Goal: Task Accomplishment & Management: Use online tool/utility

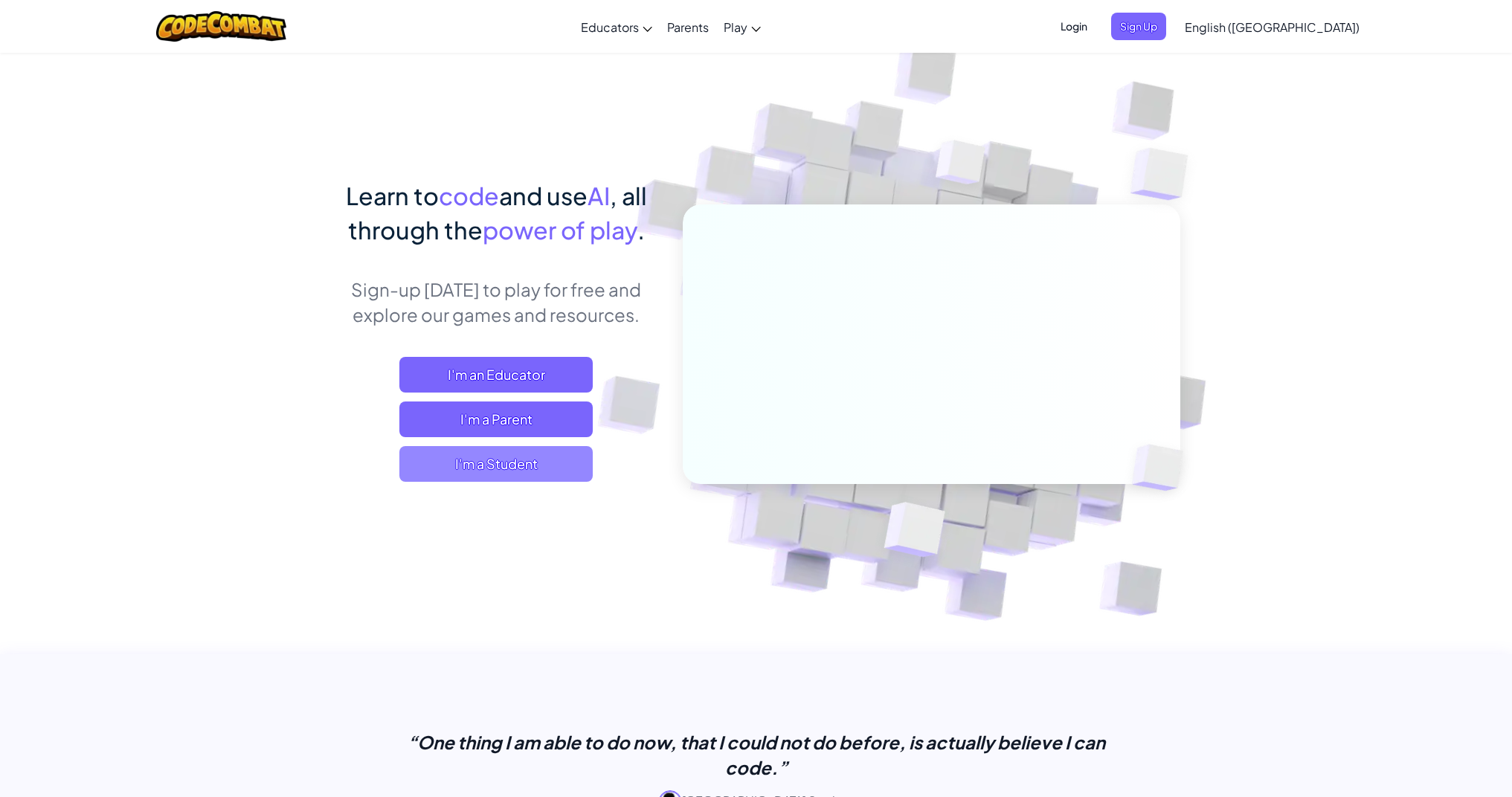
click at [498, 461] on span "I'm a Student" at bounding box center [496, 464] width 194 height 35
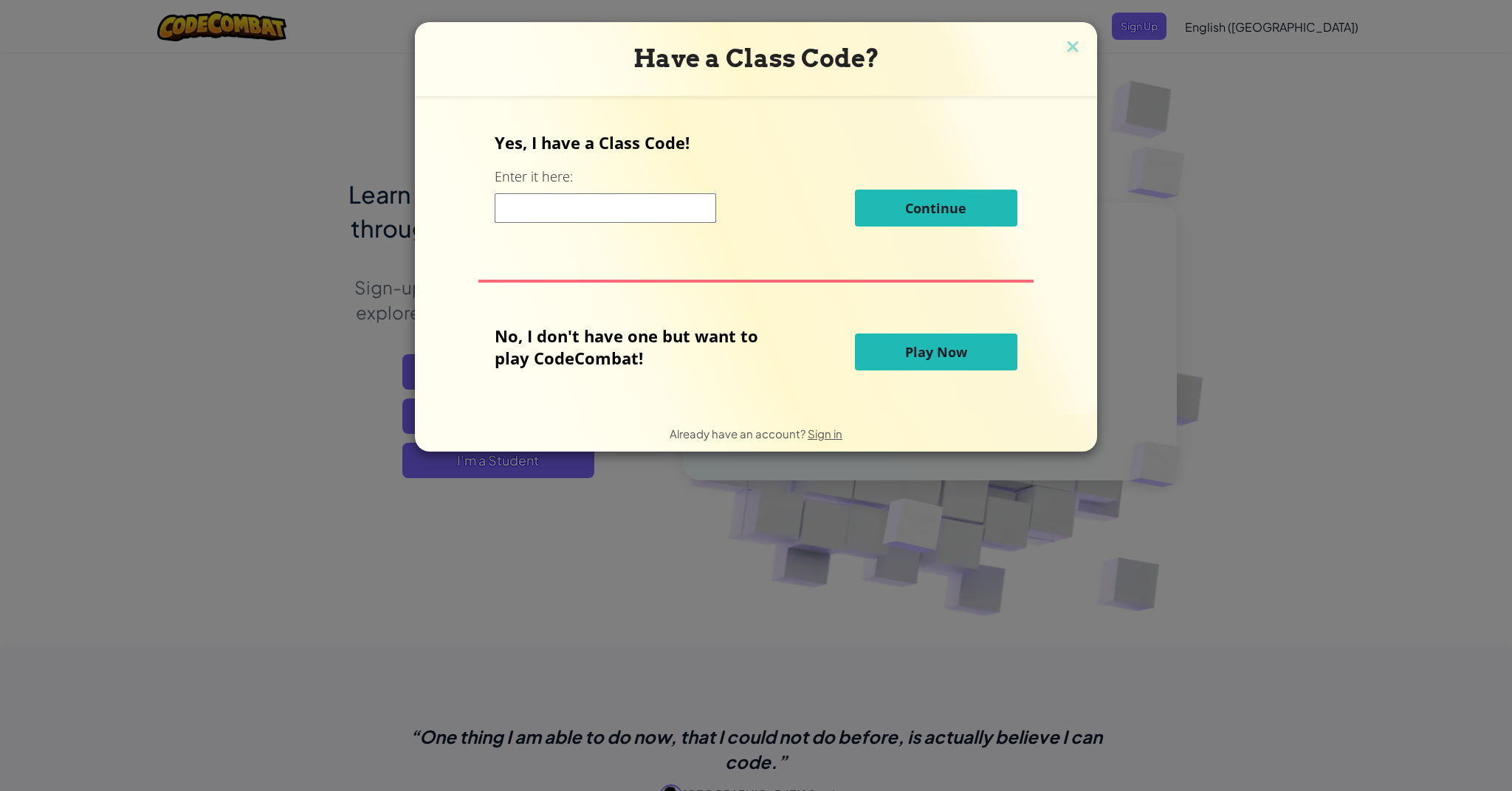
click at [910, 351] on span "Play Now" at bounding box center [936, 351] width 62 height 18
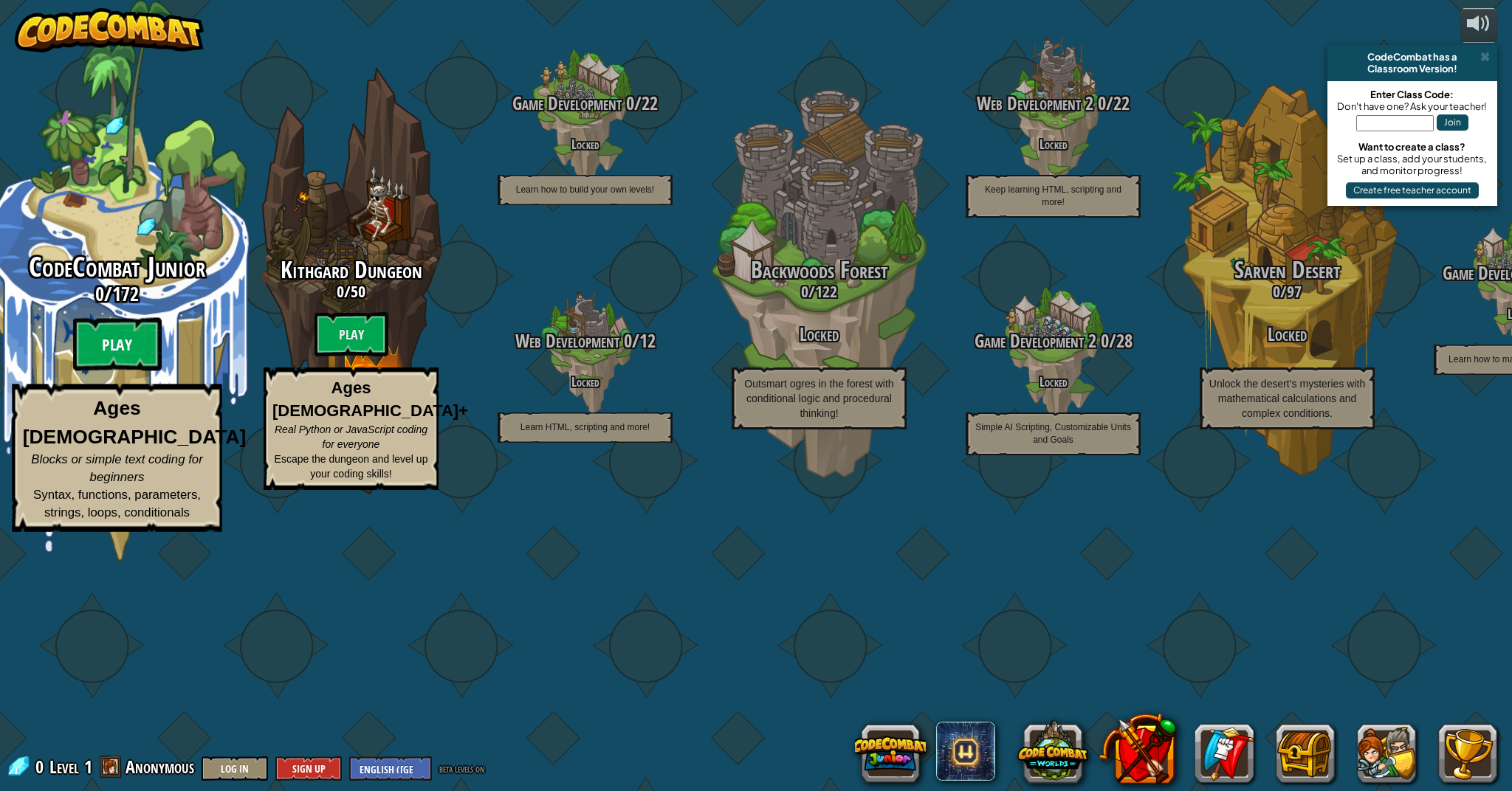
click at [144, 371] on btn "Play" at bounding box center [117, 344] width 89 height 53
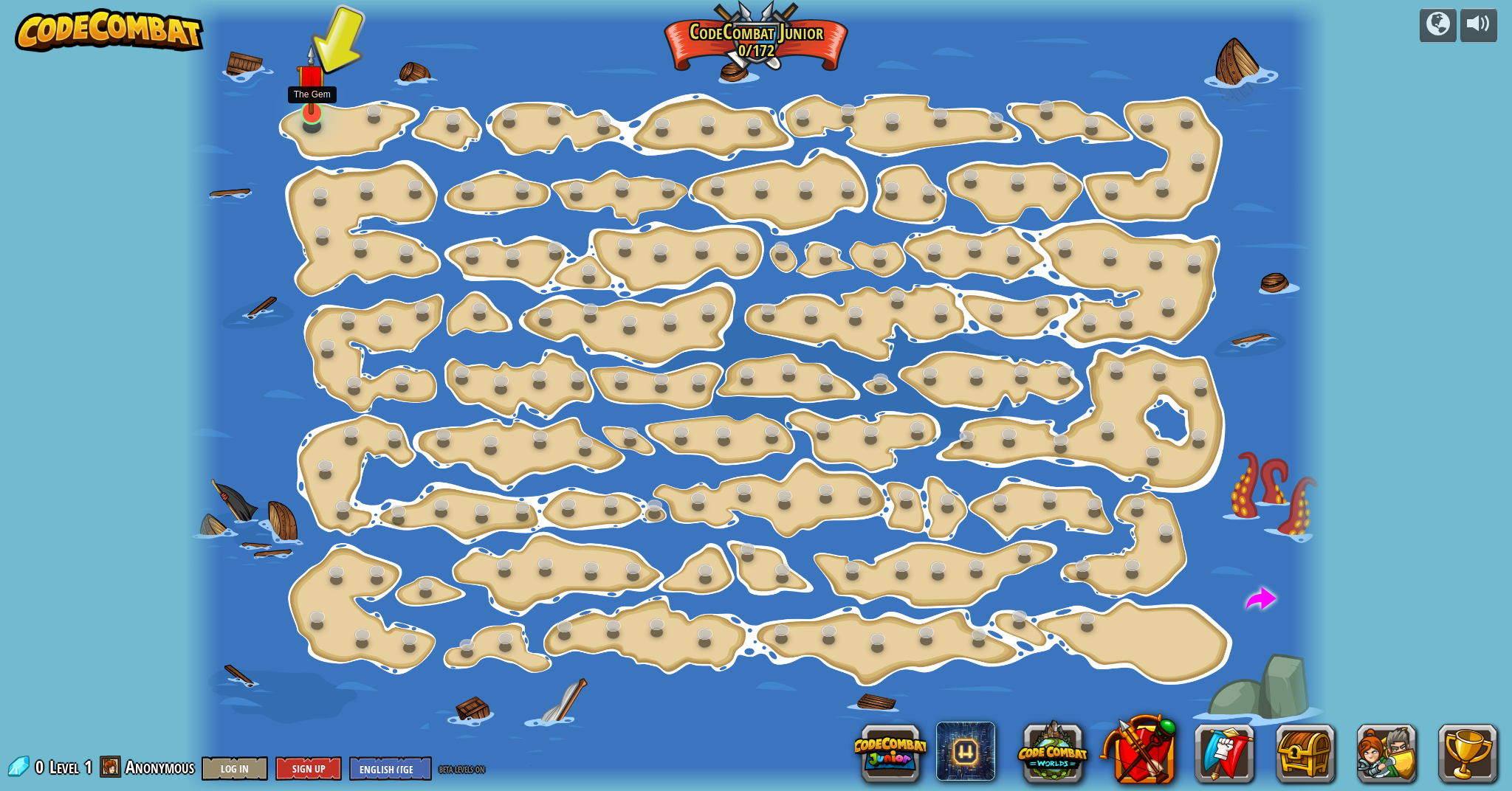
click at [300, 112] on img at bounding box center [311, 79] width 31 height 71
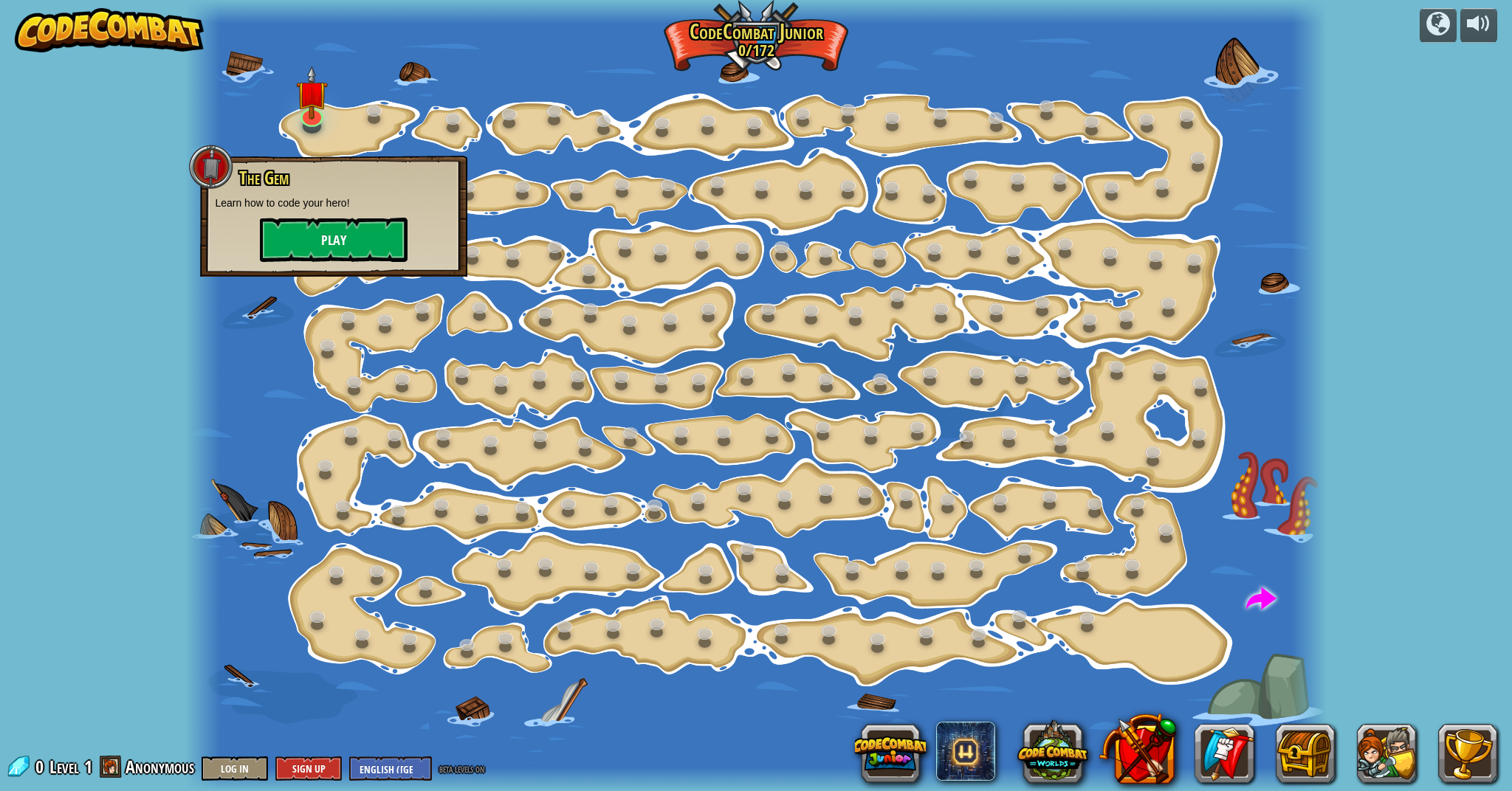
click at [378, 232] on button "Play" at bounding box center [334, 240] width 148 height 44
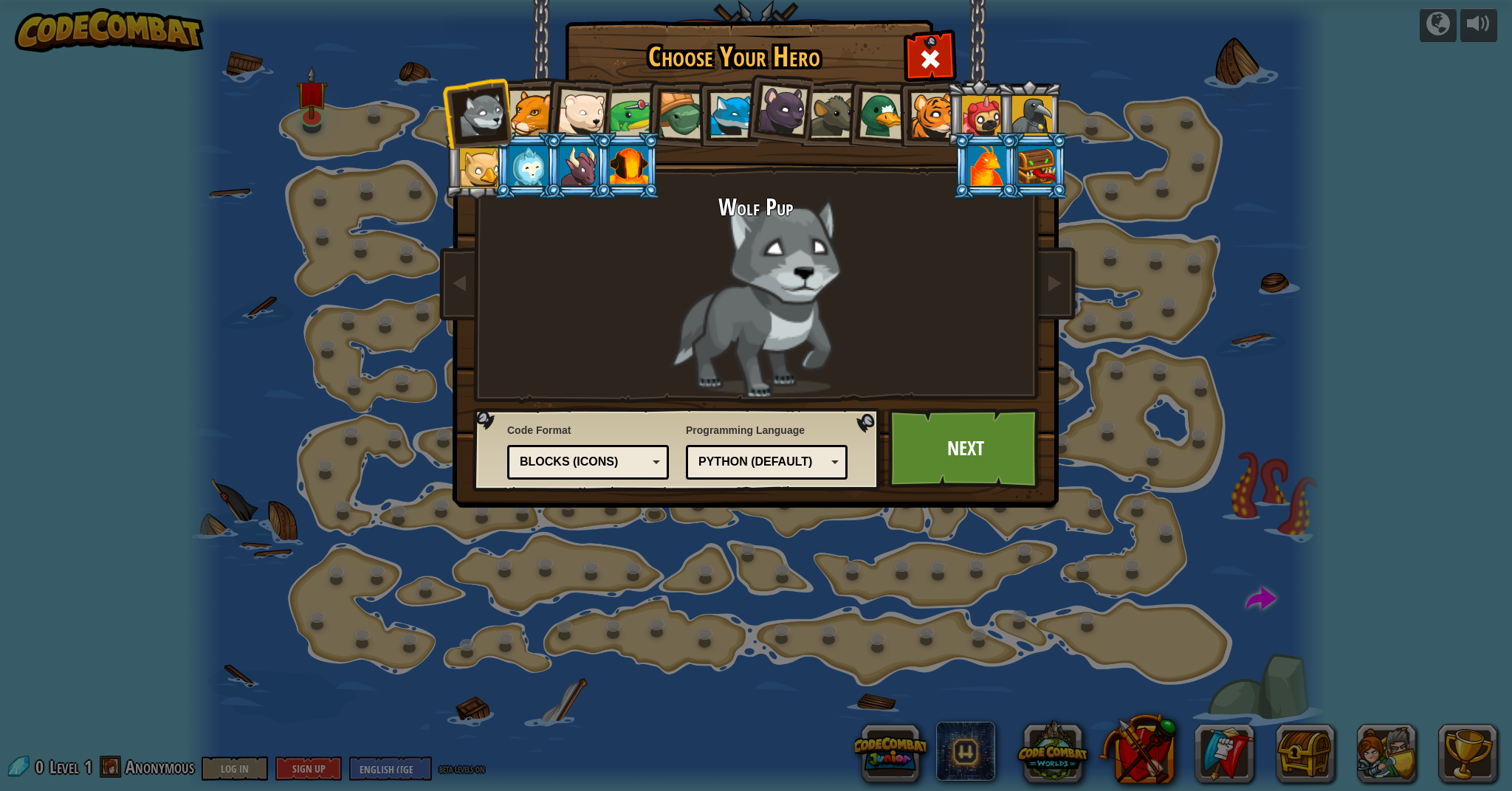
click at [494, 177] on li at bounding box center [527, 165] width 66 height 67
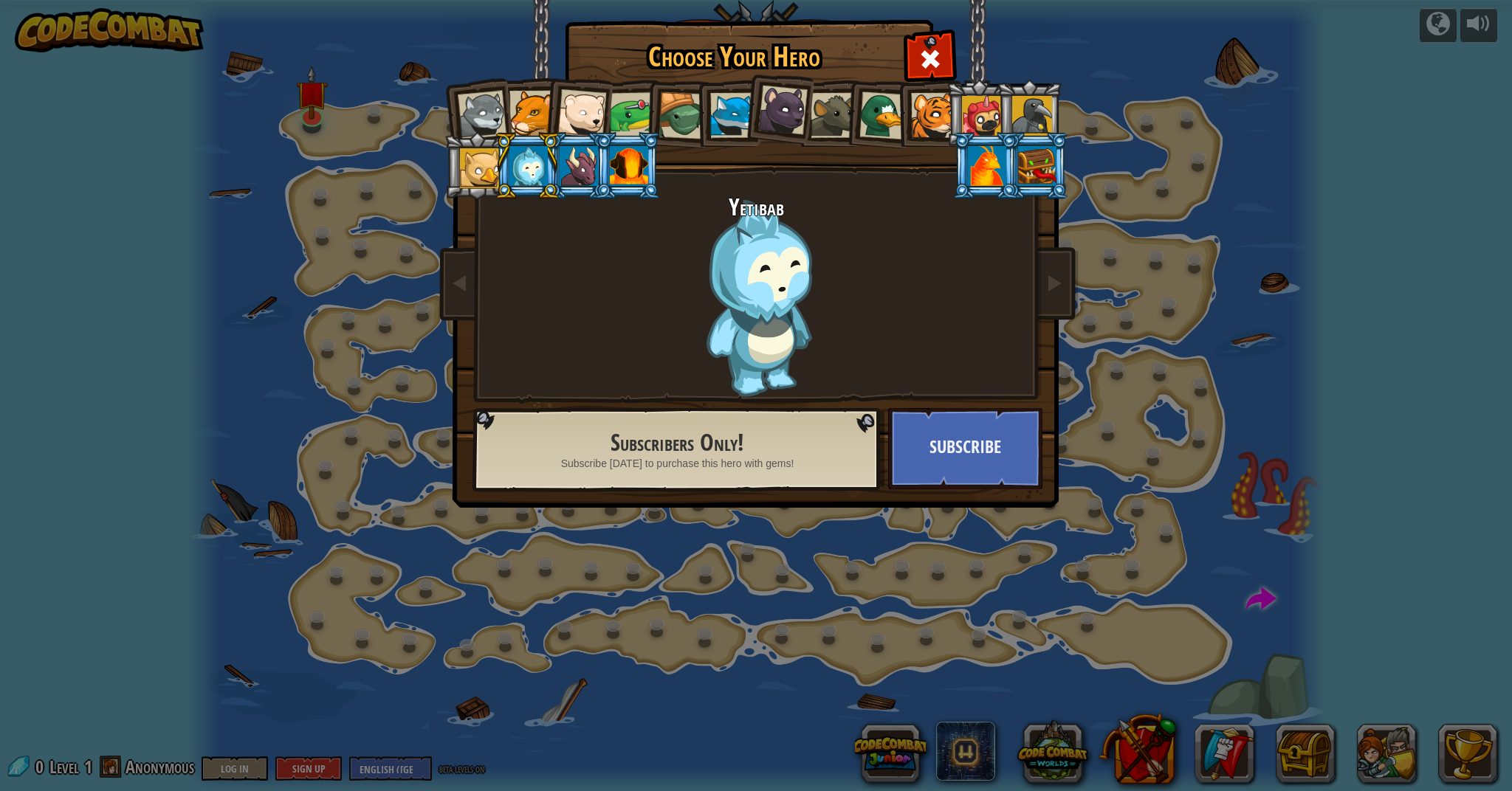
click at [563, 159] on div at bounding box center [579, 166] width 39 height 40
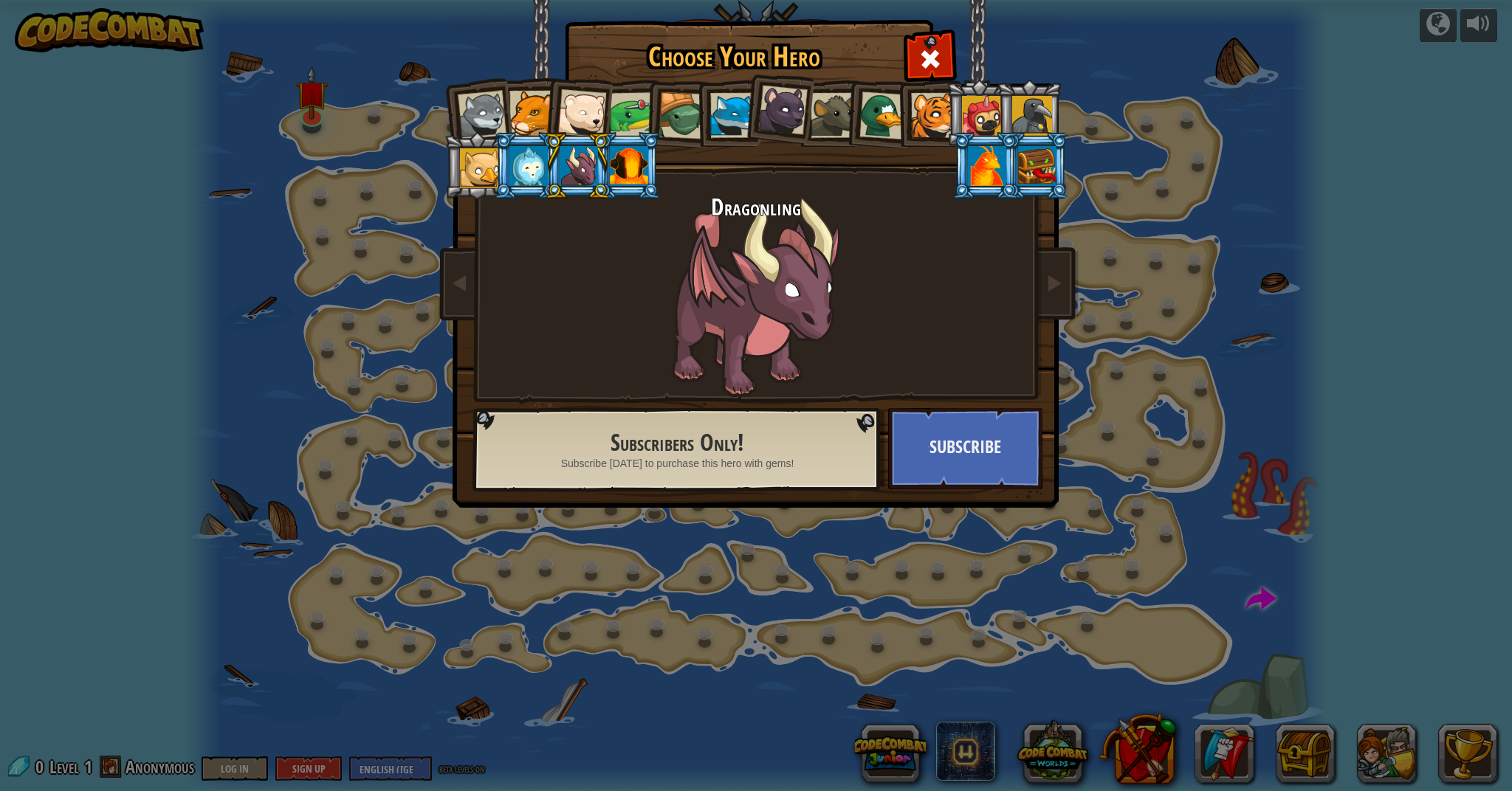
click at [631, 171] on div at bounding box center [629, 166] width 39 height 40
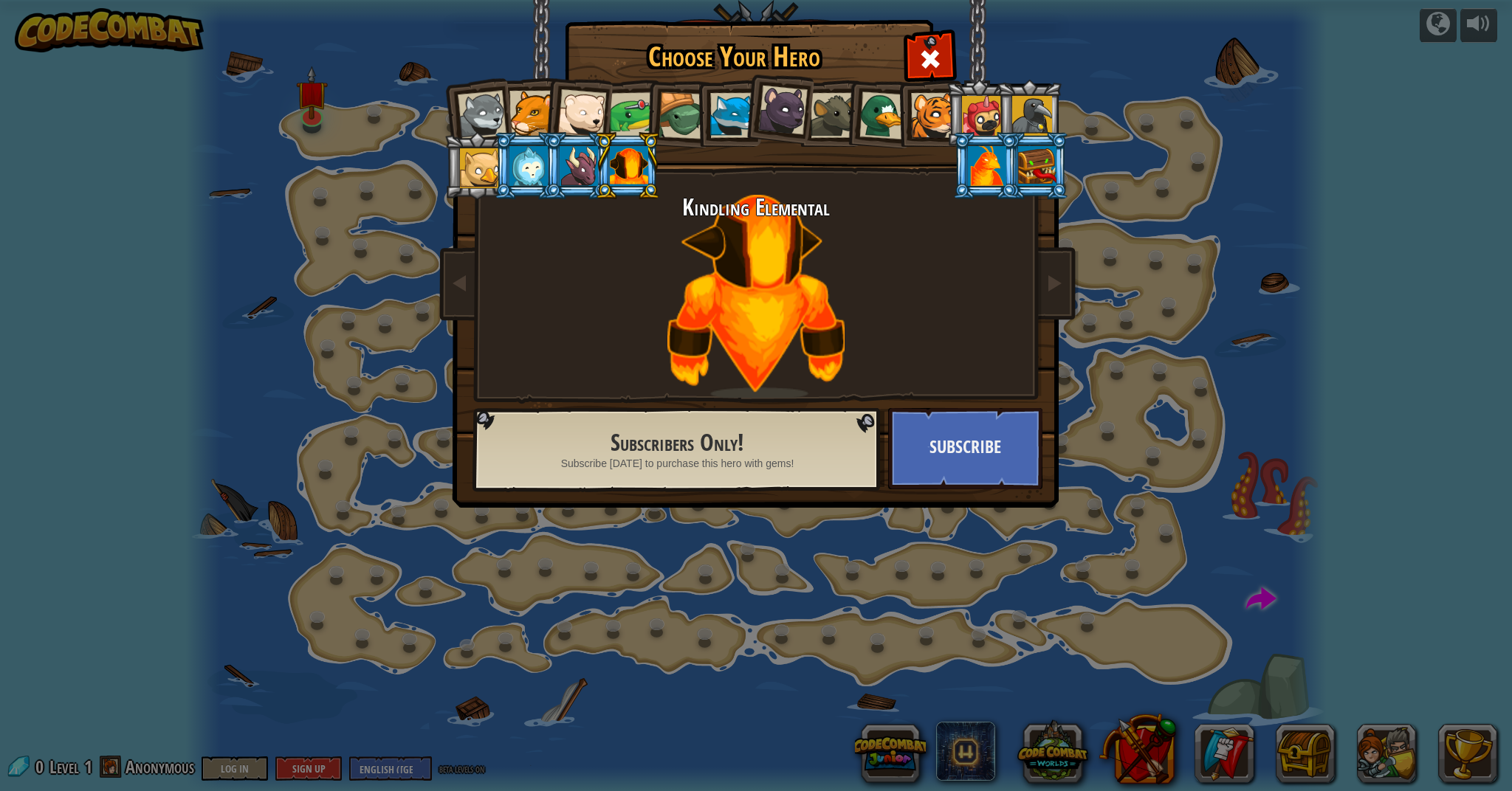
click at [791, 115] on div at bounding box center [782, 110] width 50 height 49
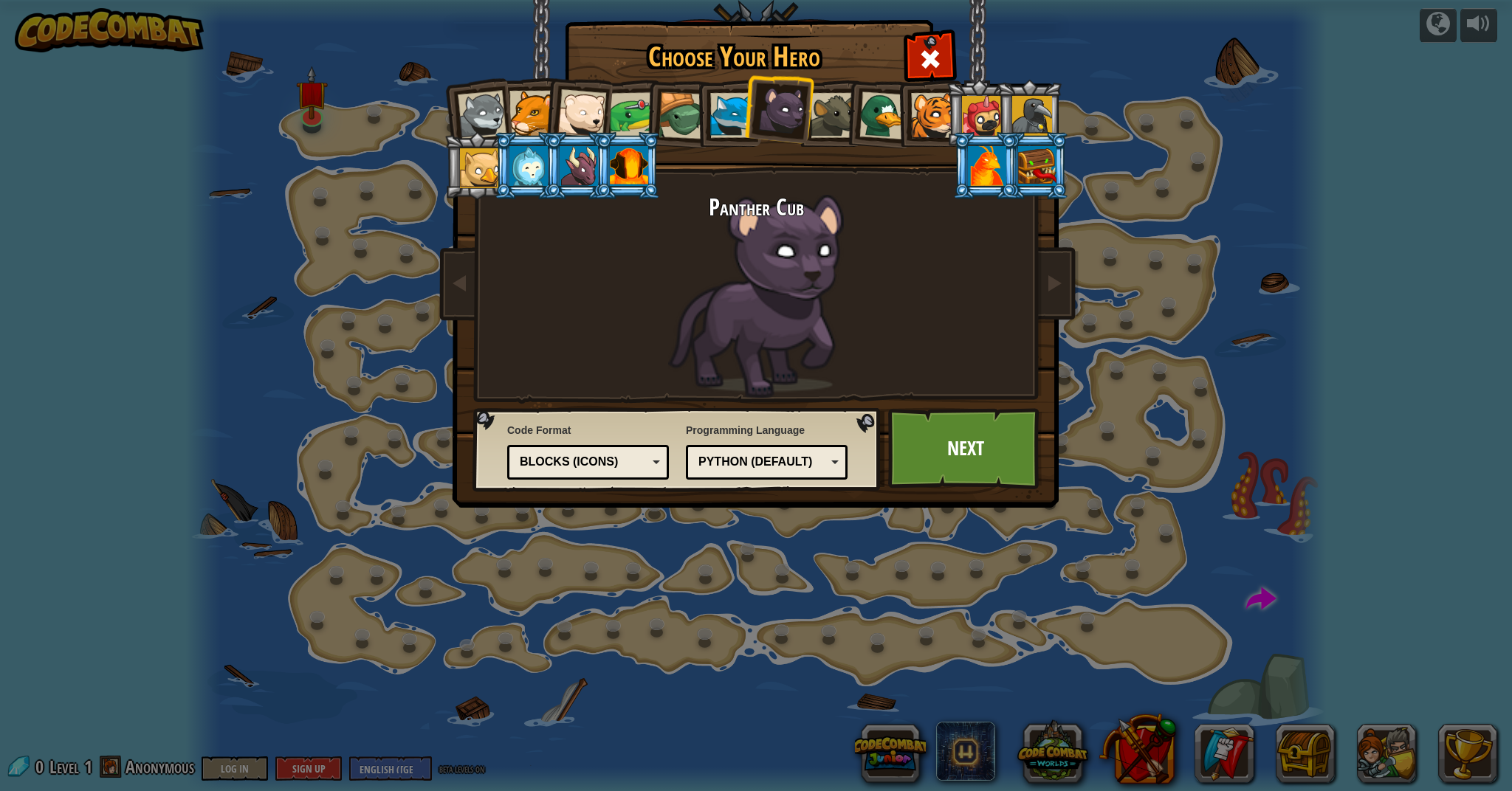
click at [654, 112] on li at bounding box center [678, 113] width 70 height 70
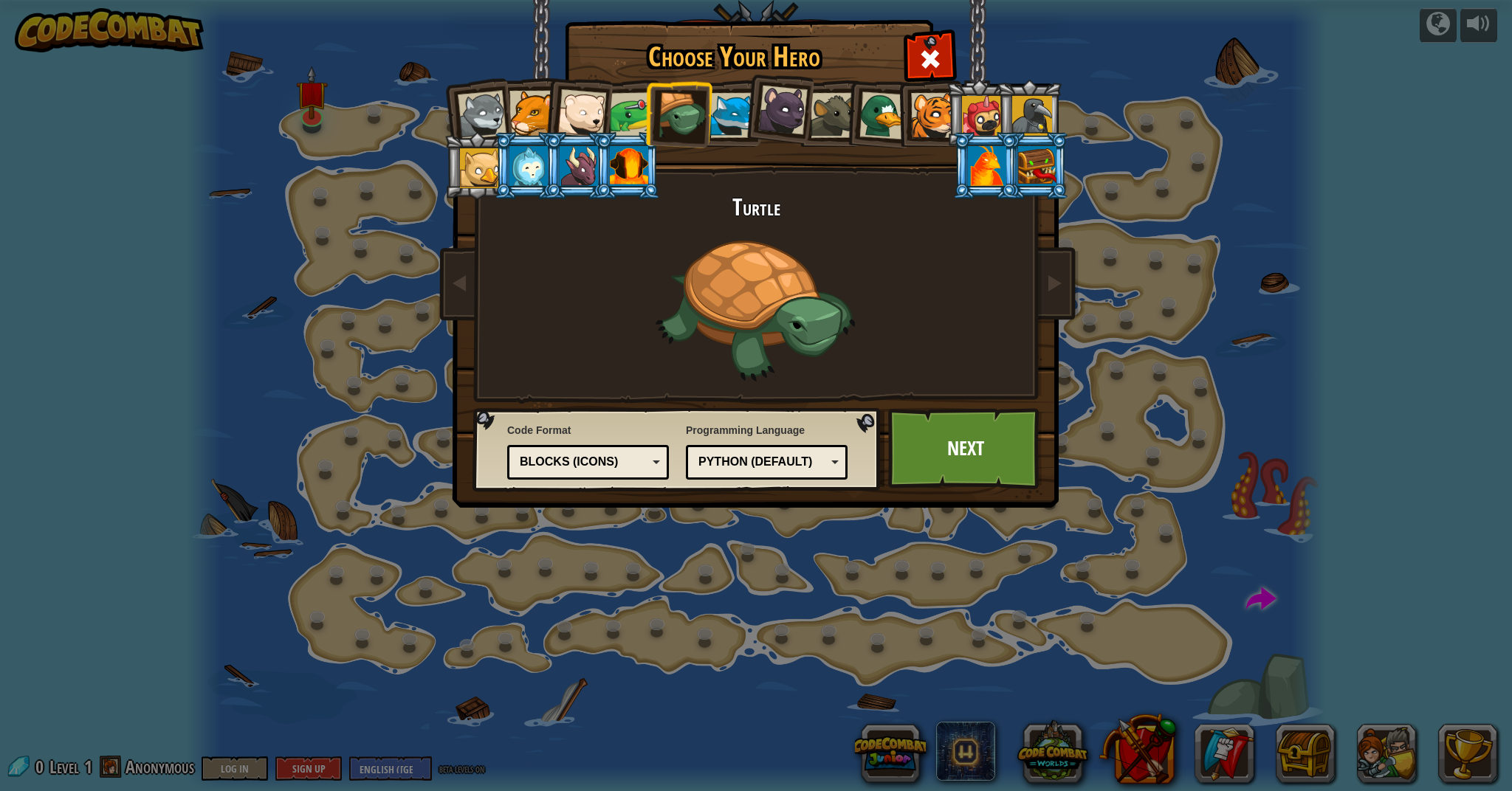
click at [692, 103] on div at bounding box center [682, 116] width 47 height 47
click at [734, 110] on div at bounding box center [733, 116] width 45 height 45
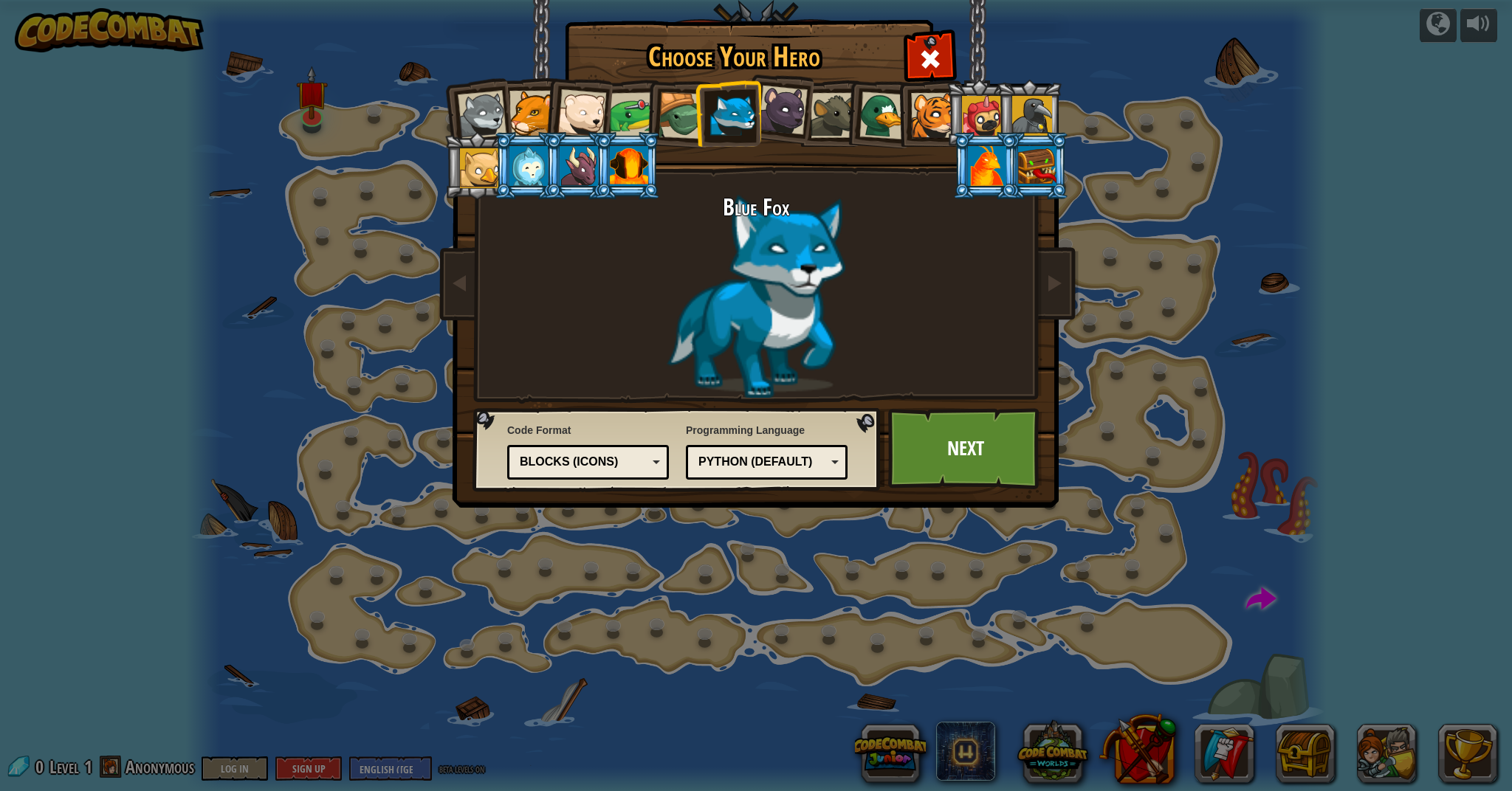
click at [764, 113] on div at bounding box center [782, 110] width 50 height 49
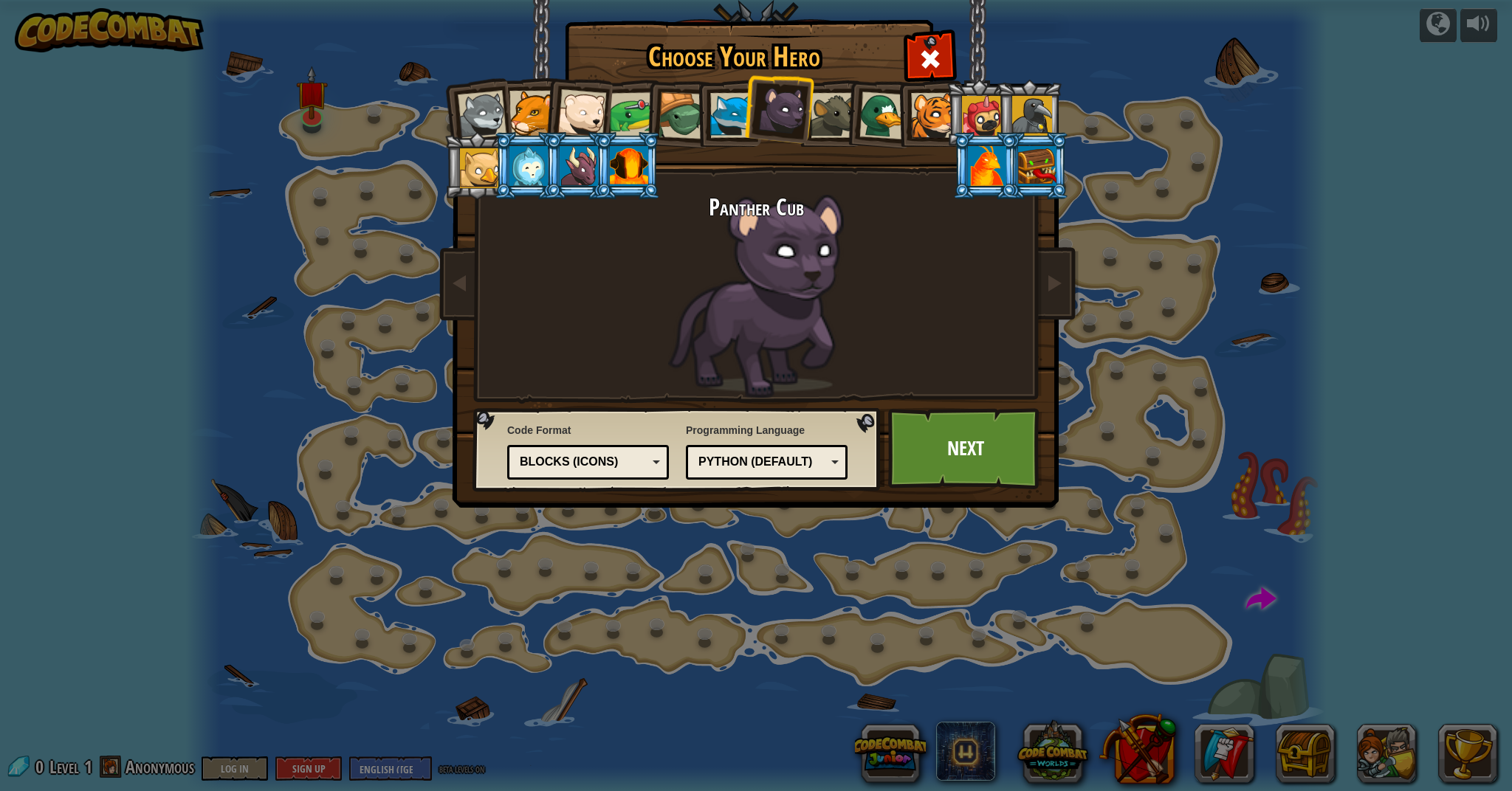
click at [981, 105] on div at bounding box center [982, 116] width 40 height 40
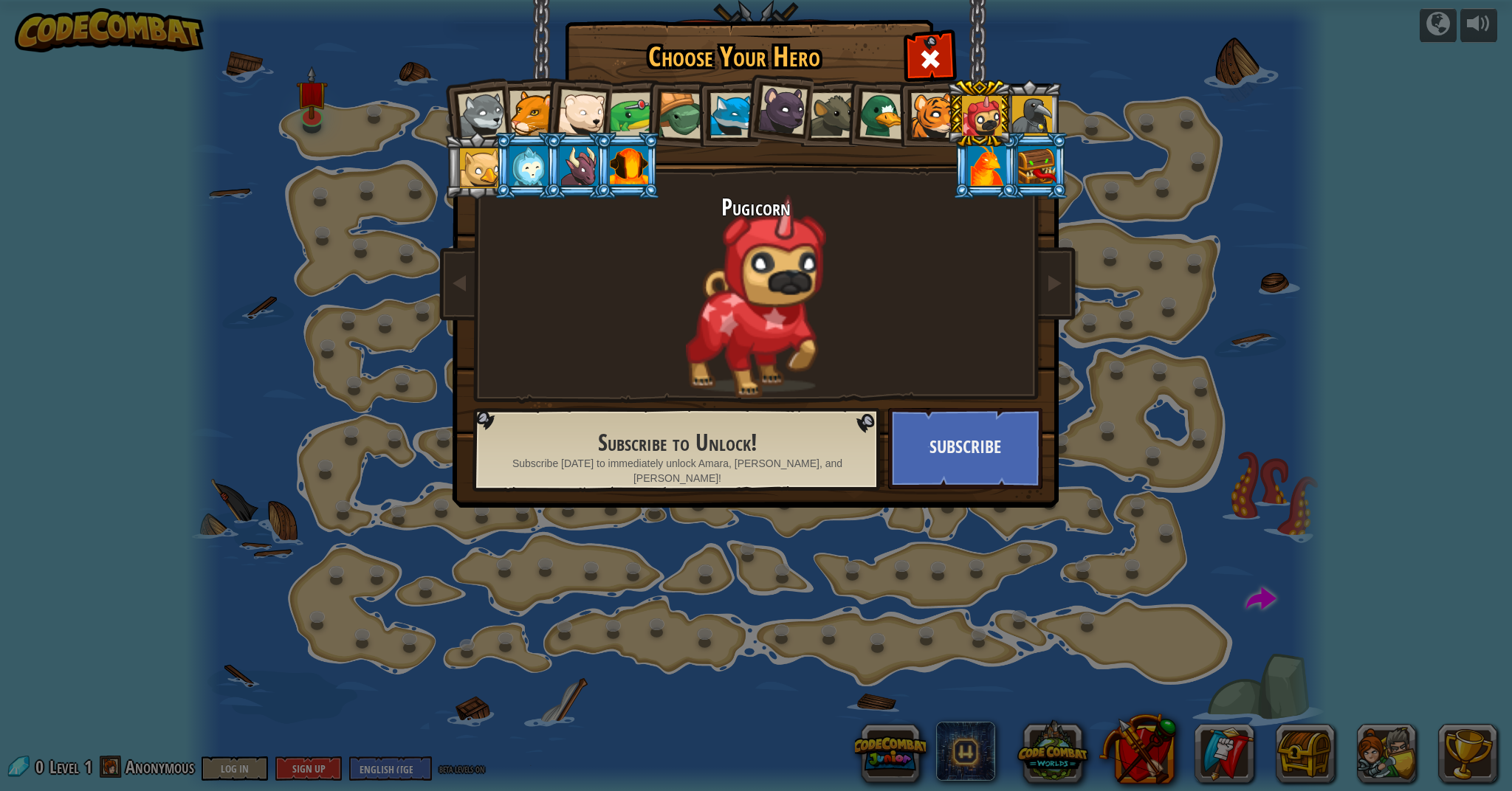
click at [773, 103] on div at bounding box center [782, 110] width 50 height 49
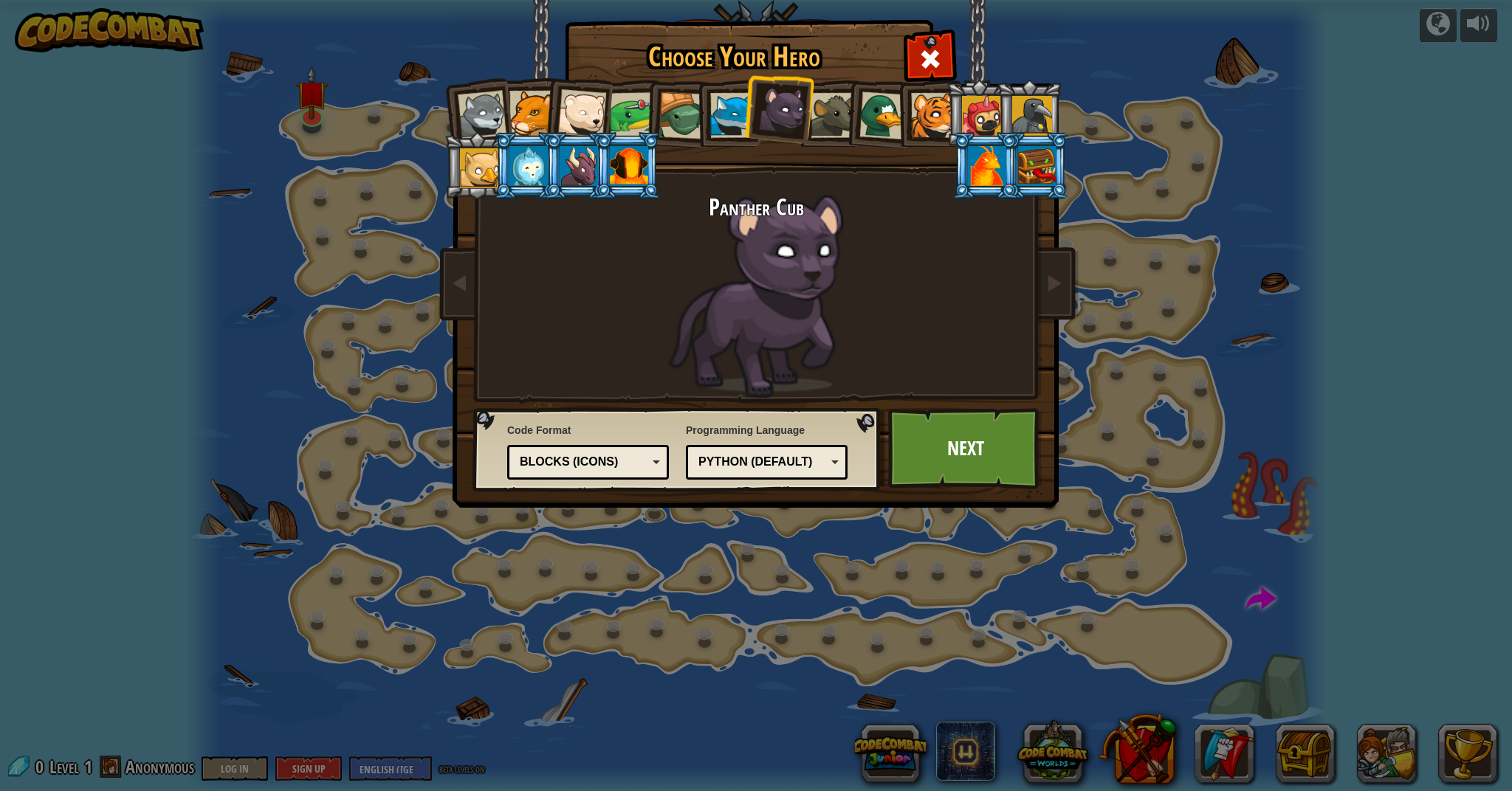
click at [1059, 109] on li at bounding box center [1029, 113] width 66 height 67
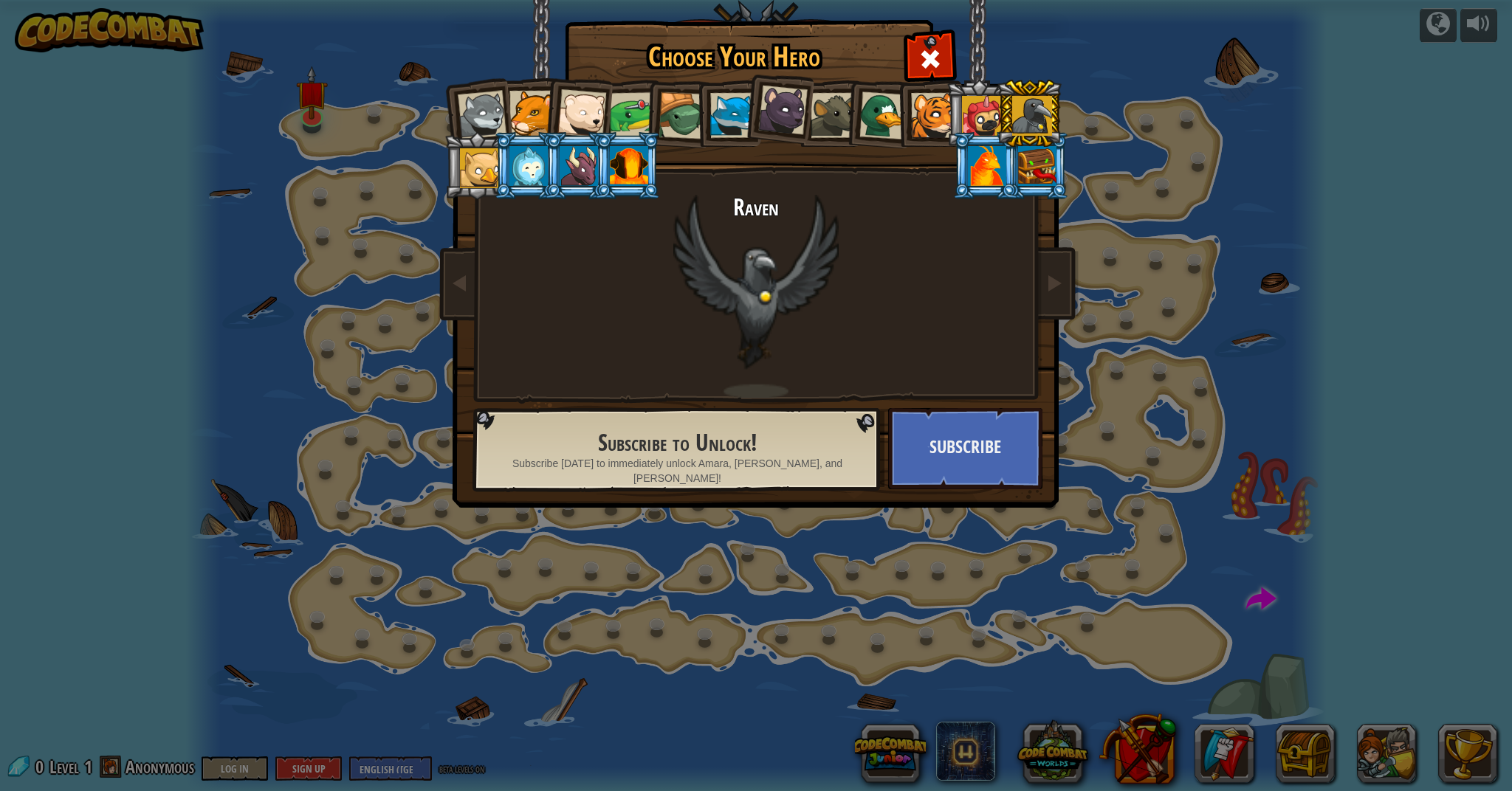
click at [786, 107] on div at bounding box center [782, 110] width 50 height 49
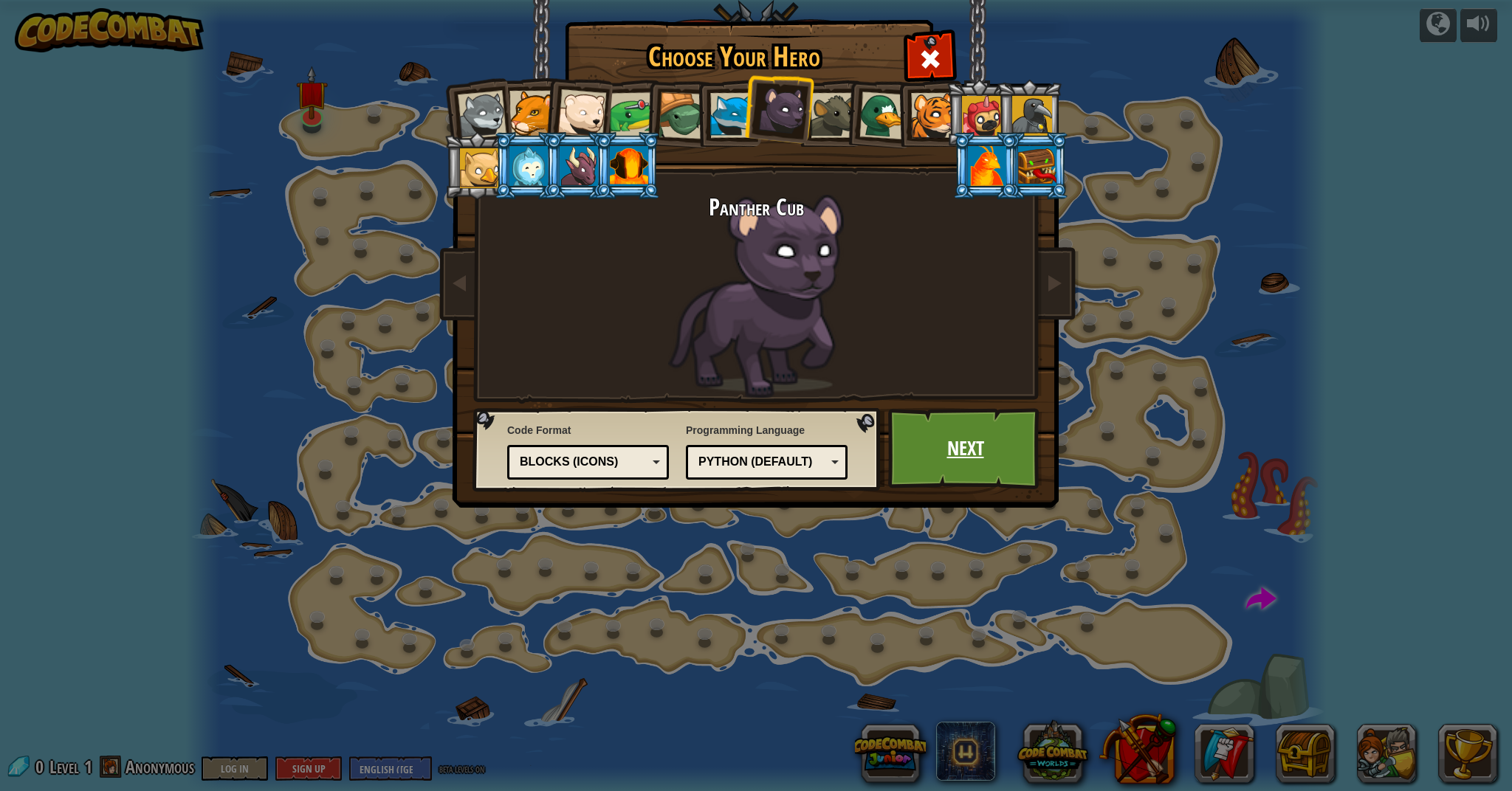
click at [951, 424] on link "Next" at bounding box center [965, 448] width 154 height 81
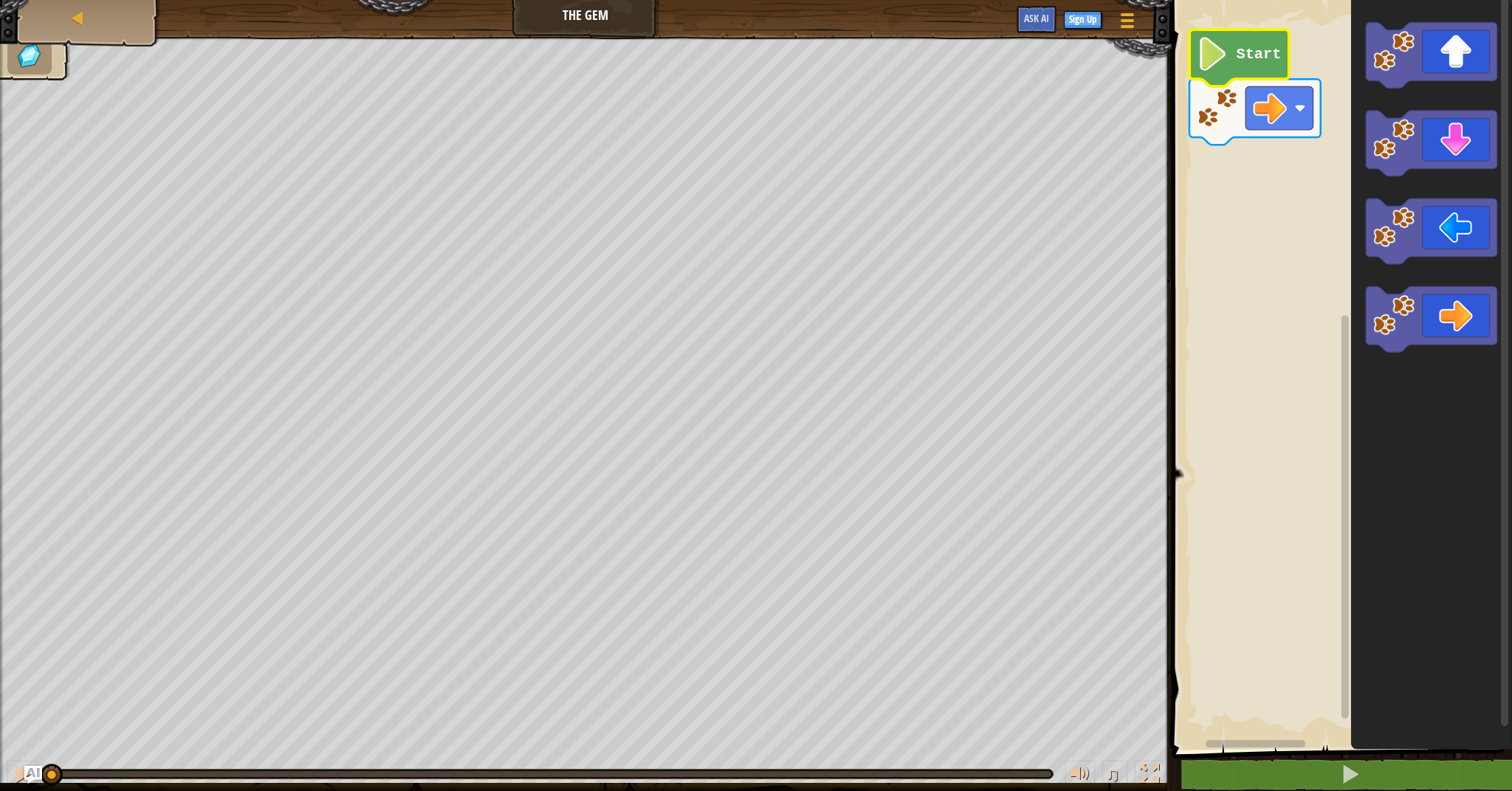
click at [1241, 60] on text "Start" at bounding box center [1259, 55] width 45 height 17
click at [1381, 667] on icon "Blockly Workspace" at bounding box center [1431, 371] width 161 height 757
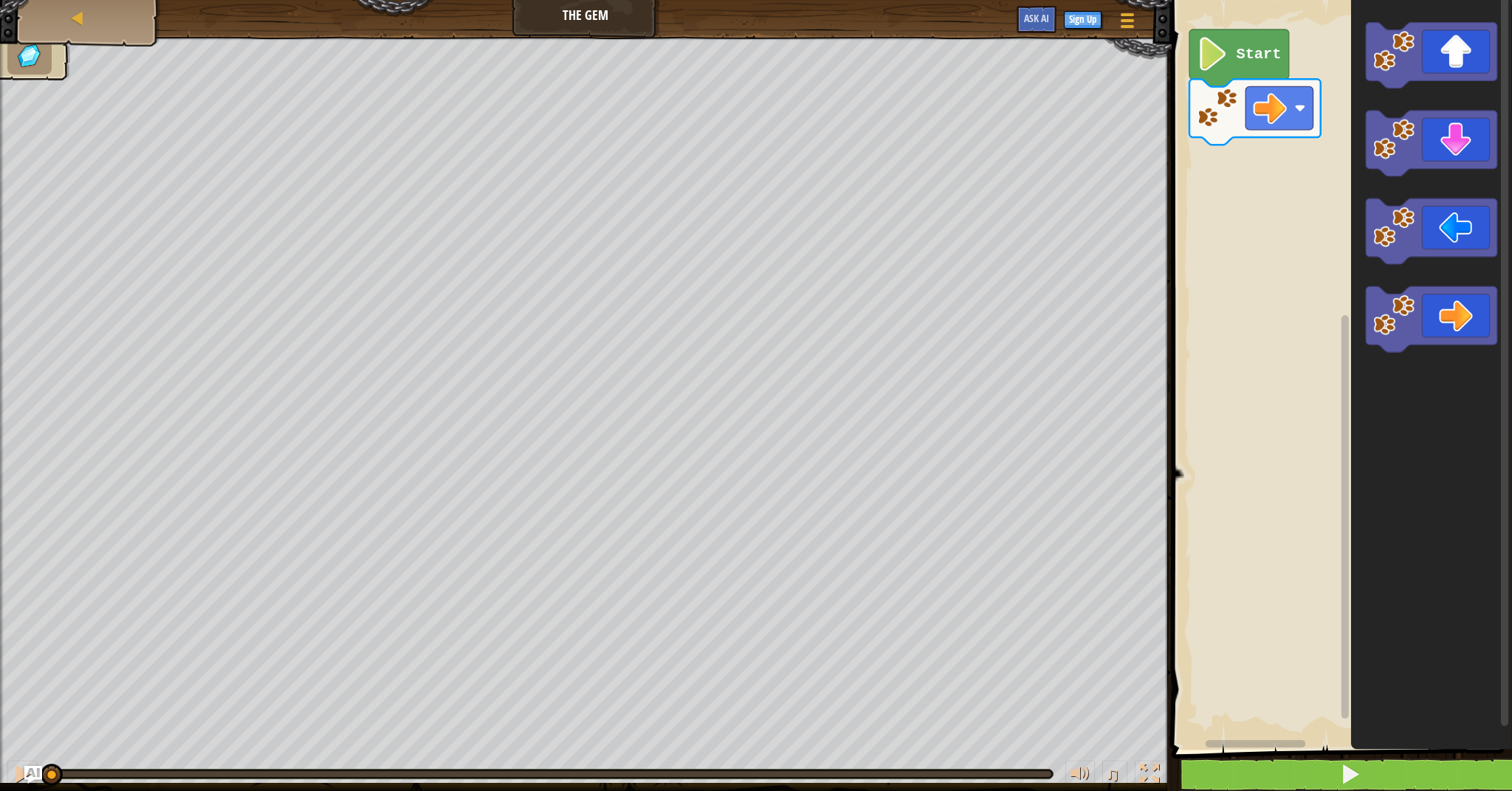
click at [1362, 778] on button at bounding box center [1350, 774] width 345 height 34
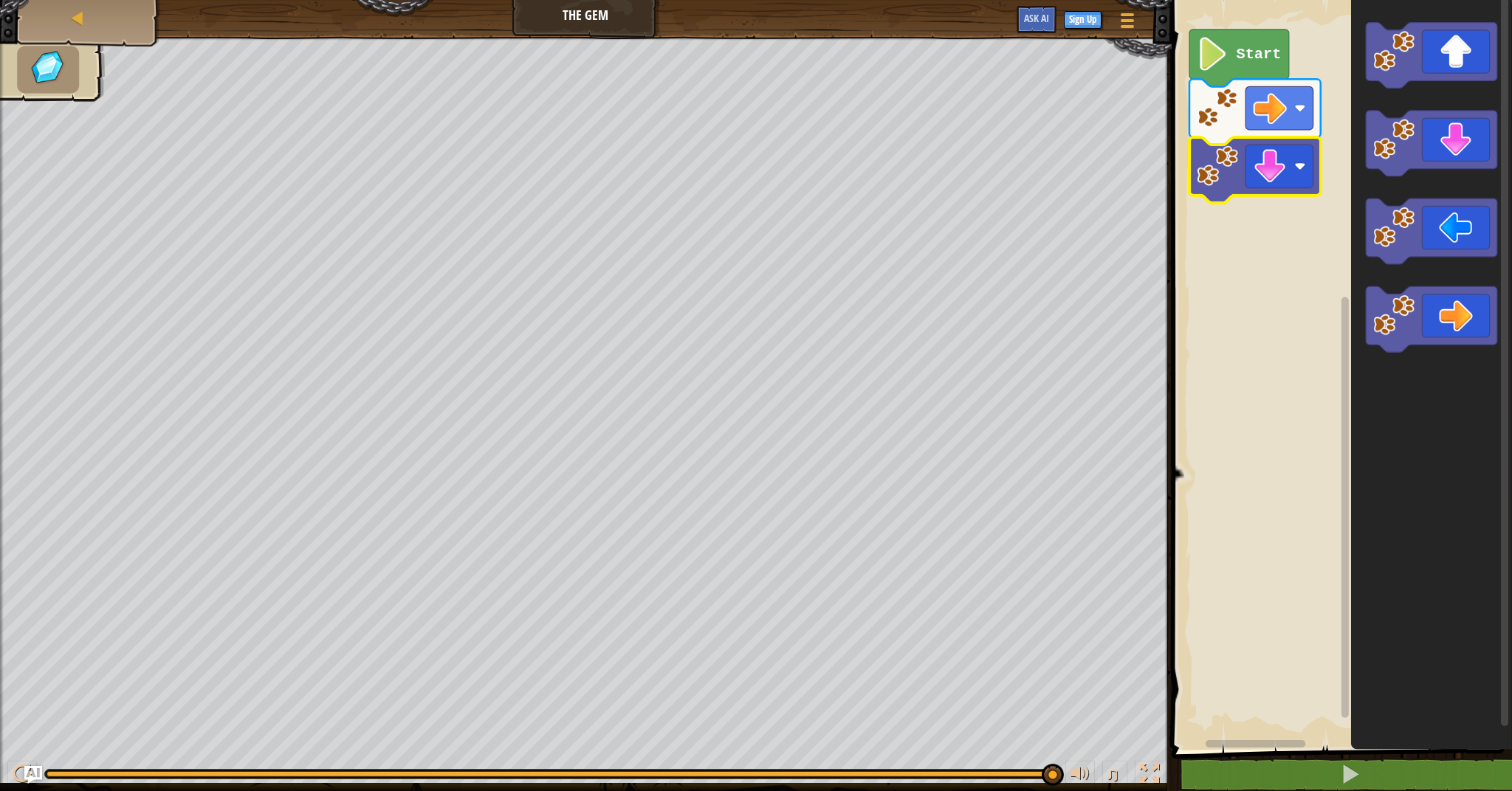
click at [1318, 736] on rect "Blockly Workspace" at bounding box center [1339, 371] width 345 height 757
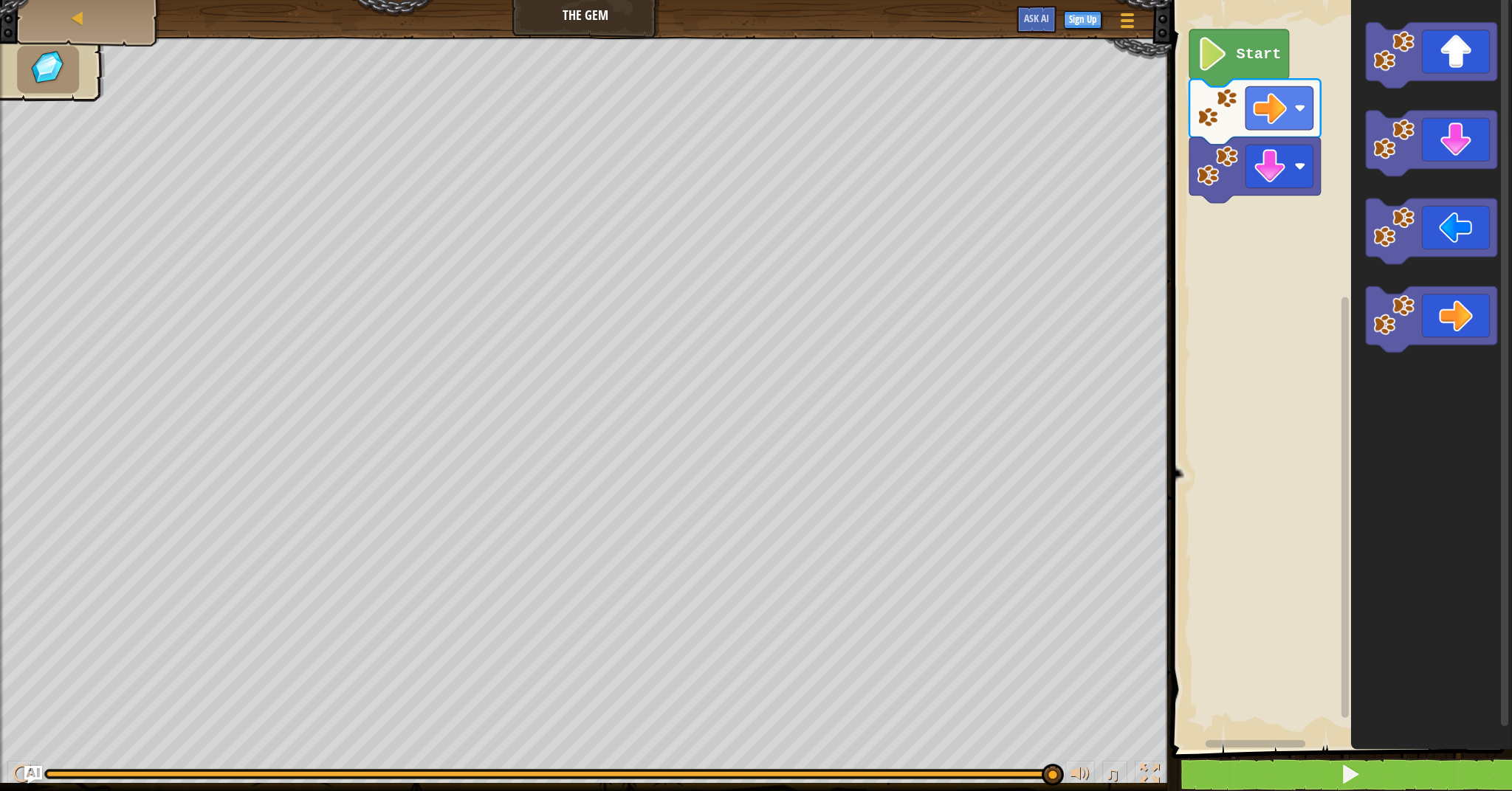
click at [1302, 759] on button at bounding box center [1350, 774] width 345 height 34
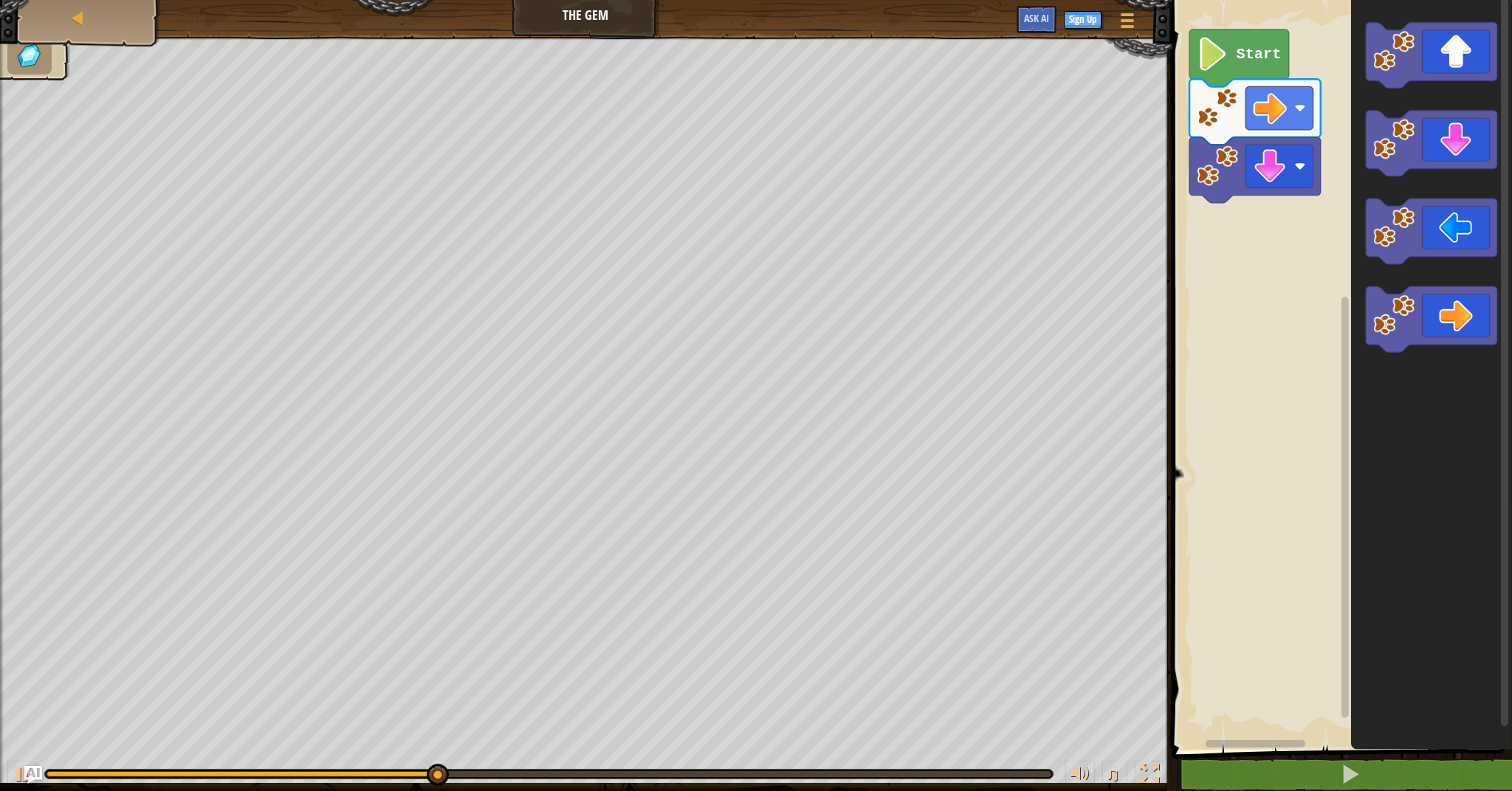
drag, startPoint x: 418, startPoint y: 782, endPoint x: 484, endPoint y: 788, distance: 66.3
click at [484, 788] on div "♫" at bounding box center [586, 770] width 1171 height 44
click at [498, 782] on div "♫" at bounding box center [586, 770] width 1171 height 44
click at [552, 763] on div "♫" at bounding box center [586, 770] width 1171 height 44
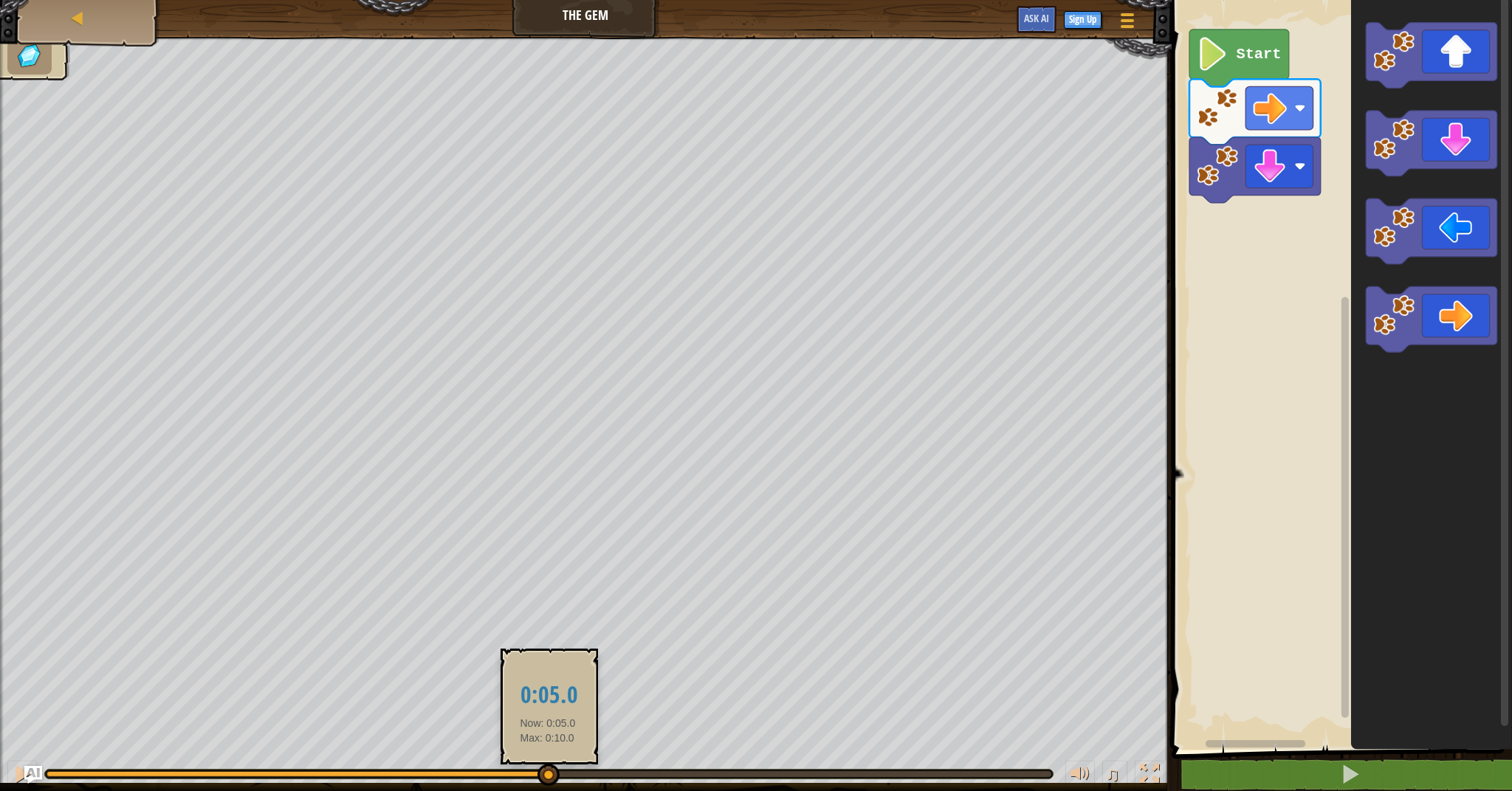
click at [547, 773] on div at bounding box center [296, 773] width 500 height 6
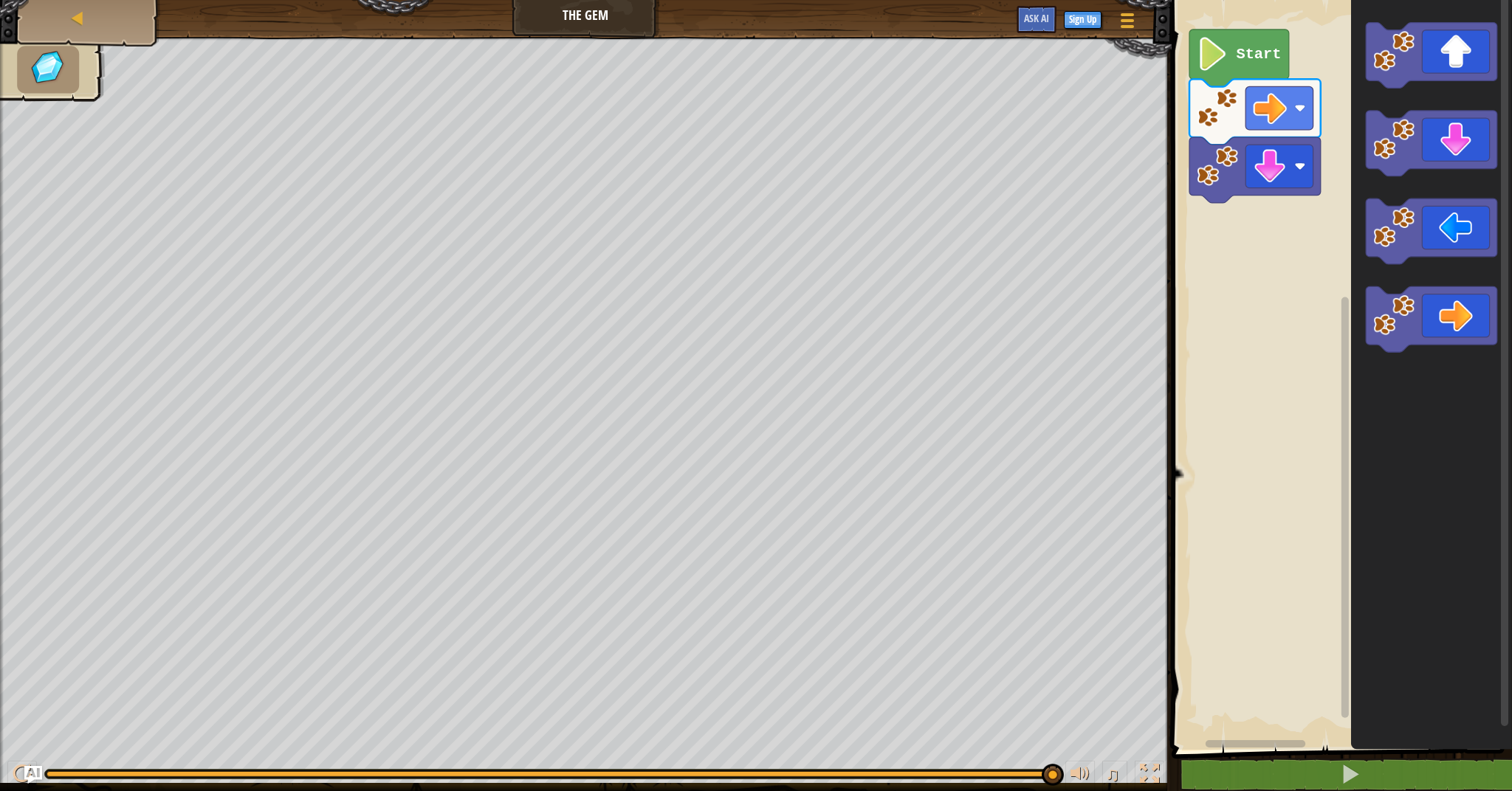
drag, startPoint x: 548, startPoint y: 773, endPoint x: 1108, endPoint y: 754, distance: 560.3
click at [1106, 762] on div "♫" at bounding box center [586, 770] width 1171 height 44
click at [34, 67] on img at bounding box center [29, 56] width 31 height 27
click at [63, 16] on div "Map" at bounding box center [88, 18] width 118 height 37
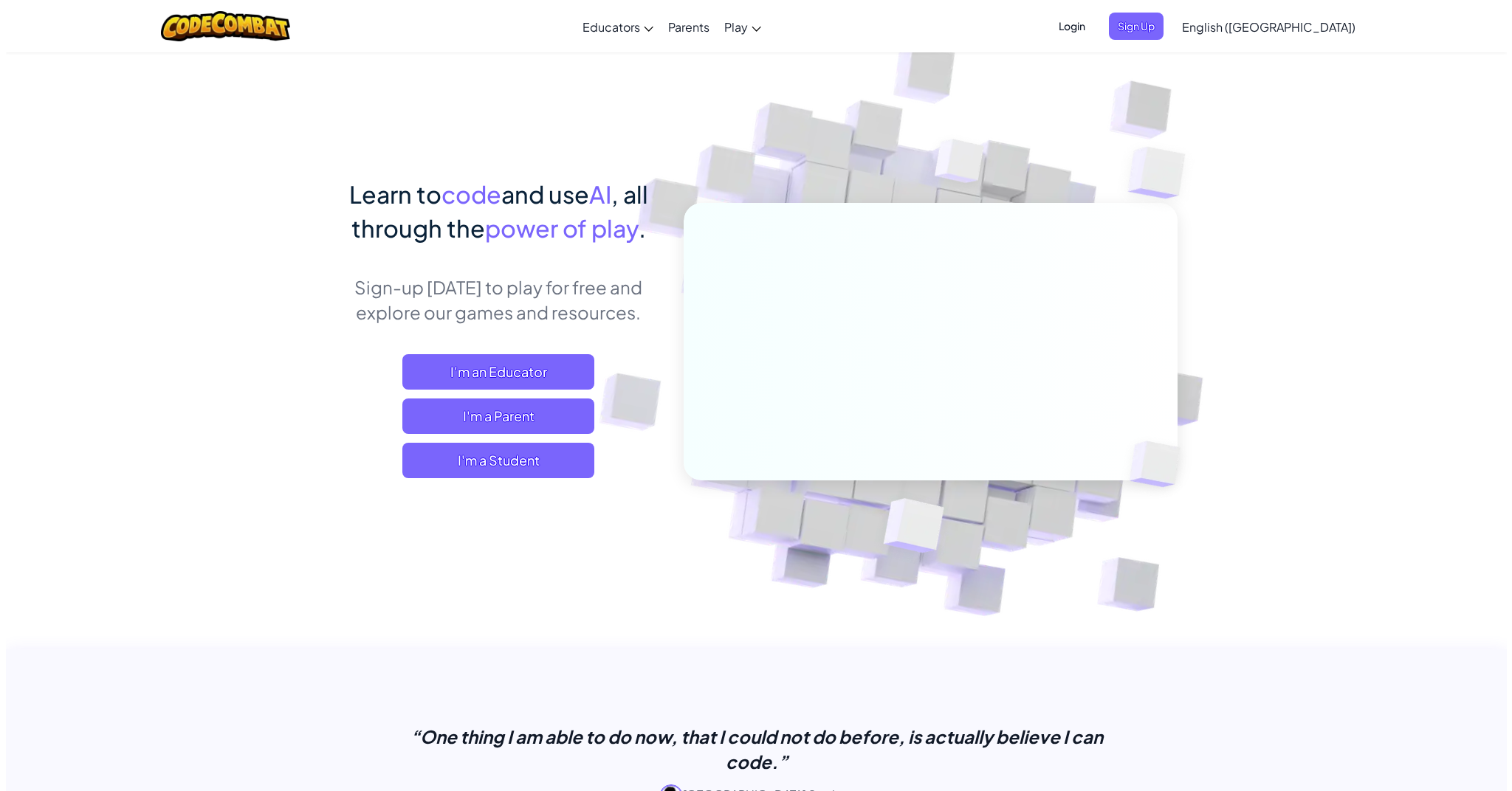
scroll to position [22, 0]
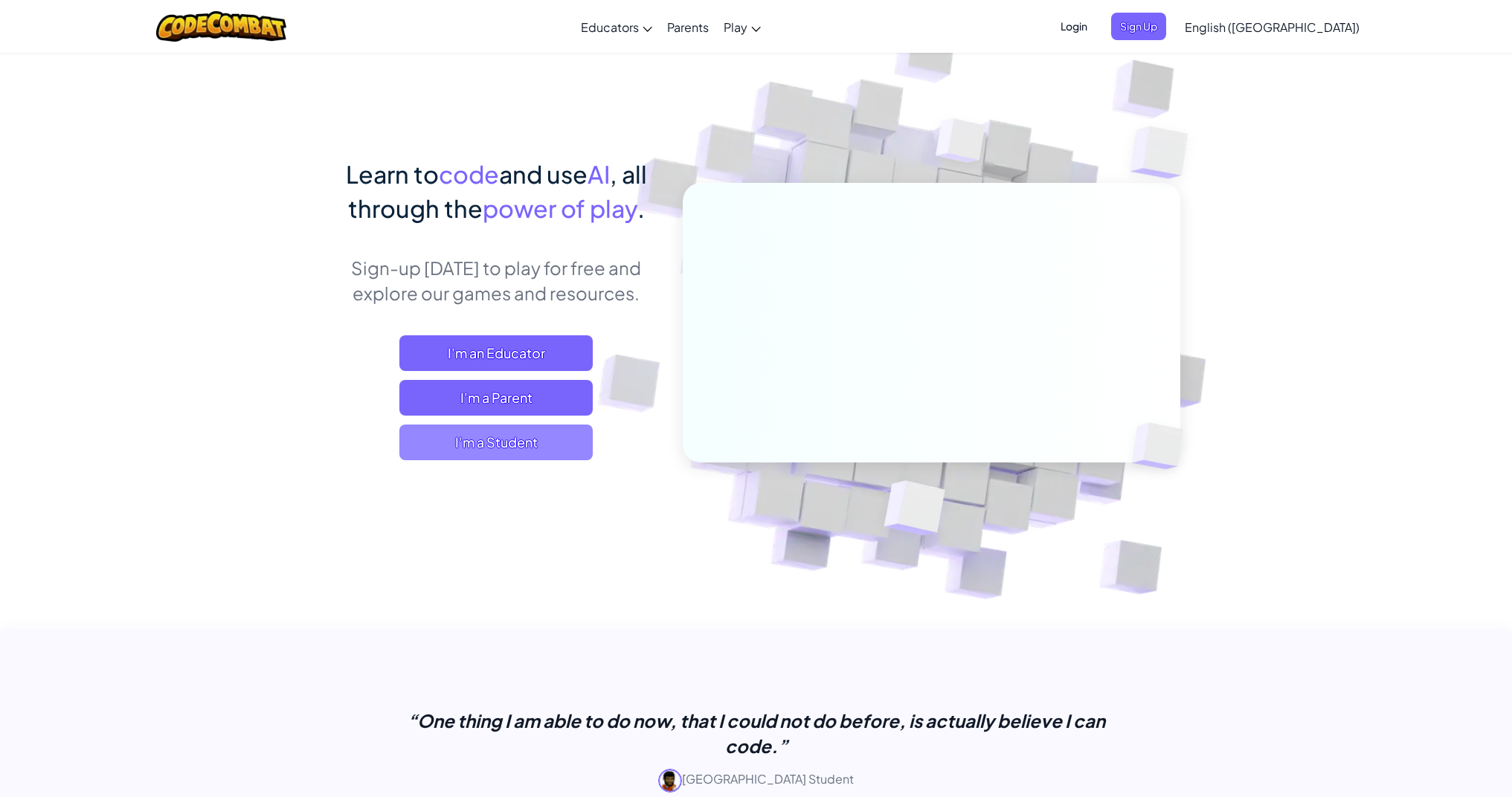
click at [514, 456] on span "I'm a Student" at bounding box center [496, 442] width 194 height 35
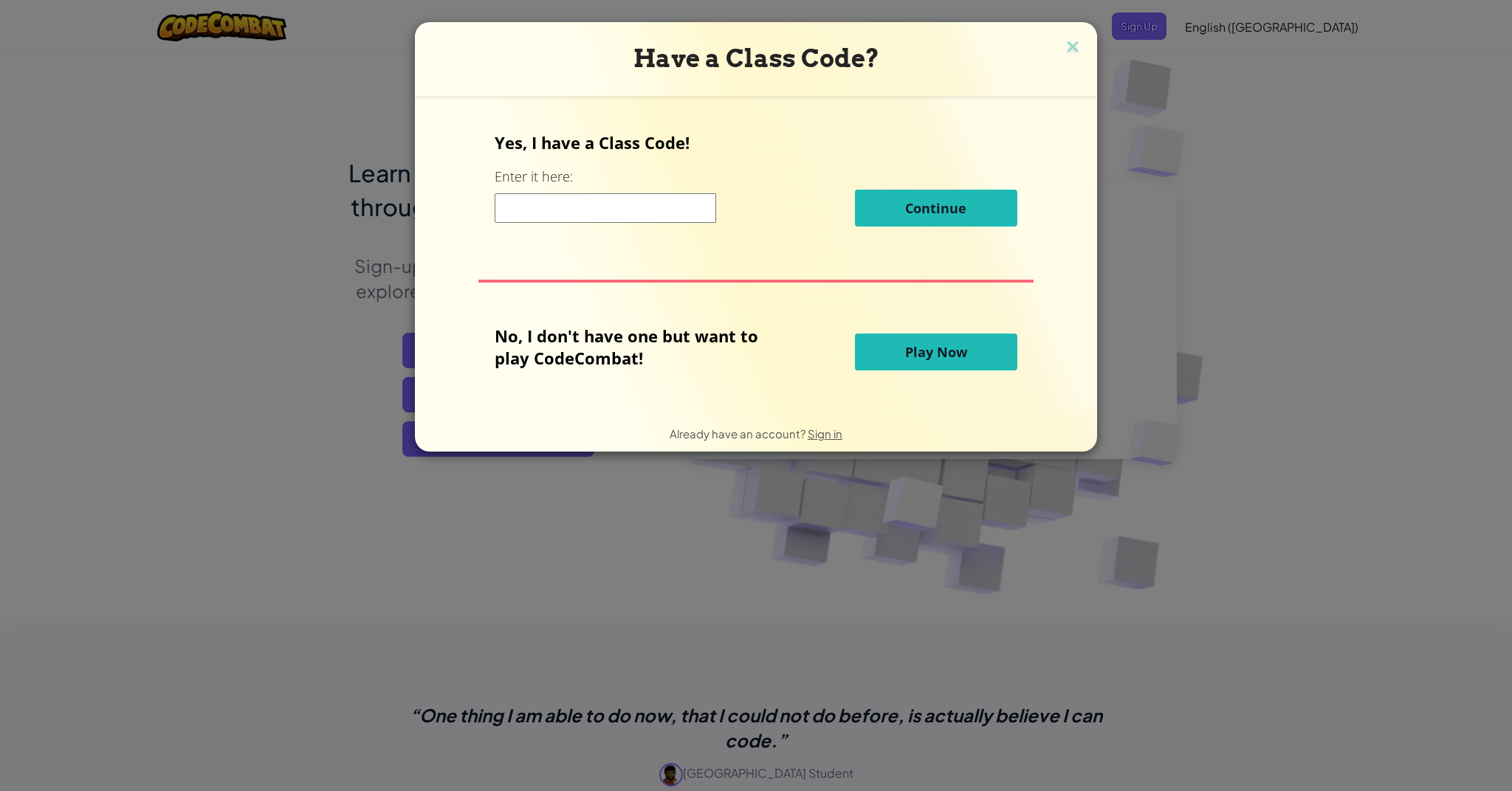
click at [930, 345] on span "Play Now" at bounding box center [936, 351] width 62 height 18
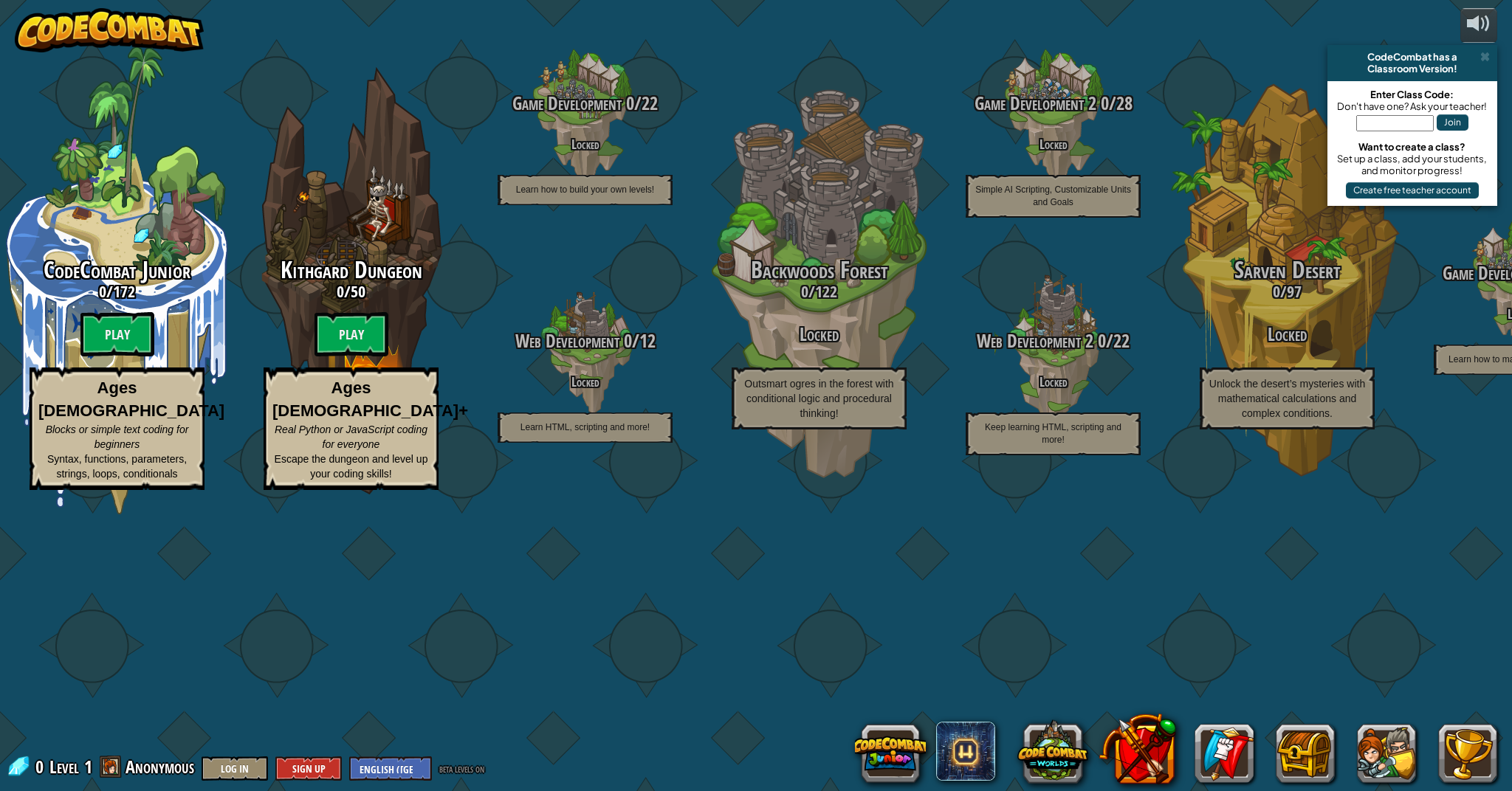
drag, startPoint x: 384, startPoint y: 740, endPoint x: 378, endPoint y: 726, distance: 15.2
click at [381, 733] on div "CodeCombat Junior 0 / 172 Play Ages [DEMOGRAPHIC_DATA] Blocks or simple text co…" at bounding box center [756, 395] width 1512 height 791
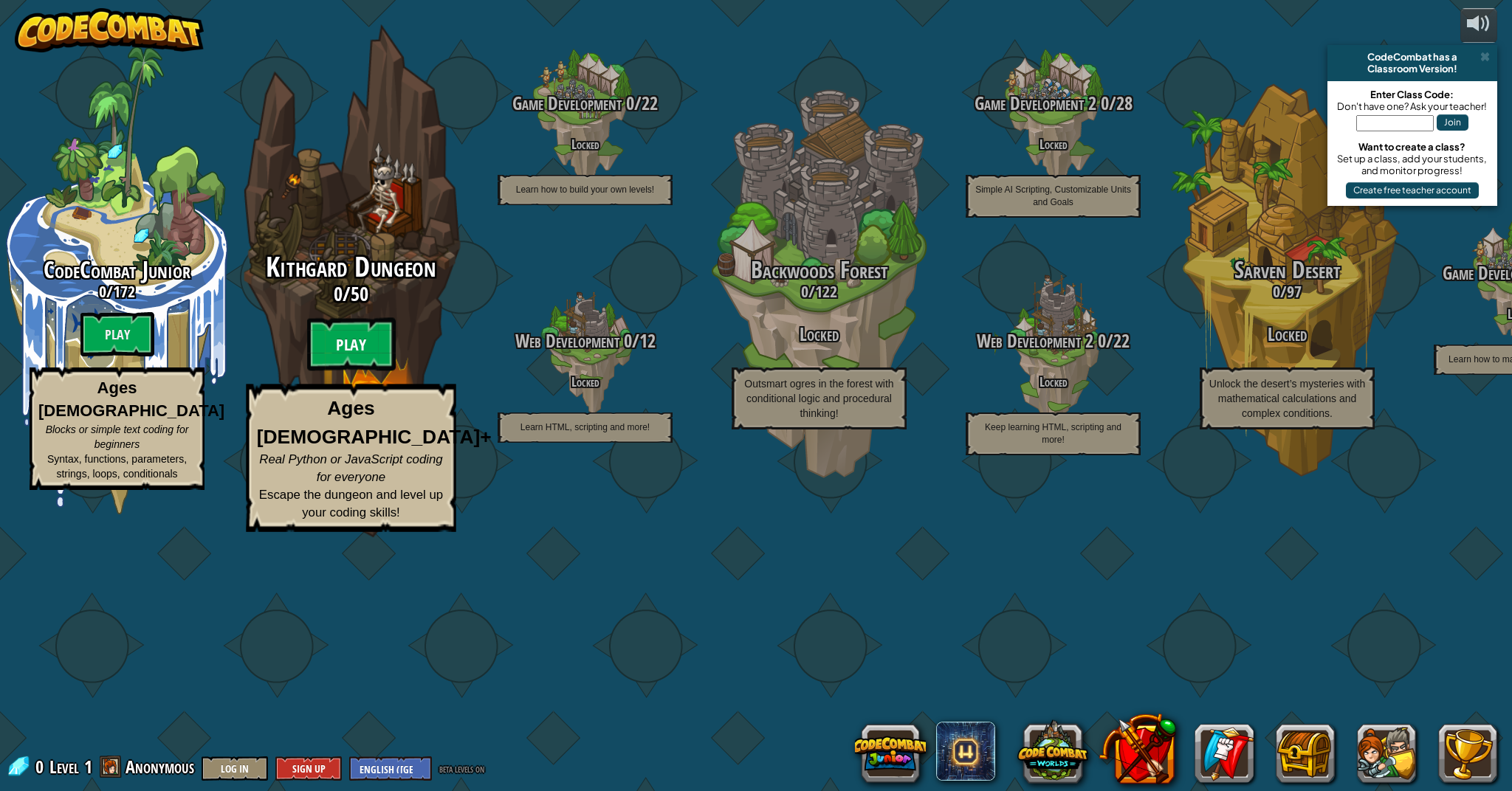
click at [346, 371] on btn "Play" at bounding box center [352, 344] width 89 height 53
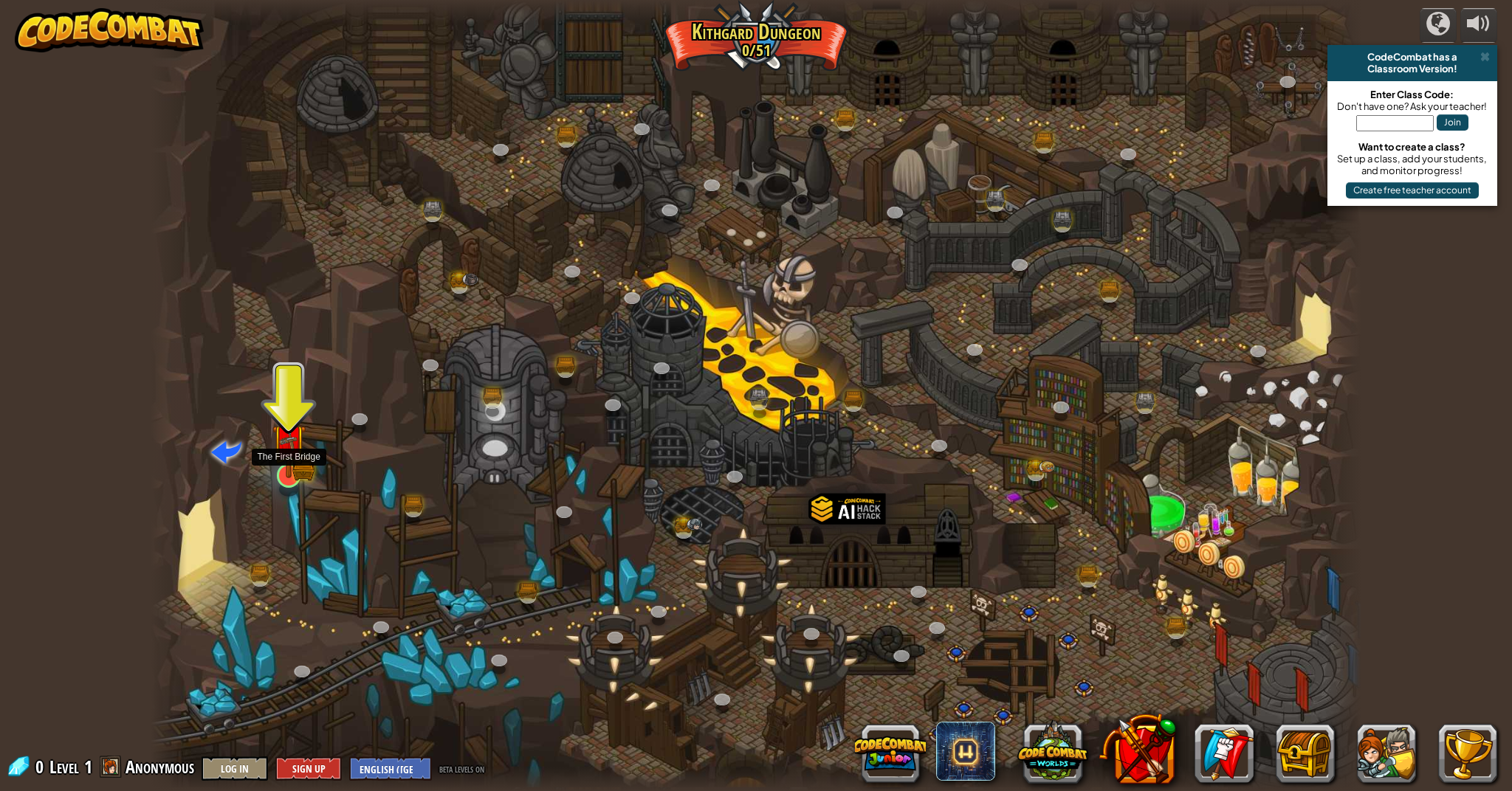
click at [285, 461] on img at bounding box center [289, 441] width 34 height 74
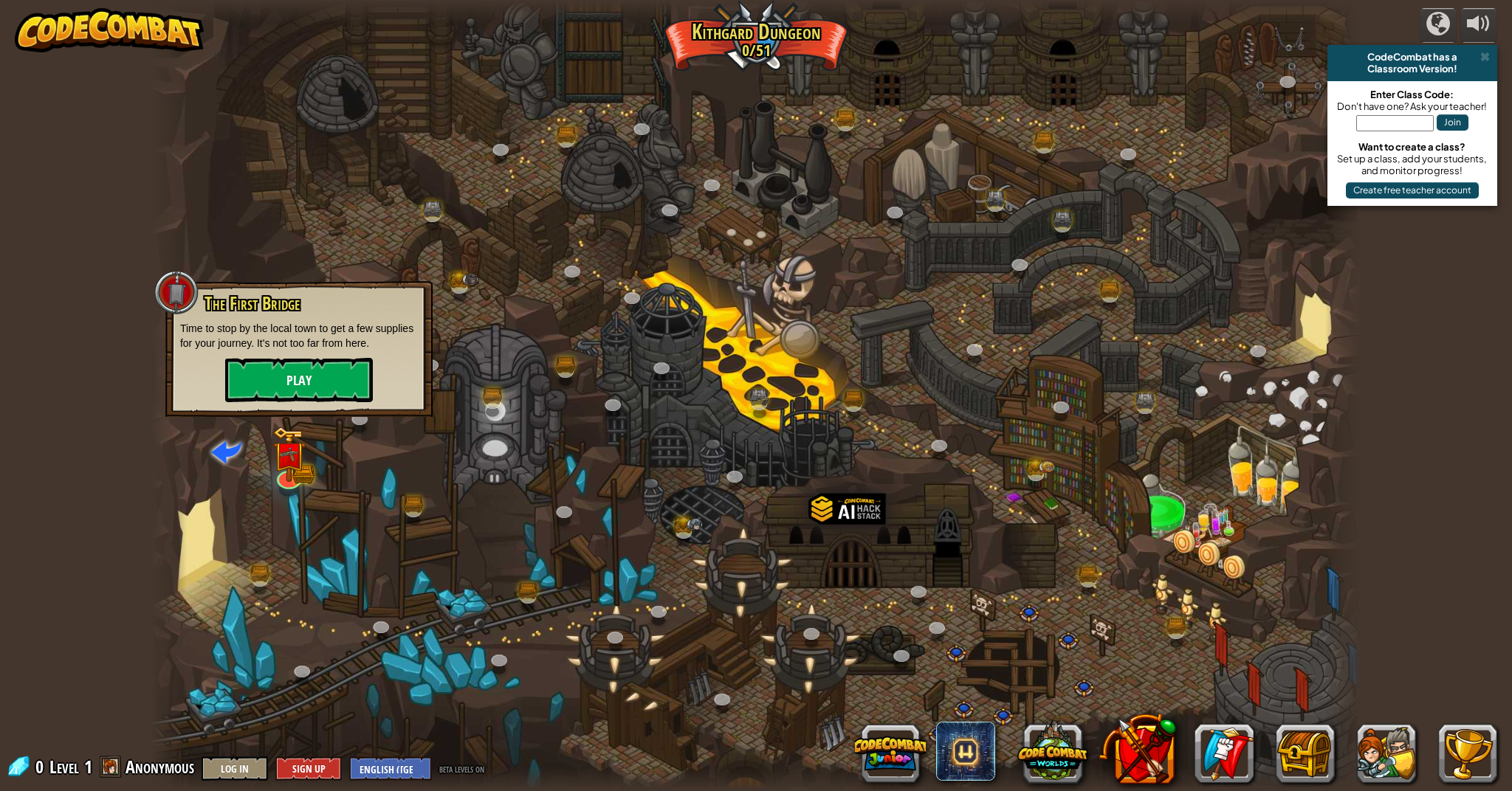
click at [295, 396] on button "Play" at bounding box center [299, 380] width 148 height 44
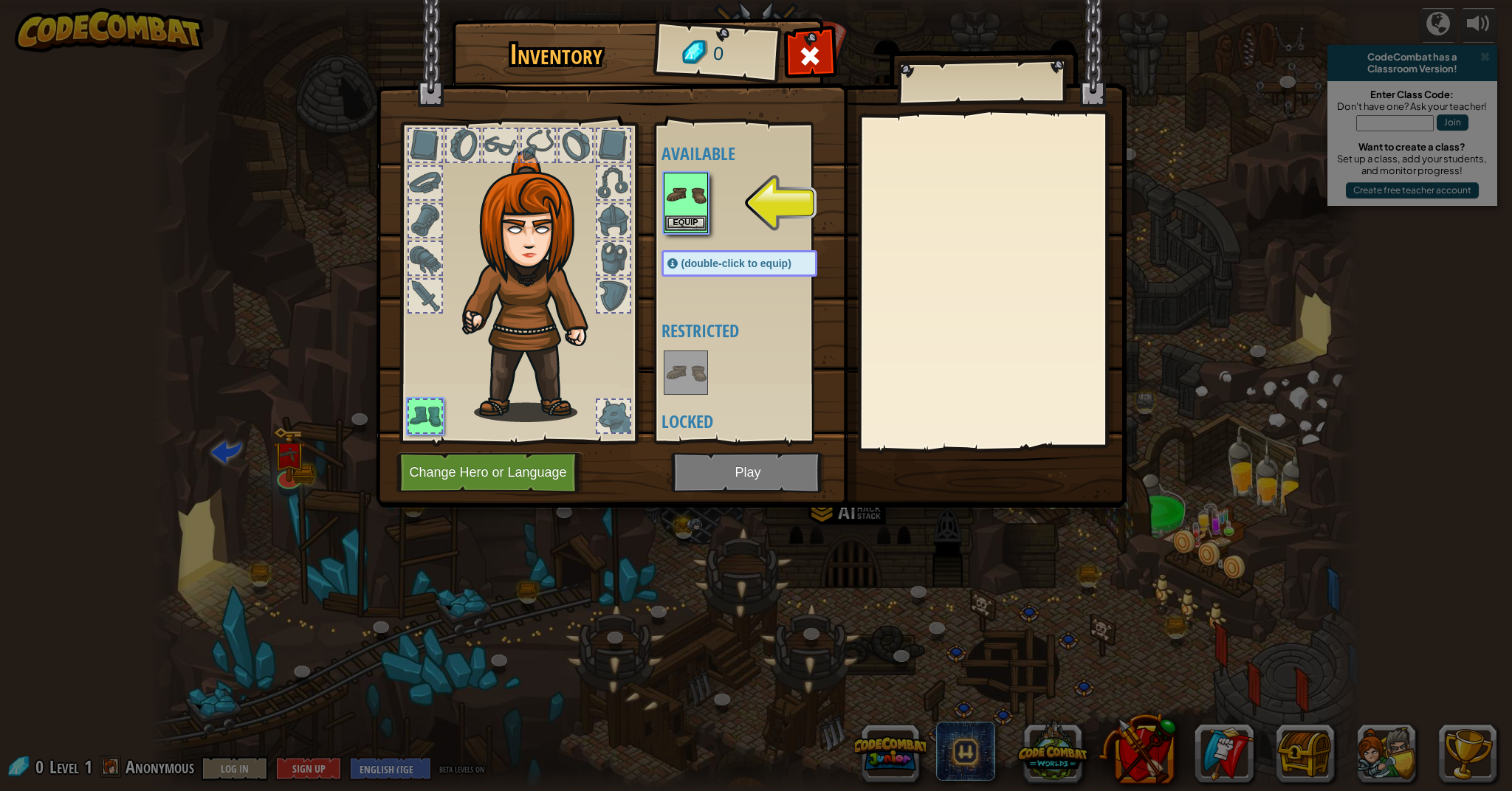
click at [695, 215] on img at bounding box center [686, 195] width 41 height 41
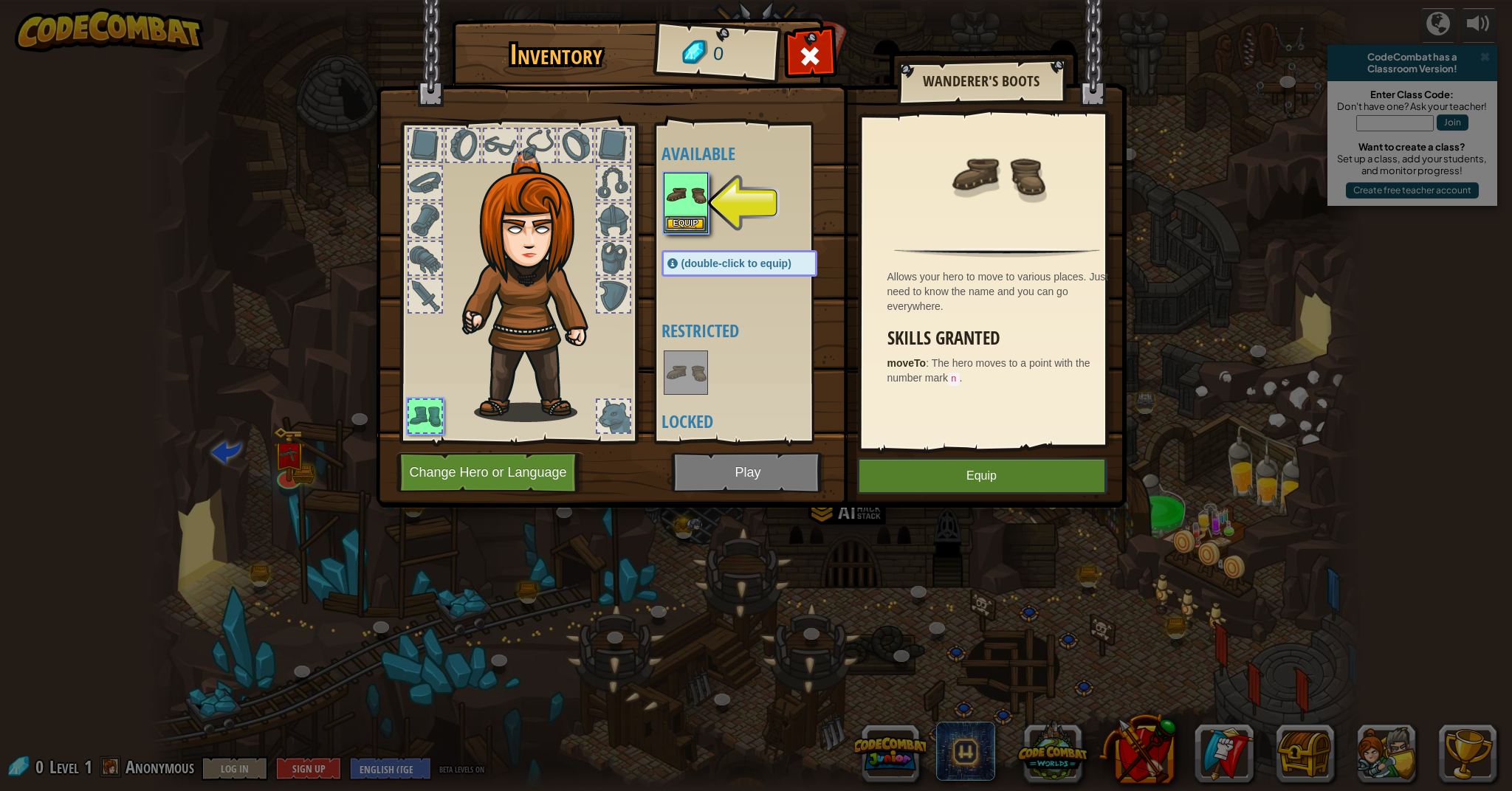
click at [992, 484] on button "Equip" at bounding box center [981, 476] width 249 height 37
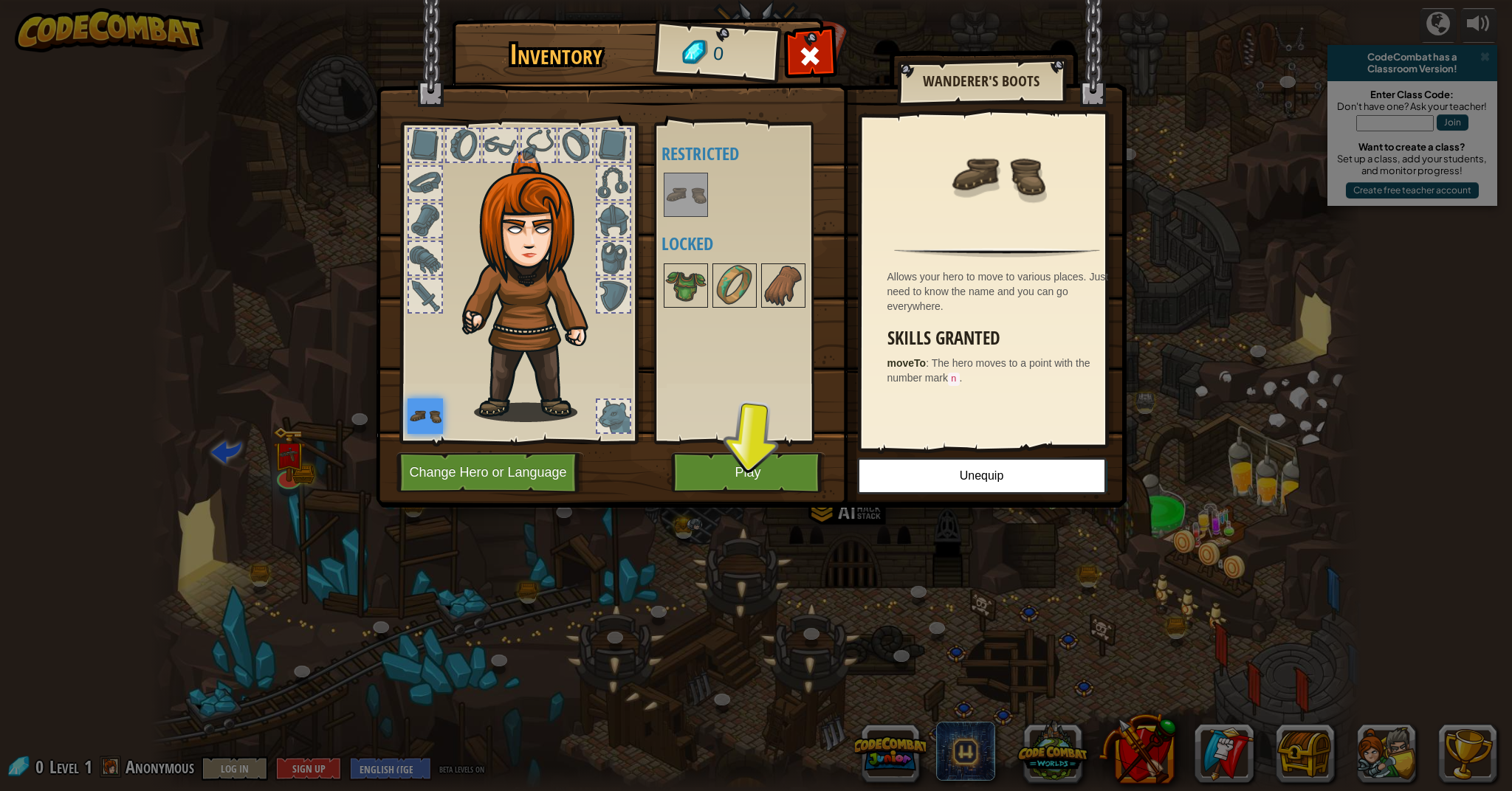
click at [702, 481] on button "Play" at bounding box center [748, 472] width 154 height 40
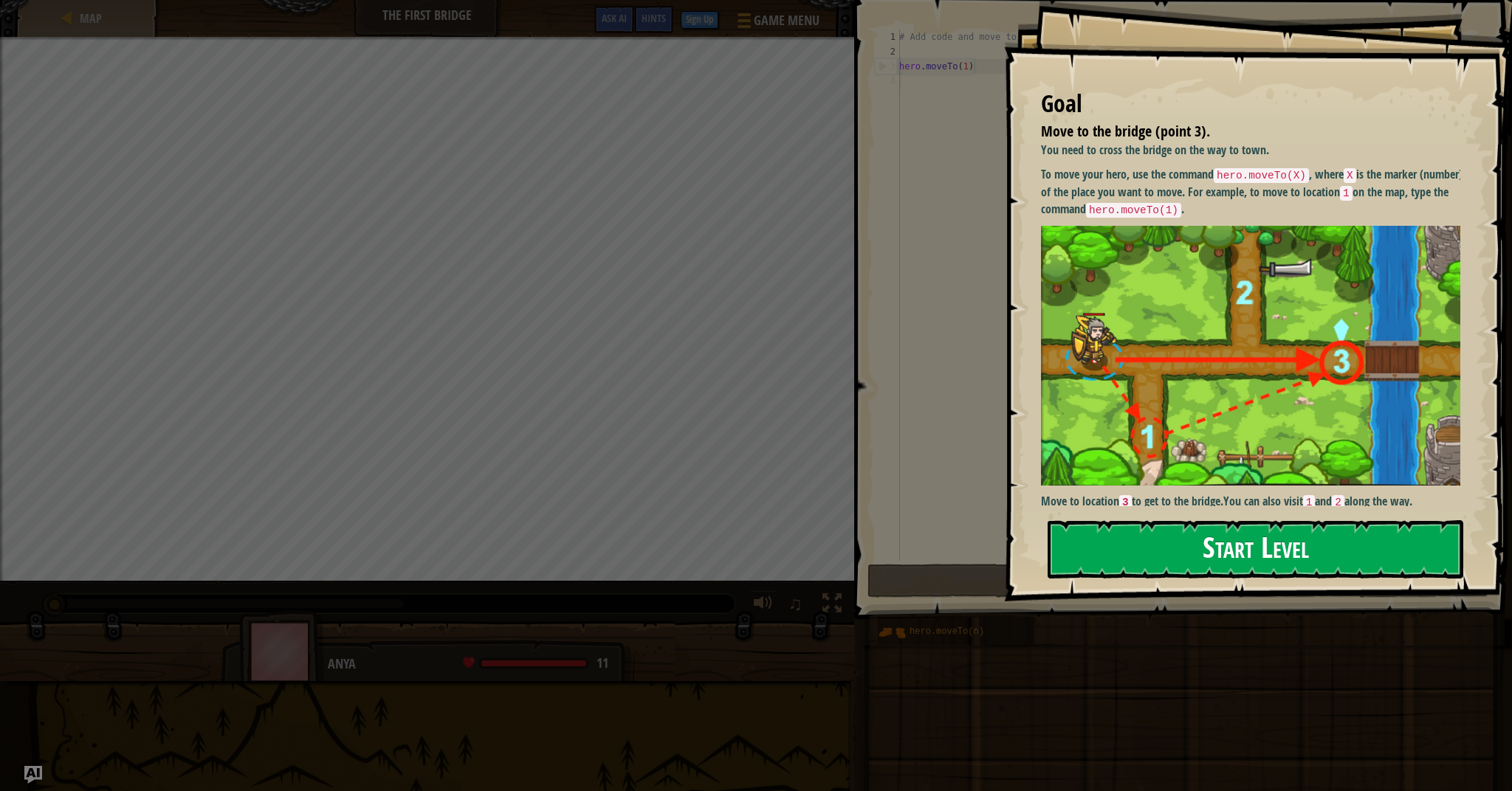
click at [1152, 526] on button "Start Level" at bounding box center [1254, 549] width 415 height 58
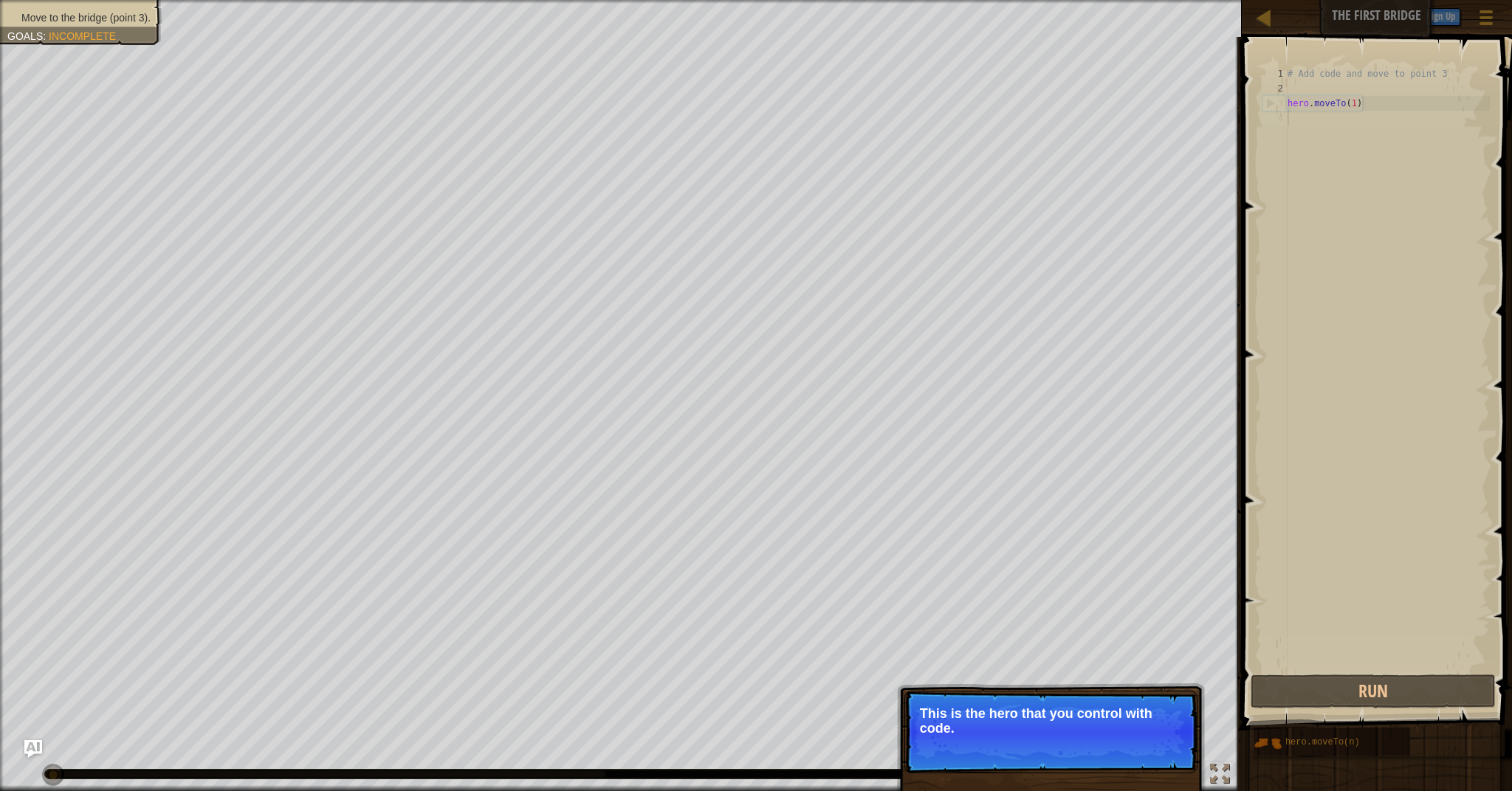
click at [1026, 757] on p "Skip (esc) Continue This is the hero that you control with code." at bounding box center [1051, 731] width 293 height 83
click at [1156, 745] on button "Continue" at bounding box center [1155, 748] width 61 height 19
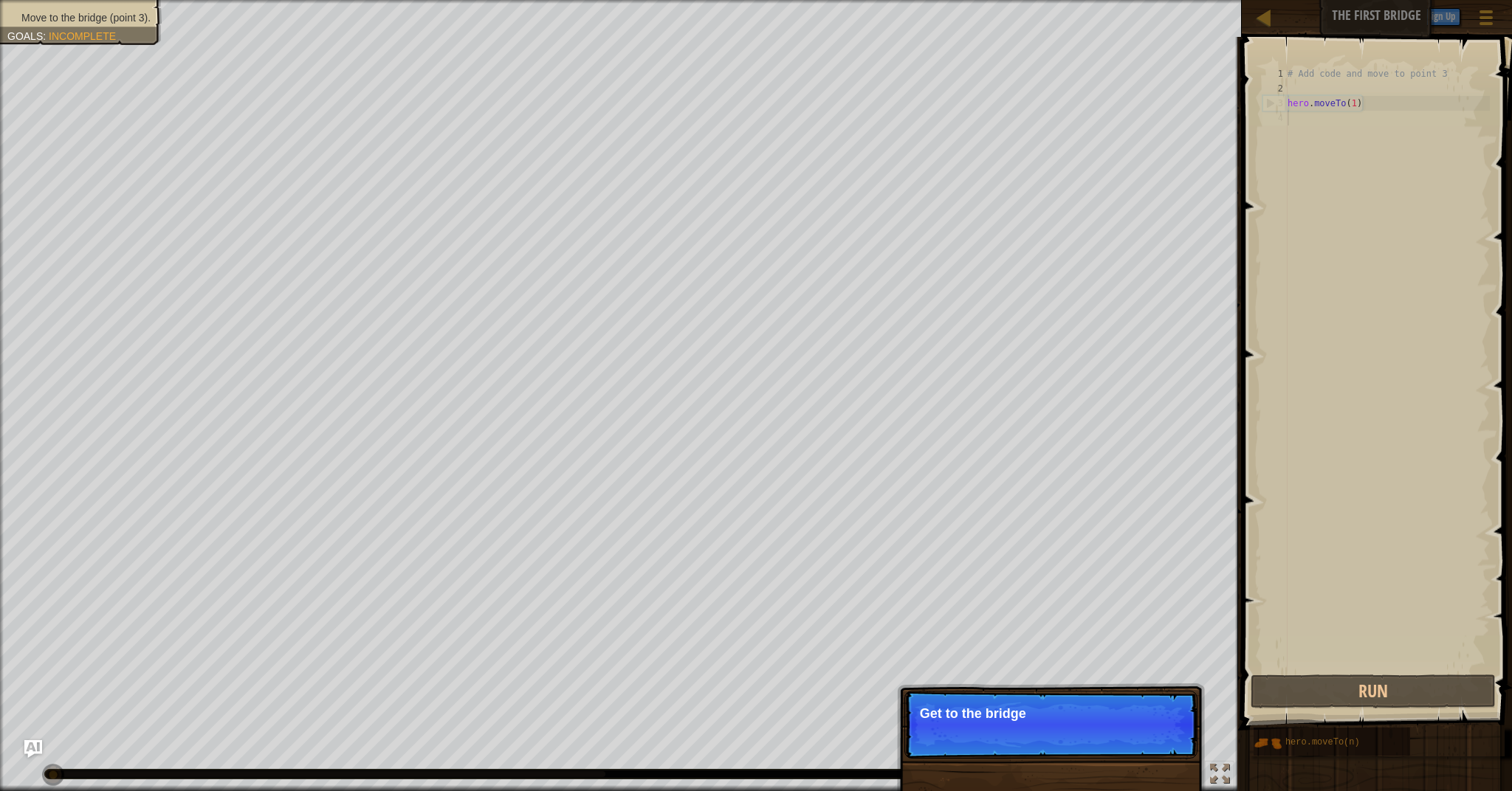
click at [1044, 715] on p "Get to the bridge" at bounding box center [1051, 714] width 262 height 15
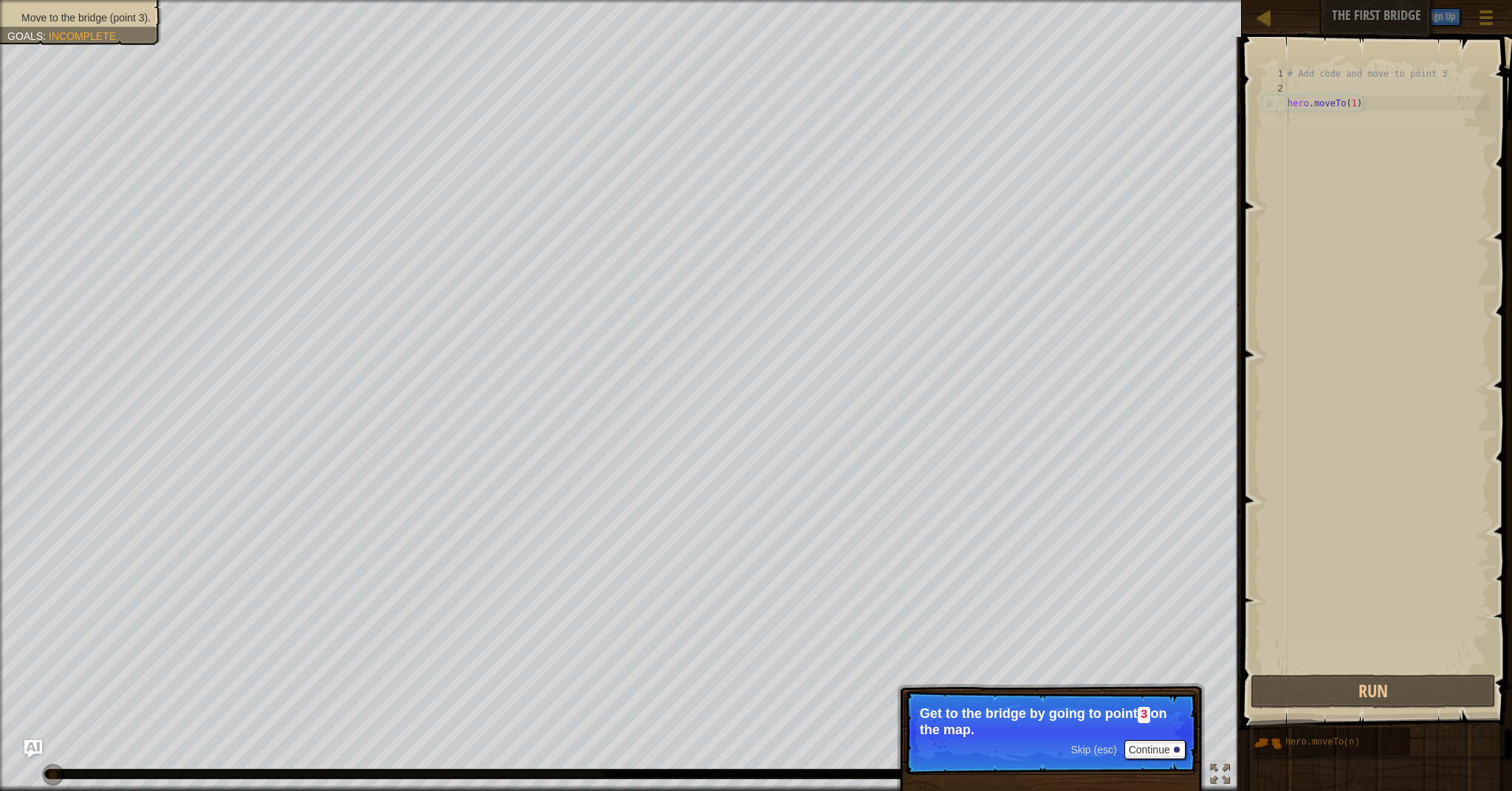
click at [1044, 715] on p "Get to the bridge by going to point 3 on the map." at bounding box center [1051, 721] width 262 height 31
click at [1150, 743] on button "Continue" at bounding box center [1155, 749] width 61 height 19
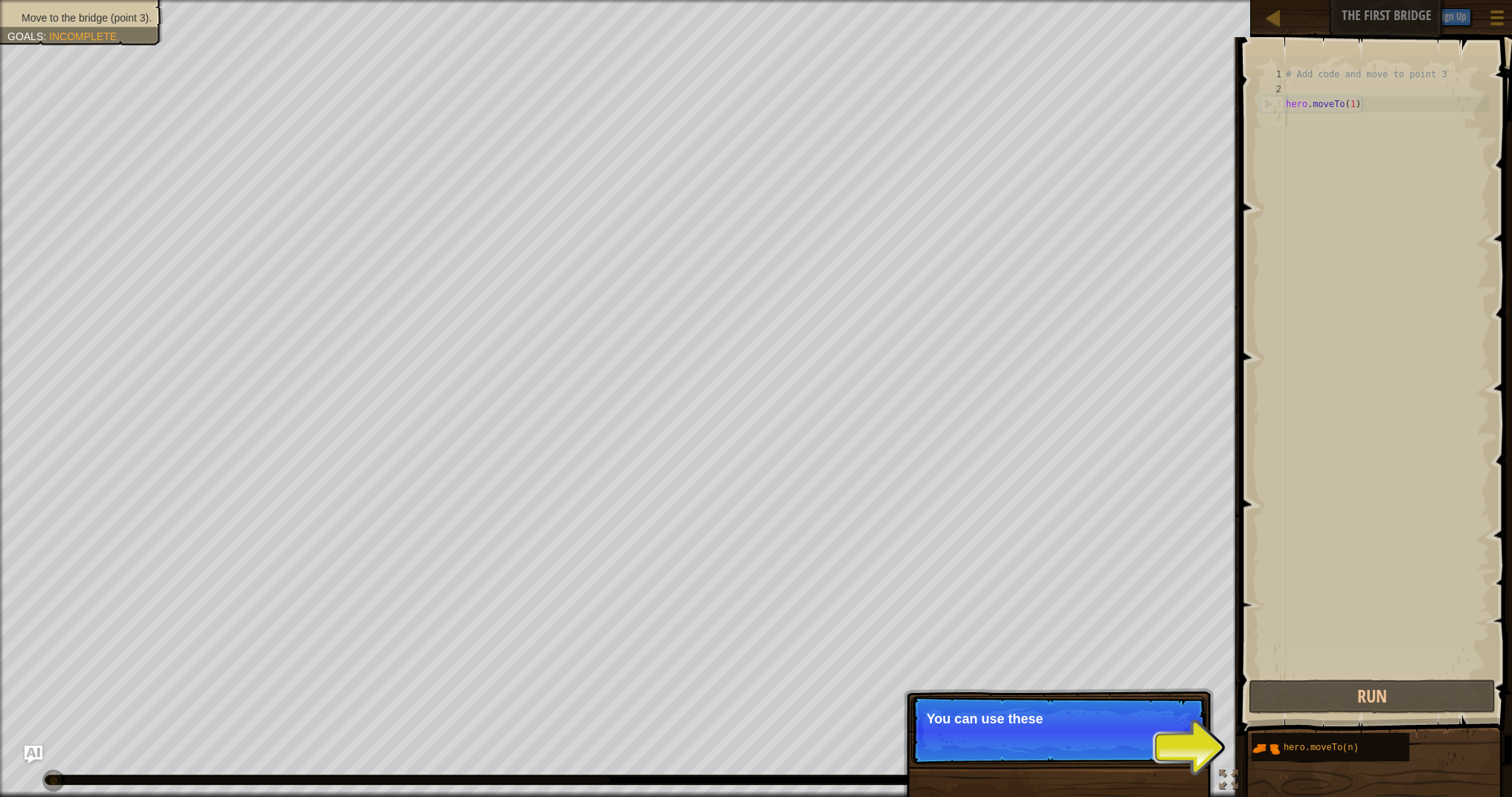
click at [1082, 754] on p "Skip (esc) Continue You can use these" at bounding box center [1059, 729] width 295 height 68
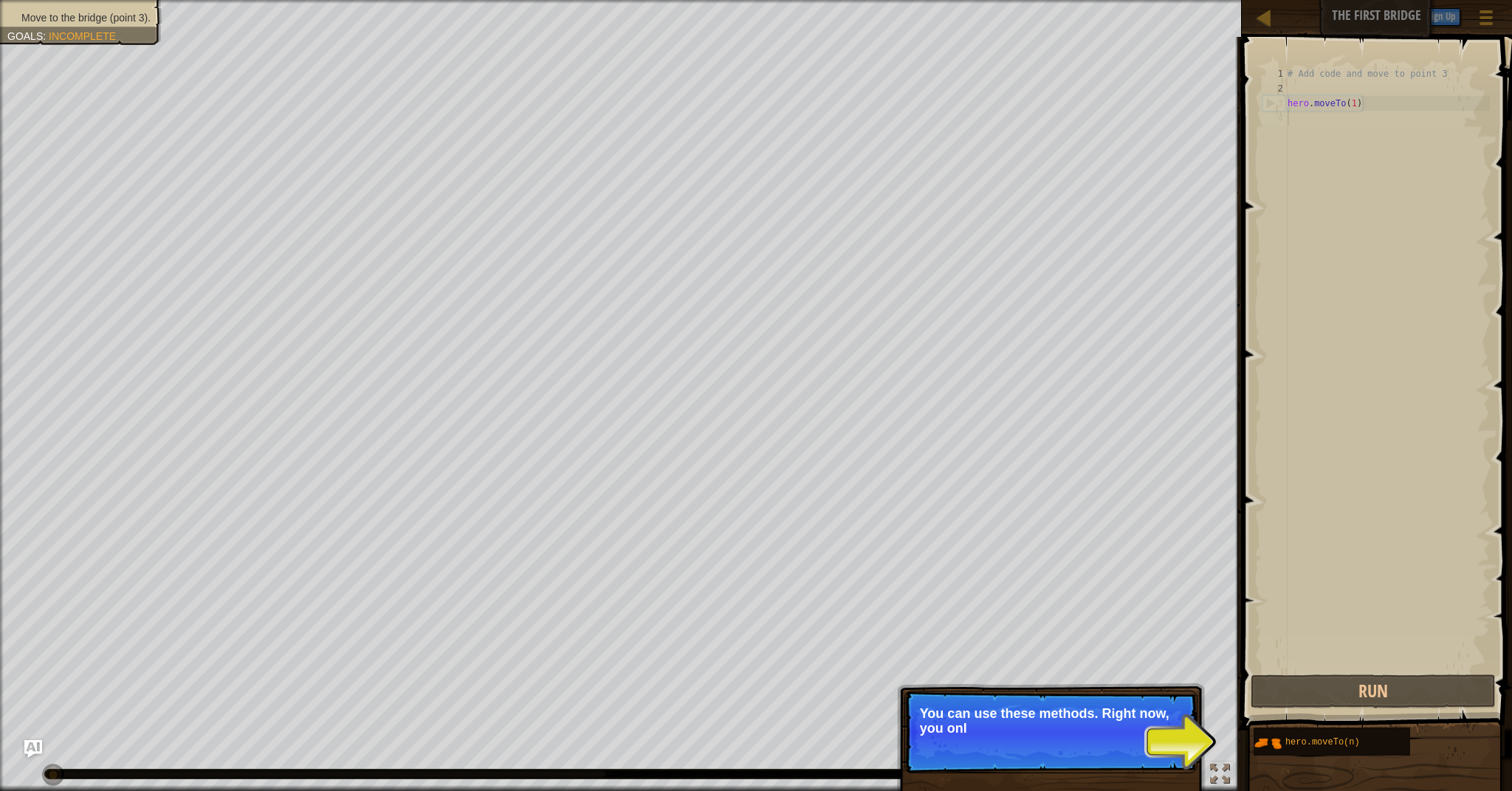
click at [1118, 752] on p "Skip (esc) Continue You can use these methods. Right now, you onl" at bounding box center [1051, 731] width 293 height 83
click at [1071, 731] on p "You can use these methods. Right now, you only need moveTo ." at bounding box center [1051, 721] width 262 height 31
click at [1103, 750] on span "Skip (esc)" at bounding box center [1093, 750] width 46 height 12
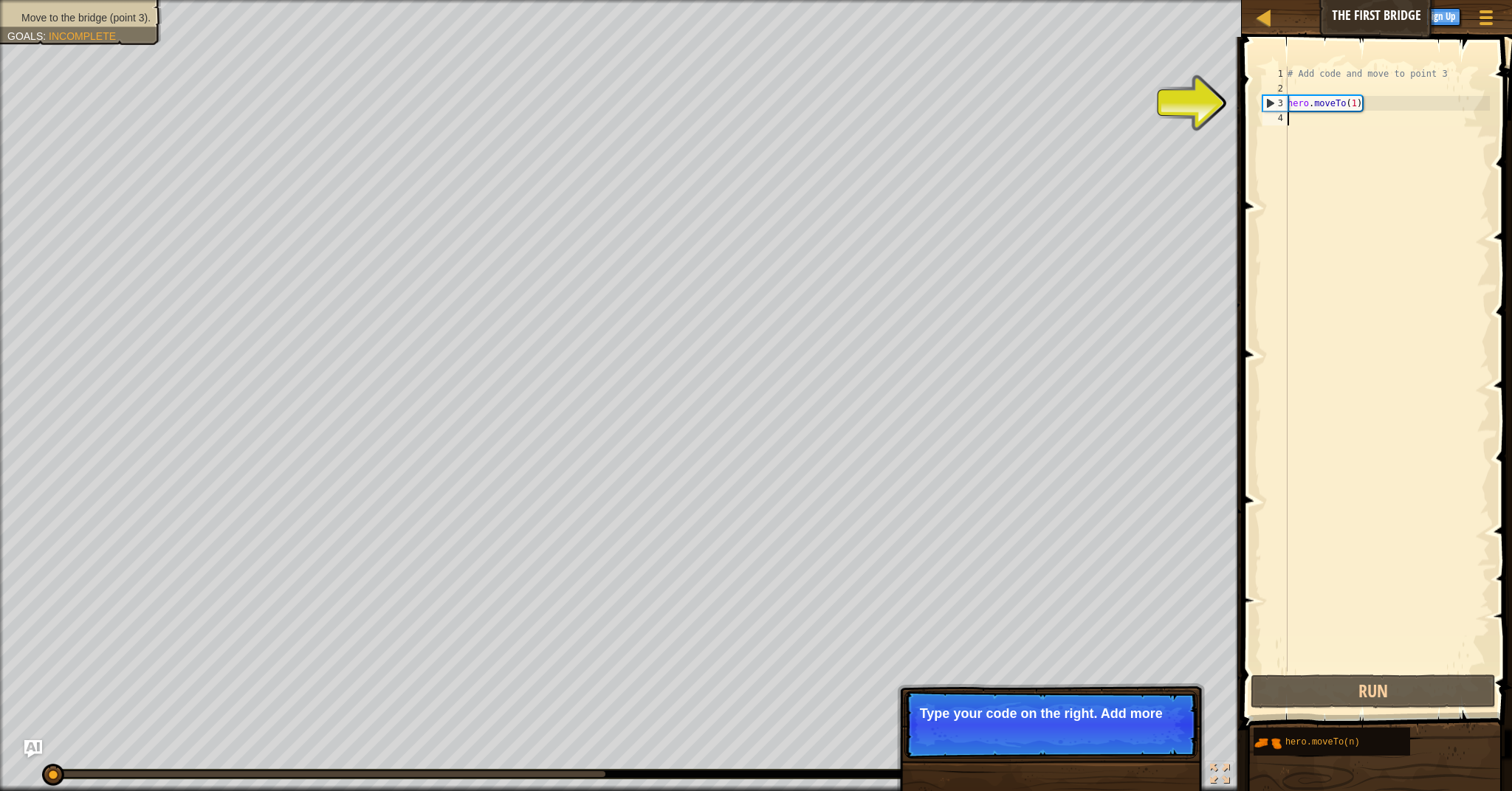
click at [1328, 128] on div "# Add code and move to point 3 hero . moveTo ( 1 )" at bounding box center [1387, 383] width 206 height 635
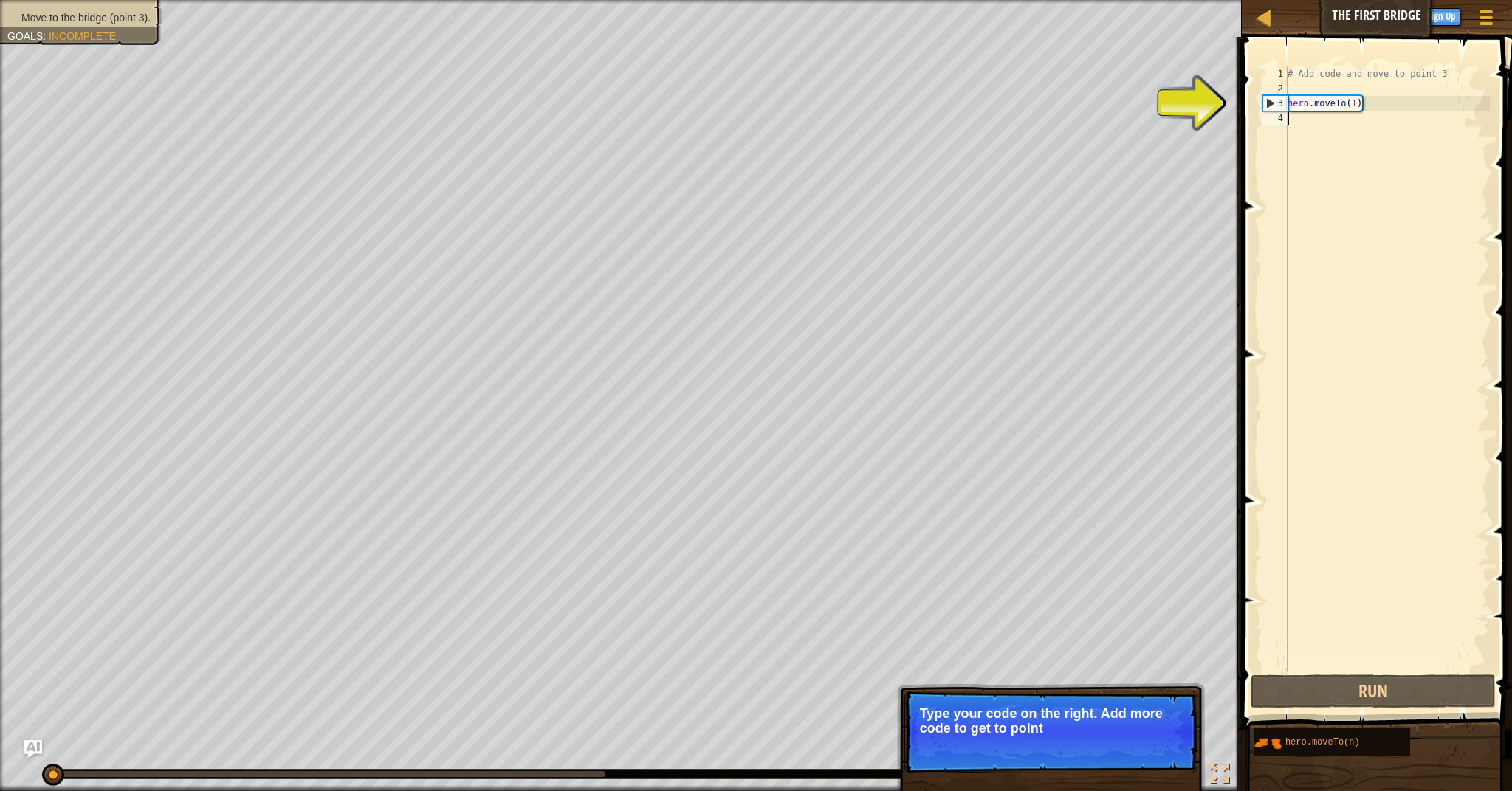
click at [1328, 128] on div "# Add code and move to point 3 hero . moveTo ( 1 )" at bounding box center [1387, 383] width 206 height 635
type textarea "h"
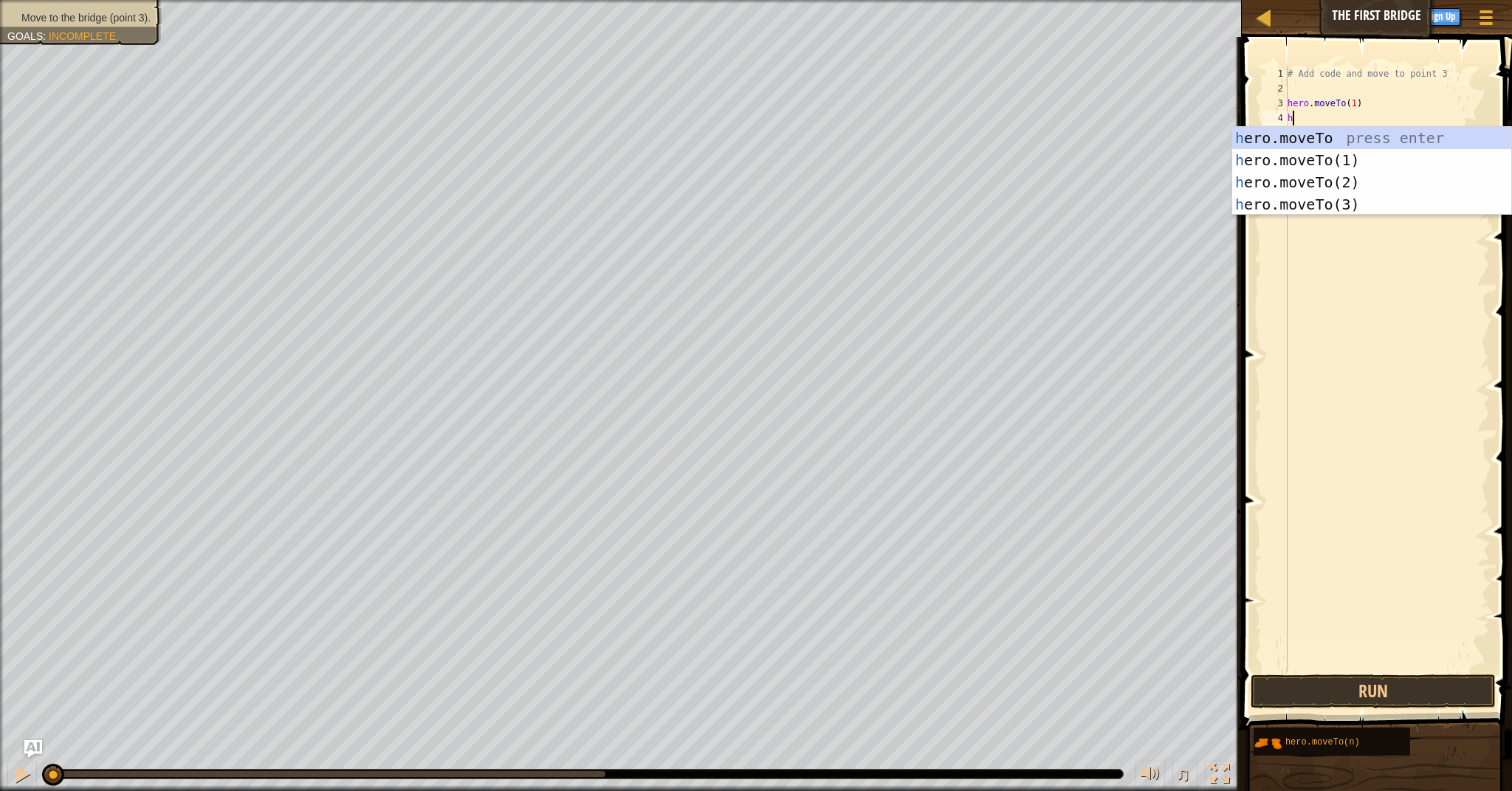
click at [1329, 122] on div "# Add code and move to point 3 hero . moveTo ( 1 ) h" at bounding box center [1387, 383] width 206 height 635
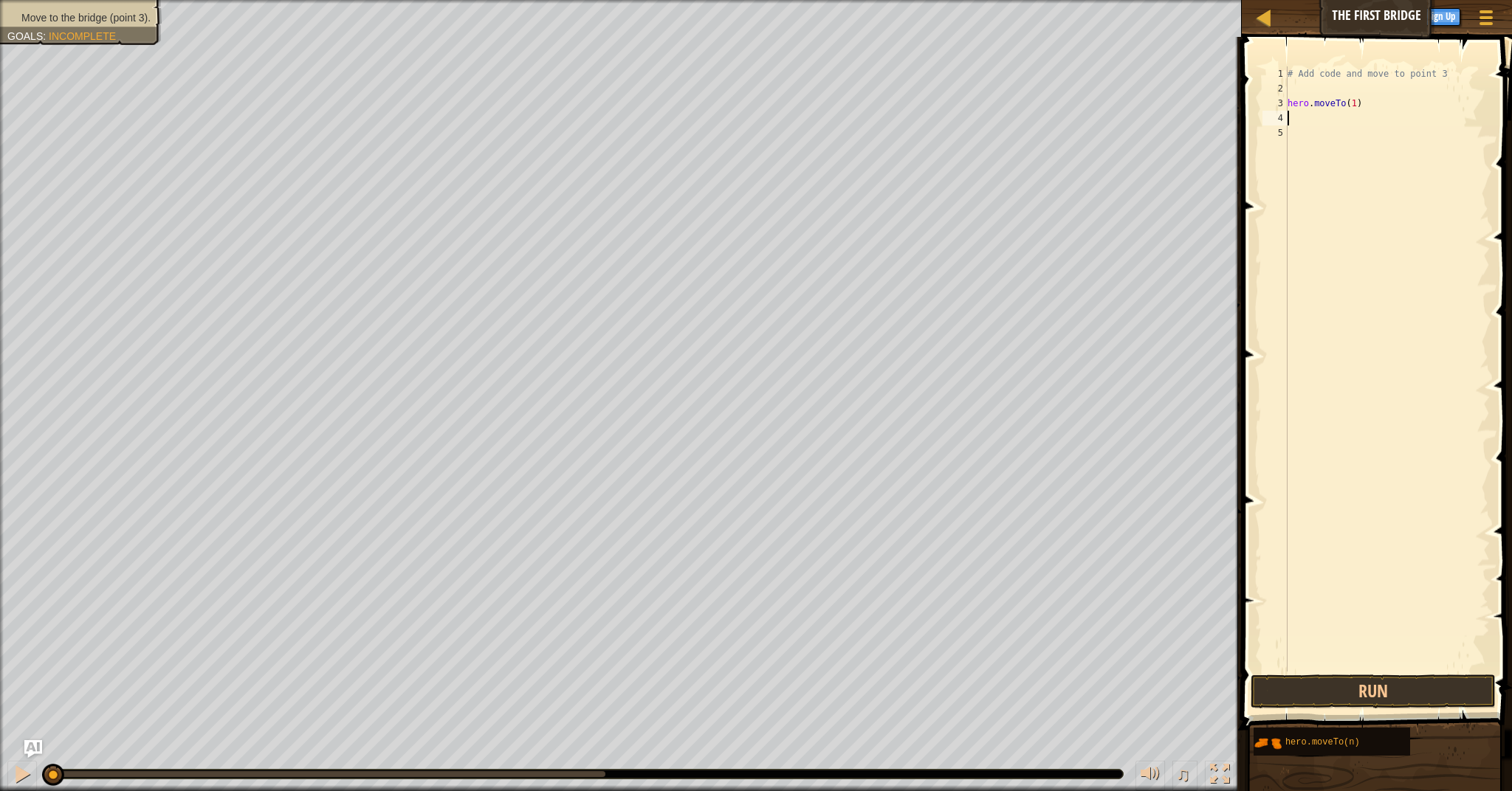
click at [1369, 105] on div "# Add code and move to point 3 hero . moveTo ( 1 )" at bounding box center [1387, 383] width 206 height 635
type textarea "hero.moveTo(3)"
click at [1425, 698] on button "Run" at bounding box center [1373, 691] width 245 height 34
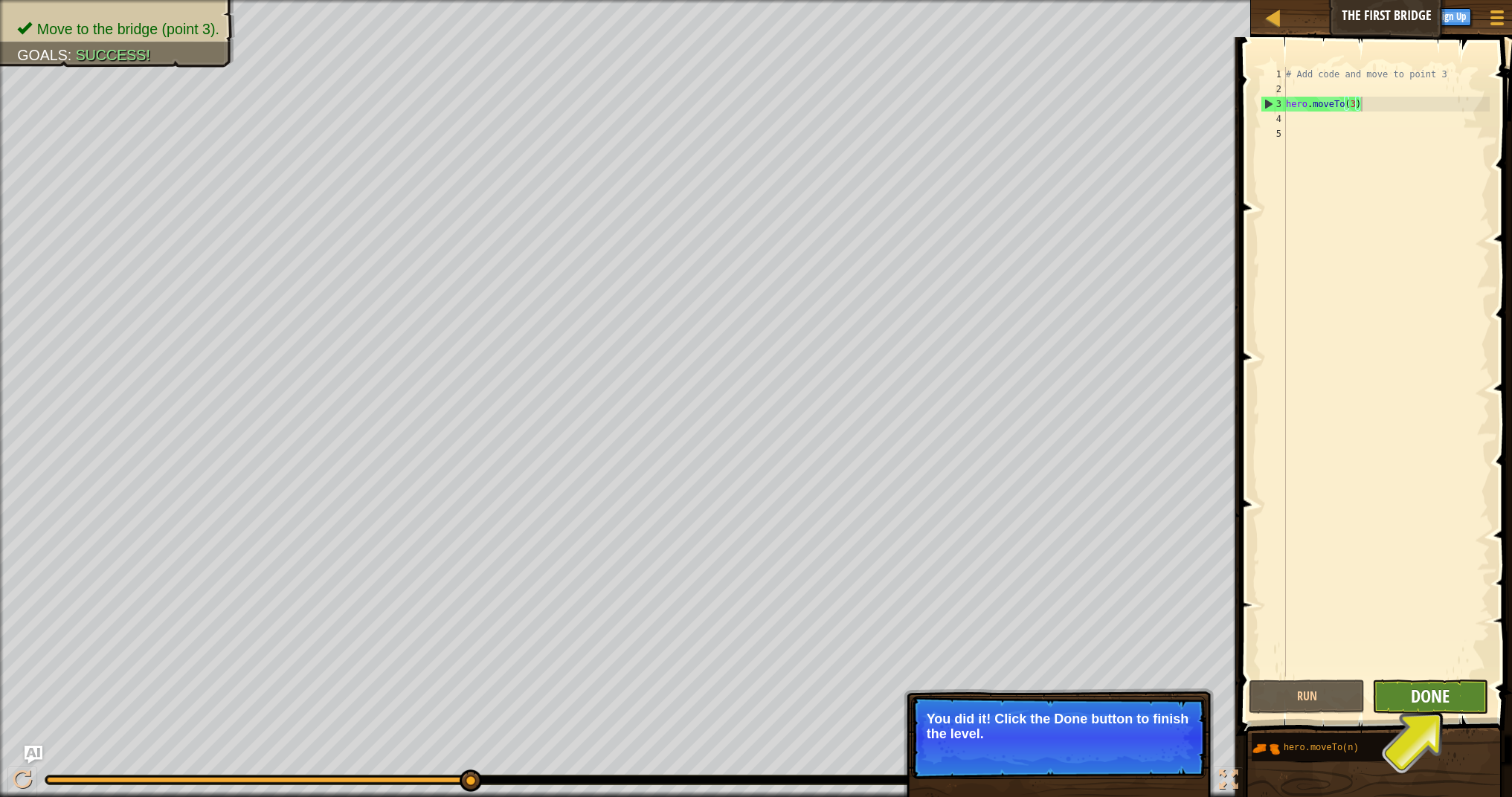
click at [1440, 700] on span "Done" at bounding box center [1431, 696] width 39 height 24
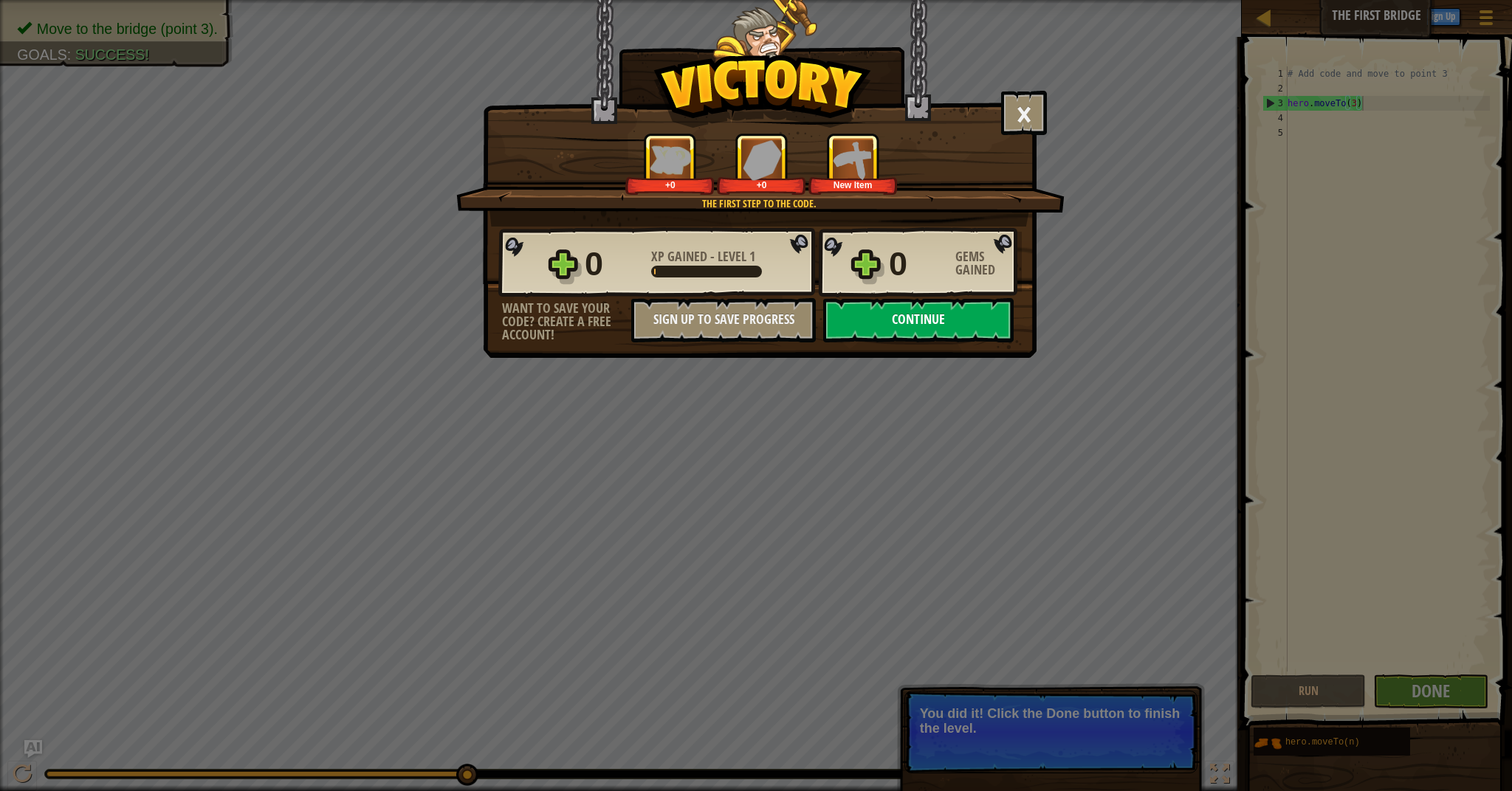
click at [898, 310] on button "Continue" at bounding box center [918, 320] width 190 height 44
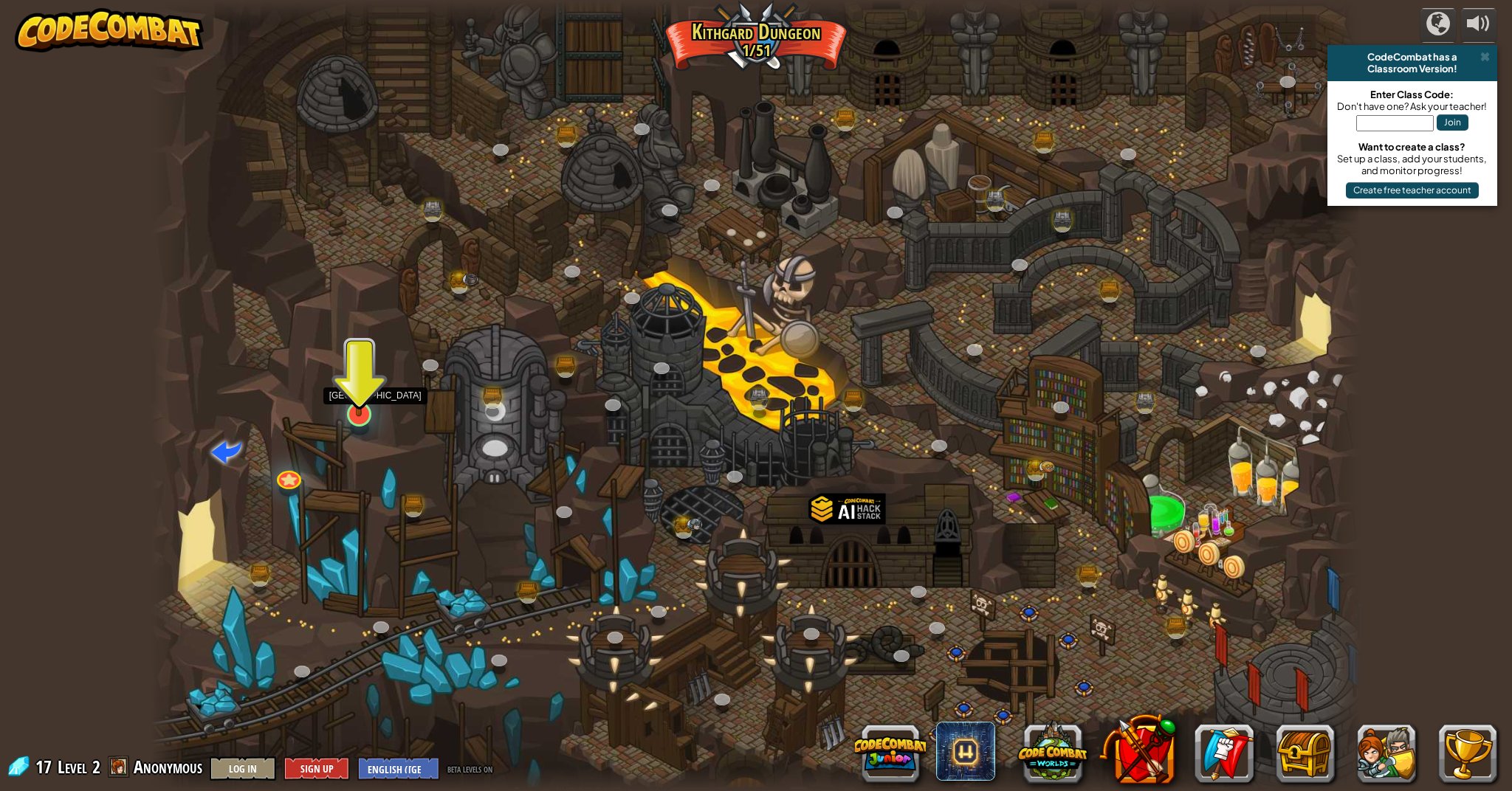
click at [365, 408] on img at bounding box center [359, 378] width 34 height 77
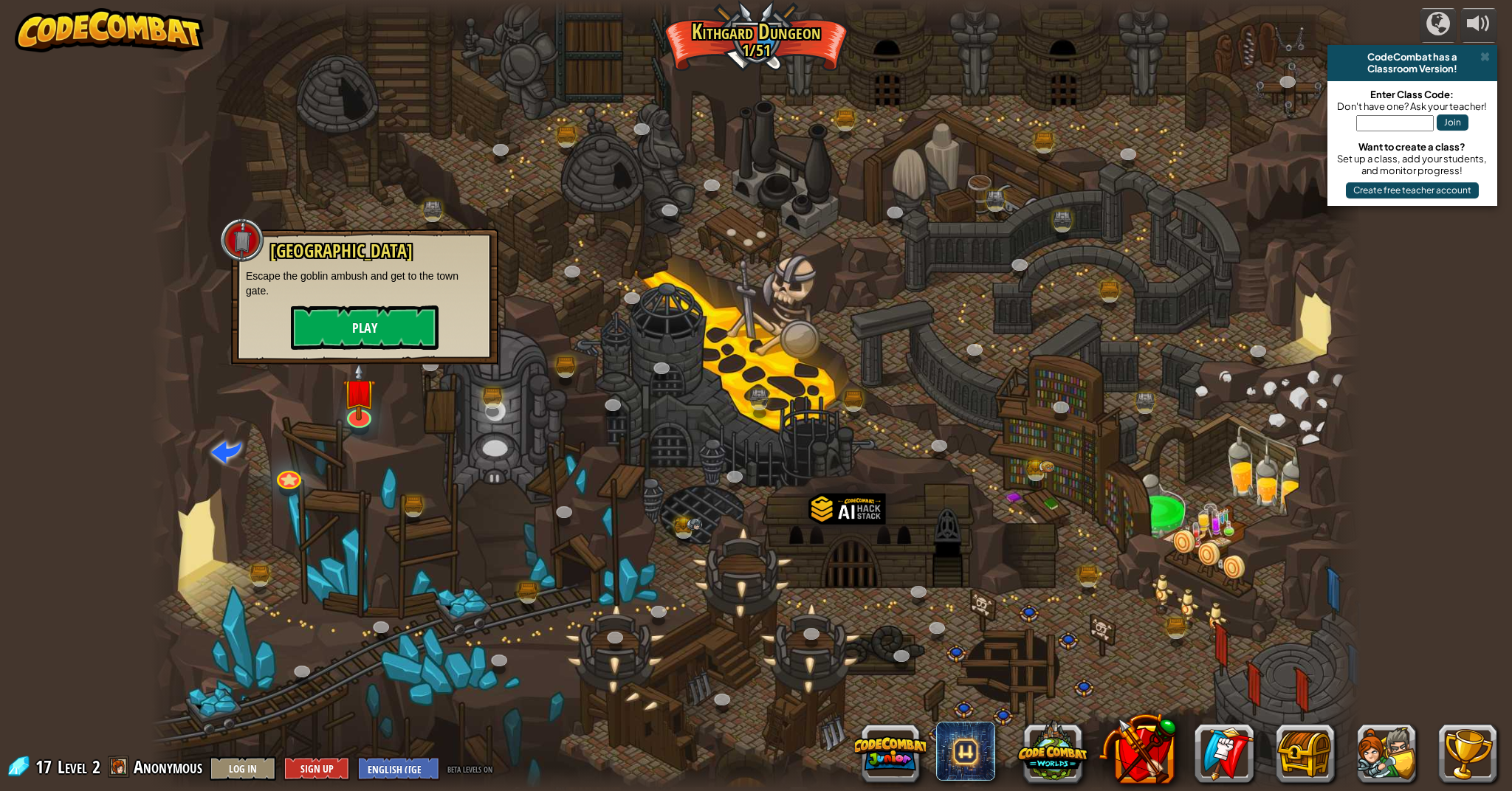
click at [402, 335] on button "Play" at bounding box center [365, 327] width 148 height 44
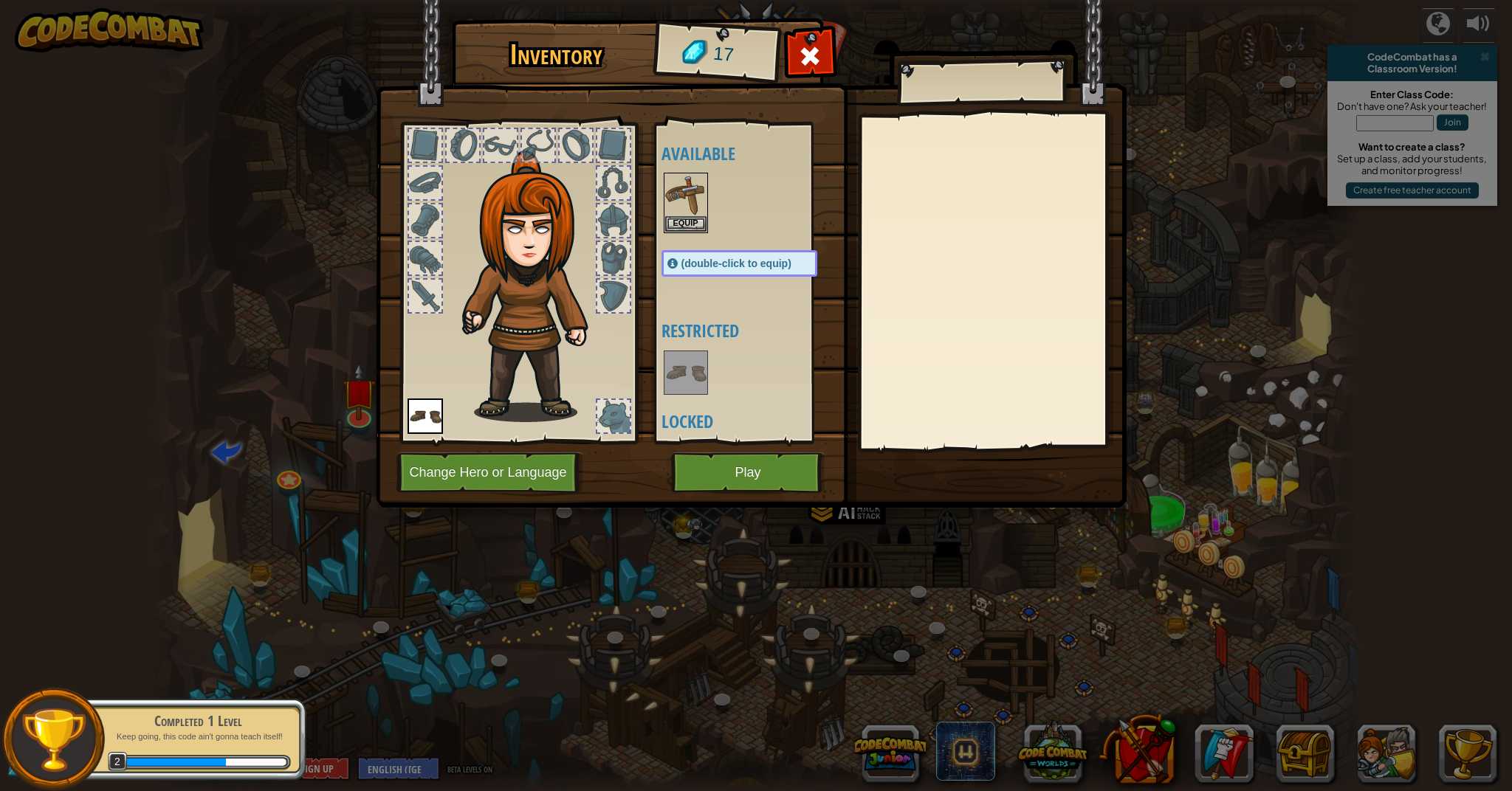
click at [702, 480] on button "Play" at bounding box center [748, 472] width 154 height 40
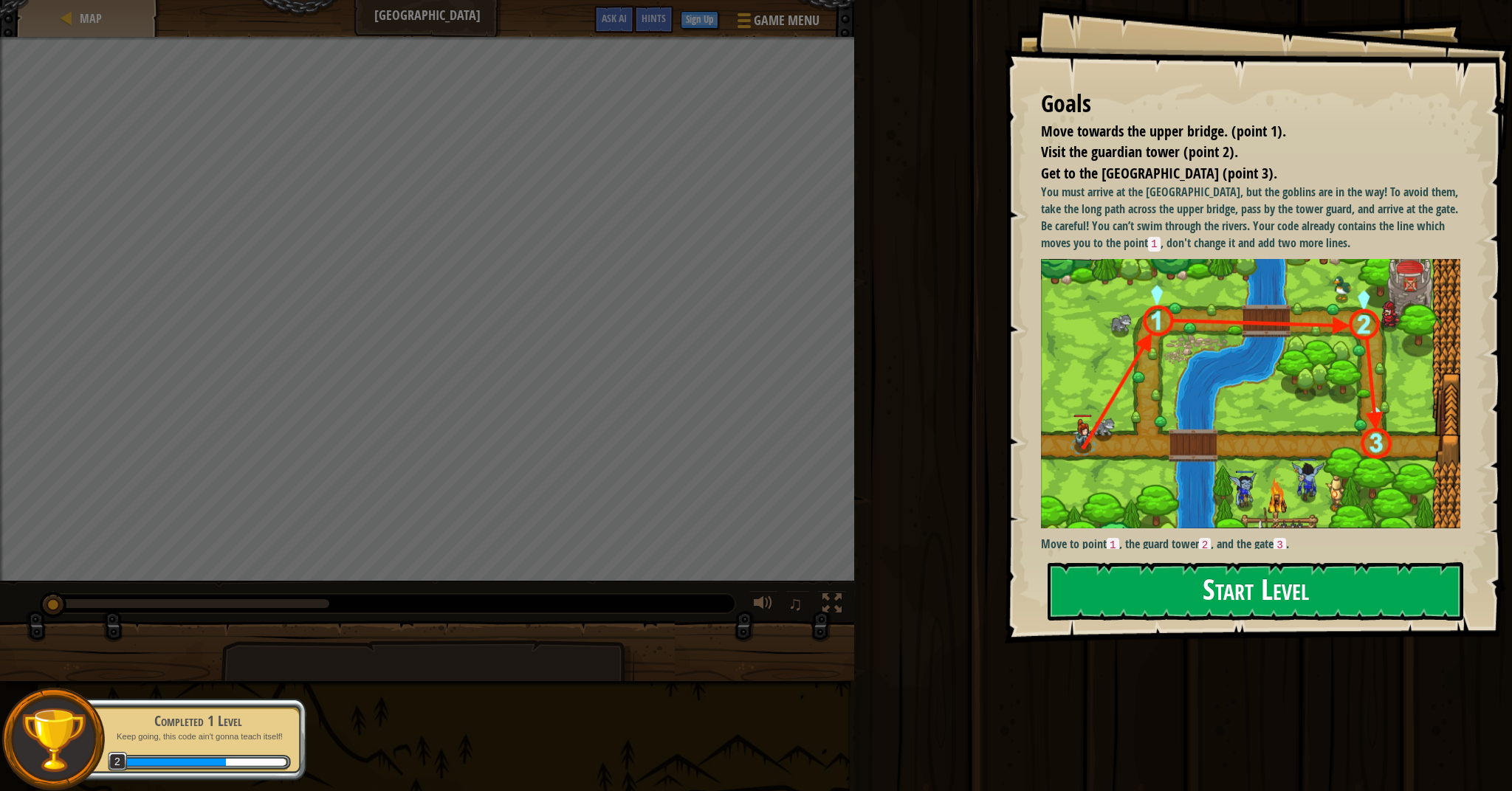
click at [1122, 590] on button "Start Level" at bounding box center [1254, 591] width 415 height 58
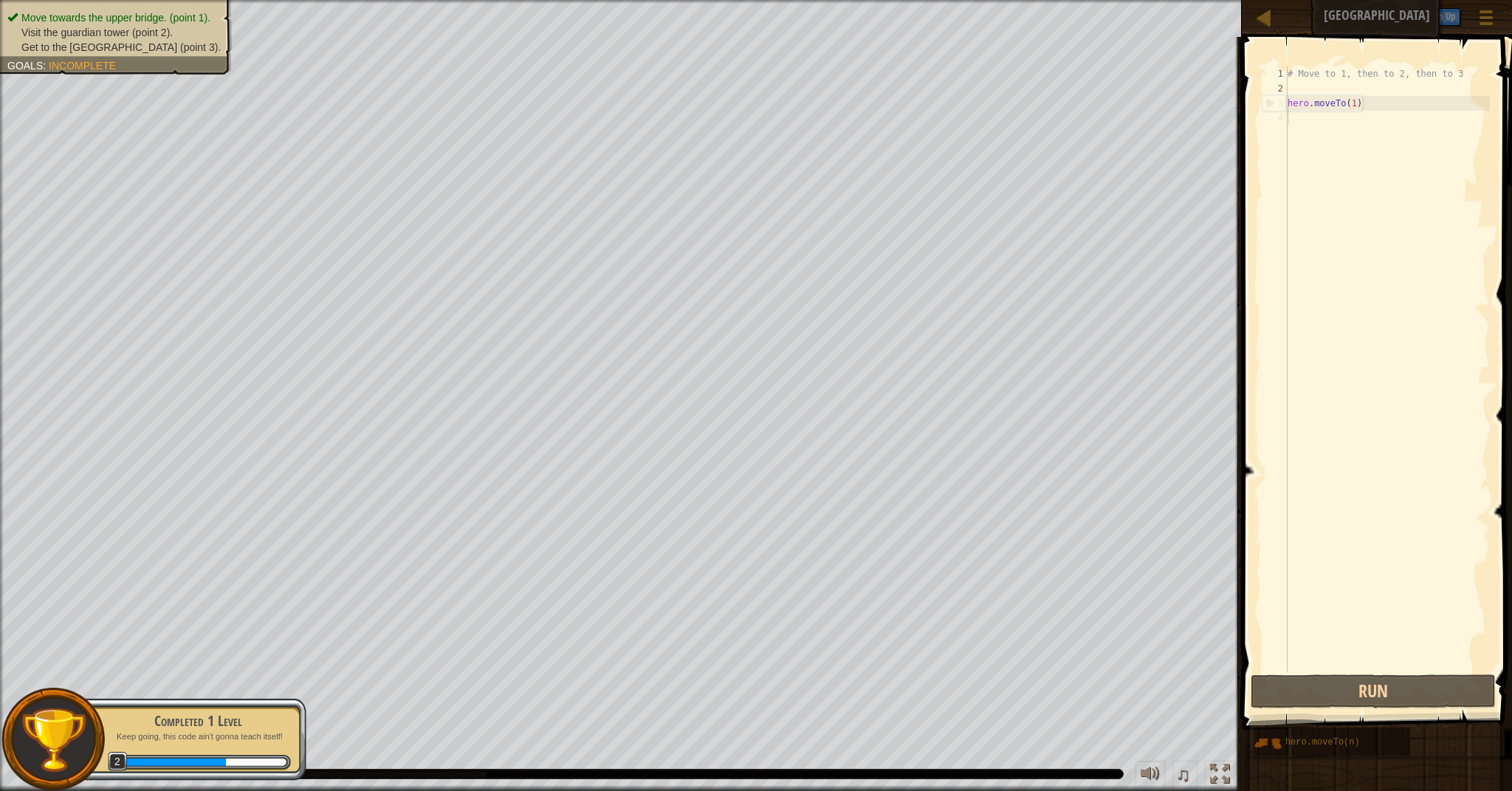
click at [1383, 112] on div "# Move to 1, then to 2, then to 3 hero . moveTo ( 1 )" at bounding box center [1387, 383] width 206 height 635
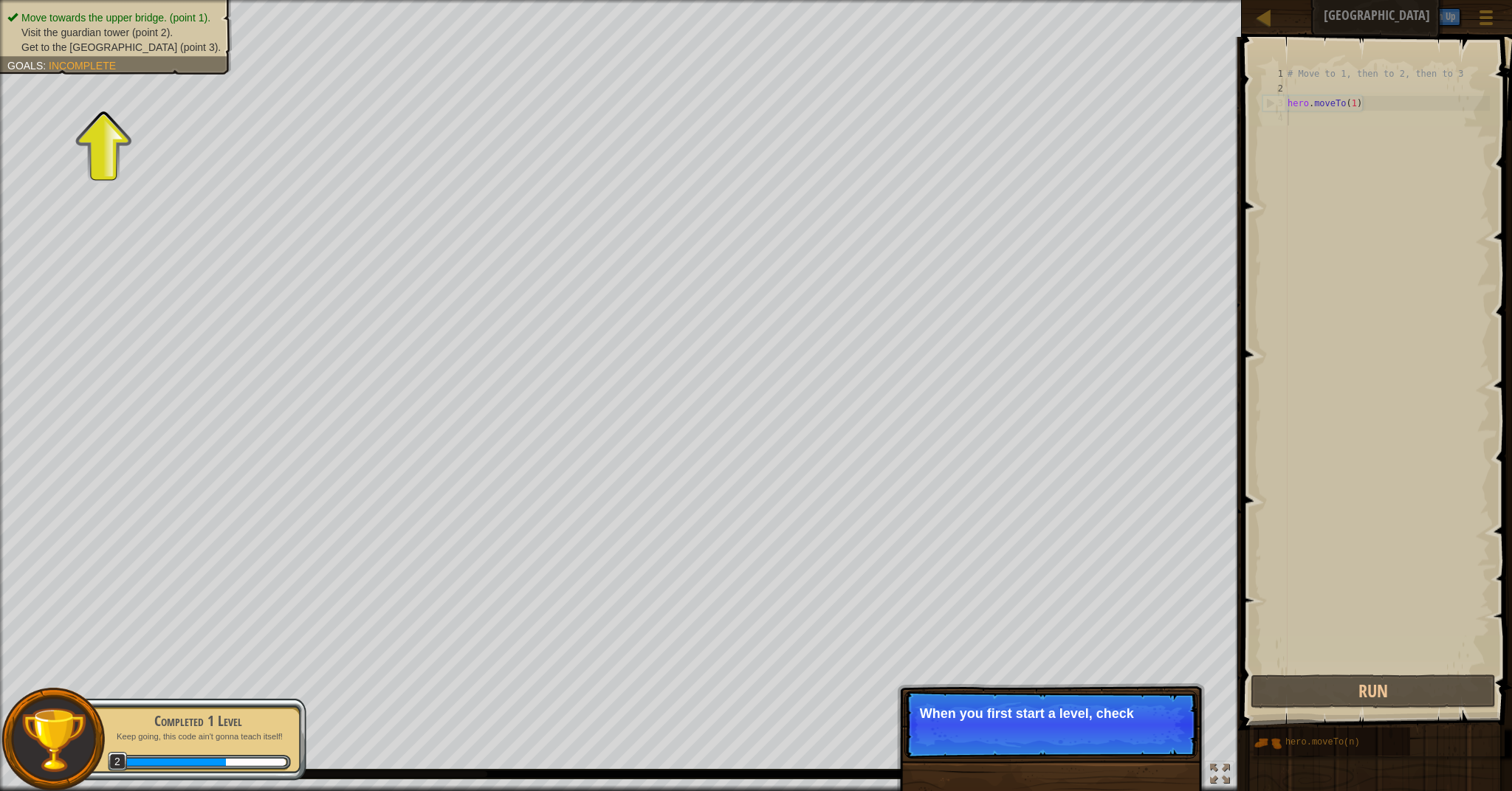
click at [1020, 726] on p "Skip (esc) Continue When you first start a level, check" at bounding box center [1051, 724] width 293 height 68
click at [1019, 726] on p "Skip (esc) Continue When you first start a level, check the go" at bounding box center [1051, 724] width 293 height 68
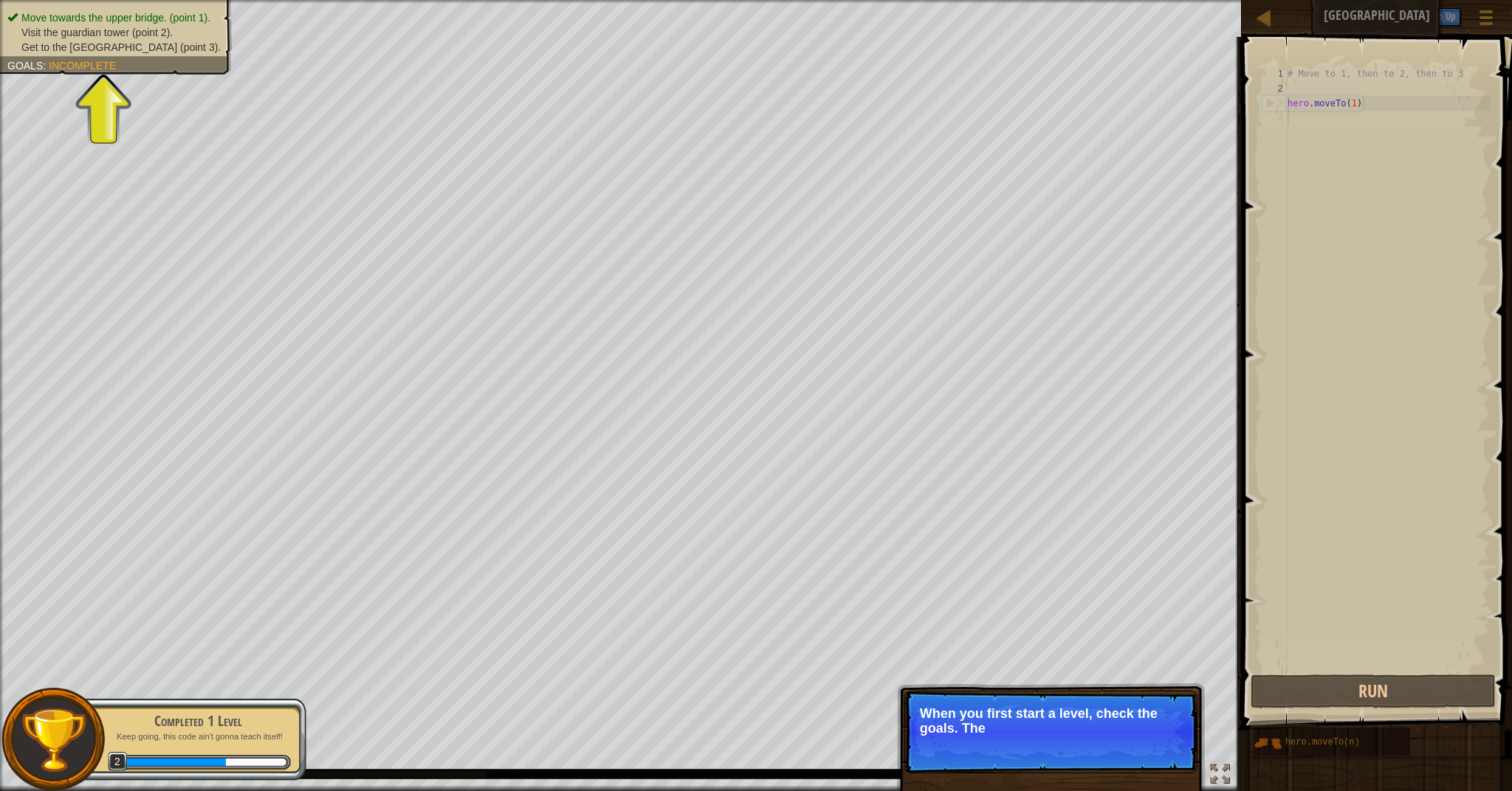
click at [1019, 726] on p "When you first start a level, check the goals. The" at bounding box center [1051, 721] width 262 height 29
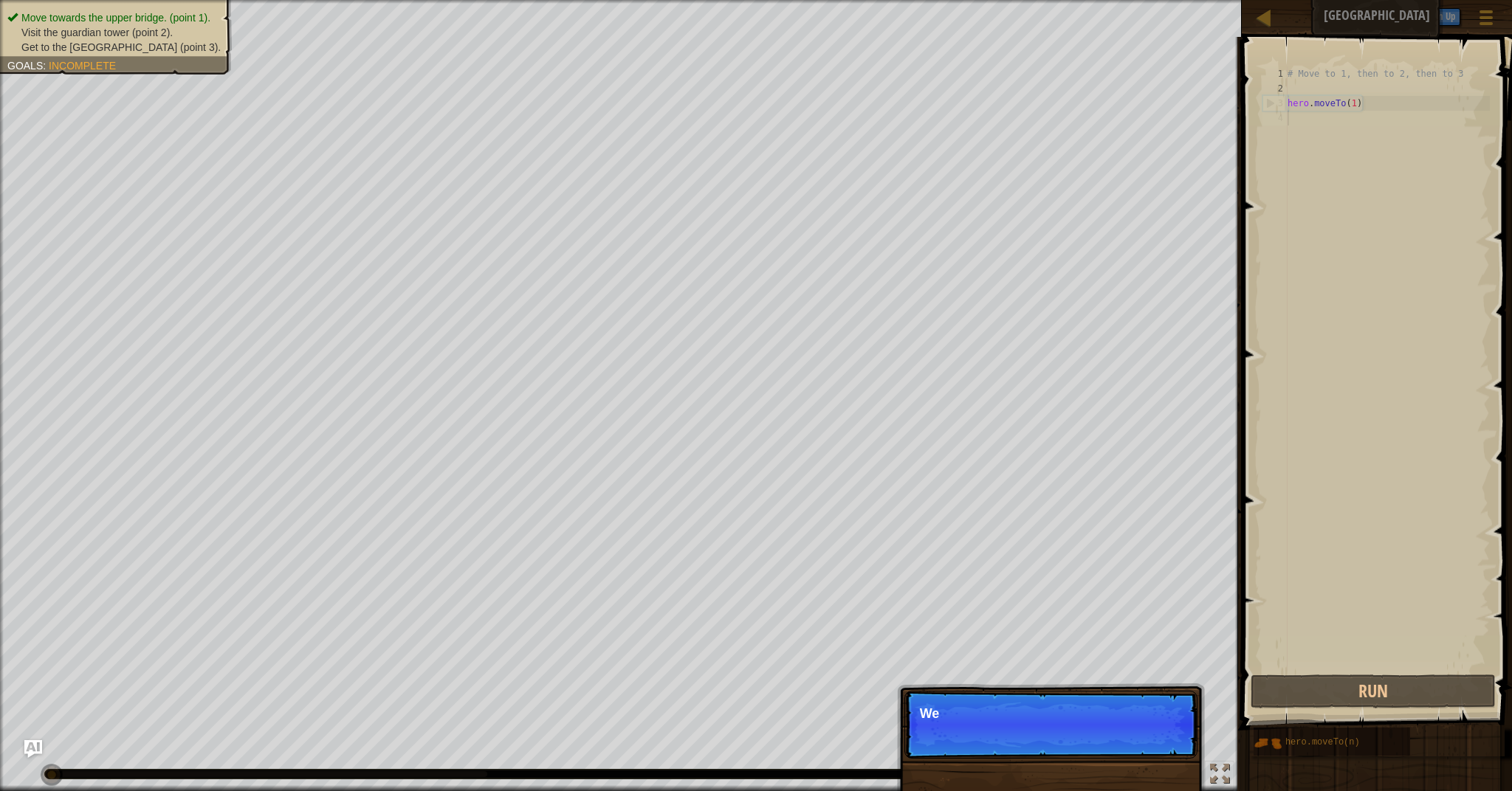
scroll to position [7, 0]
click at [1149, 734] on button "Continue" at bounding box center [1155, 733] width 61 height 19
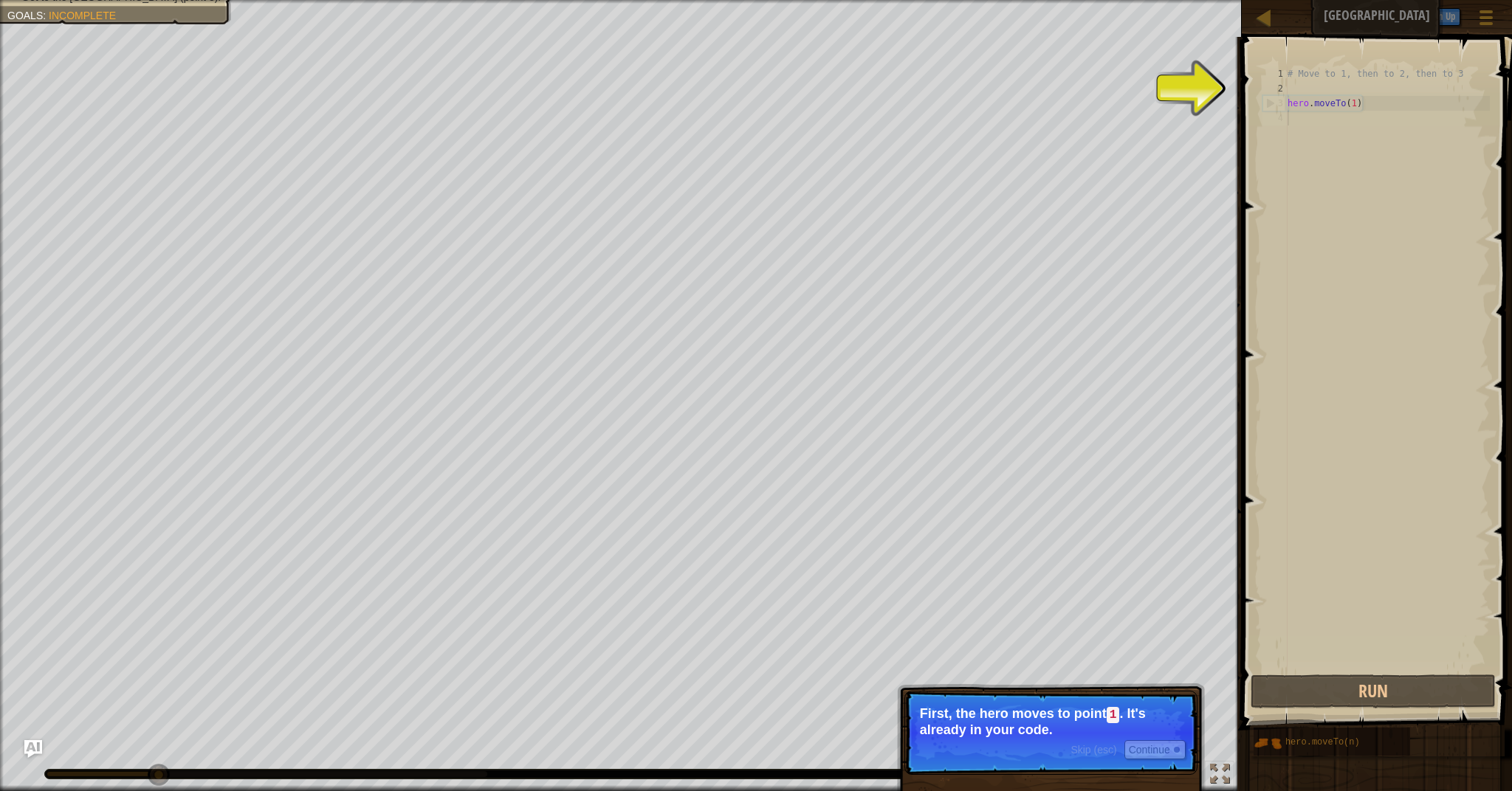
click at [1130, 737] on p "Skip (esc) Continue First, the hero moves to point 1 . It's already in your cod…" at bounding box center [1051, 732] width 293 height 84
click at [1109, 732] on p "First, the hero moves to point 1 . It's already in your code." at bounding box center [1051, 721] width 262 height 31
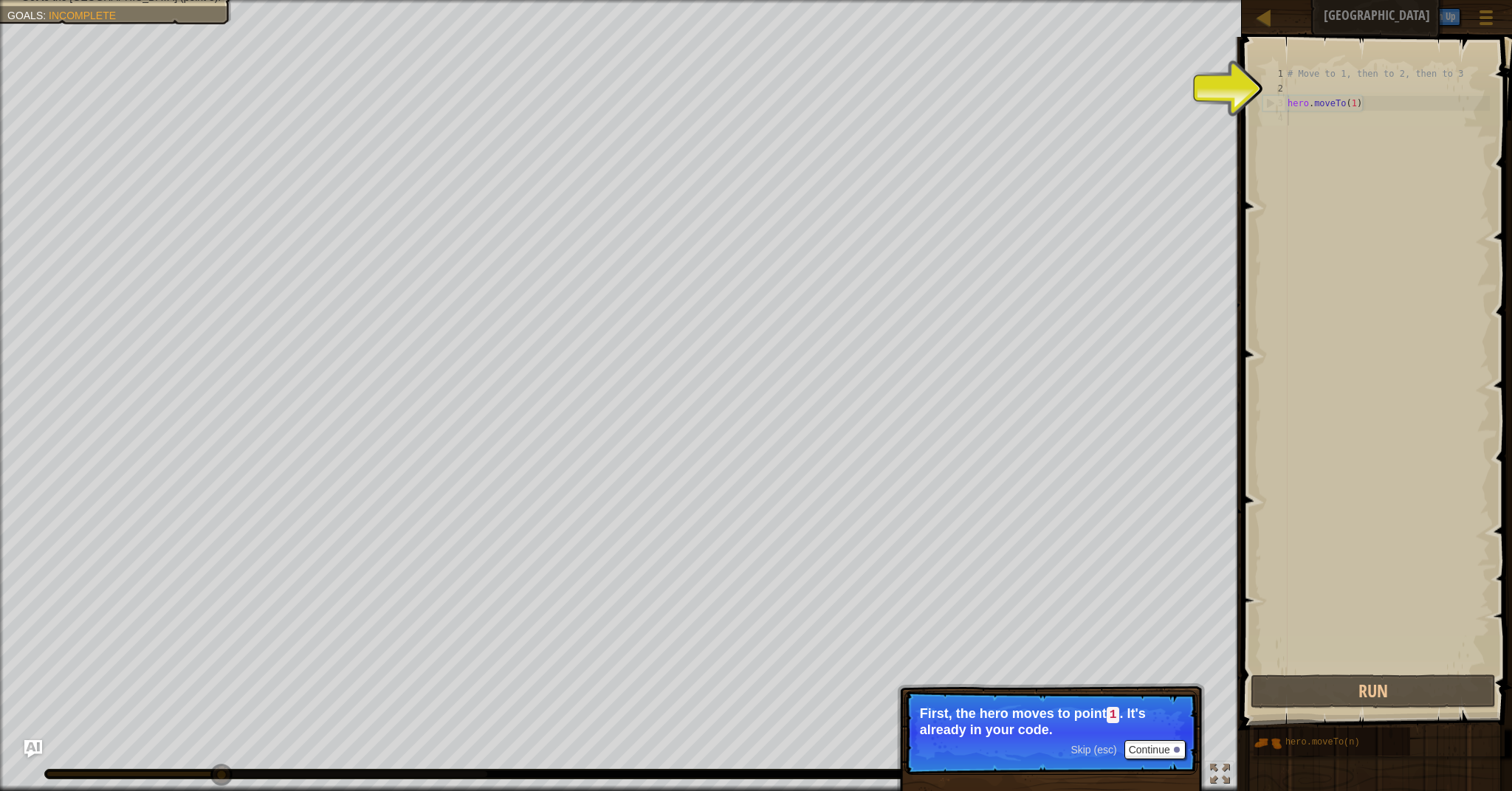
click at [1109, 732] on p "First, the hero moves to point 1 . It's already in your code." at bounding box center [1051, 721] width 262 height 31
click at [1160, 747] on button "Continue" at bounding box center [1155, 749] width 61 height 19
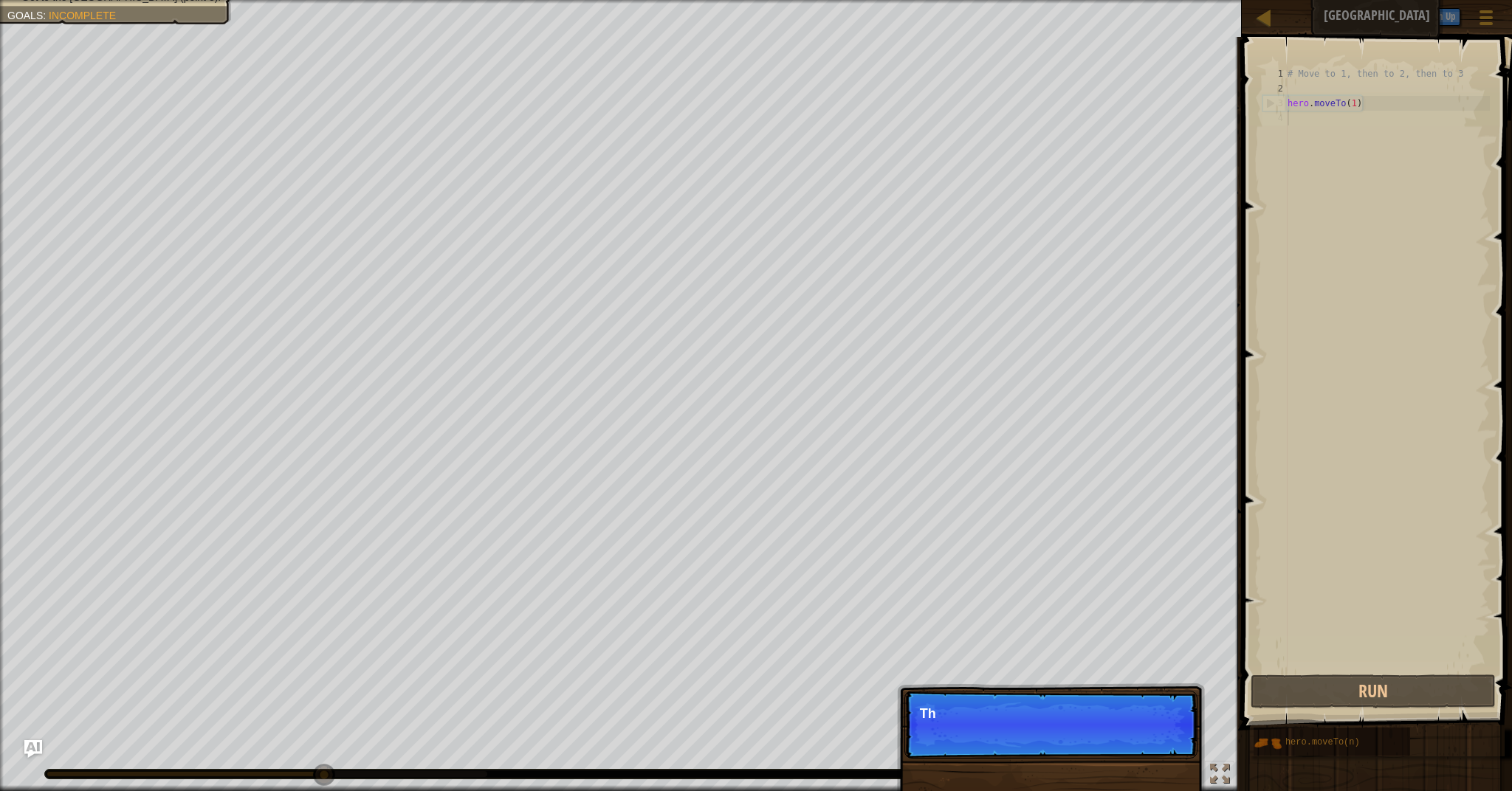
click at [1160, 745] on p "Skip (esc) Continue Th" at bounding box center [1051, 724] width 293 height 68
click at [1158, 741] on p "Skip (esc) Continue Then move to th" at bounding box center [1051, 724] width 293 height 68
click at [1154, 739] on p "Skip (esc) Continue Then move to the Guard" at bounding box center [1051, 724] width 293 height 68
click at [1150, 738] on p "Skip (esc) Continue Then move to the Guard tower" at bounding box center [1051, 724] width 293 height 68
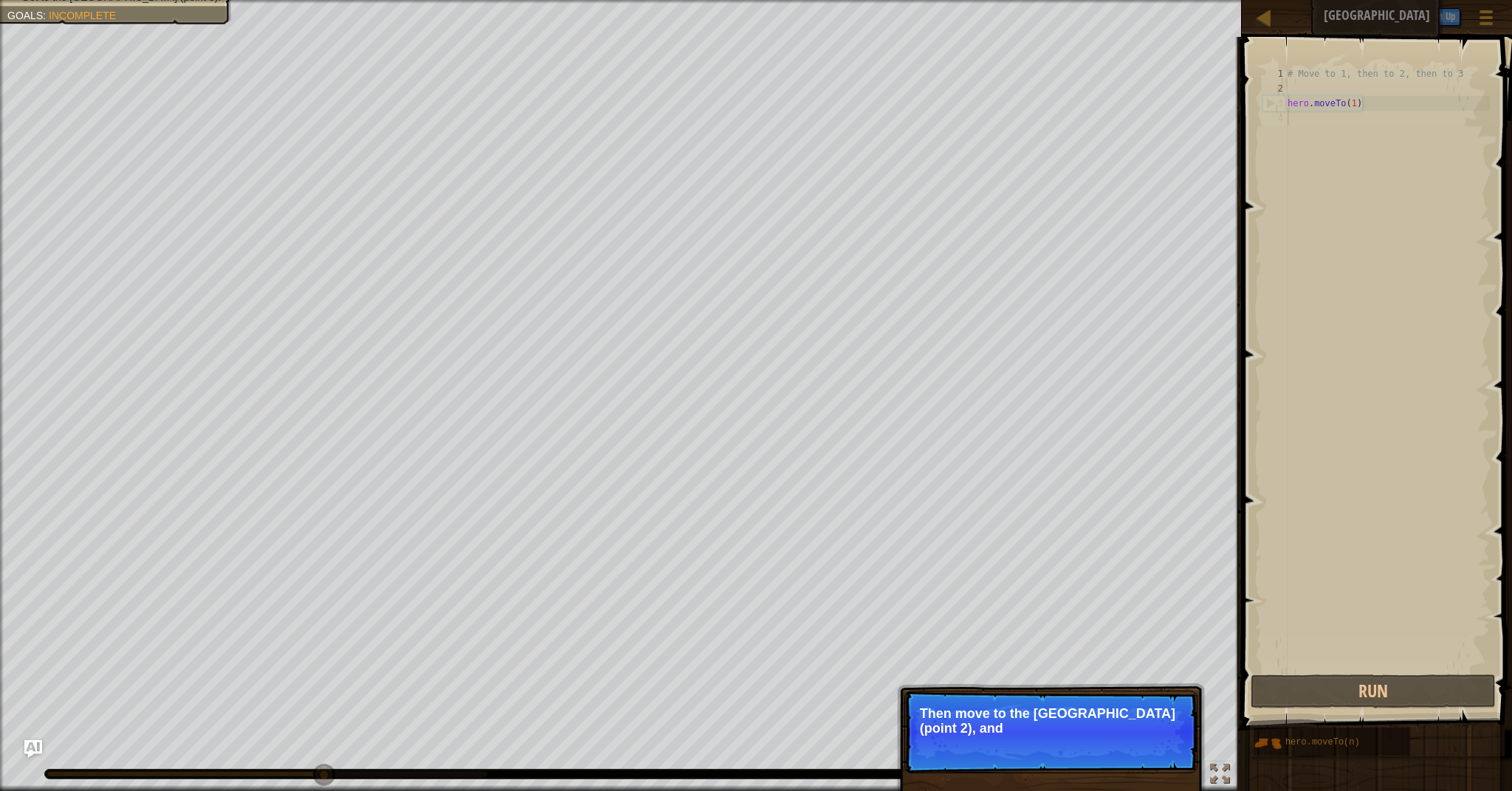
click at [1144, 737] on p "Skip (esc) Continue Then move to the [GEOGRAPHIC_DATA] (point 2), and" at bounding box center [1051, 731] width 293 height 83
click at [1132, 735] on p "Then move to the [GEOGRAPHIC_DATA] (point 2), and finally to t" at bounding box center [1051, 721] width 262 height 29
click at [1113, 741] on p "Skip (esc) Continue Then move to the [GEOGRAPHIC_DATA] (point 2), and finally t…" at bounding box center [1051, 731] width 293 height 83
click at [1113, 741] on div "Skip (esc) Continue" at bounding box center [1128, 748] width 114 height 19
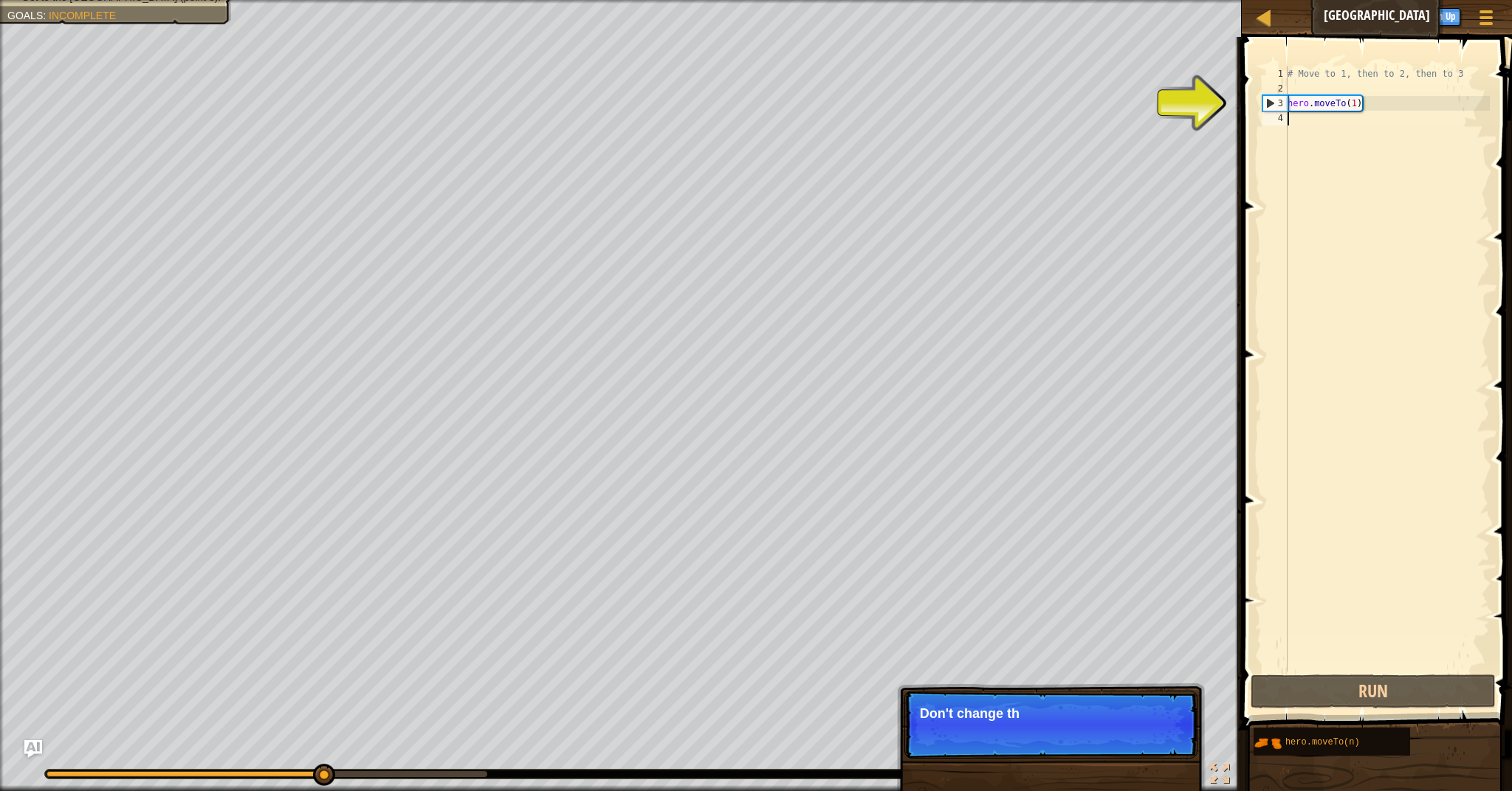
click at [1093, 749] on p "Skip (esc) Continue Don't change th" at bounding box center [1051, 724] width 293 height 68
click at [1092, 751] on p "Skip (esc) Continue Don't change the given code. Just t" at bounding box center [1051, 724] width 293 height 68
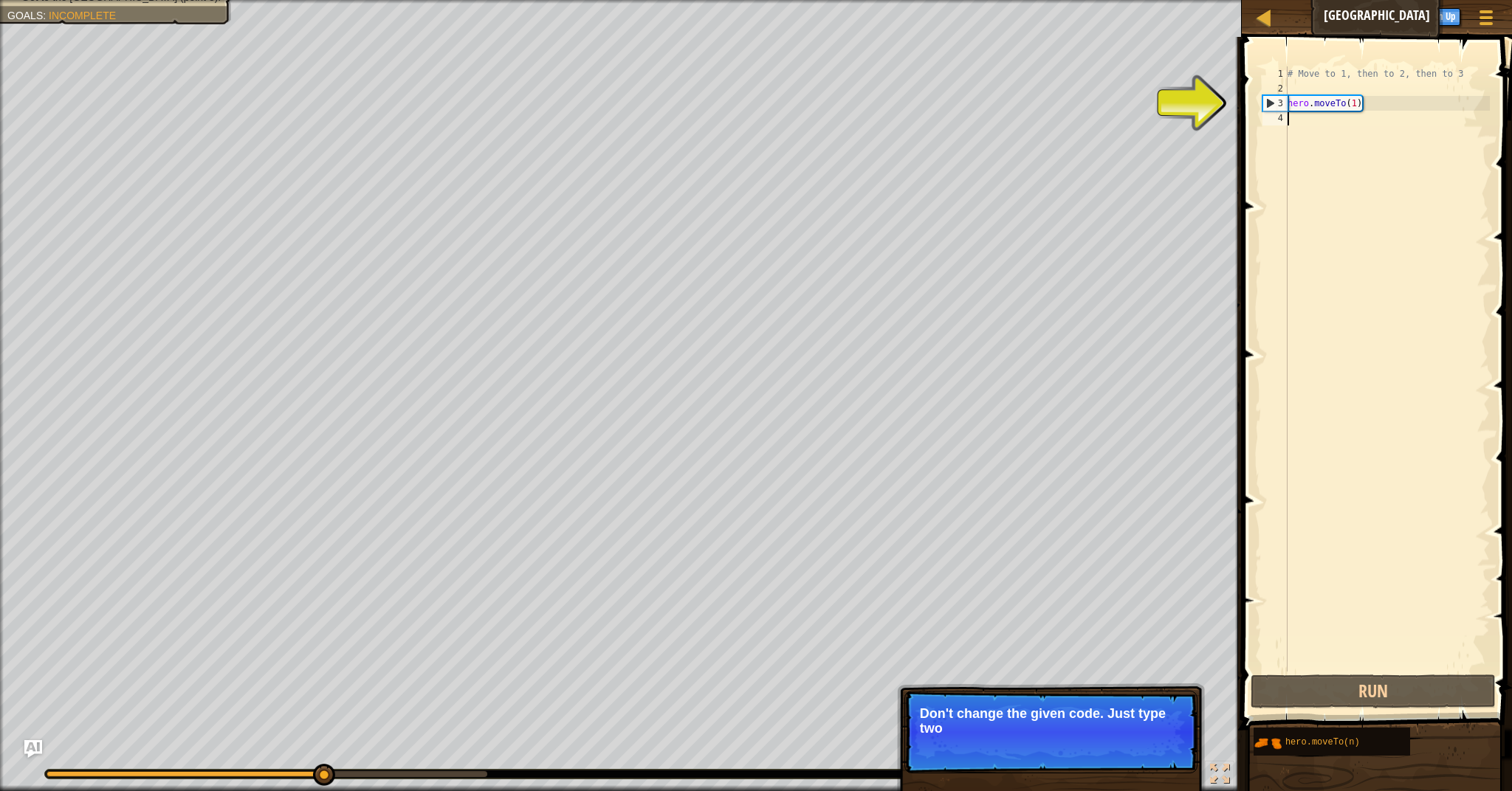
click at [1091, 751] on p "Skip (esc) Continue Don't change the given code. Just type two" at bounding box center [1051, 731] width 293 height 83
click at [1093, 759] on p "Skip (esc) Continue Don't change the given code. Just type two more methods her…" at bounding box center [1051, 731] width 293 height 83
click at [1092, 752] on span "Skip (esc)" at bounding box center [1093, 748] width 46 height 12
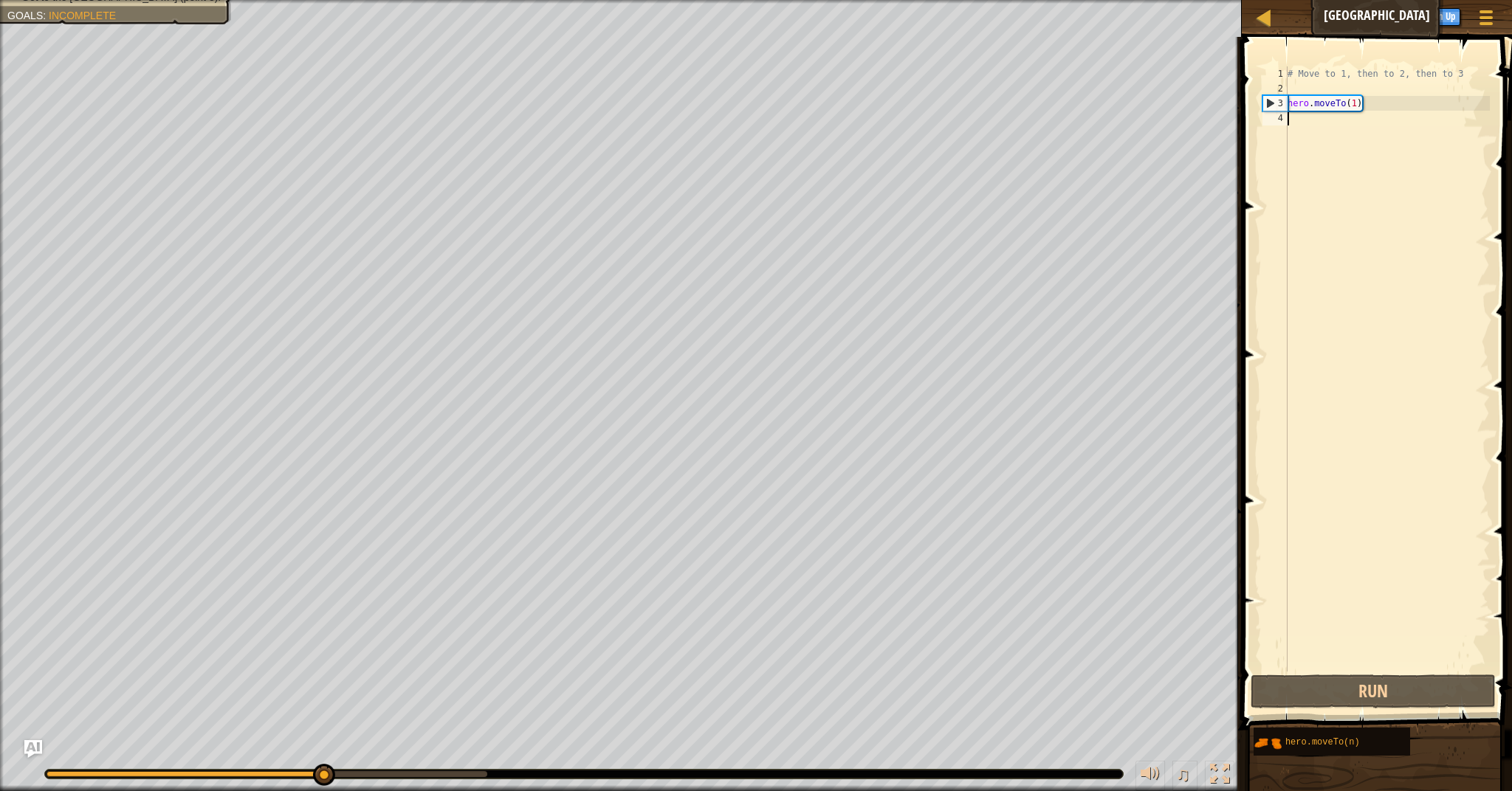
click at [1327, 133] on div "# Move to 1, then to 2, then to 3 hero . moveTo ( 1 )" at bounding box center [1387, 383] width 206 height 635
click at [1381, 111] on div "# Move to 1, then to 2, then to 3 hero . moveTo ( 1 )" at bounding box center [1387, 383] width 206 height 635
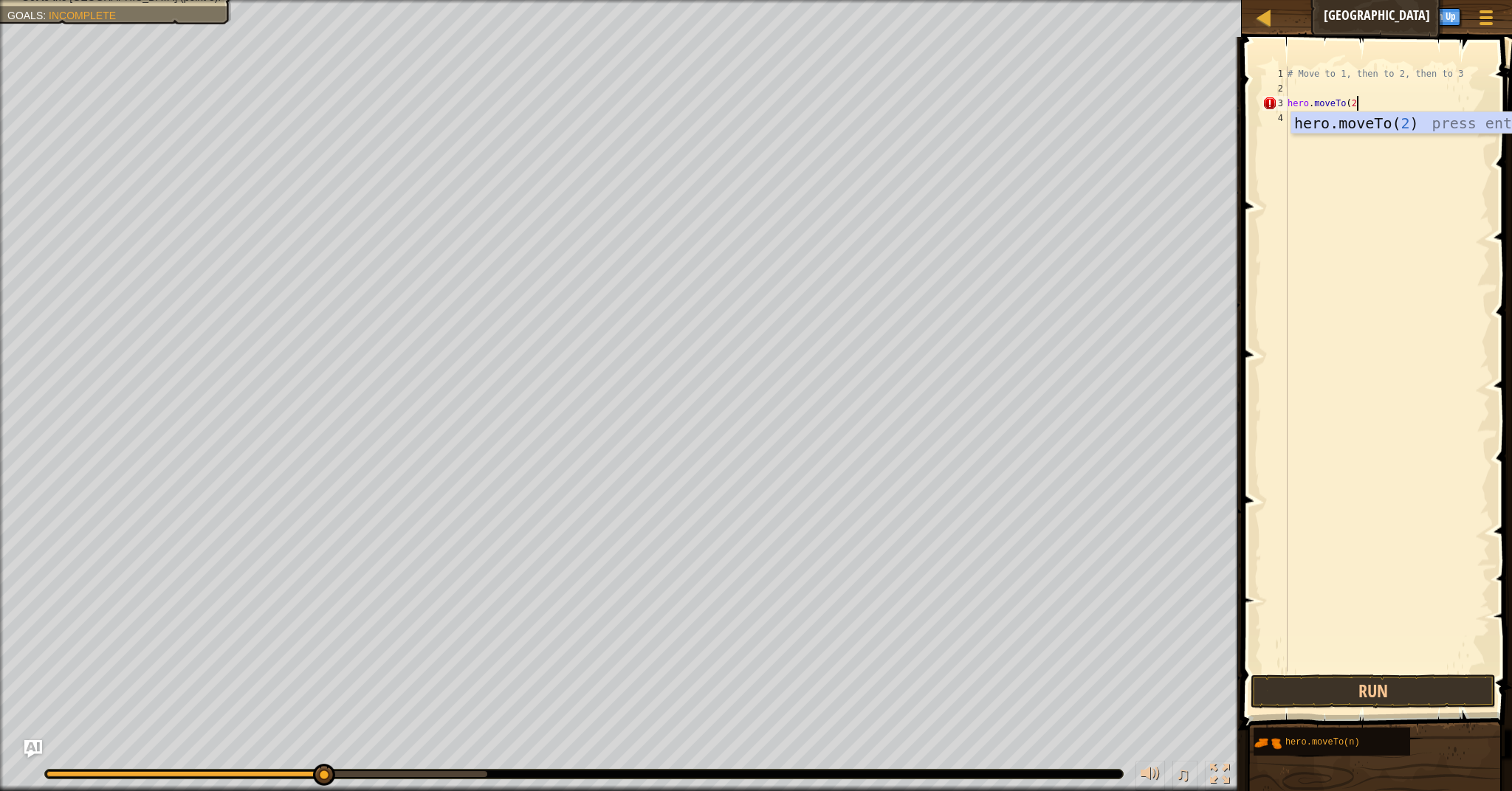
type textarea "hero.moveTo(2)"
click at [1319, 116] on div "# Move to 1, then to 2, then to 3 hero . moveTo ( 2 )" at bounding box center [1387, 383] width 206 height 635
click at [1402, 679] on button "Run" at bounding box center [1373, 691] width 245 height 34
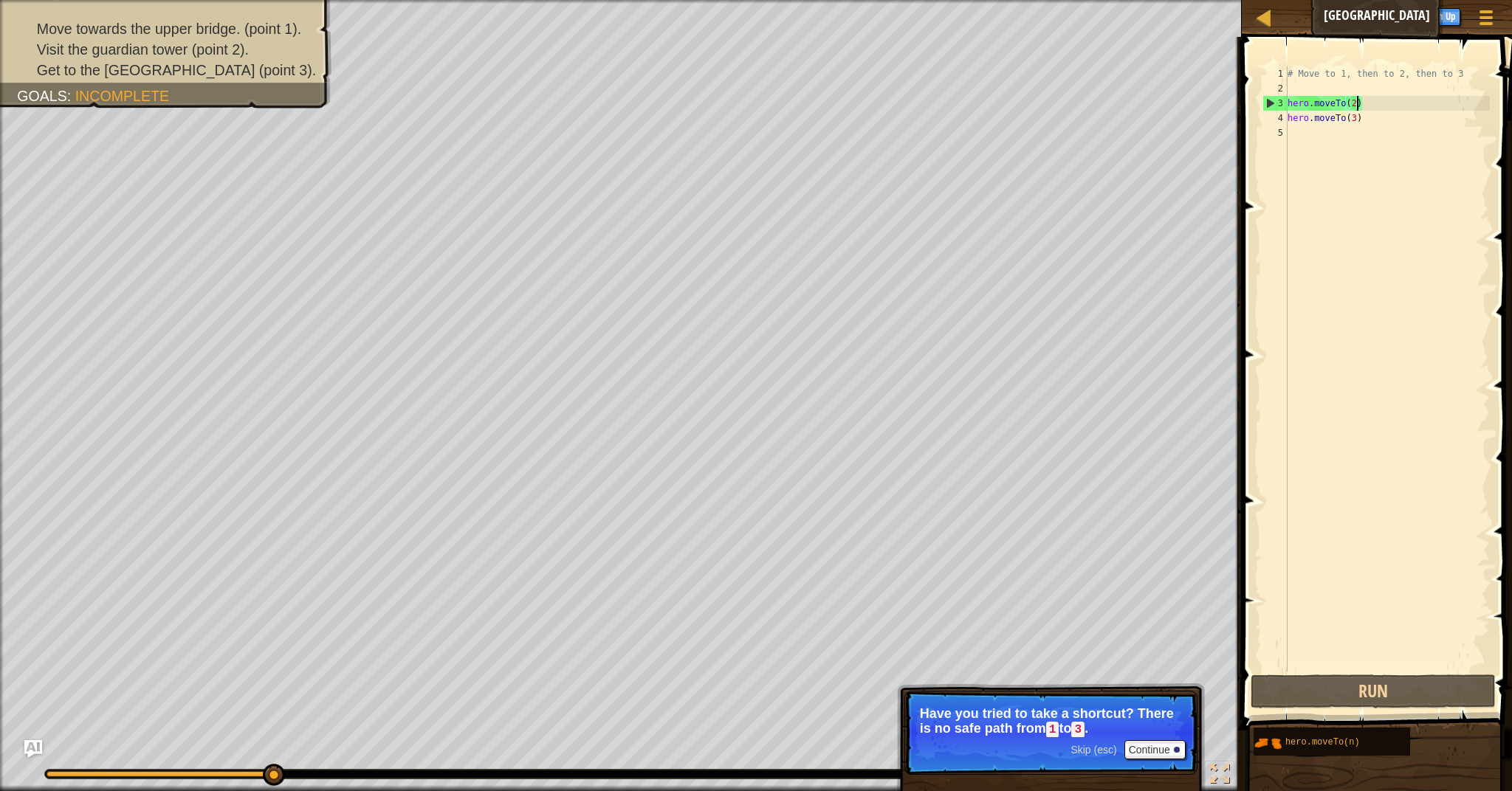
click at [1358, 106] on div "# Move to 1, then to 2, then to 3 hero . moveTo ( 2 ) hero . moveTo ( 3 )" at bounding box center [1387, 383] width 206 height 635
type textarea "hero.moveTo(1)"
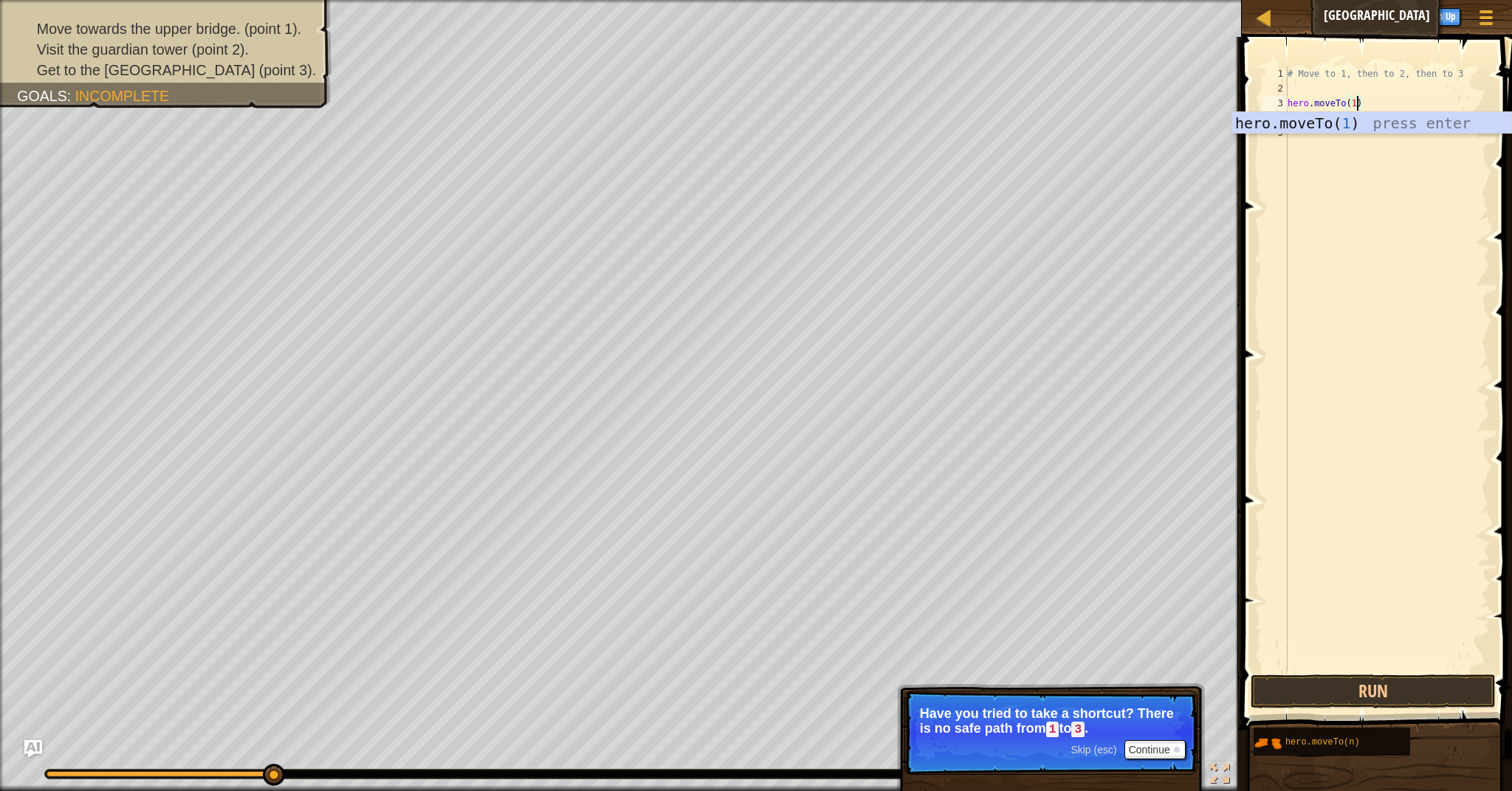
click at [1340, 234] on div "# Move to 1, then to 2, then to 3 hero . moveTo ( 1 ) hero . moveTo ( 3 )" at bounding box center [1387, 383] width 206 height 635
click at [1308, 139] on div "# Move to 1, then to 2, then to 3 hero . moveTo ( 1 ) hero . moveTo ( 3 )" at bounding box center [1387, 383] width 206 height 635
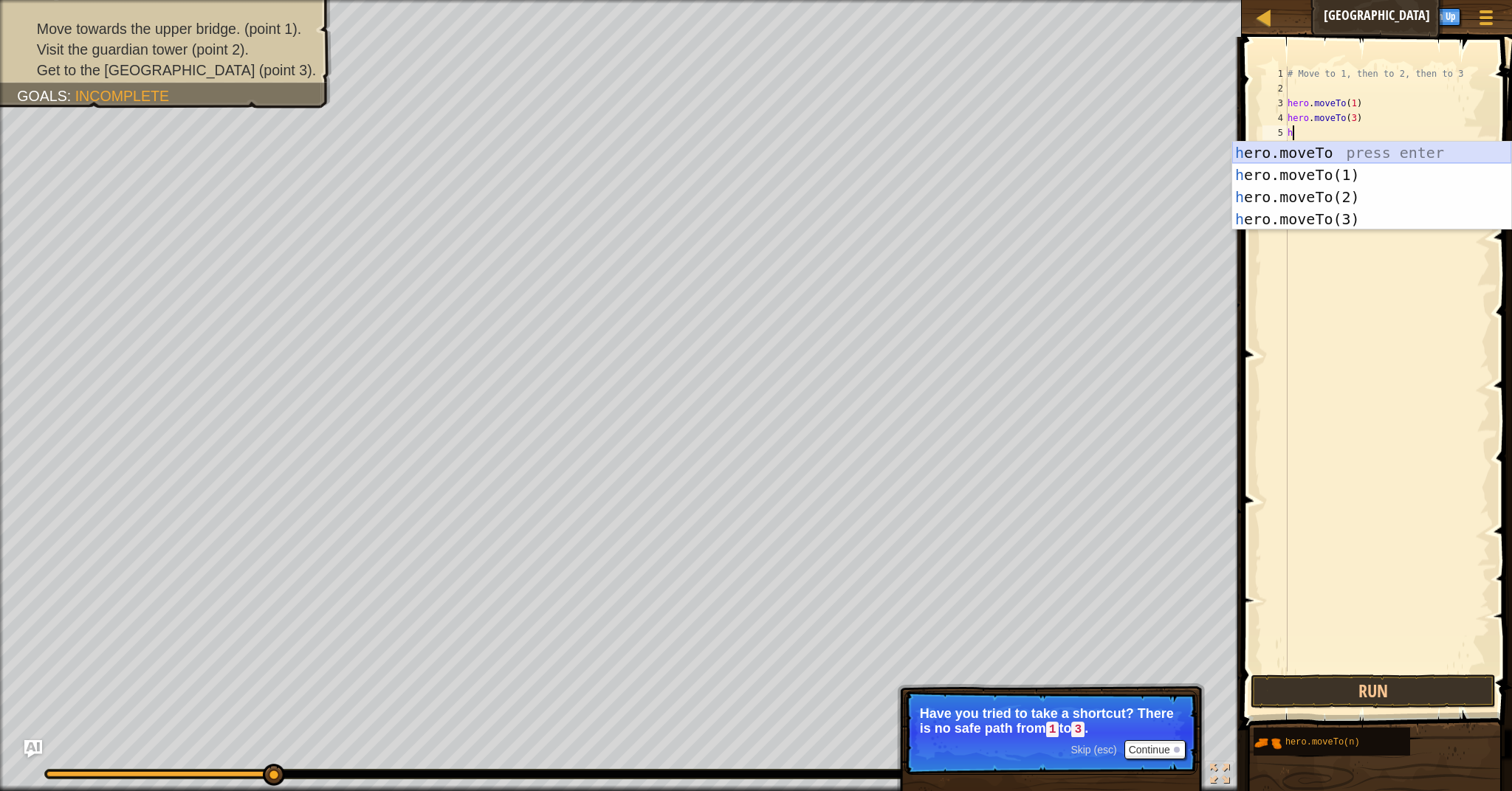
type textarea "her"
click at [1332, 291] on div "# Move to 1, then to 2, then to 3 hero . moveTo ( 1 ) hero . moveTo ( 3 ) her" at bounding box center [1387, 383] width 206 height 635
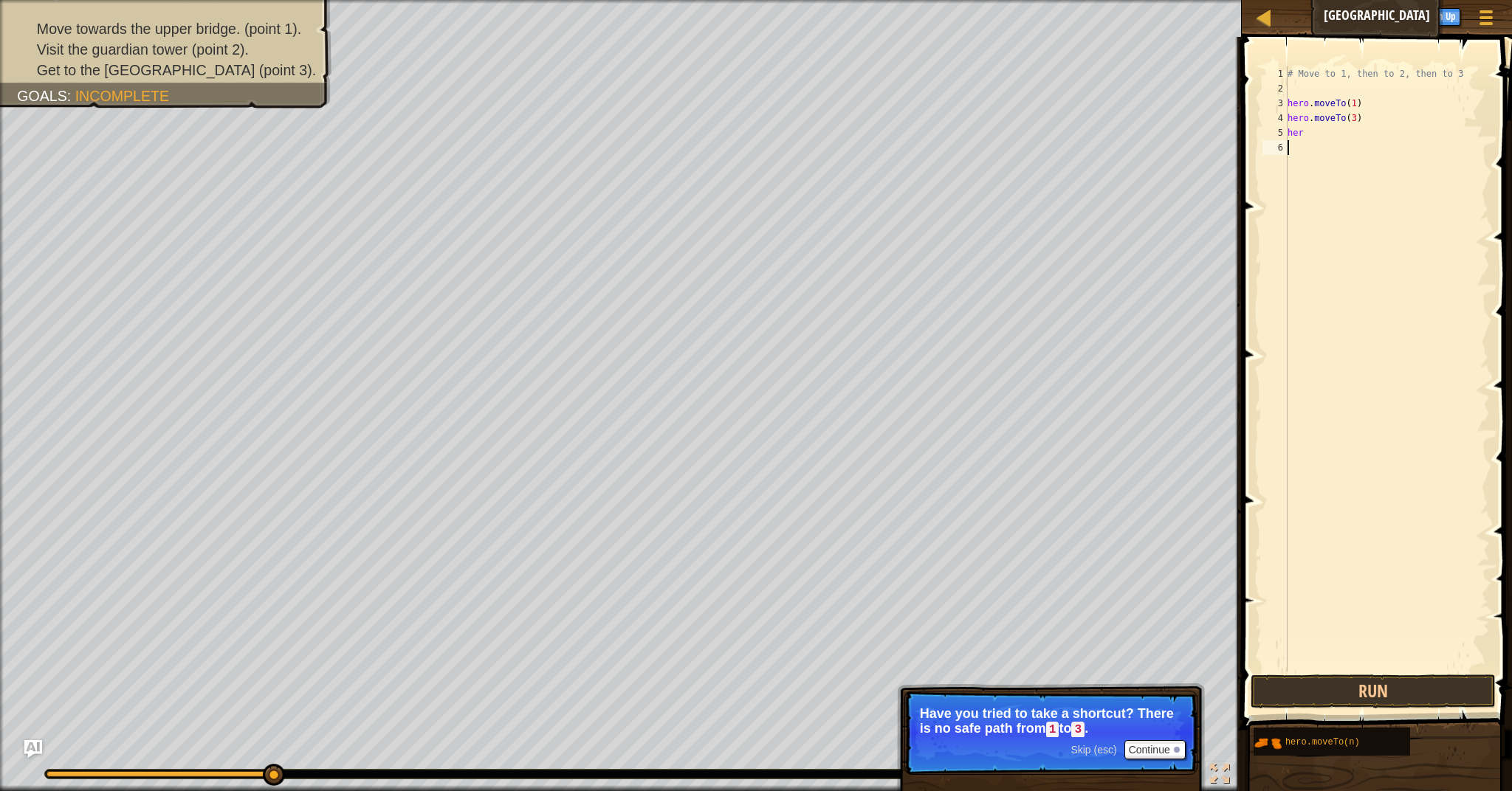
click at [1323, 150] on div "# Move to 1, then to 2, then to 3 hero . moveTo ( 1 ) hero . moveTo ( 3 ) her" at bounding box center [1387, 383] width 206 height 635
click at [1322, 137] on div "# Move to 1, then to 2, then to 3 hero . moveTo ( 1 ) hero . moveTo ( 3 ) her" at bounding box center [1387, 383] width 206 height 635
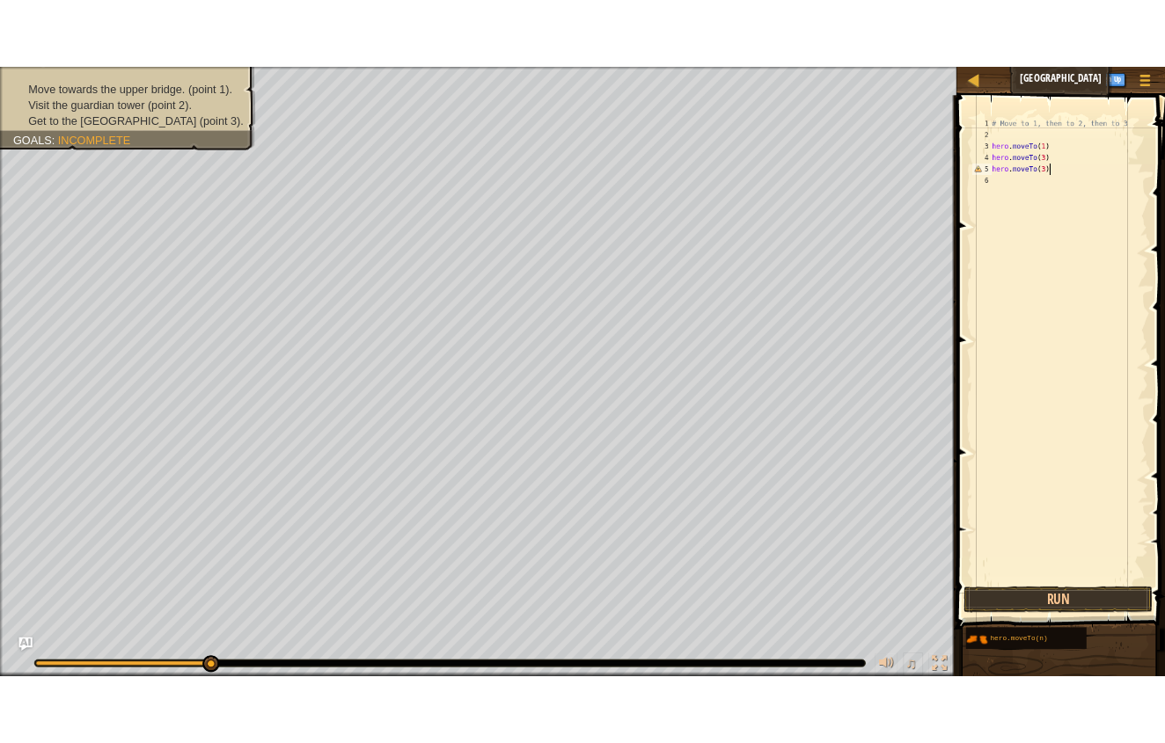
scroll to position [8, 6]
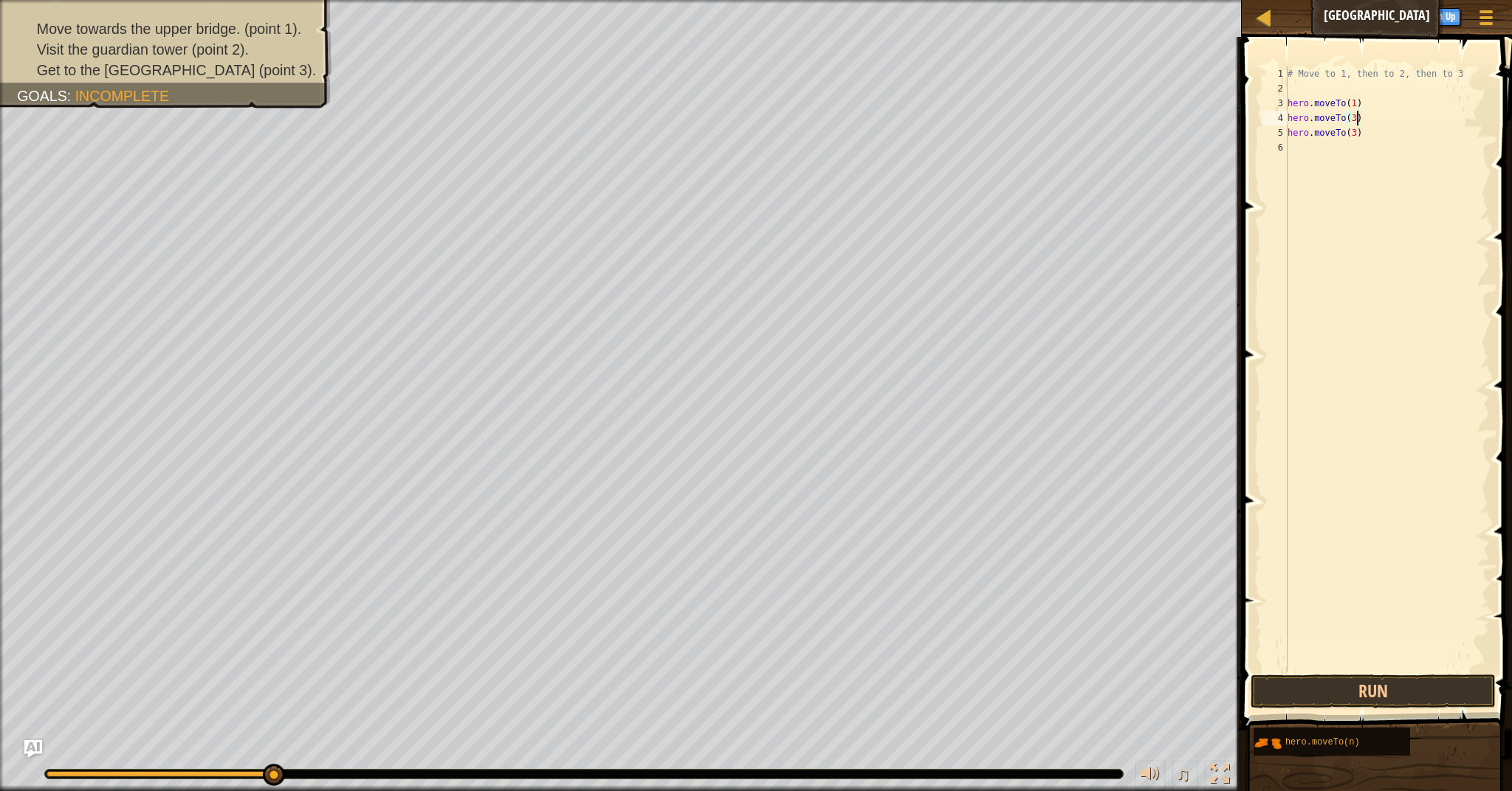
click at [1356, 117] on div "# Move to 1, then to 2, then to 3 hero . moveTo ( 1 ) hero . moveTo ( 3 ) hero …" at bounding box center [1387, 383] width 206 height 635
type textarea "hero.moveTo(2)"
click at [1408, 679] on button "Run" at bounding box center [1373, 691] width 245 height 34
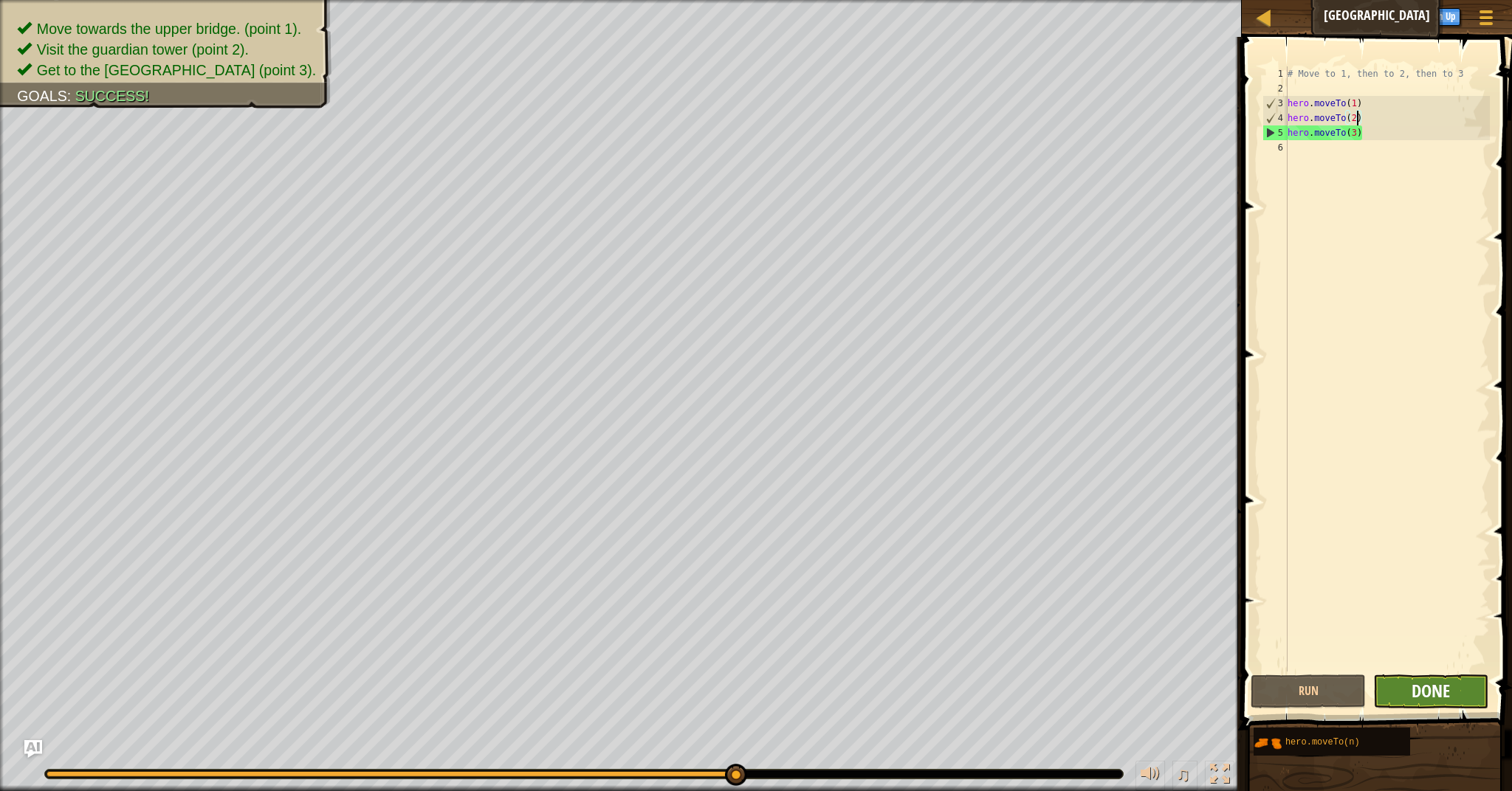
click at [1450, 701] on span "Done" at bounding box center [1431, 690] width 39 height 23
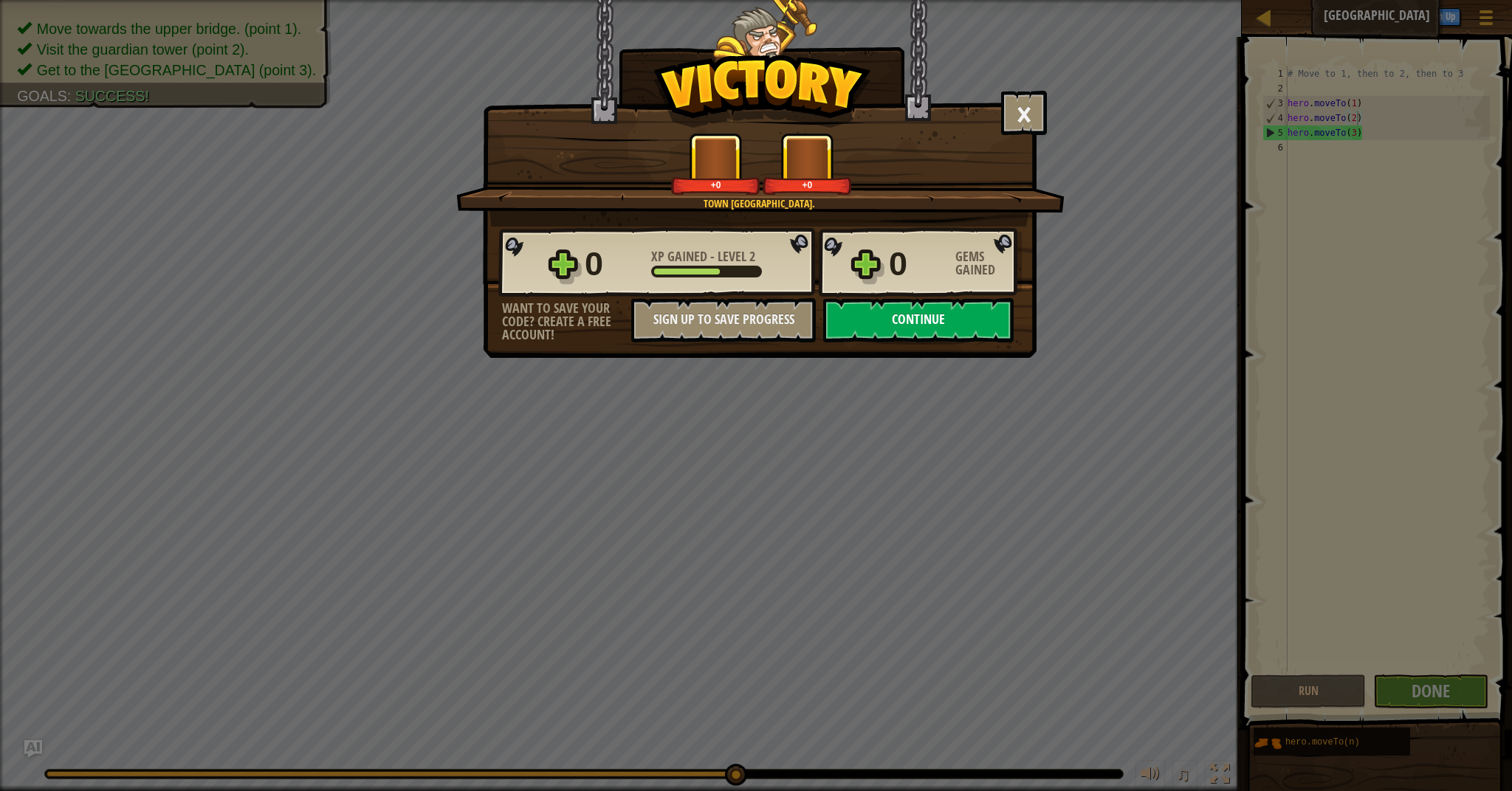
click at [975, 310] on button "Continue" at bounding box center [918, 320] width 190 height 44
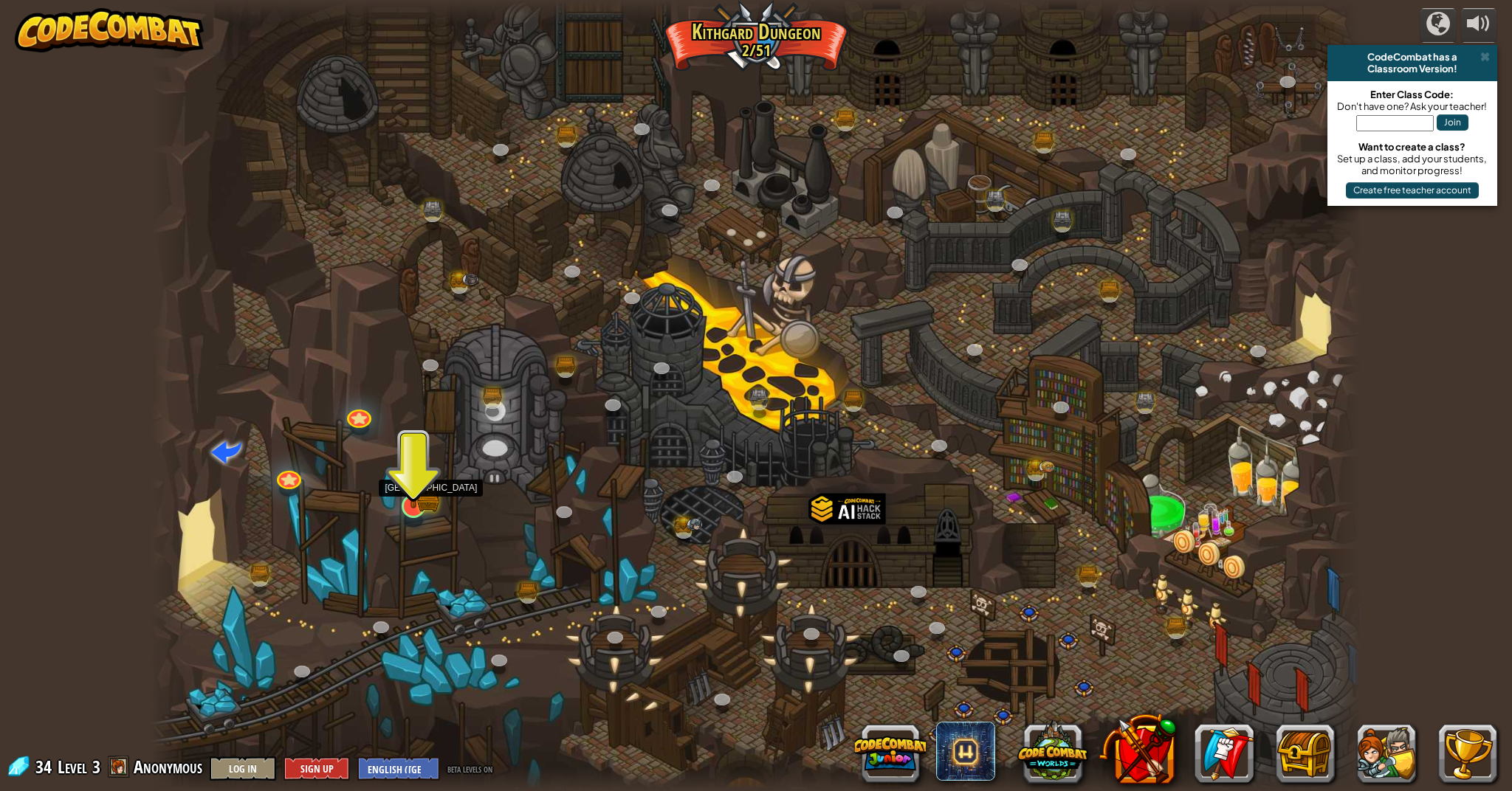
click at [404, 497] on img at bounding box center [413, 471] width 34 height 74
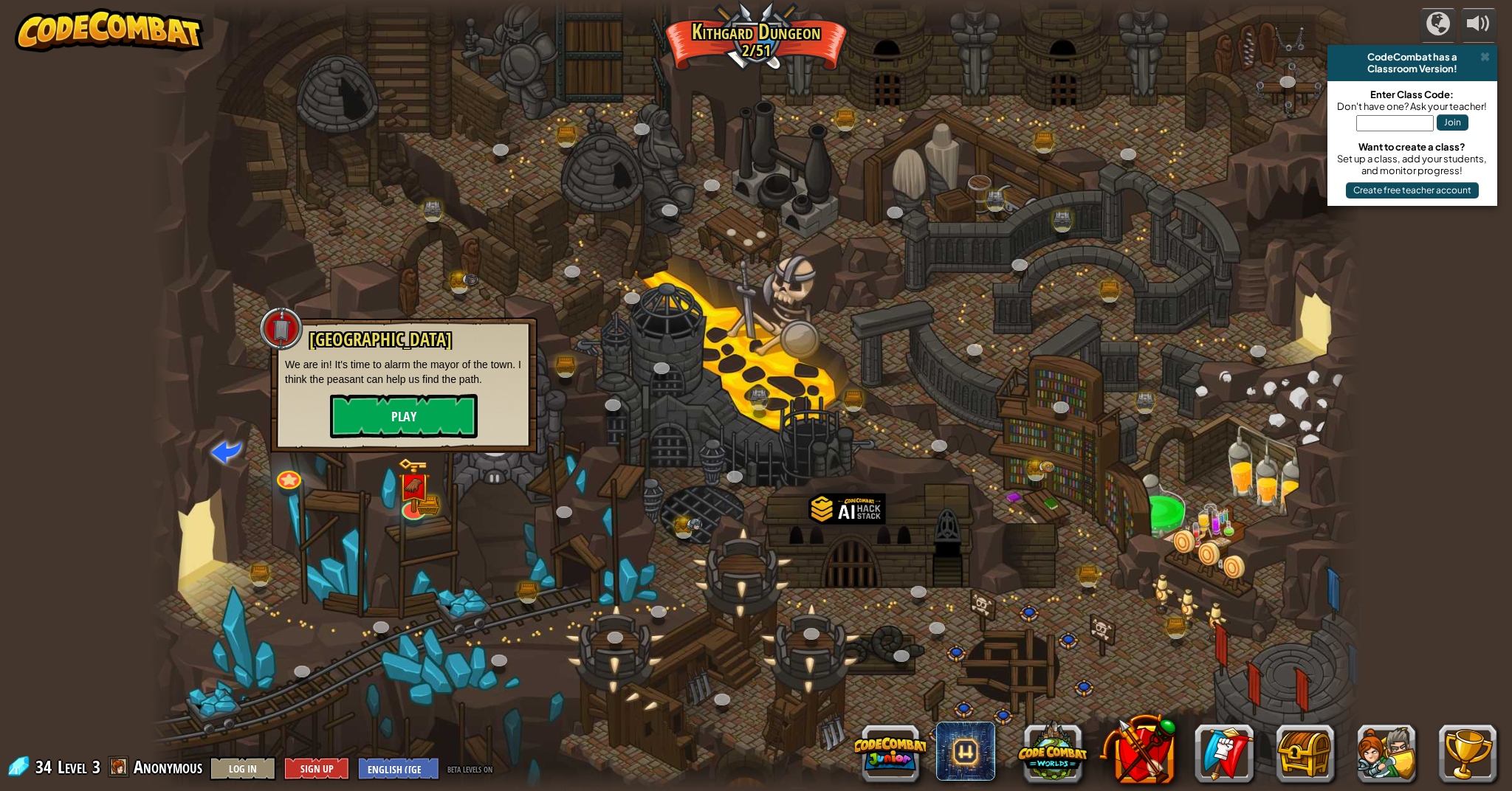
click at [402, 398] on button "Play" at bounding box center [404, 416] width 148 height 44
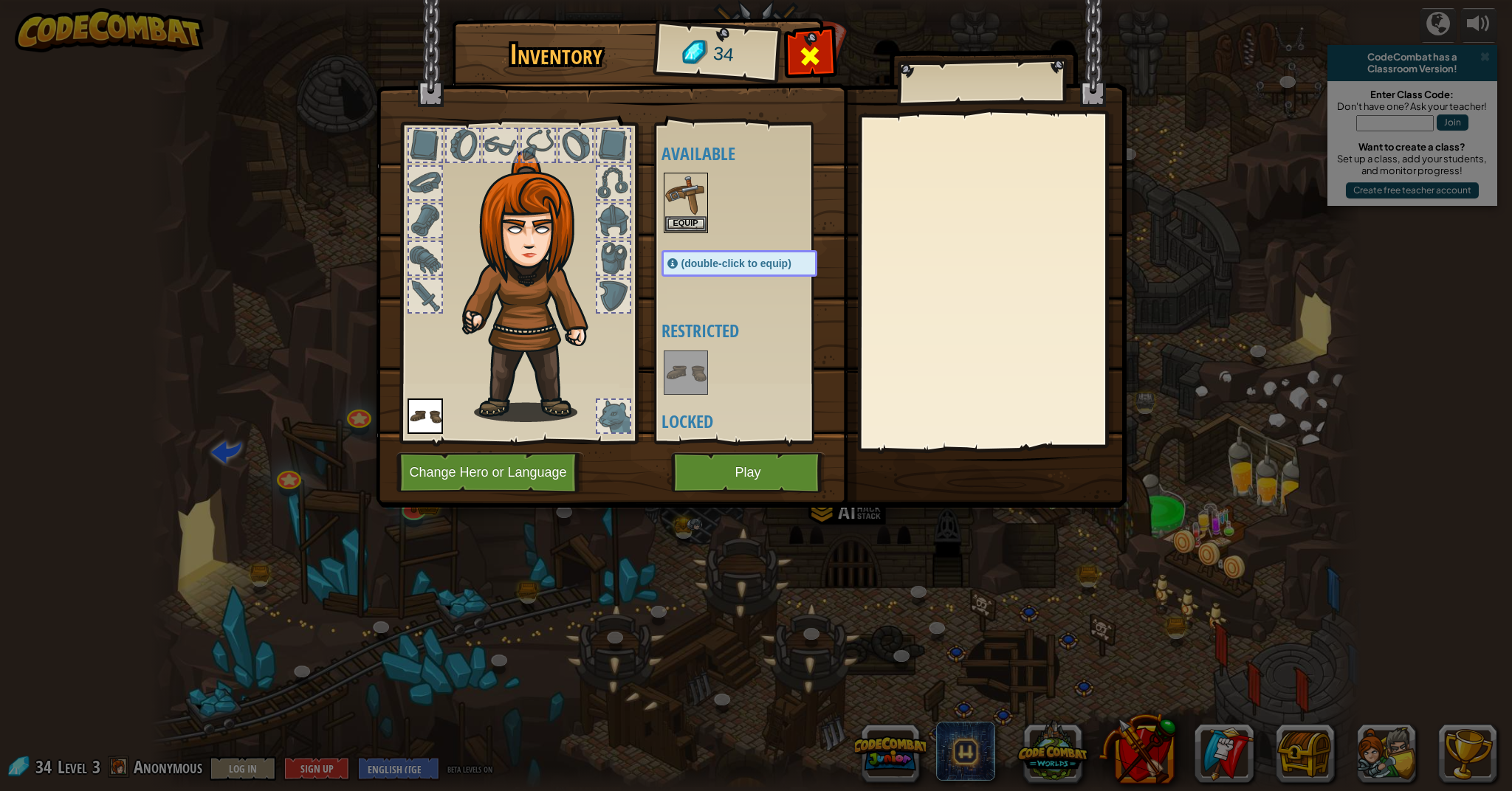
click at [800, 60] on span at bounding box center [810, 56] width 23 height 23
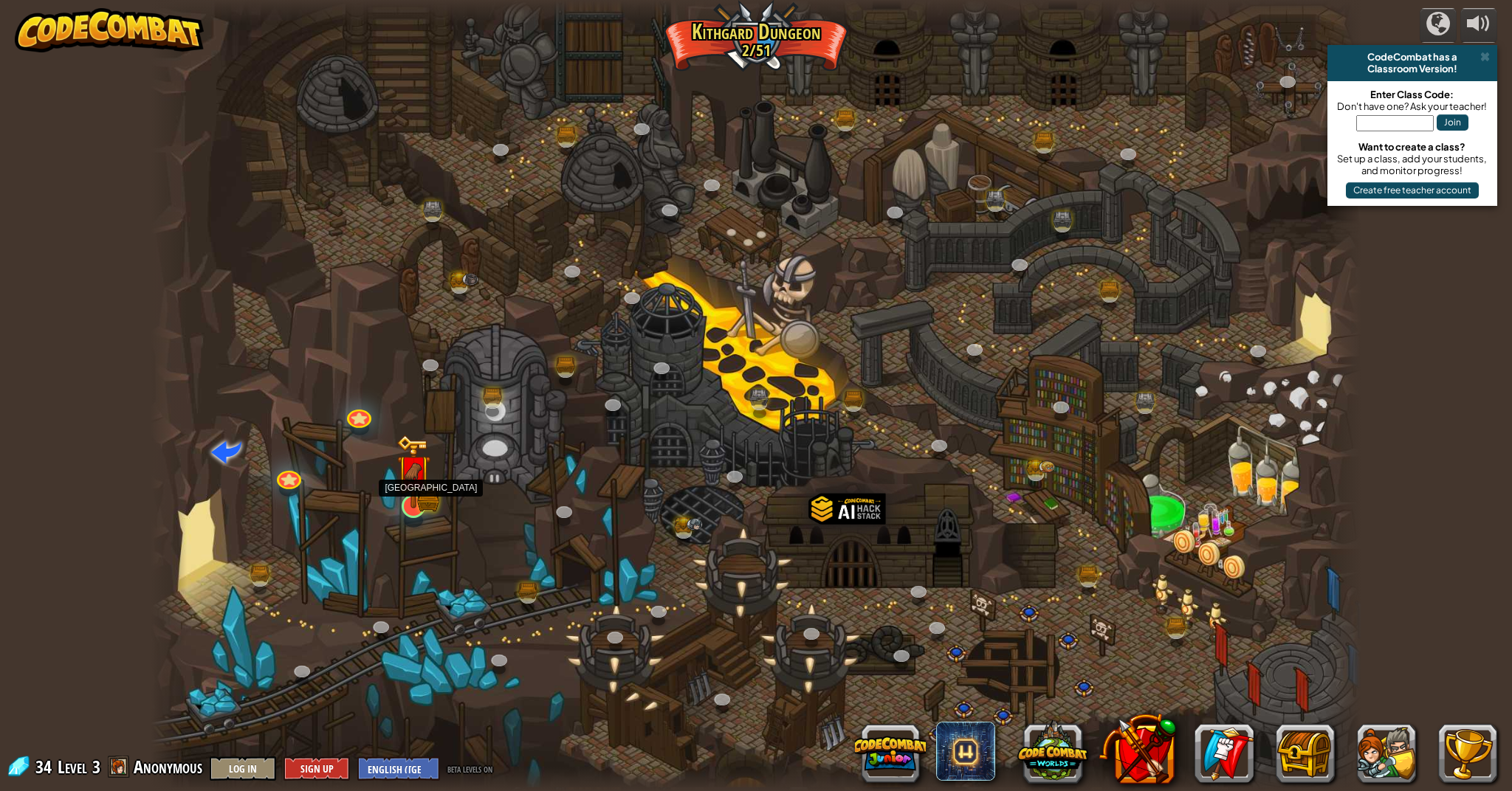
click at [415, 506] on img at bounding box center [413, 471] width 34 height 74
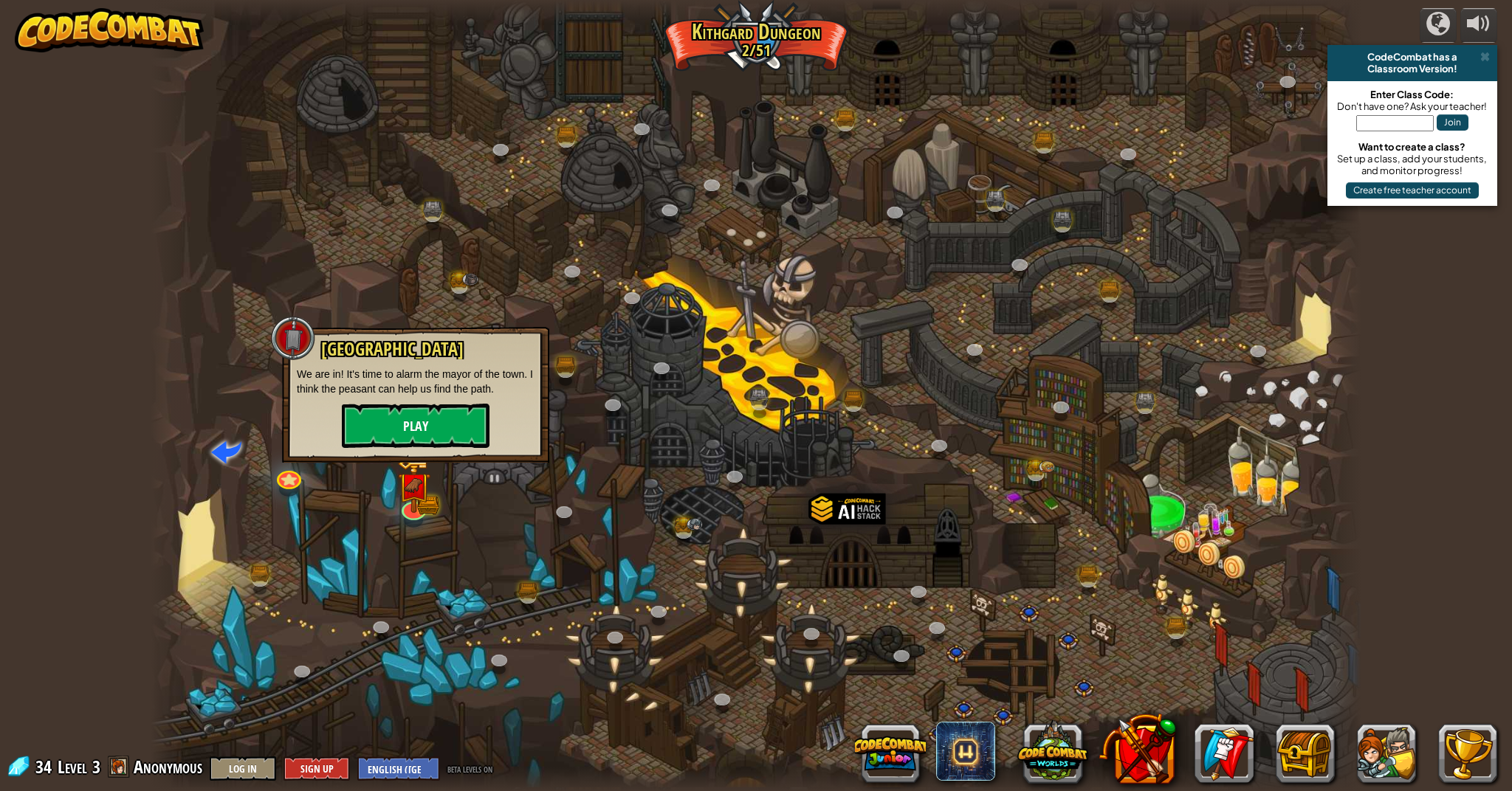
click at [434, 425] on button "Play" at bounding box center [415, 425] width 148 height 44
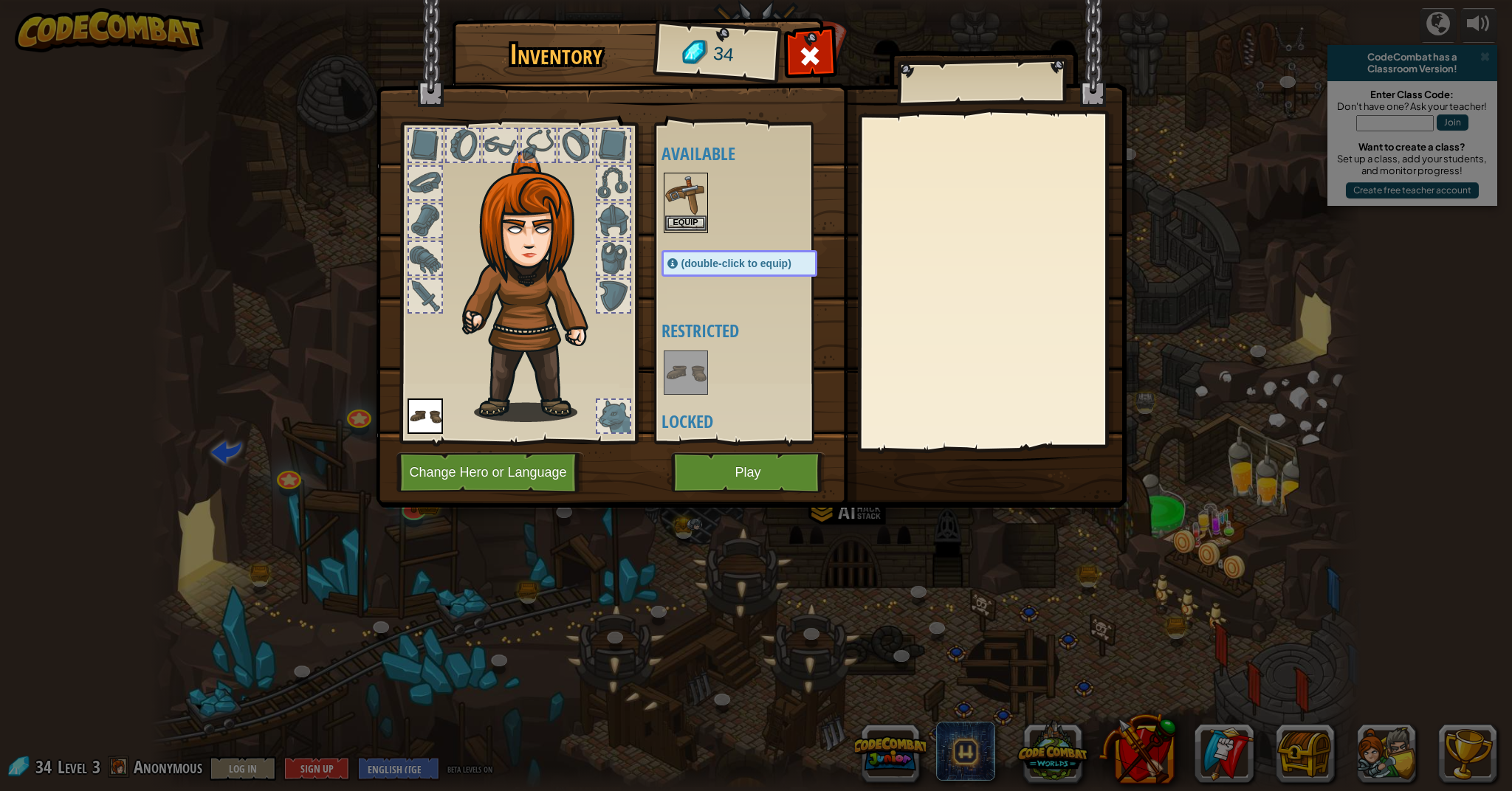
click at [681, 211] on img at bounding box center [686, 195] width 41 height 41
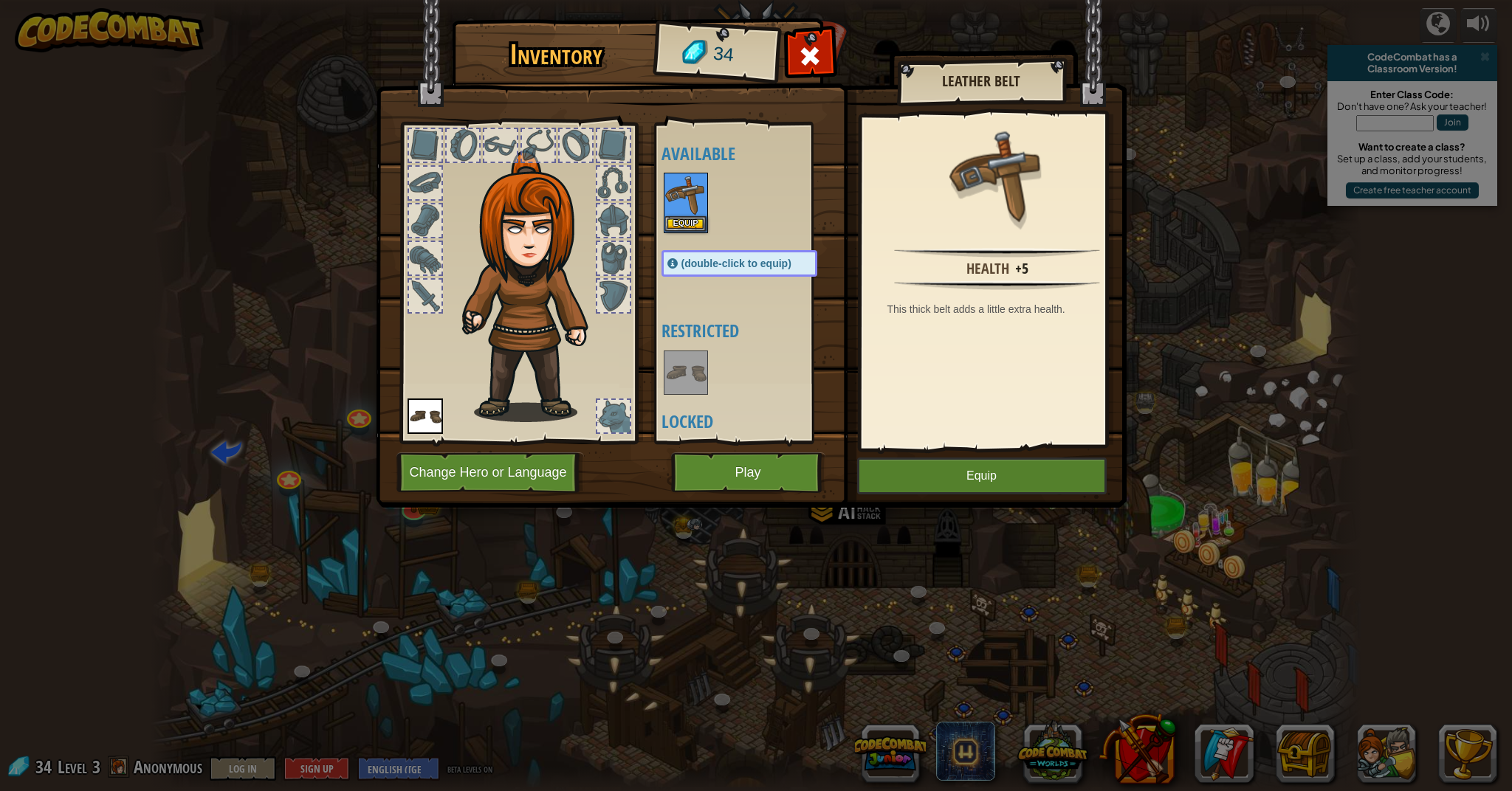
click at [957, 450] on img at bounding box center [751, 240] width 751 height 536
click at [944, 465] on button "Equip" at bounding box center [981, 476] width 249 height 37
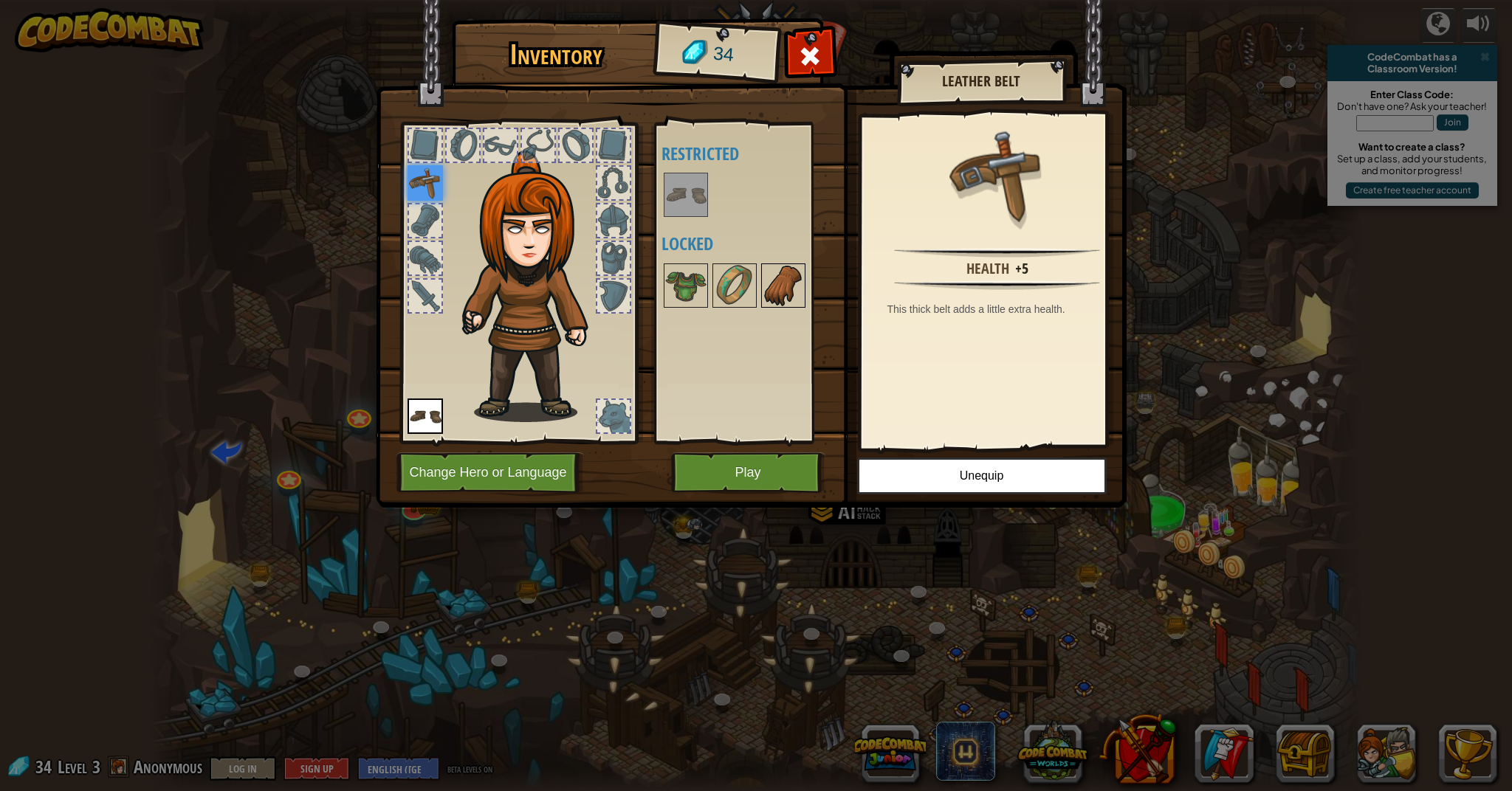
click at [782, 296] on img at bounding box center [783, 285] width 41 height 41
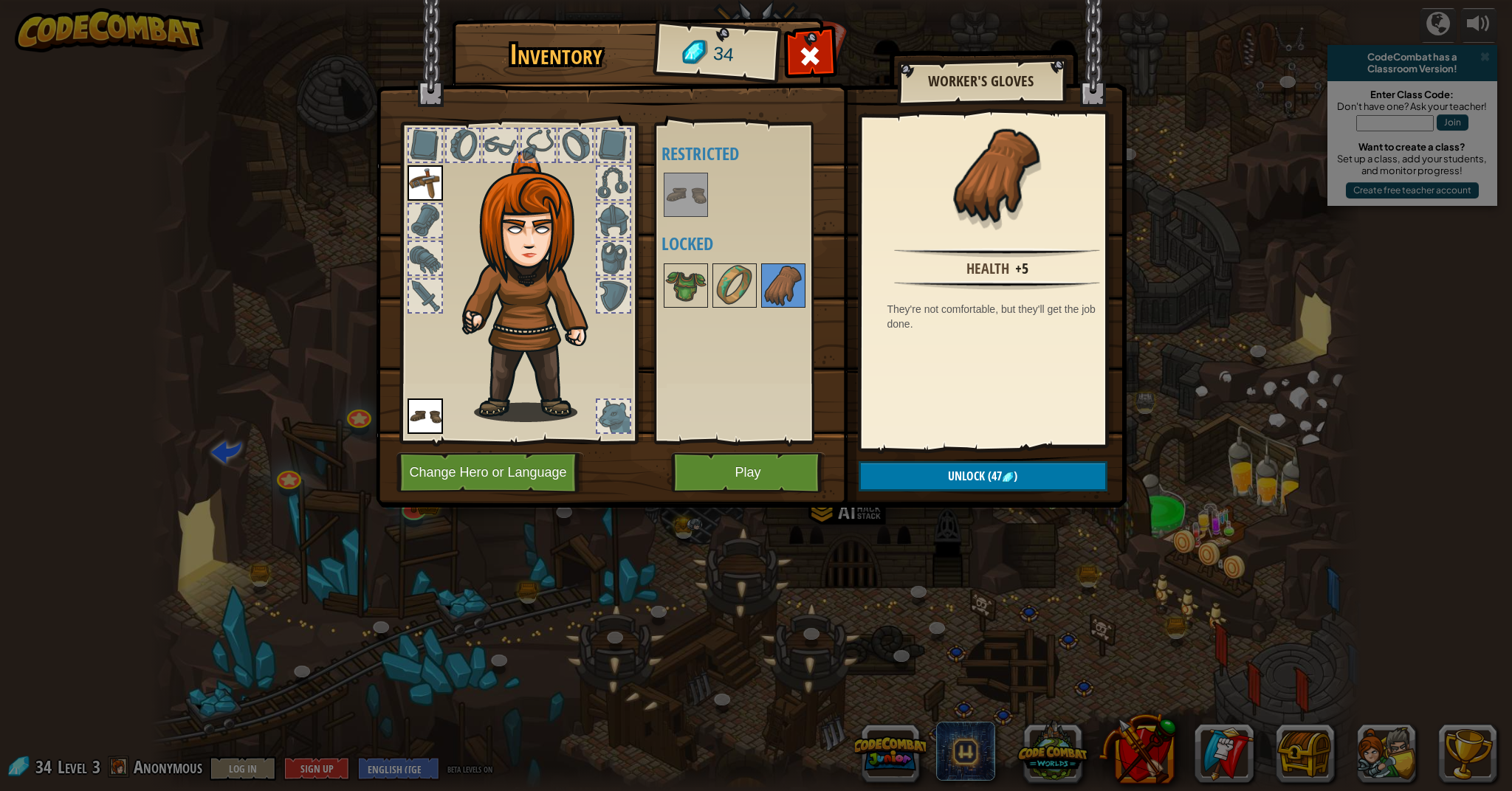
click at [701, 325] on div "Available Equip (double-click to equip) Restricted Locked" at bounding box center [753, 283] width 185 height 308
click at [671, 289] on img at bounding box center [686, 285] width 41 height 41
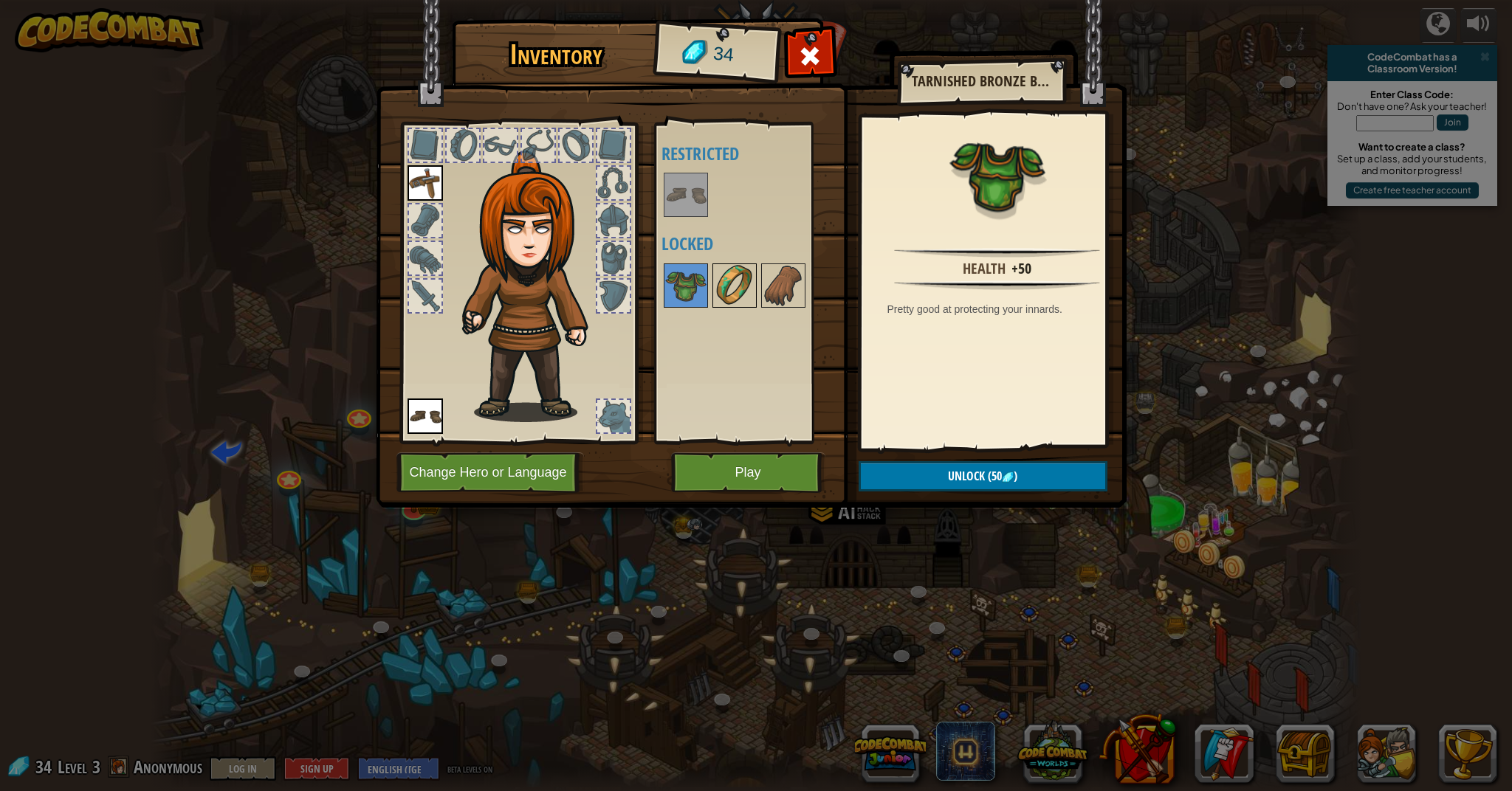
click at [728, 291] on img at bounding box center [734, 285] width 41 height 41
click at [692, 297] on img at bounding box center [686, 285] width 41 height 41
click at [715, 293] on img at bounding box center [734, 285] width 41 height 41
click at [686, 291] on img at bounding box center [686, 285] width 41 height 41
click at [769, 463] on button "Play" at bounding box center [748, 472] width 154 height 40
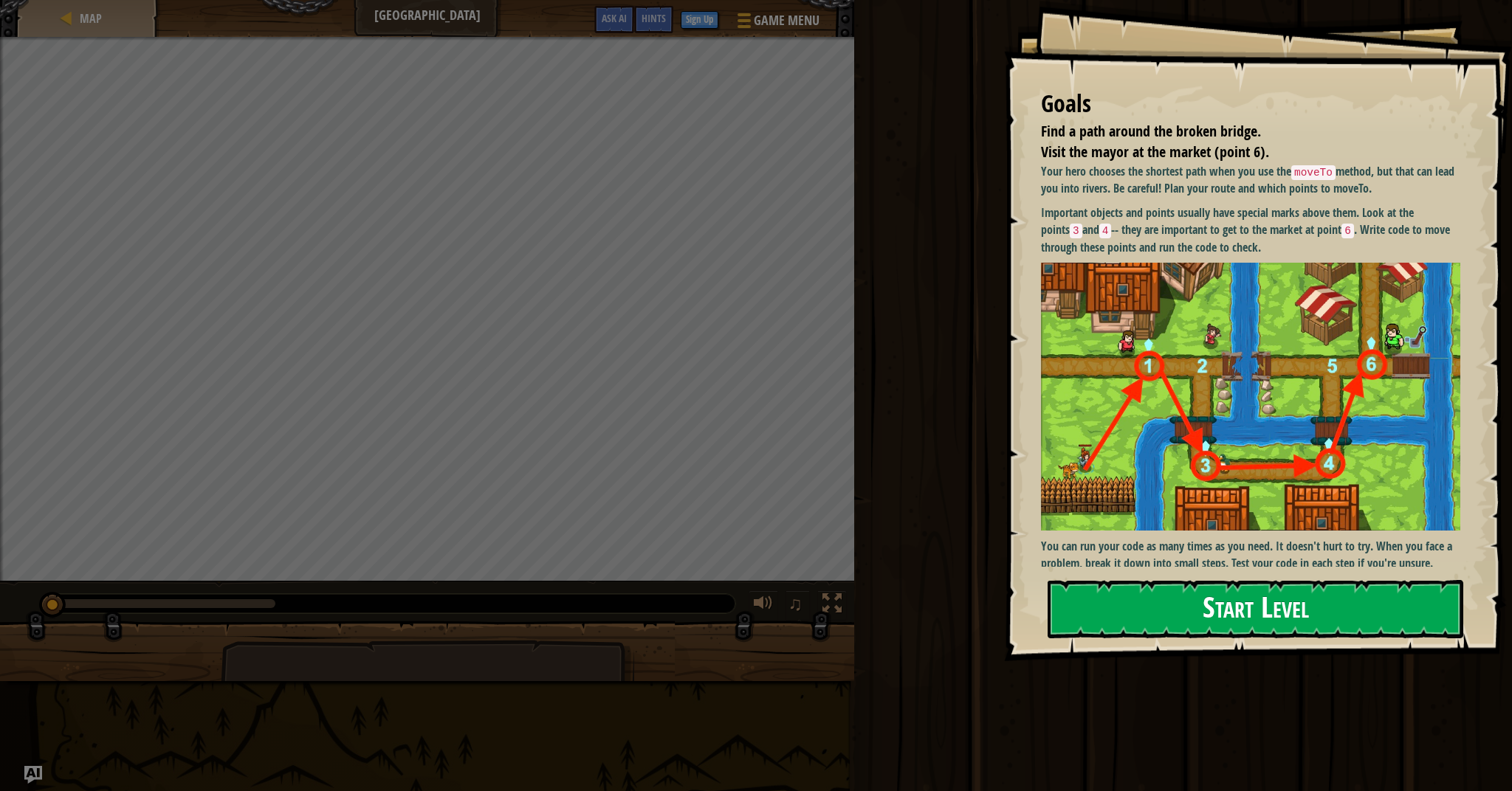
click at [1197, 591] on button "Start Level" at bounding box center [1254, 608] width 415 height 58
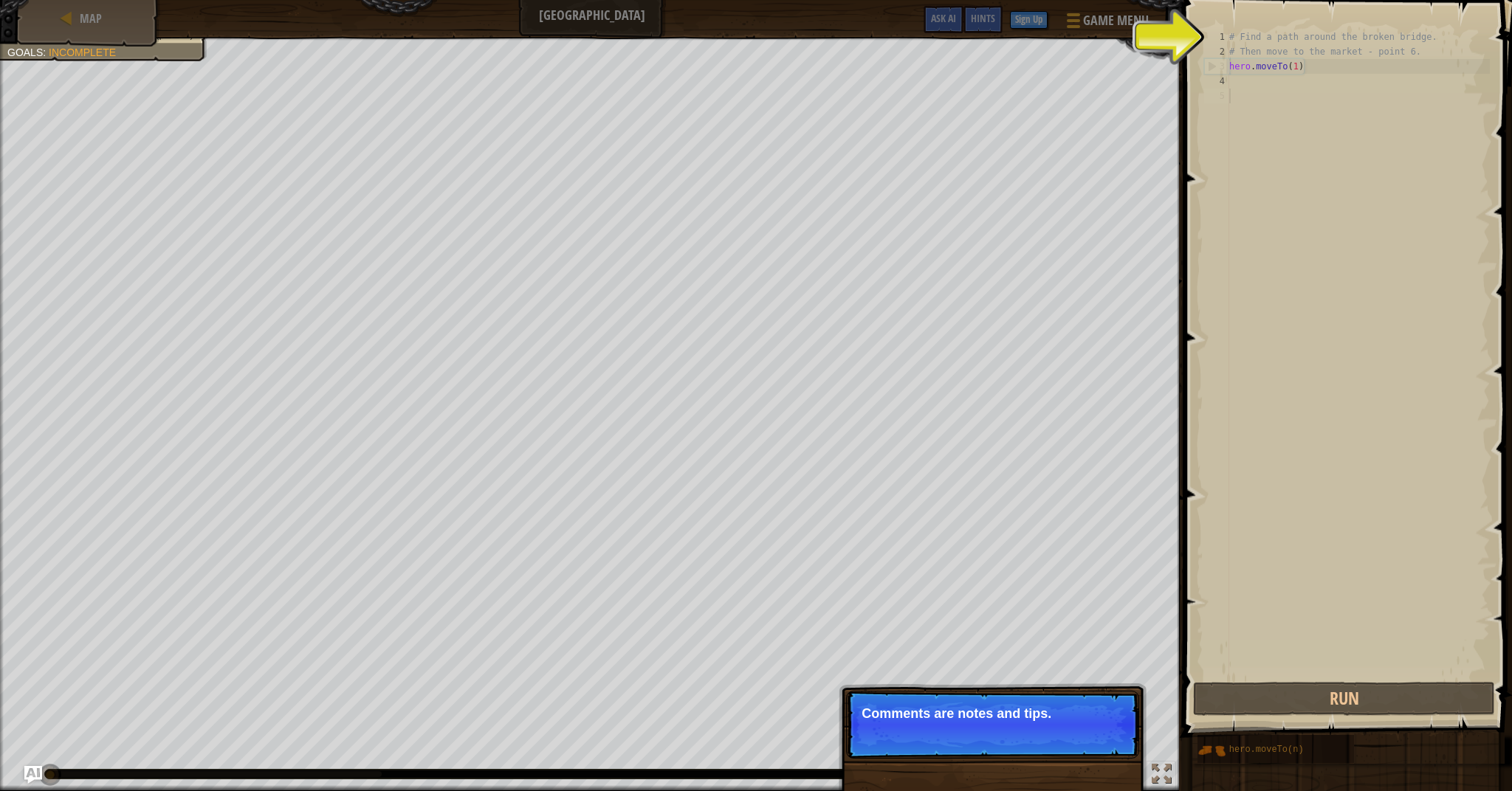
click at [1010, 757] on p "Skip (esc) Continue Comments are notes and tips." at bounding box center [992, 724] width 293 height 68
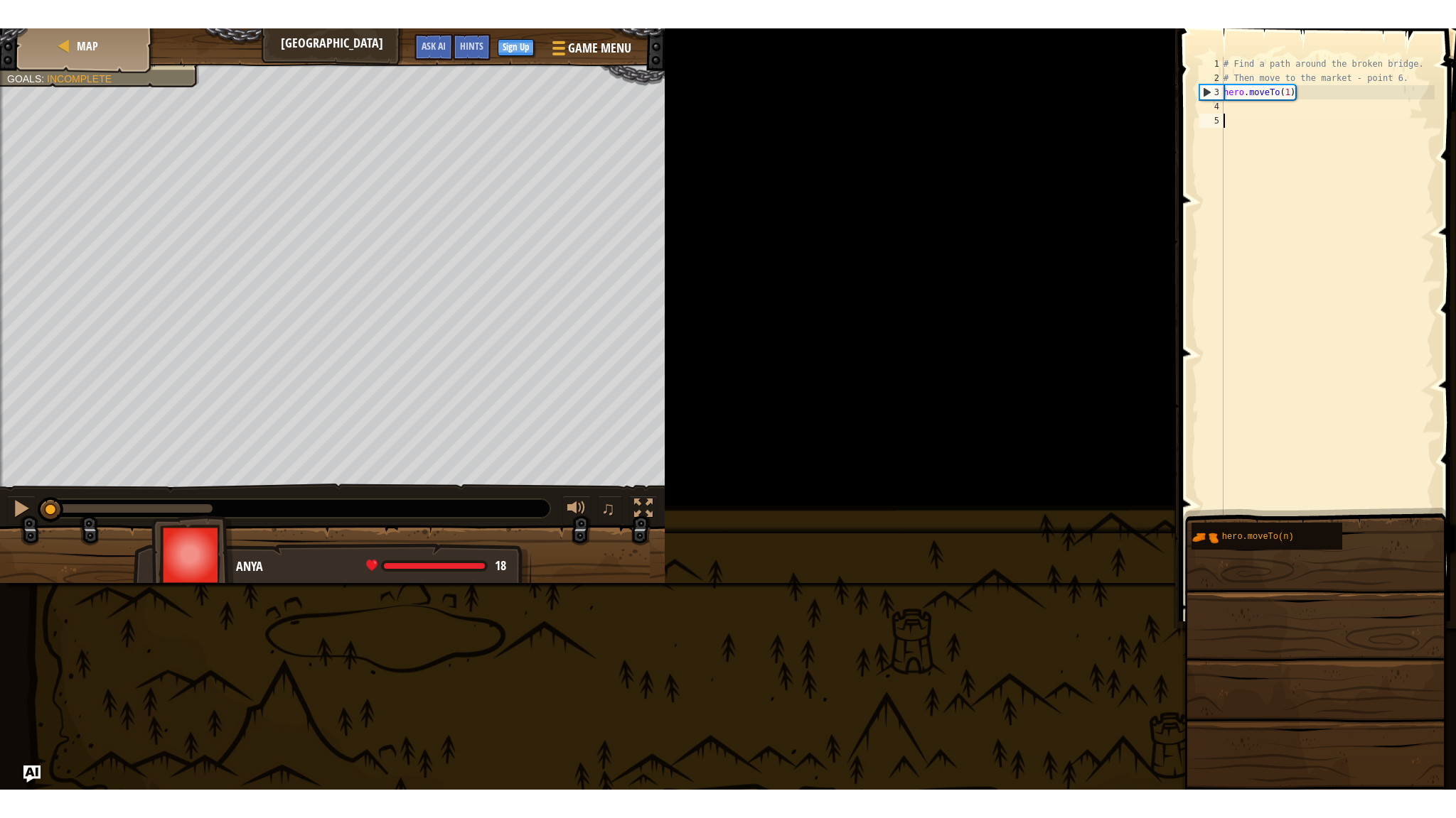
scroll to position [6, 0]
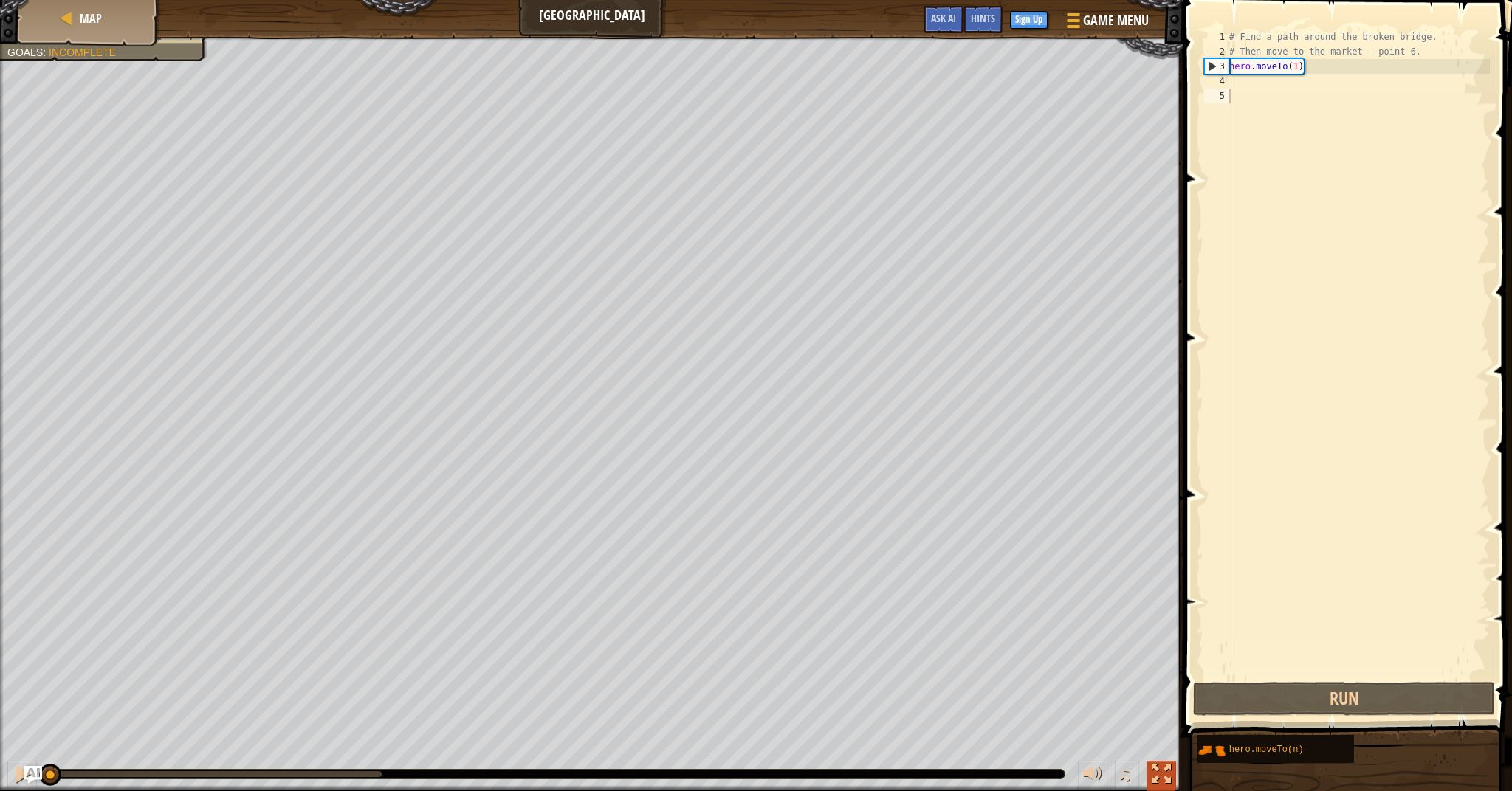
click at [1162, 778] on div at bounding box center [1160, 773] width 19 height 19
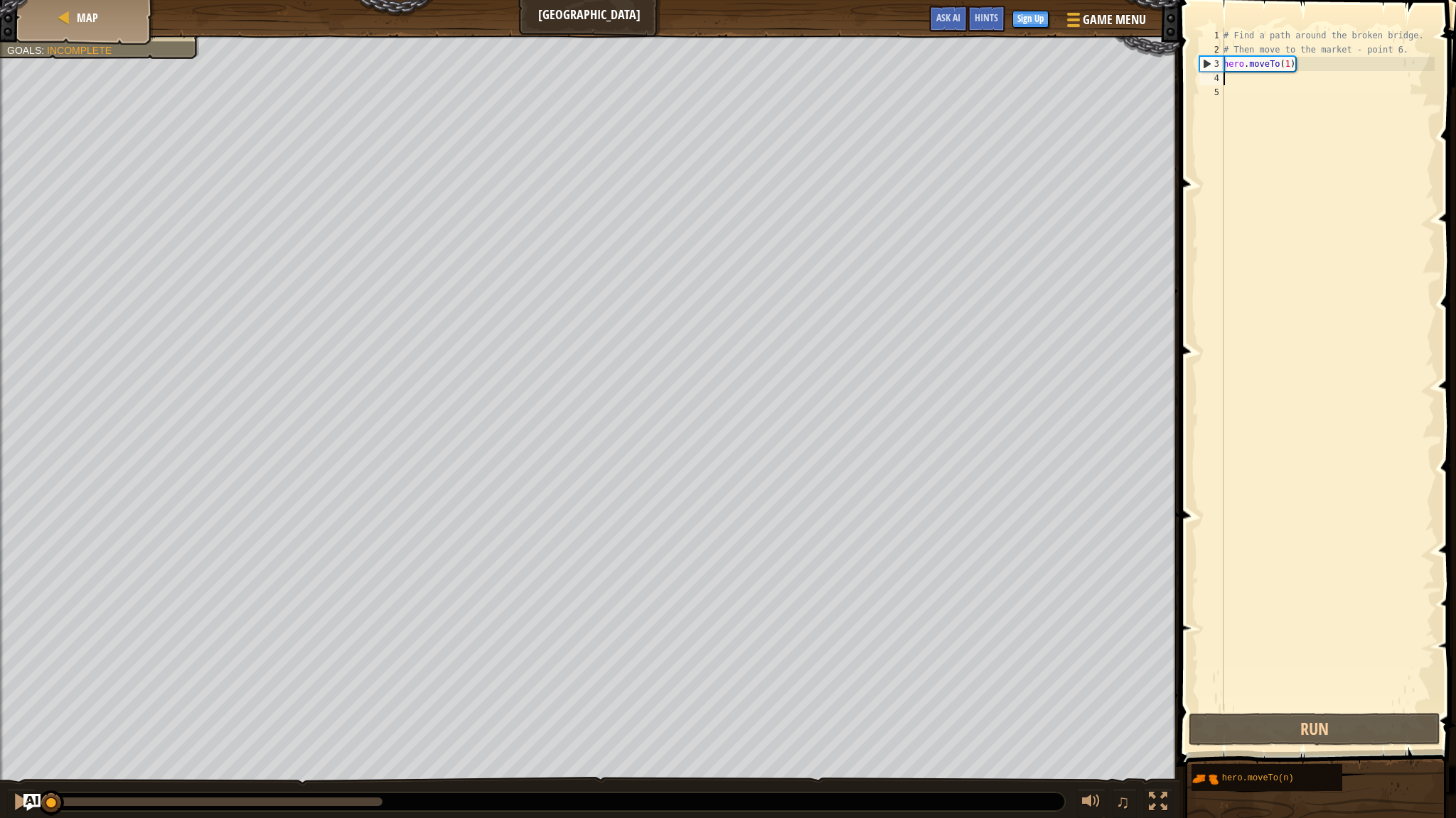
click at [1232, 71] on div "# Find a path around the broken bridge. # Then move to the market - point 6. he…" at bounding box center [1327, 384] width 214 height 711
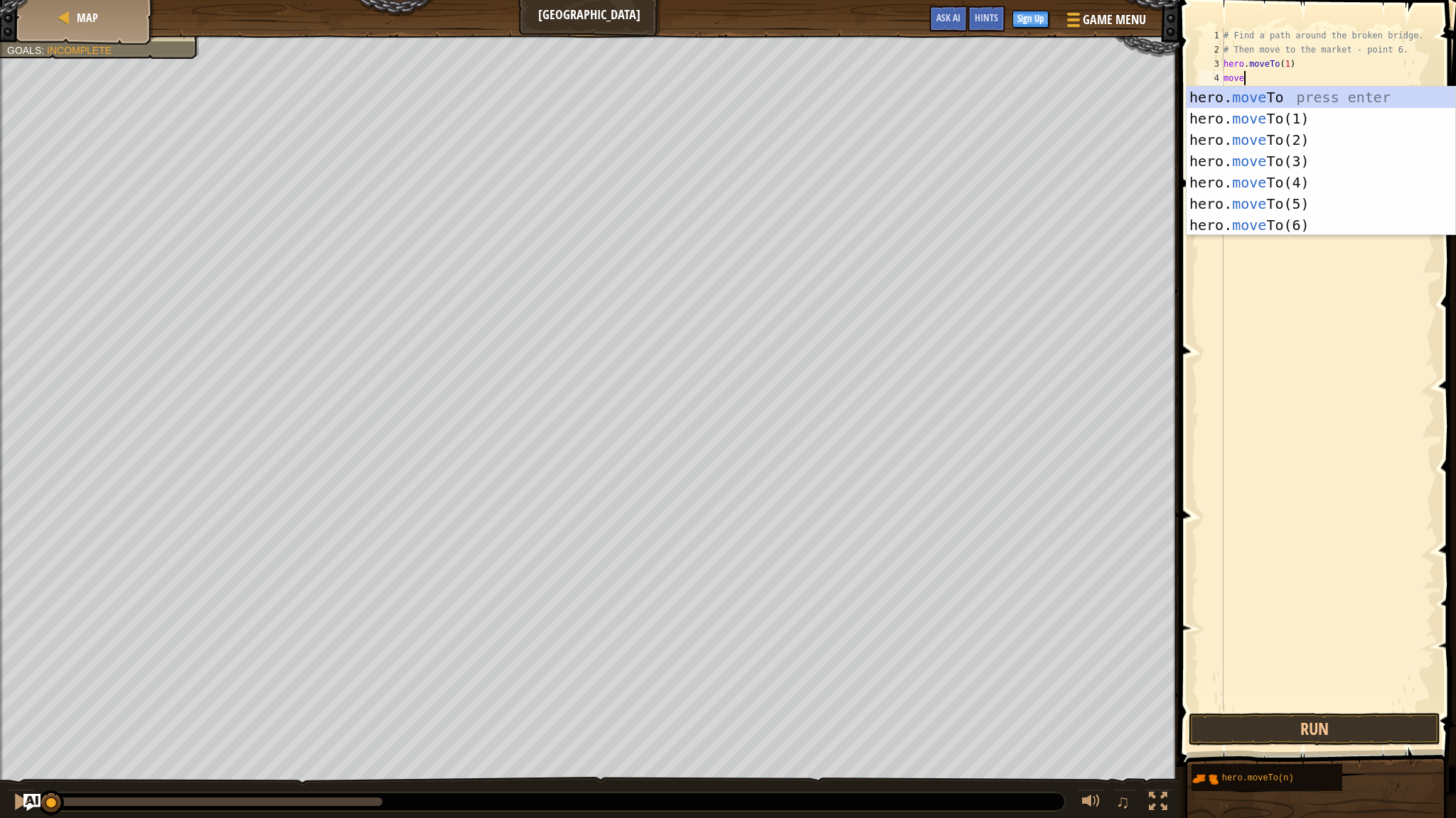
scroll to position [6, 1]
click at [1319, 145] on div "hero. move To press enter hero. move To(1) press enter hero. move To(2) press e…" at bounding box center [1320, 182] width 269 height 192
type textarea "hero.moveTo(2)"
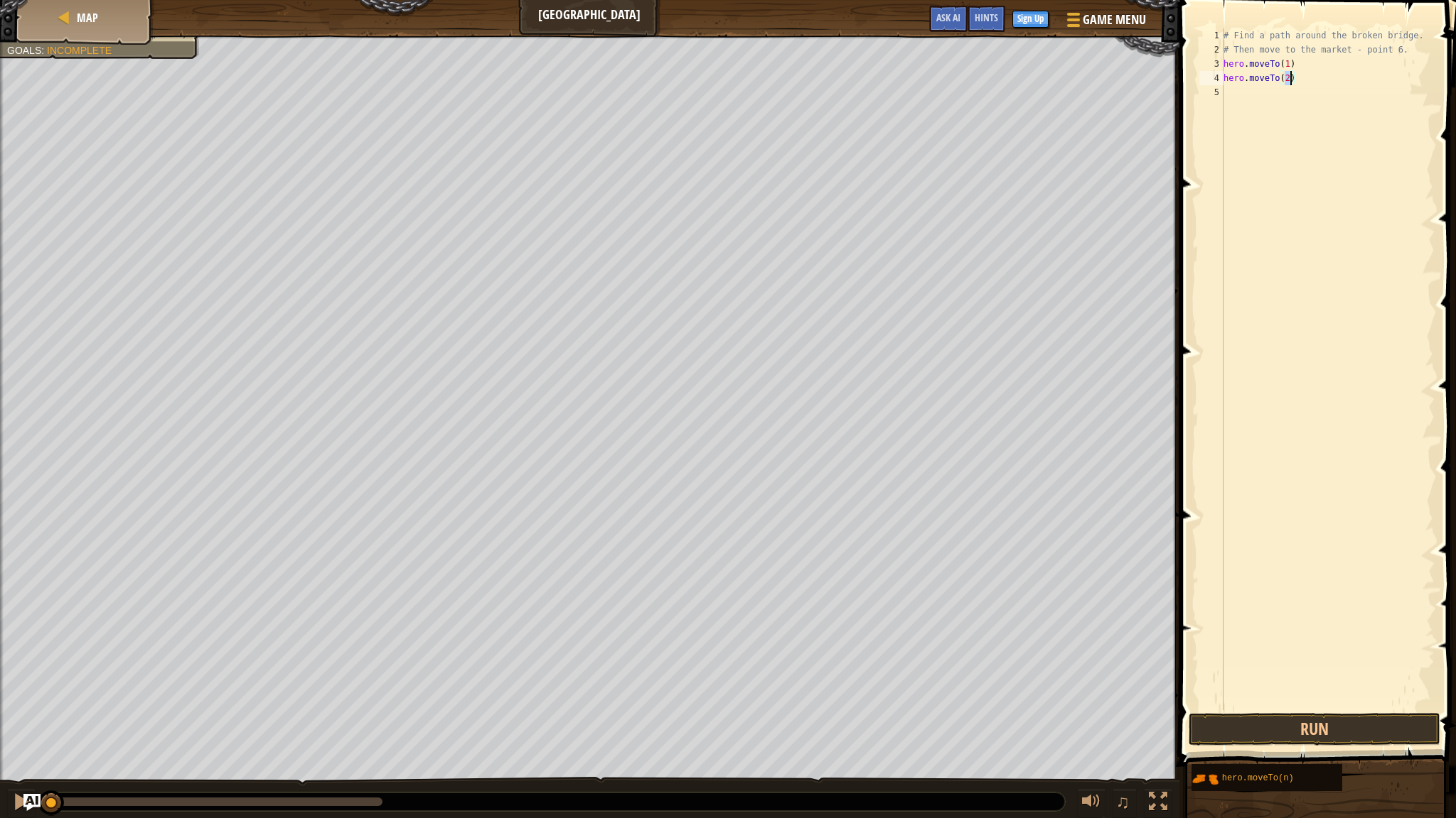
click at [1239, 91] on div "# Find a path around the broken bridge. # Then move to the market - point 6. he…" at bounding box center [1327, 384] width 214 height 711
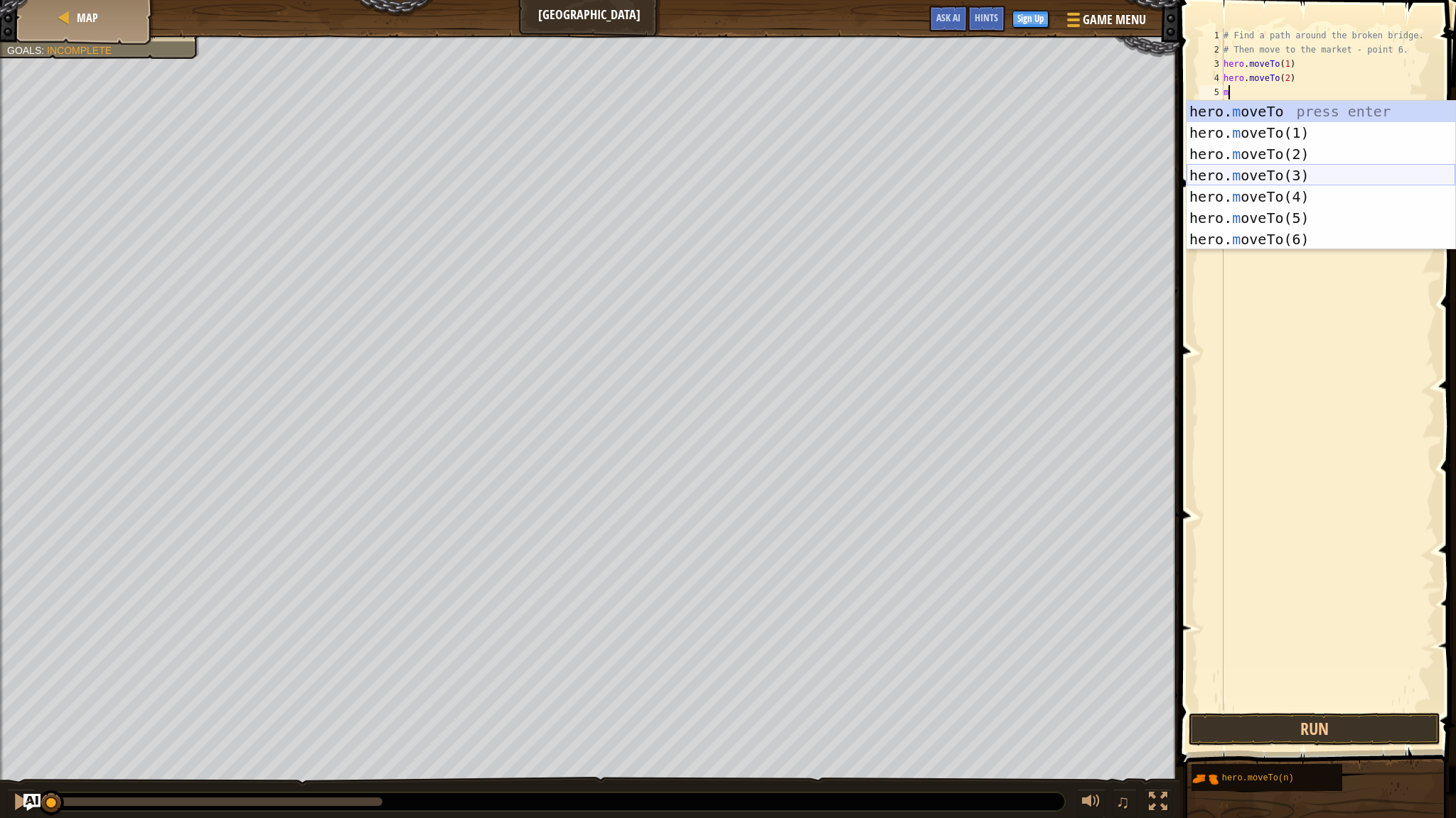
click at [1260, 174] on div "hero. m oveTo press enter hero. m oveTo(1) press enter hero. m oveTo(2) press e…" at bounding box center [1320, 197] width 269 height 192
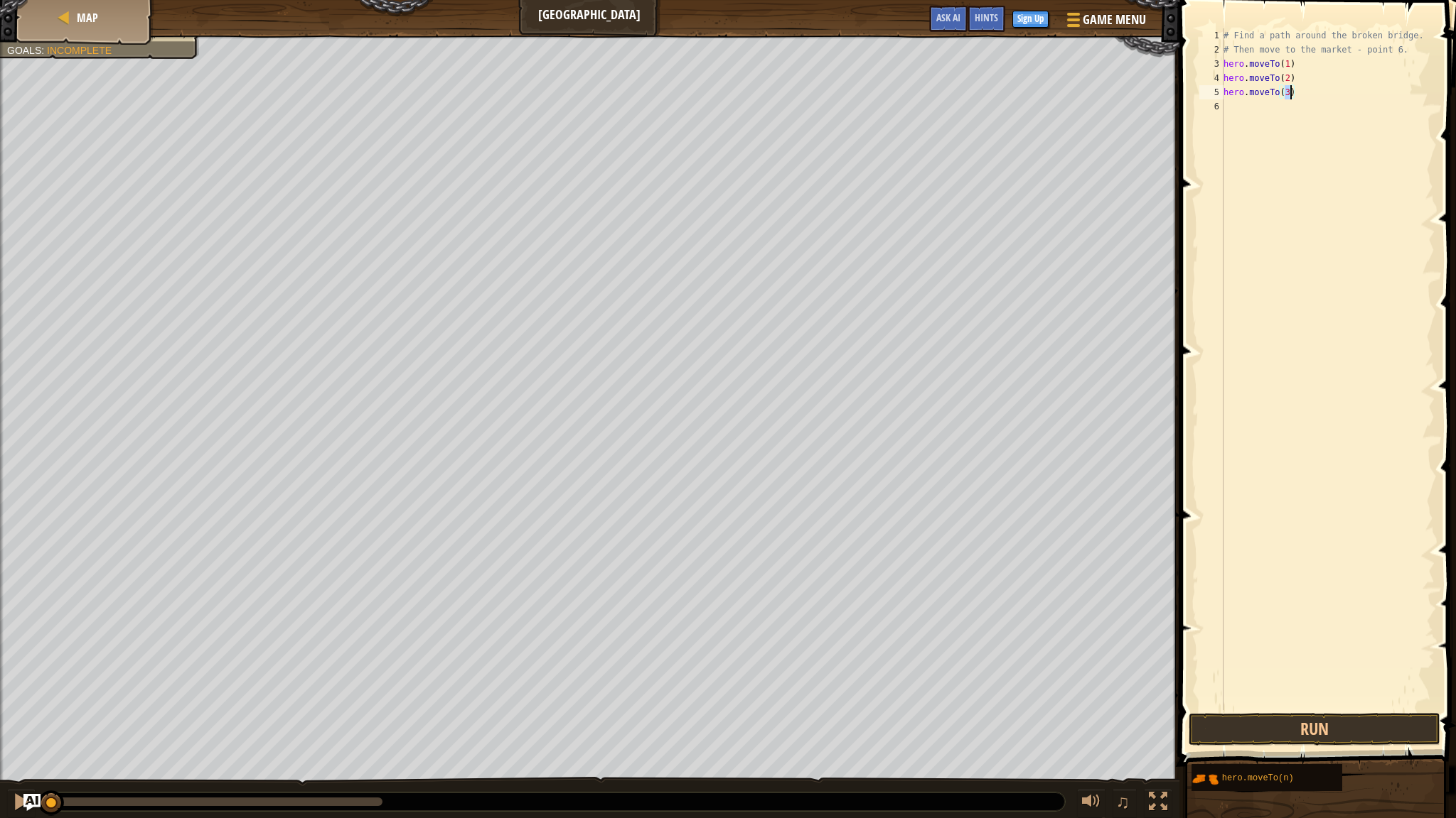
scroll to position [6, 5]
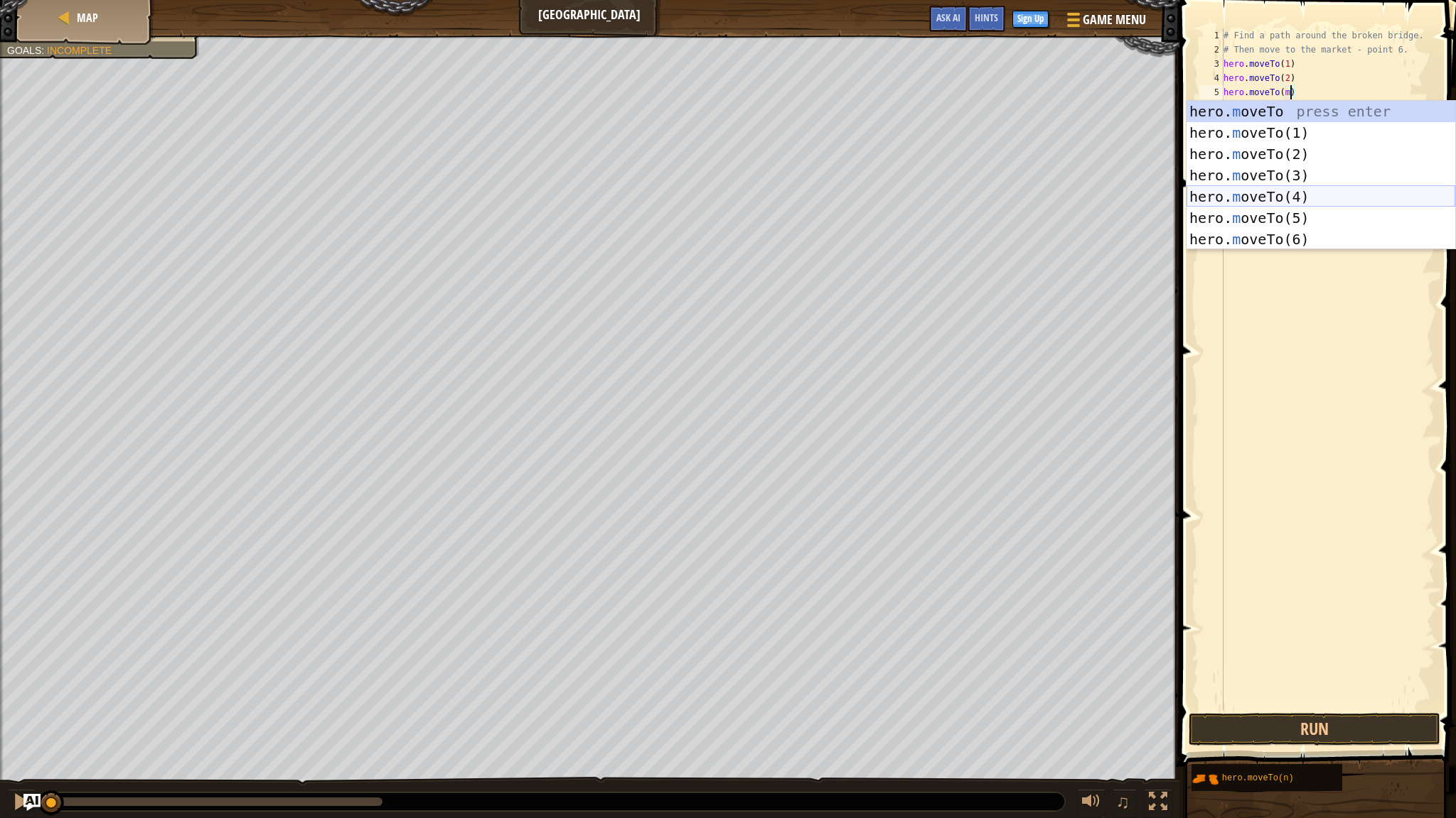
click at [1255, 188] on div "hero. m oveTo press enter hero. m oveTo(1) press enter hero. m oveTo(2) press e…" at bounding box center [1320, 197] width 269 height 192
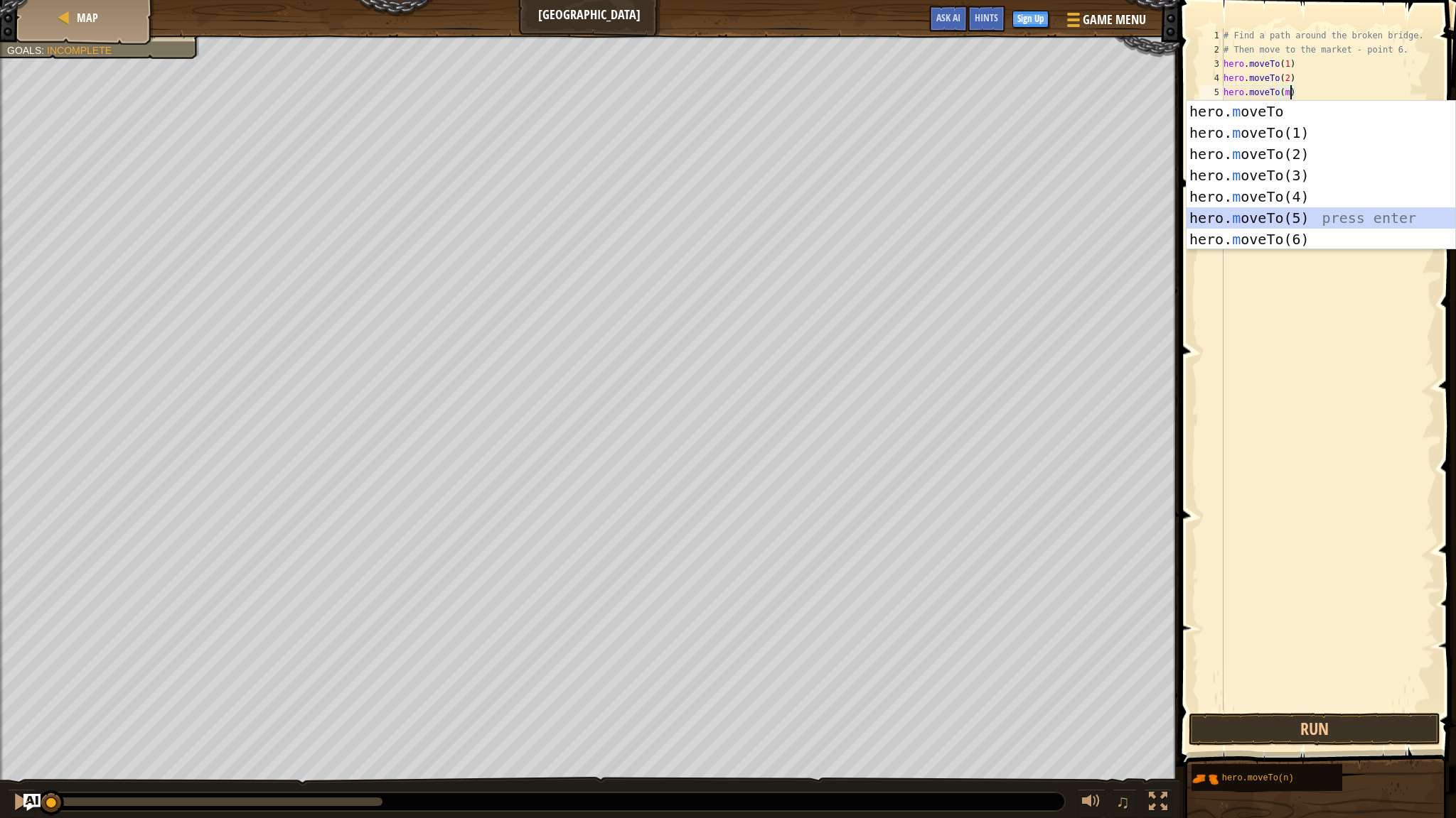
click at [1264, 212] on div "hero. m oveTo press enter hero. m oveTo(1) press enter hero. m oveTo(2) press e…" at bounding box center [1320, 197] width 269 height 192
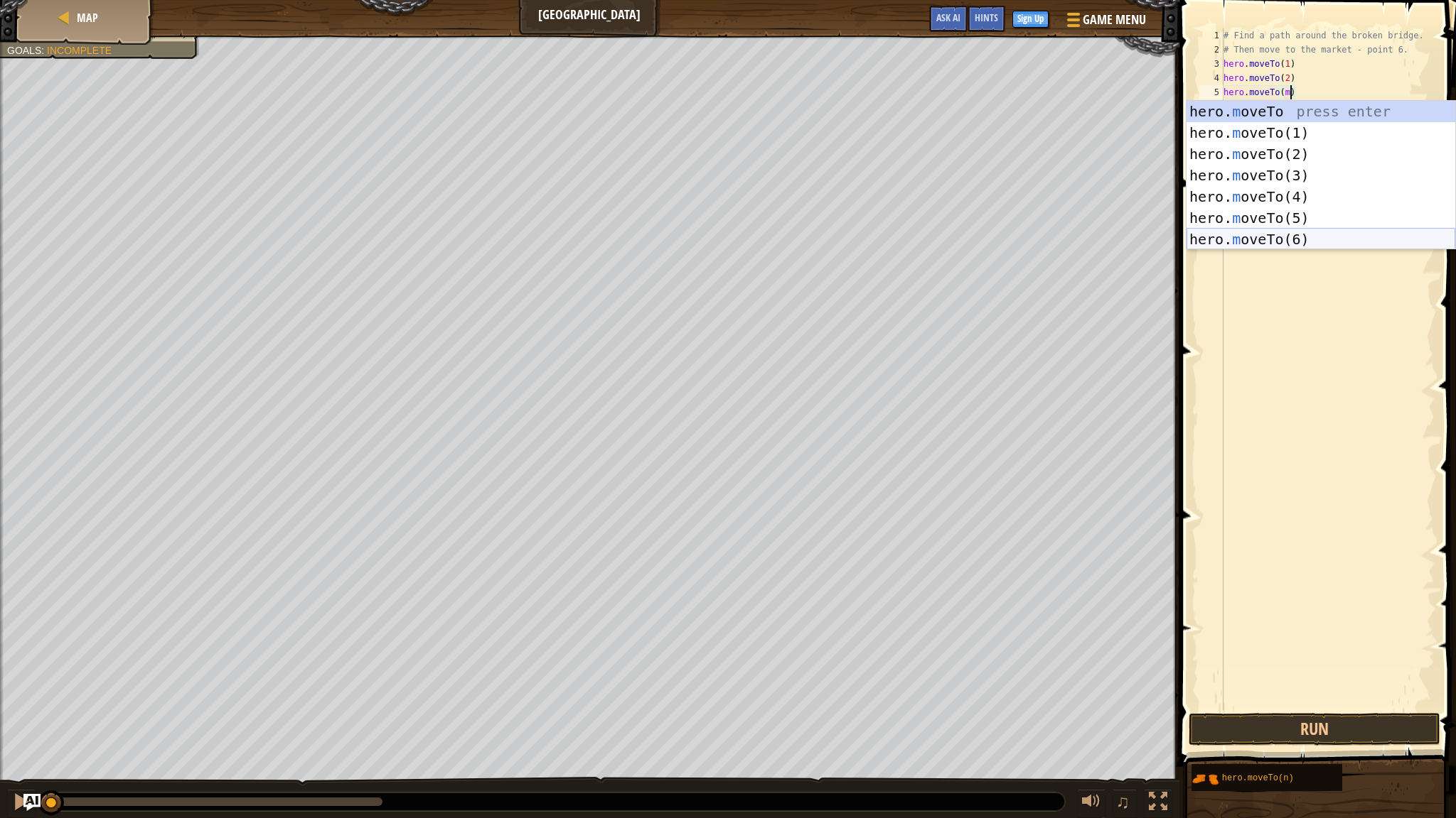
click at [1273, 233] on div "hero. m oveTo press enter hero. m oveTo(1) press enter hero. m oveTo(2) press e…" at bounding box center [1320, 197] width 269 height 192
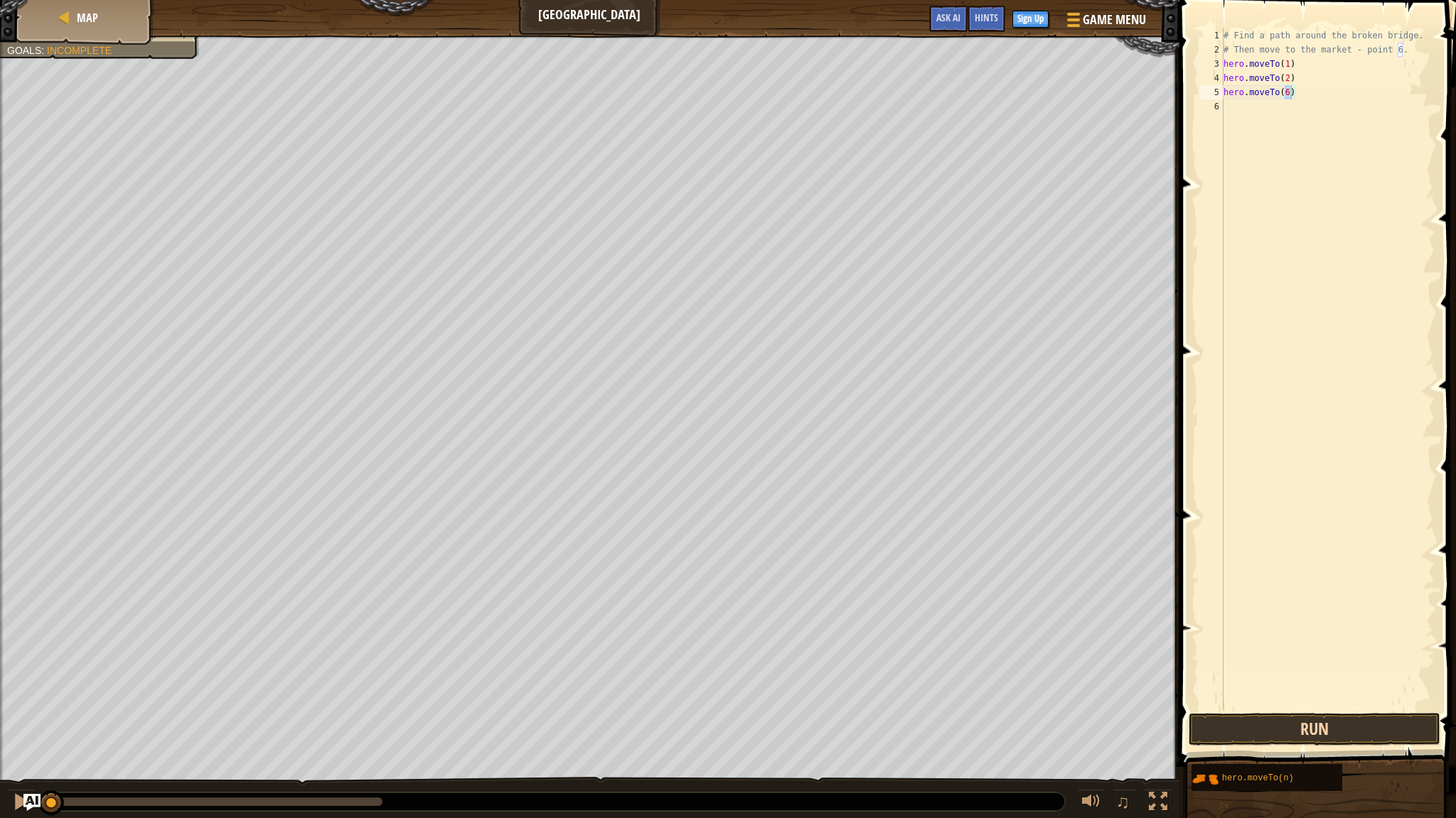
click at [1255, 737] on button "Run" at bounding box center [1314, 729] width 251 height 32
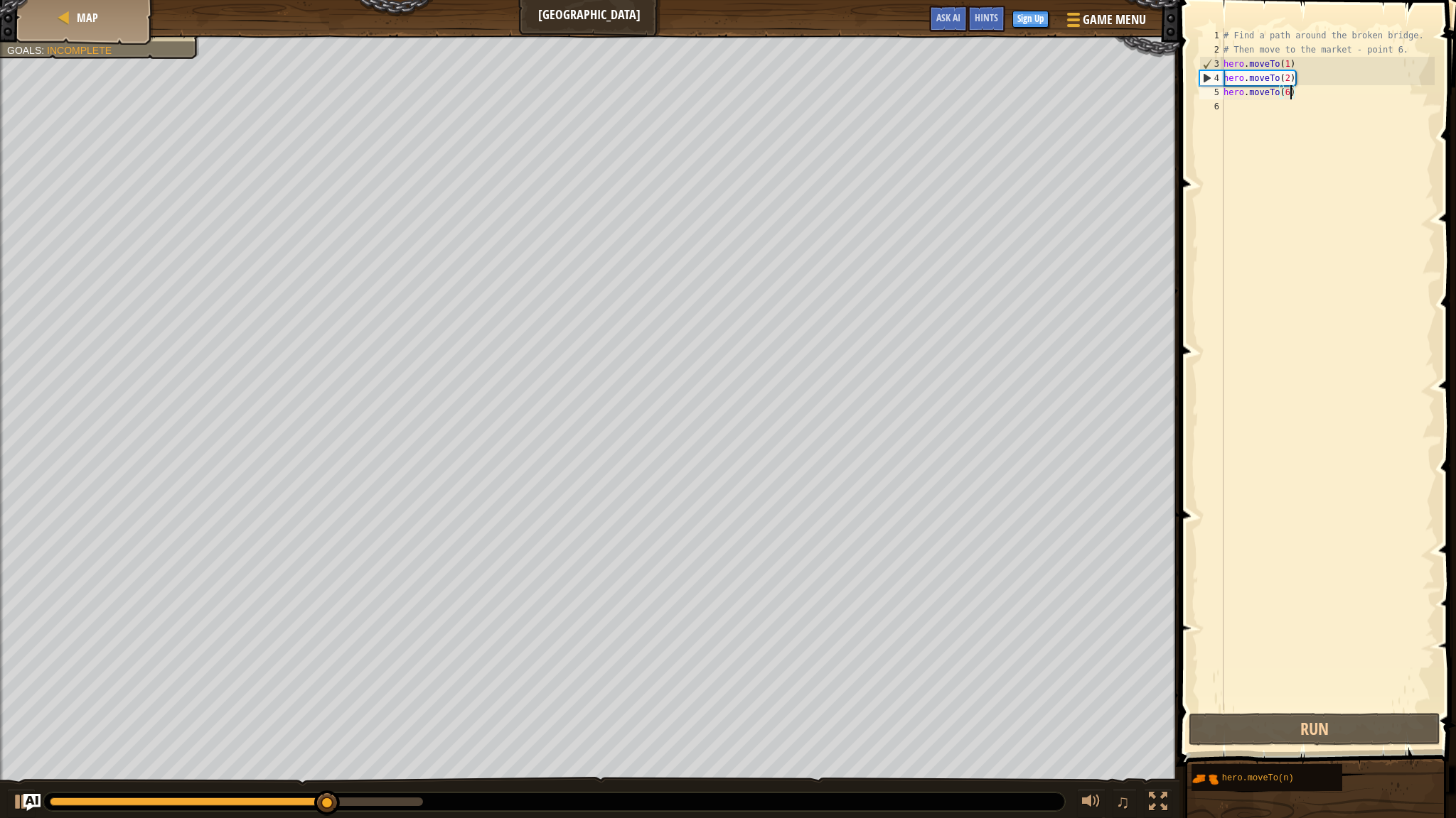
click at [1294, 94] on div "# Find a path around the broken bridge. # Then move to the market - point 6. he…" at bounding box center [1327, 384] width 214 height 711
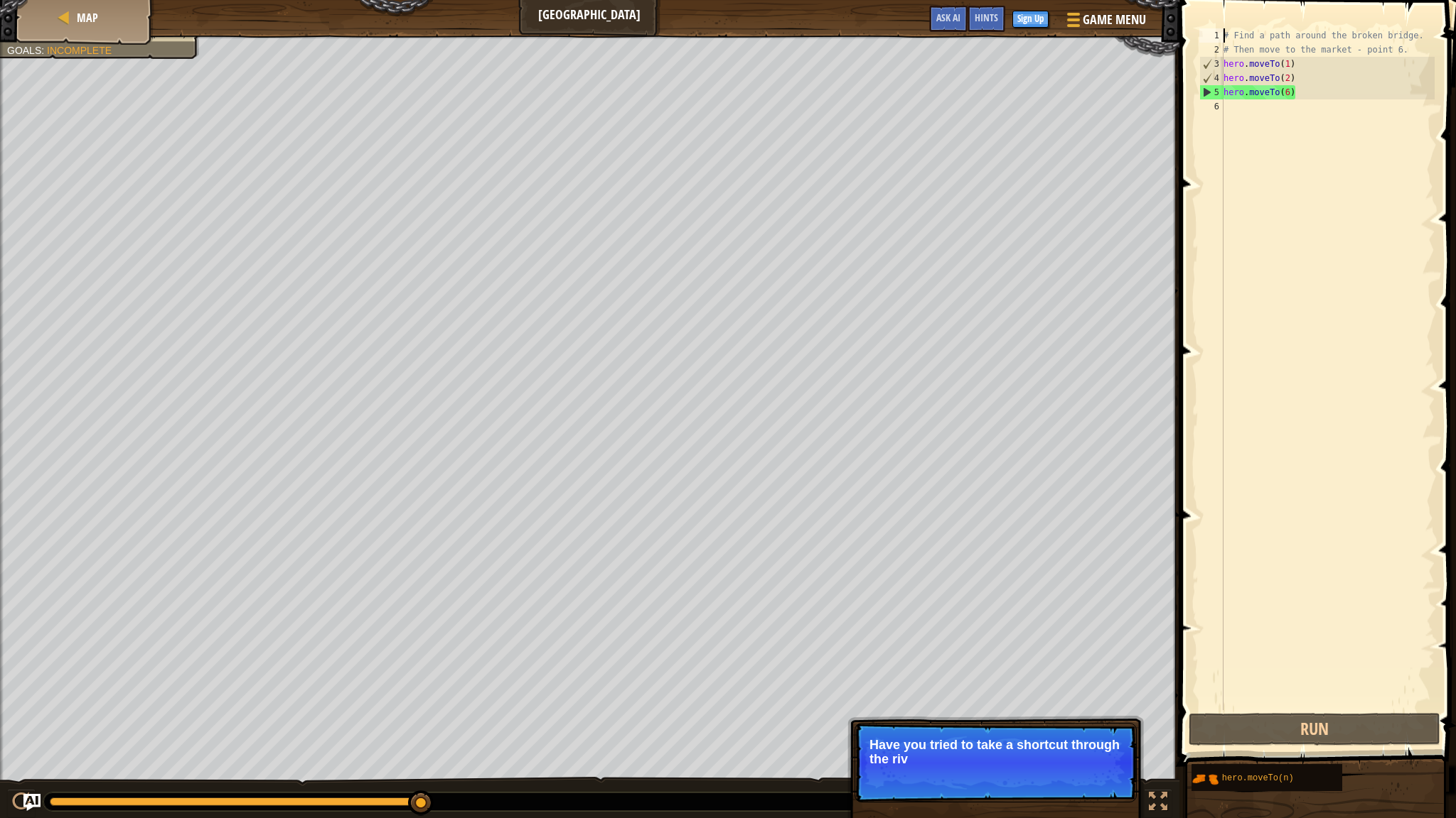
click at [1297, 91] on div "# Find a path around the broken bridge. # Then move to the market - point 6. he…" at bounding box center [1327, 384] width 214 height 711
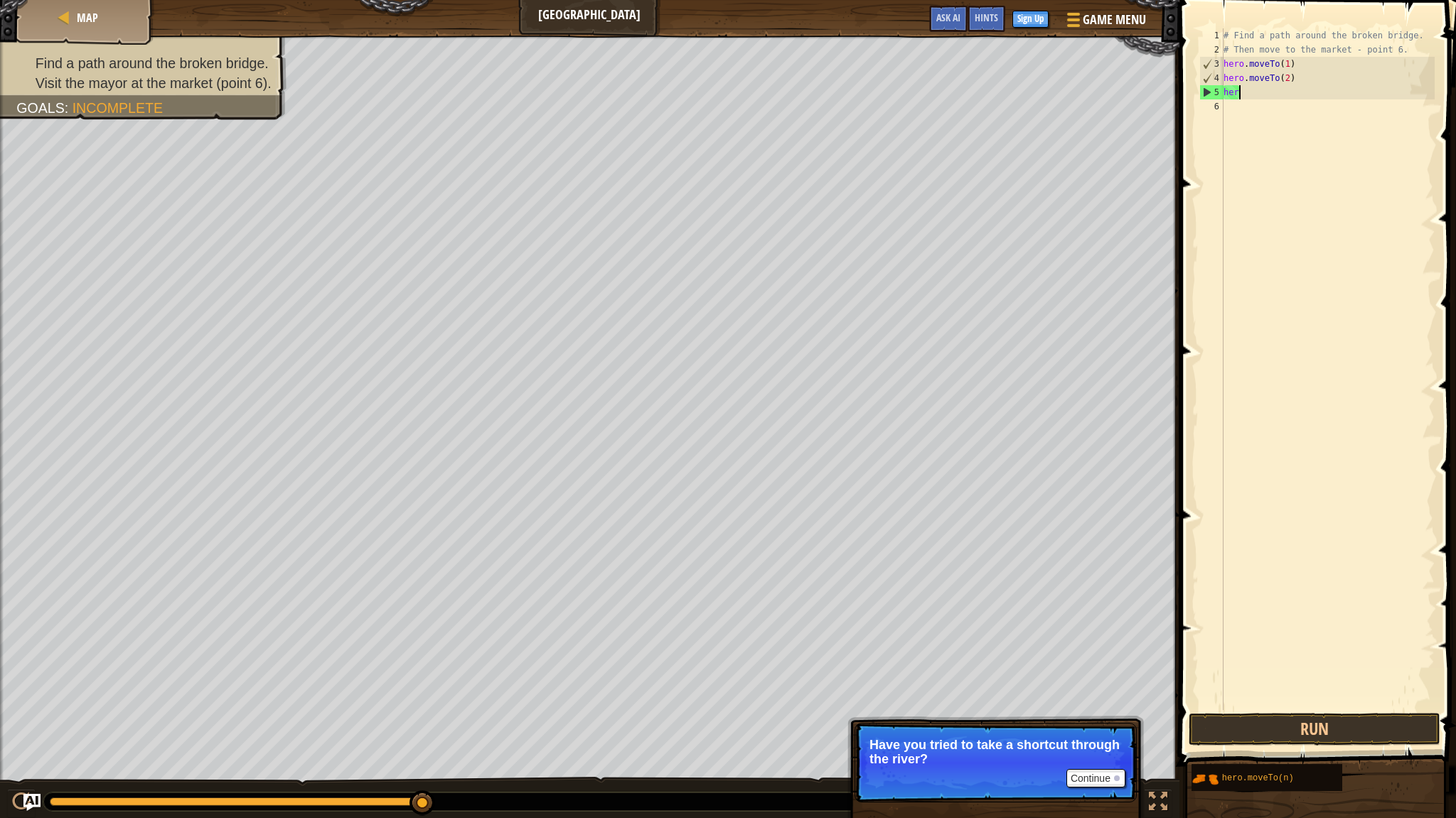
scroll to position [6, 0]
type textarea "h"
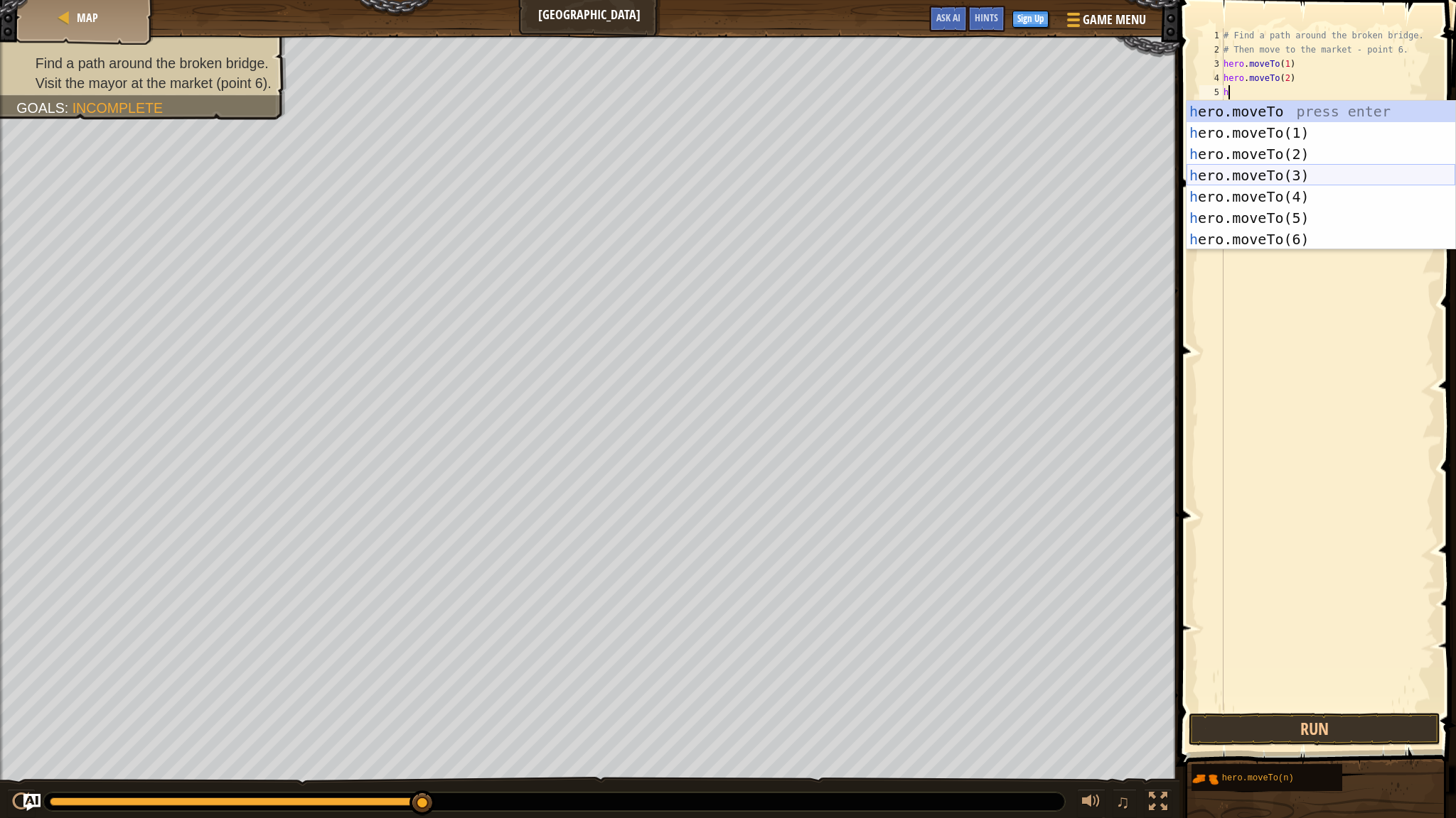
click at [1282, 168] on div "h ero.moveTo press enter h ero.moveTo(1) press enter h ero.moveTo(2) press ente…" at bounding box center [1320, 197] width 269 height 192
type textarea "hero.moveTo(3)"
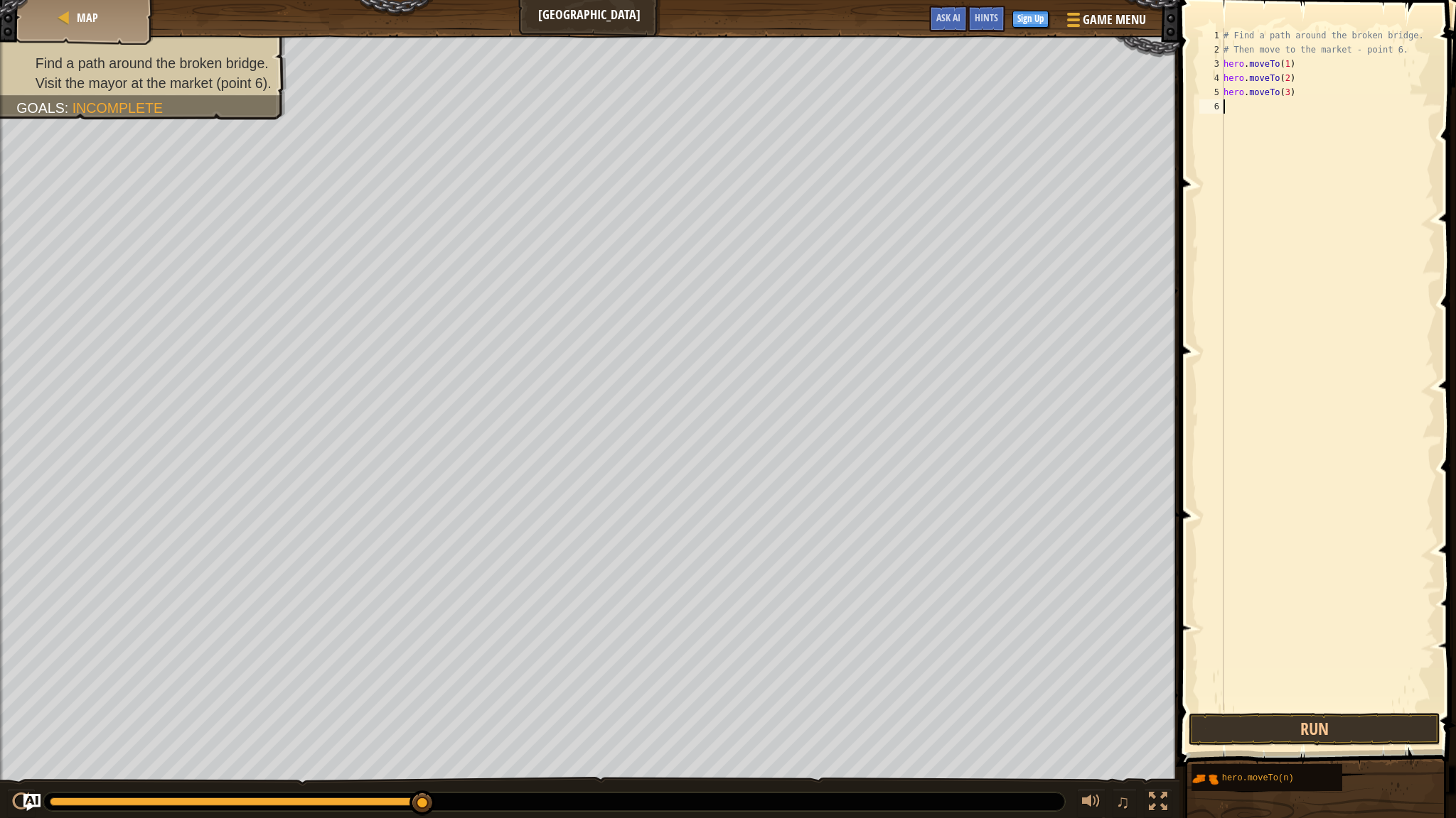
click at [1294, 115] on div "# Find a path around the broken bridge. # Then move to the market - point 6. he…" at bounding box center [1327, 384] width 214 height 711
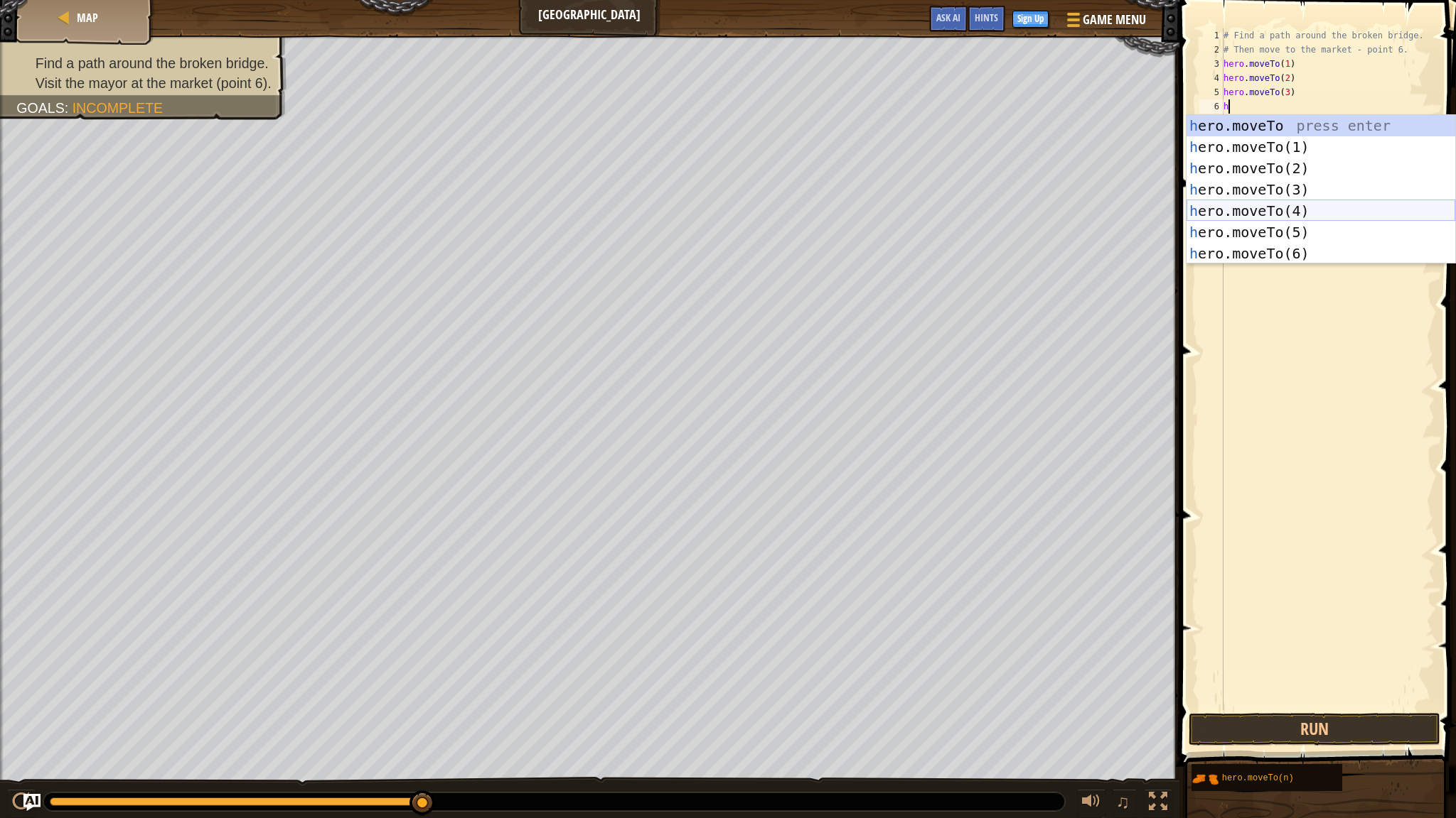
click at [1260, 203] on div "h ero.moveTo press enter h ero.moveTo(1) press enter h ero.moveTo(2) press ente…" at bounding box center [1320, 212] width 269 height 192
type textarea "hero.moveTo(4)"
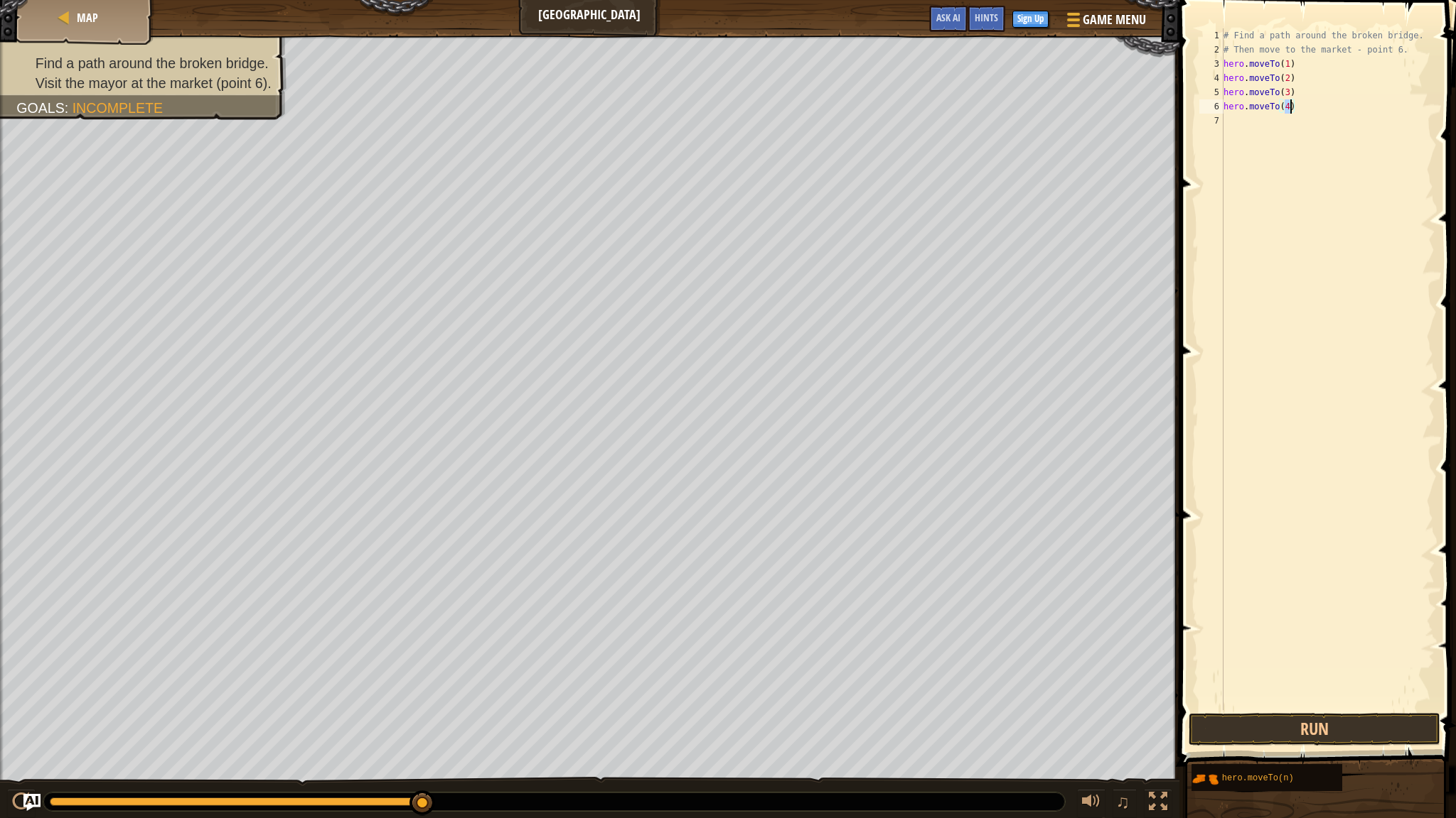
click at [1249, 129] on div "# Find a path around the broken bridge. # Then move to the market - point 6. he…" at bounding box center [1327, 384] width 214 height 711
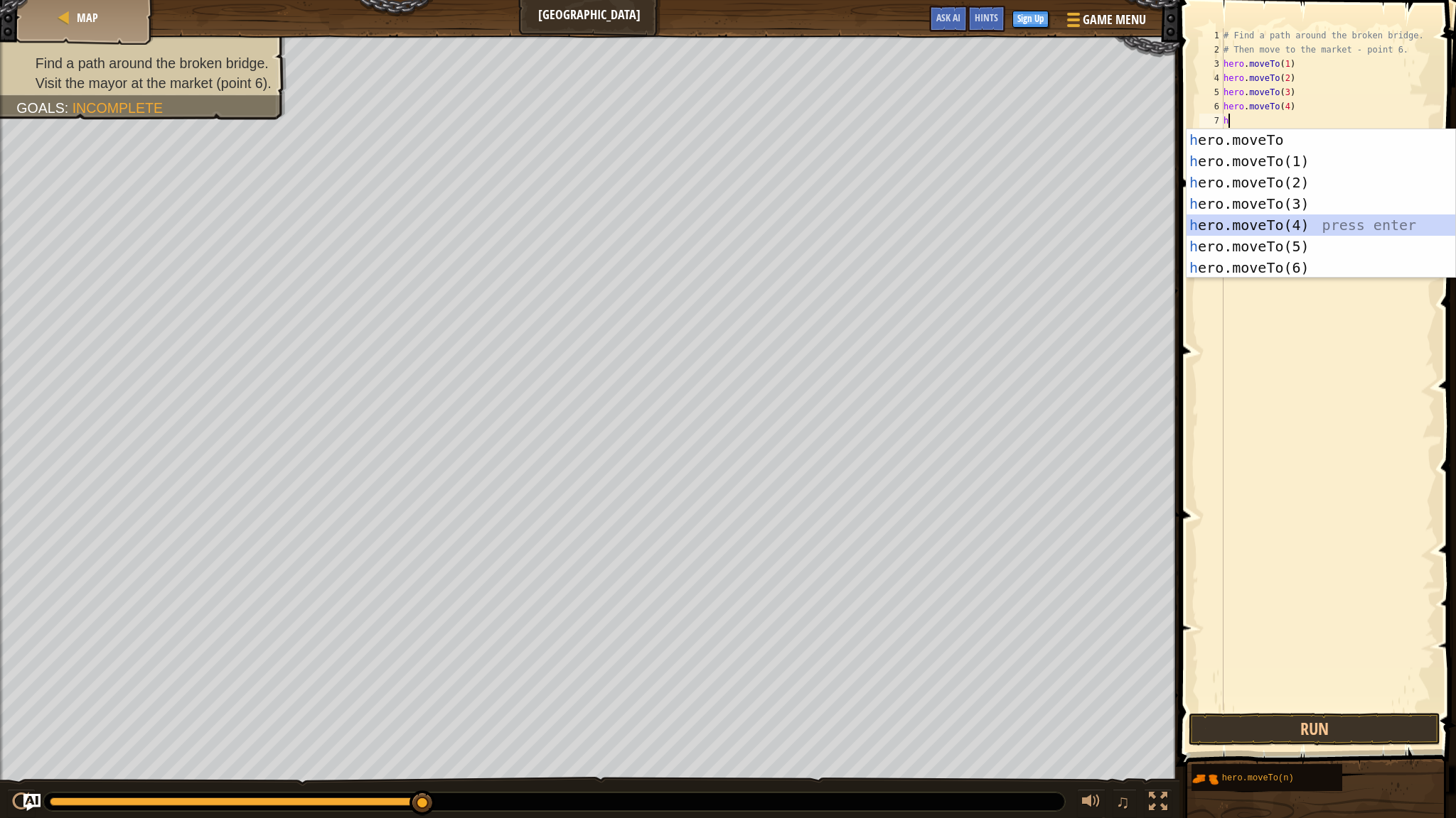
click at [1251, 230] on div "h ero.moveTo press enter h ero.moveTo(1) press enter h ero.moveTo(2) press ente…" at bounding box center [1320, 225] width 269 height 192
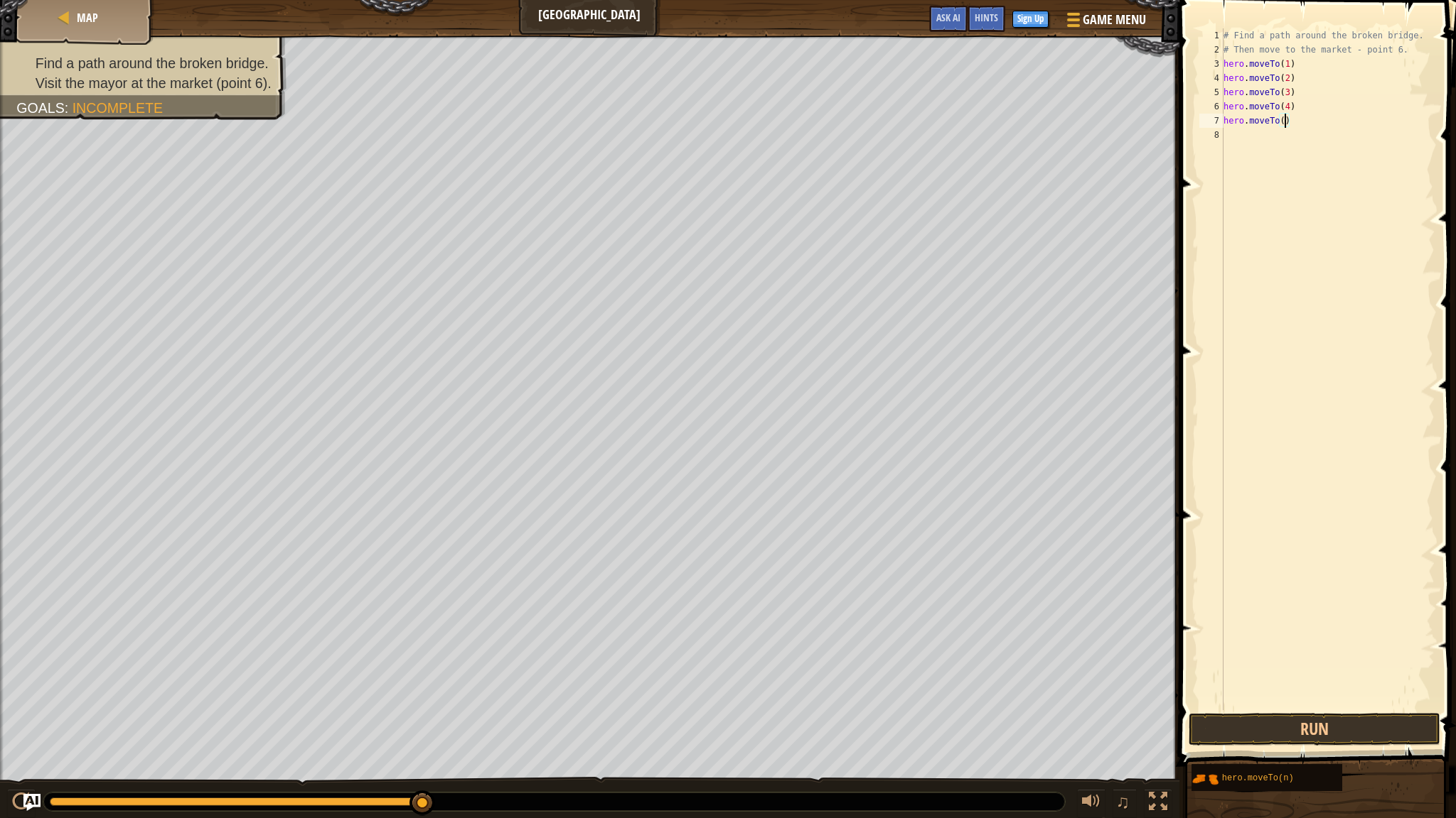
type textarea "hero.moveTo(5)"
click at [1250, 168] on div "# Find a path around the broken bridge. # Then move to the market - point 6. he…" at bounding box center [1327, 384] width 214 height 711
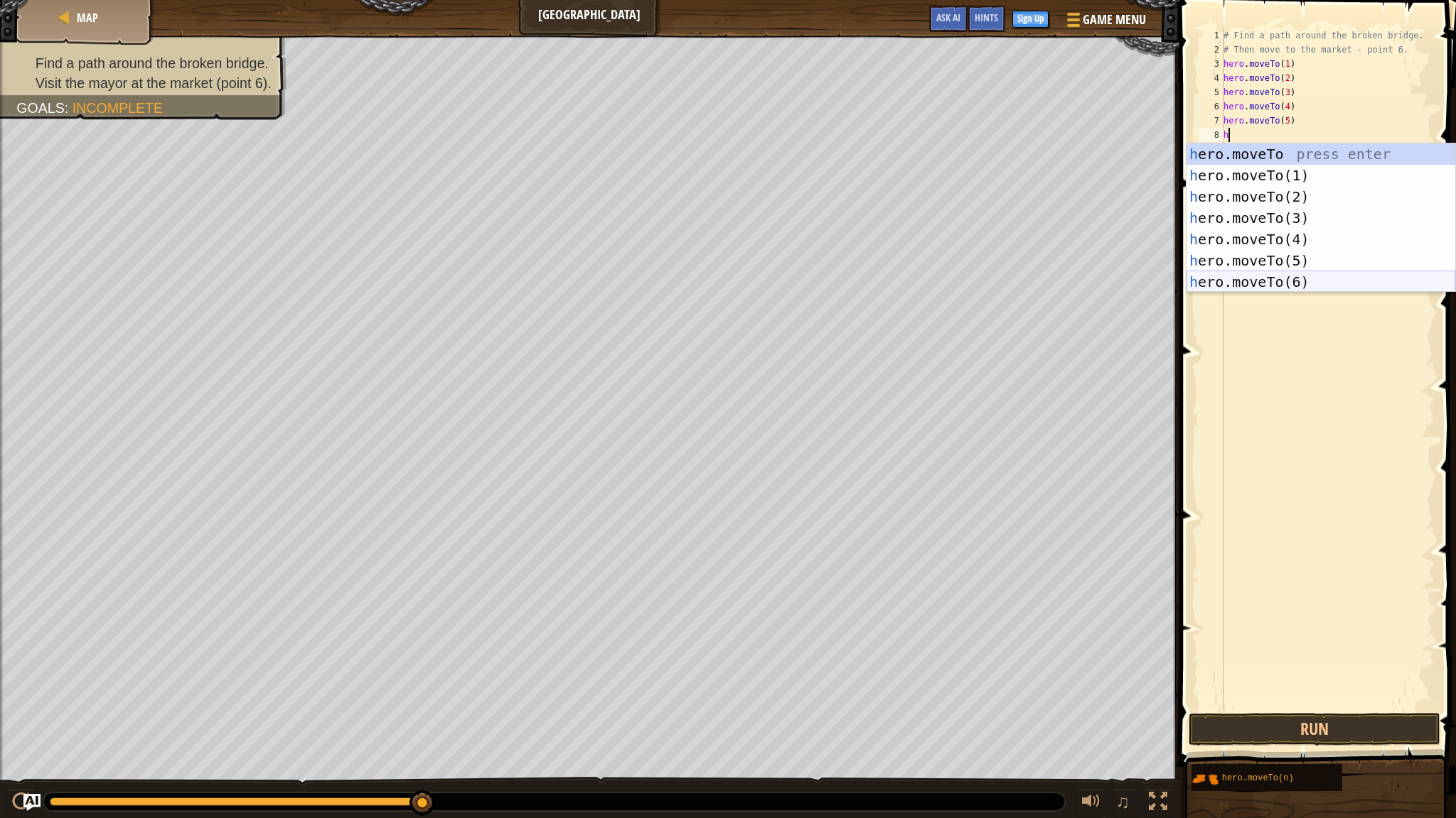
click at [1287, 286] on div "h ero.moveTo press enter h ero.moveTo(1) press enter h ero.moveTo(2) press ente…" at bounding box center [1320, 240] width 269 height 192
type textarea "hero.moveTo(6)"
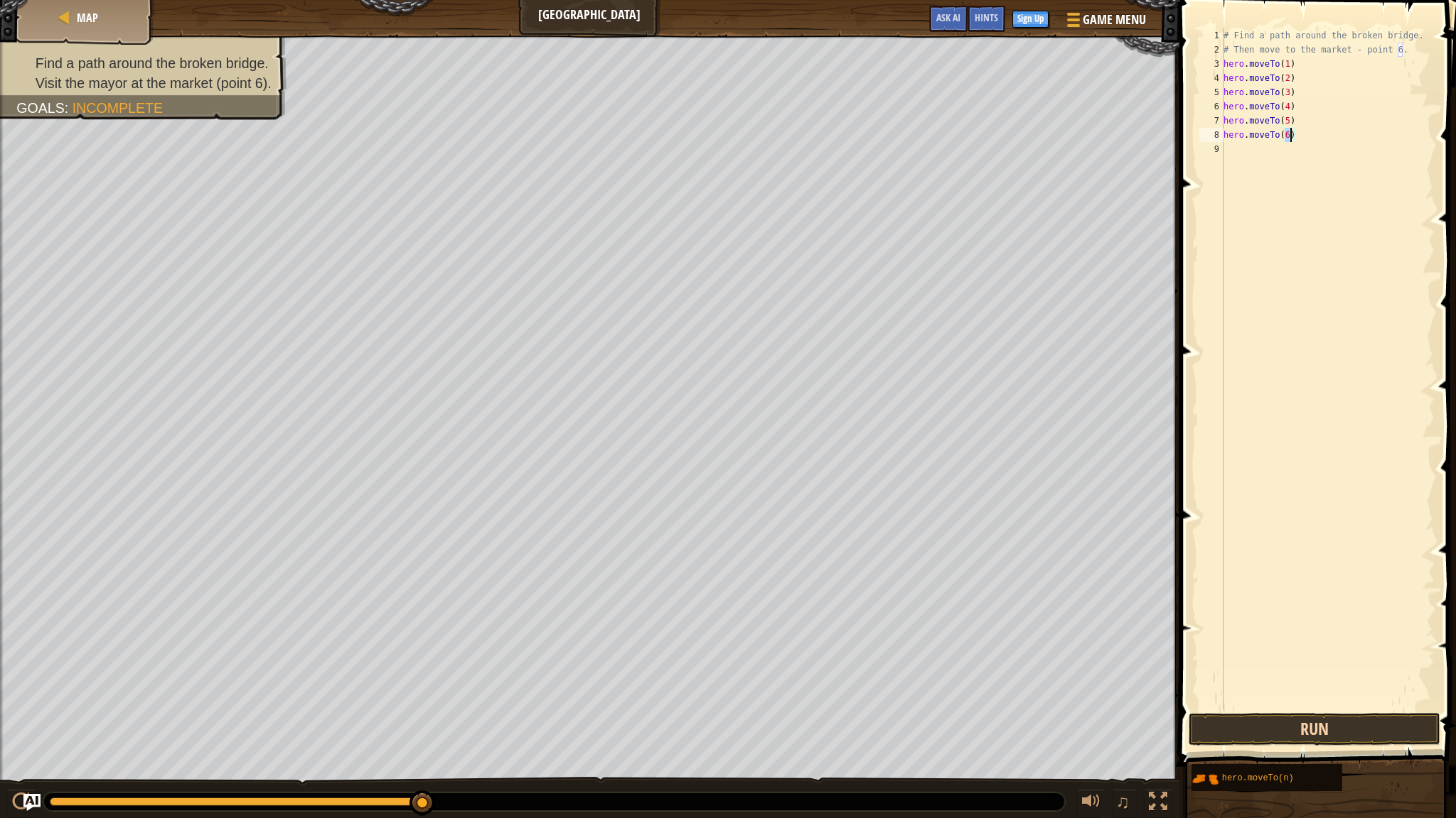
click at [1311, 719] on button "Run" at bounding box center [1314, 729] width 251 height 32
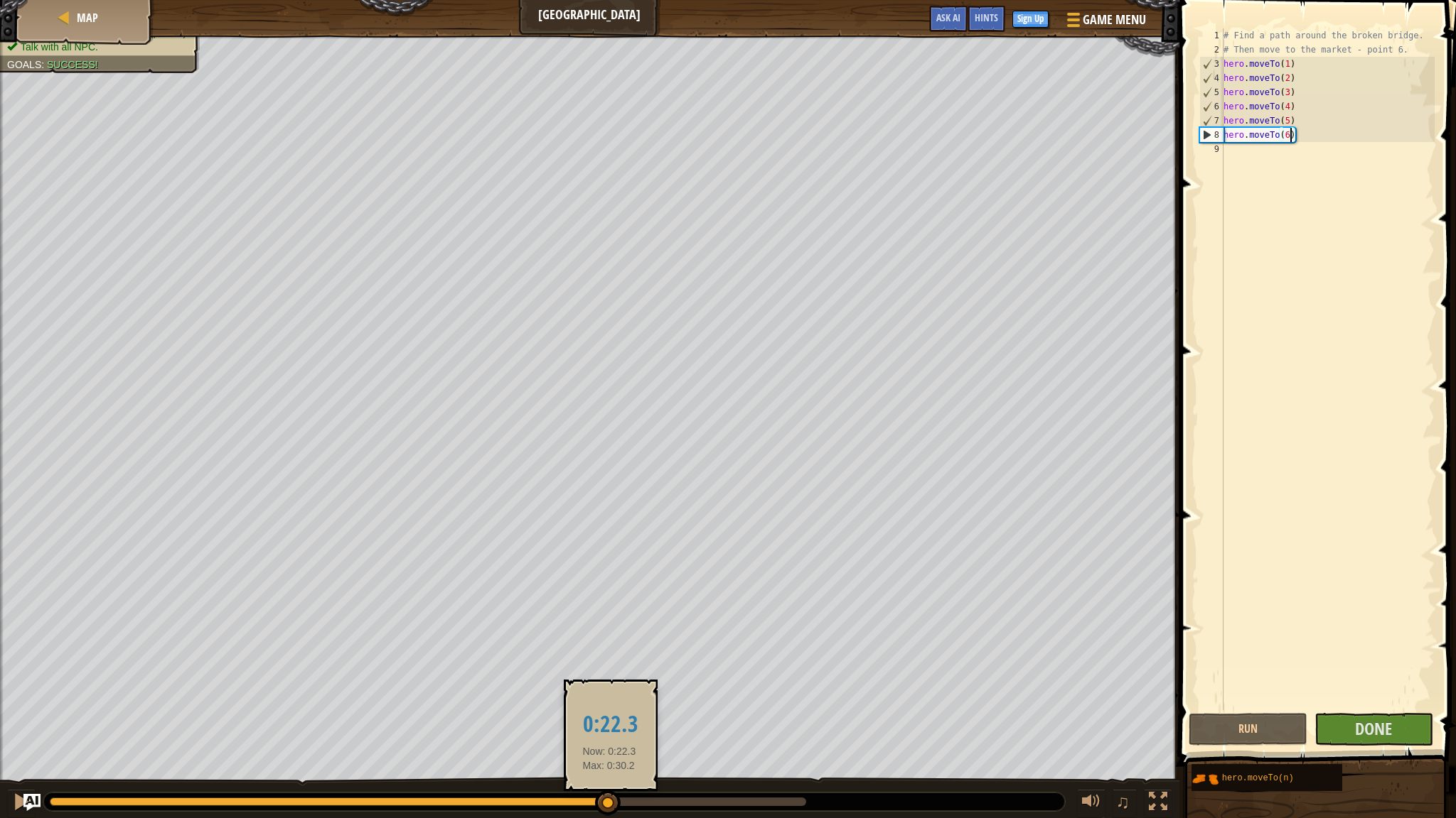
drag, startPoint x: 411, startPoint y: 812, endPoint x: 625, endPoint y: 810, distance: 214.0
click at [621, 761] on div at bounding box center [608, 803] width 26 height 26
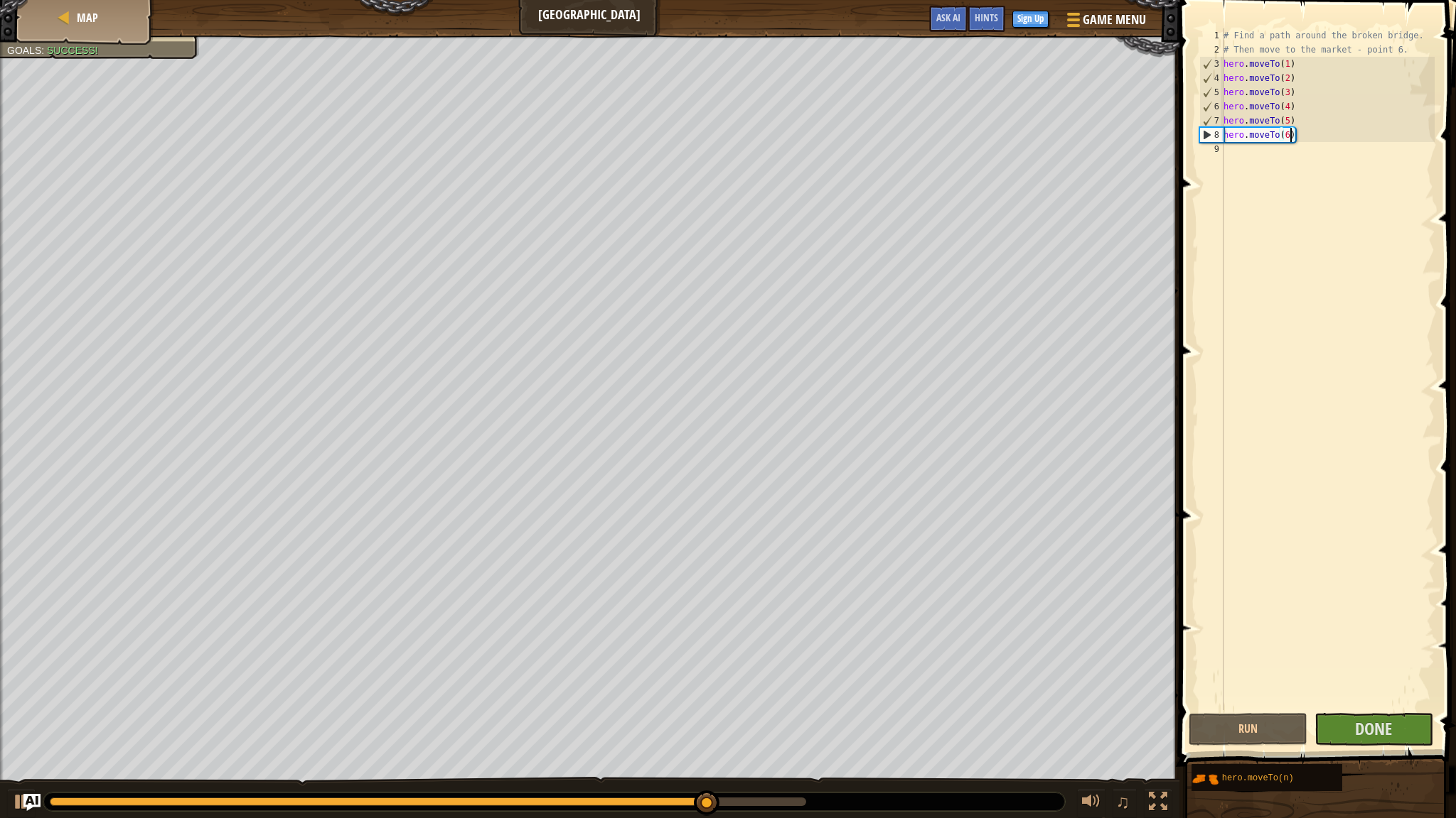
click at [735, 761] on div at bounding box center [554, 802] width 1021 height 19
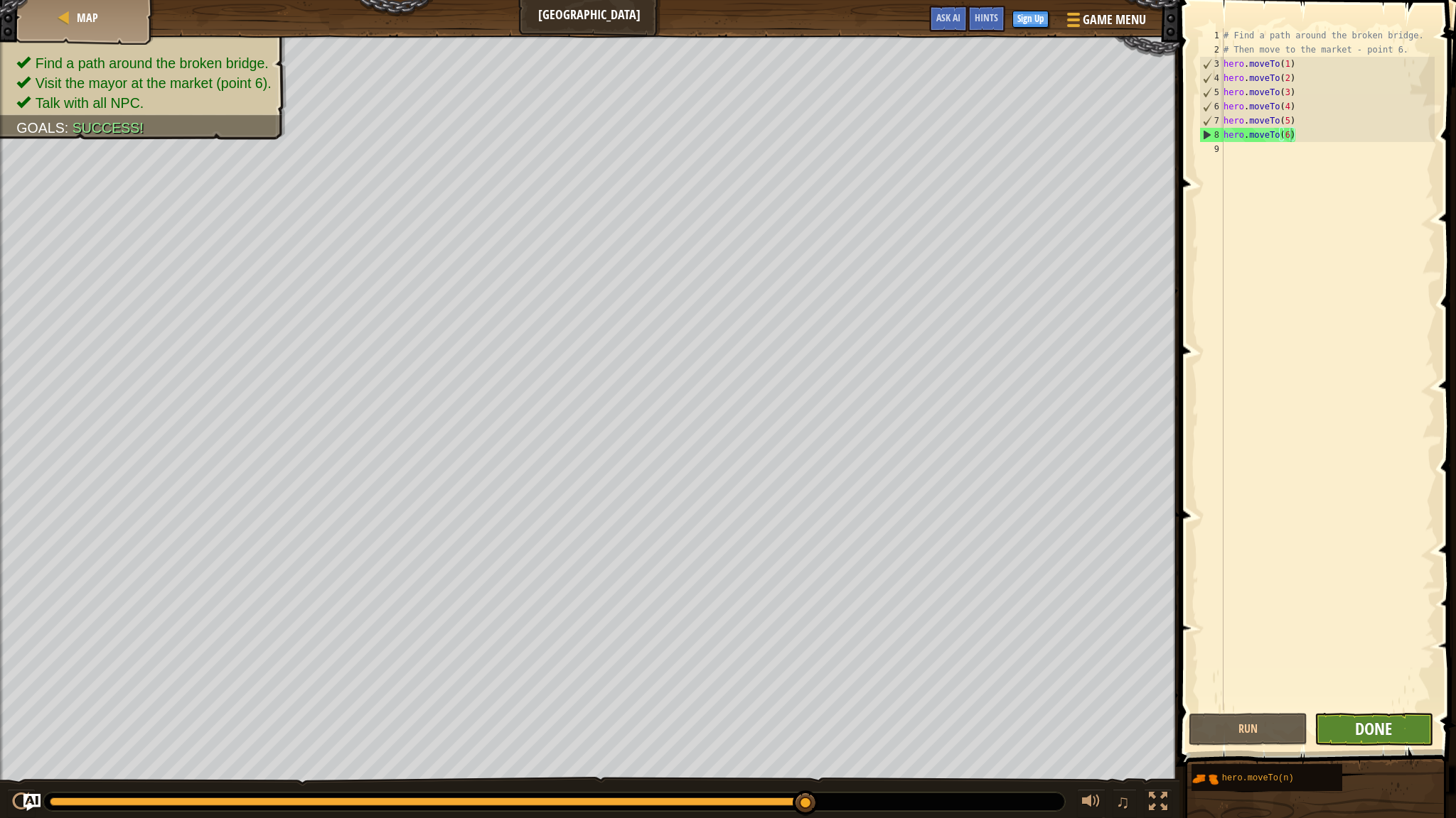
click at [1382, 731] on span "Done" at bounding box center [1374, 728] width 37 height 23
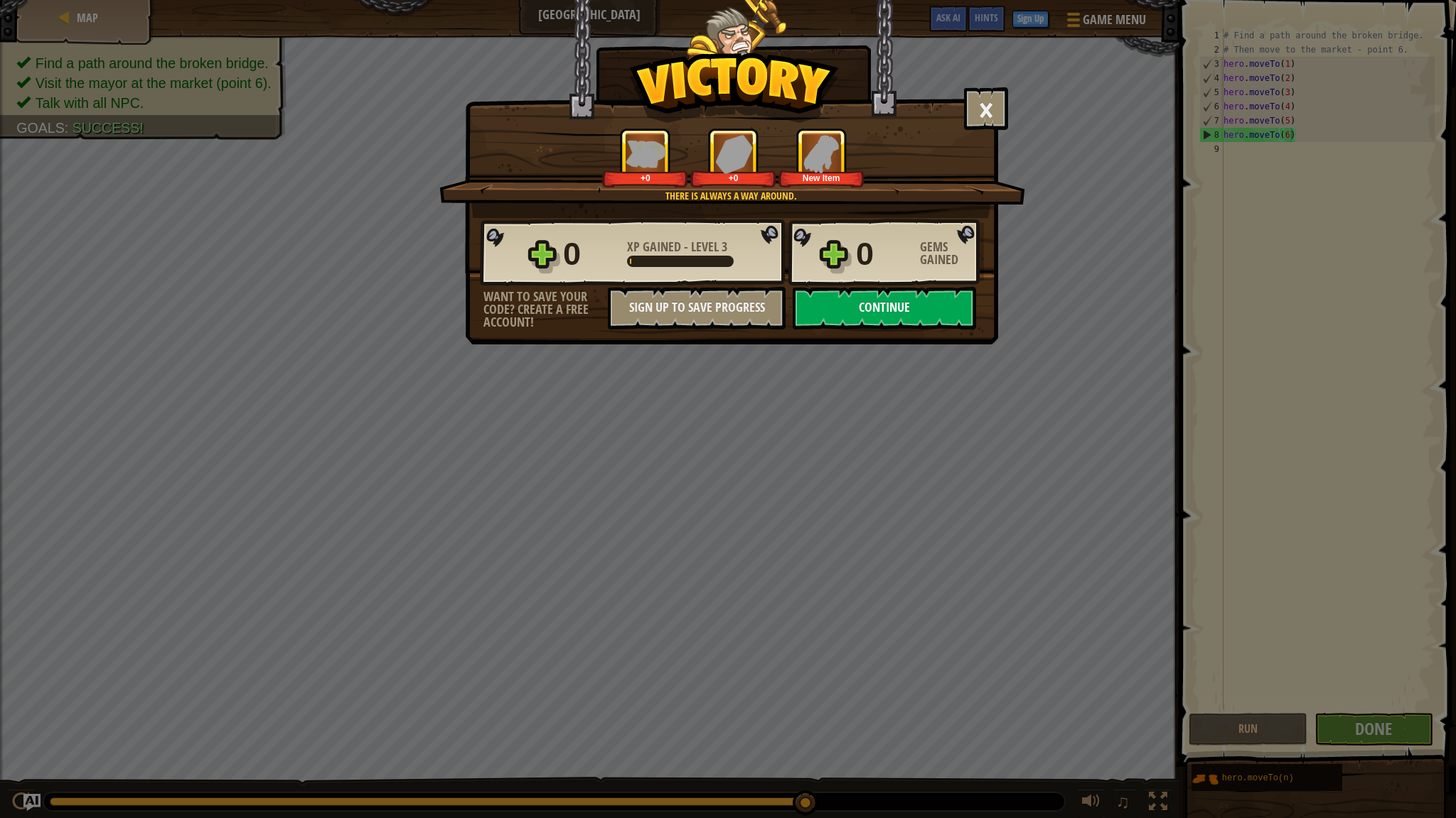
click at [877, 325] on button "Continue" at bounding box center [884, 308] width 183 height 43
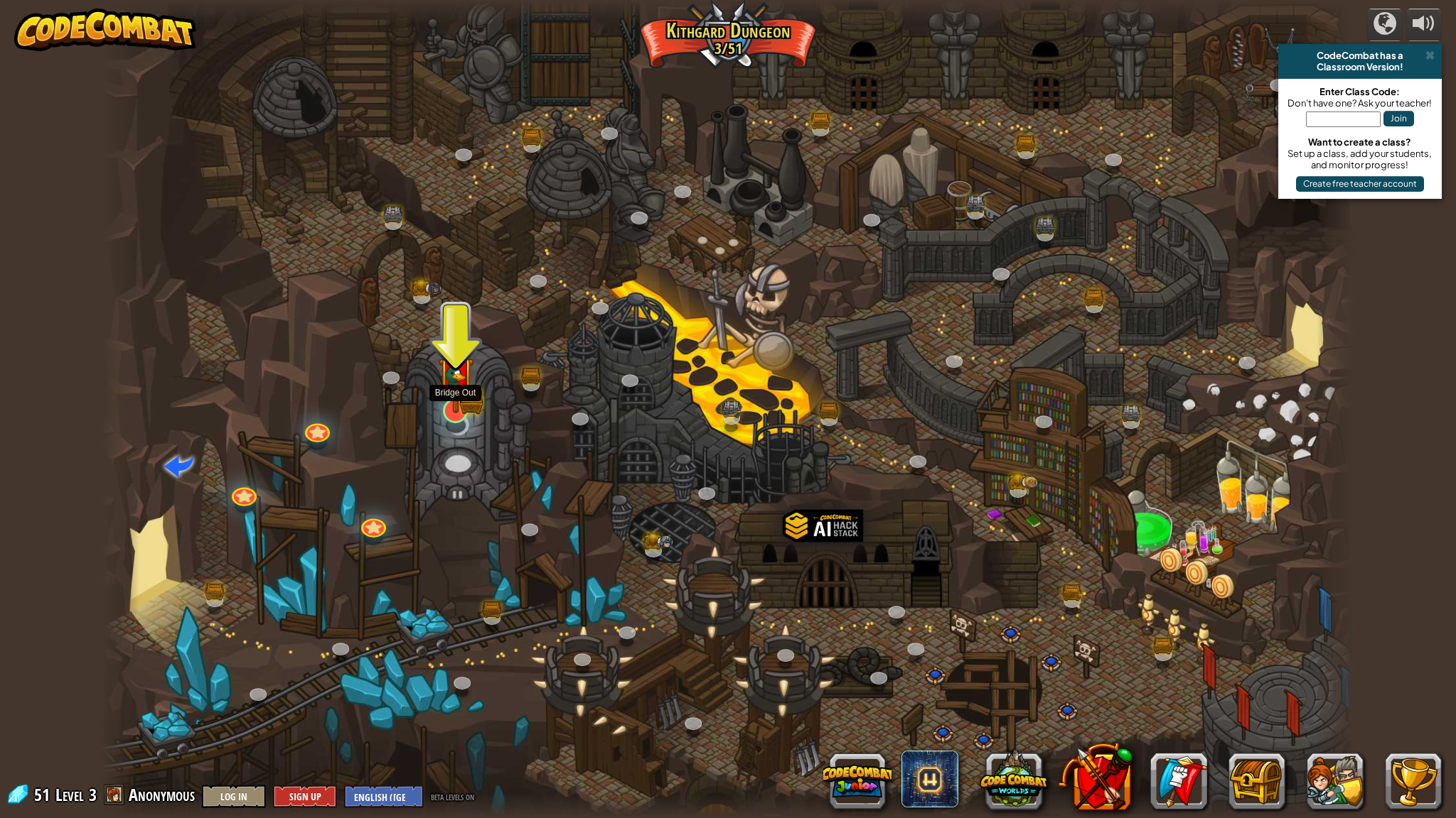
click at [460, 415] on div at bounding box center [455, 410] width 25 height 25
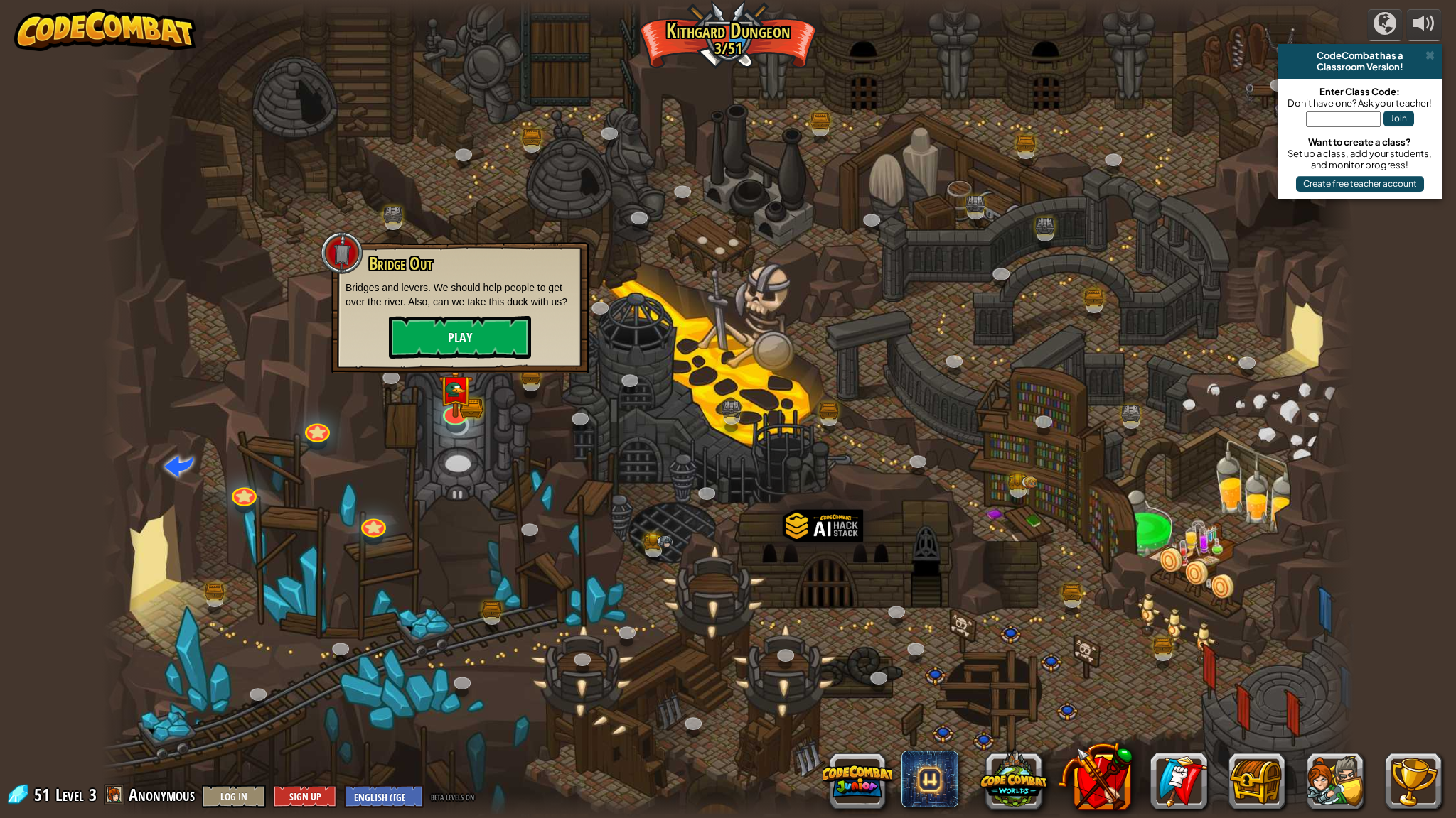
click at [499, 342] on button "Play" at bounding box center [460, 337] width 142 height 43
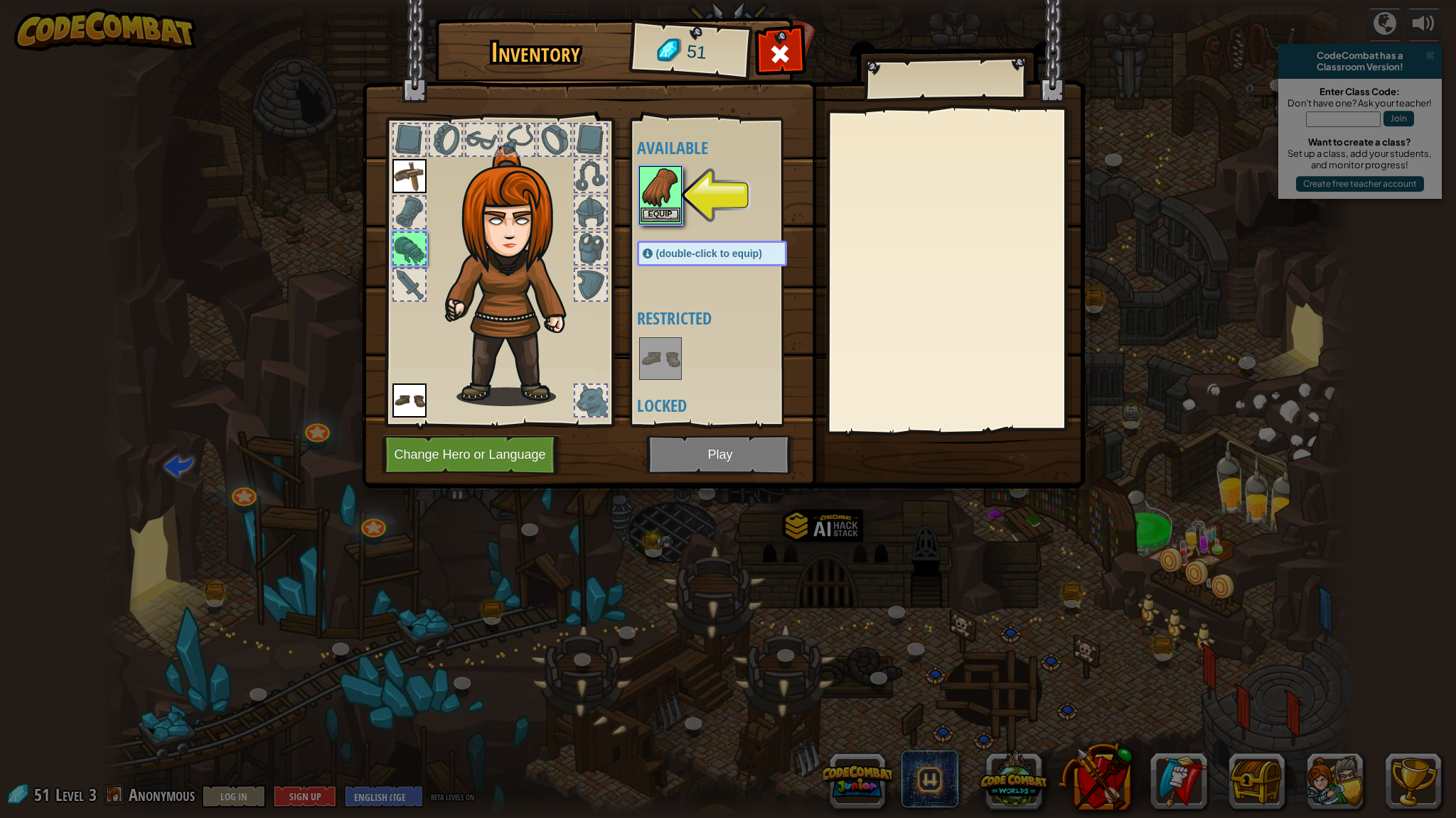
click at [657, 187] on img at bounding box center [660, 187] width 40 height 40
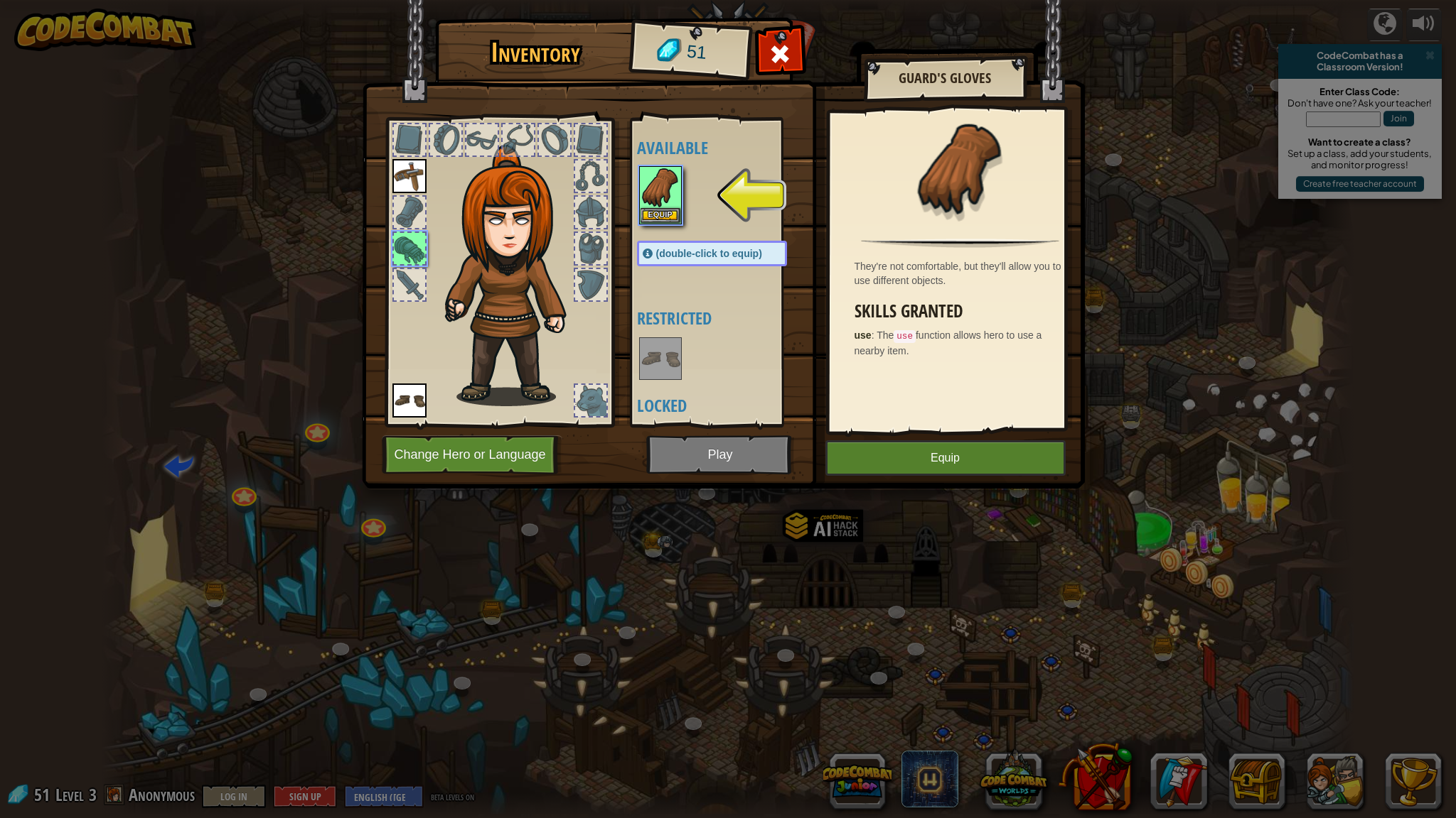
click at [964, 457] on button "Equip" at bounding box center [945, 458] width 240 height 36
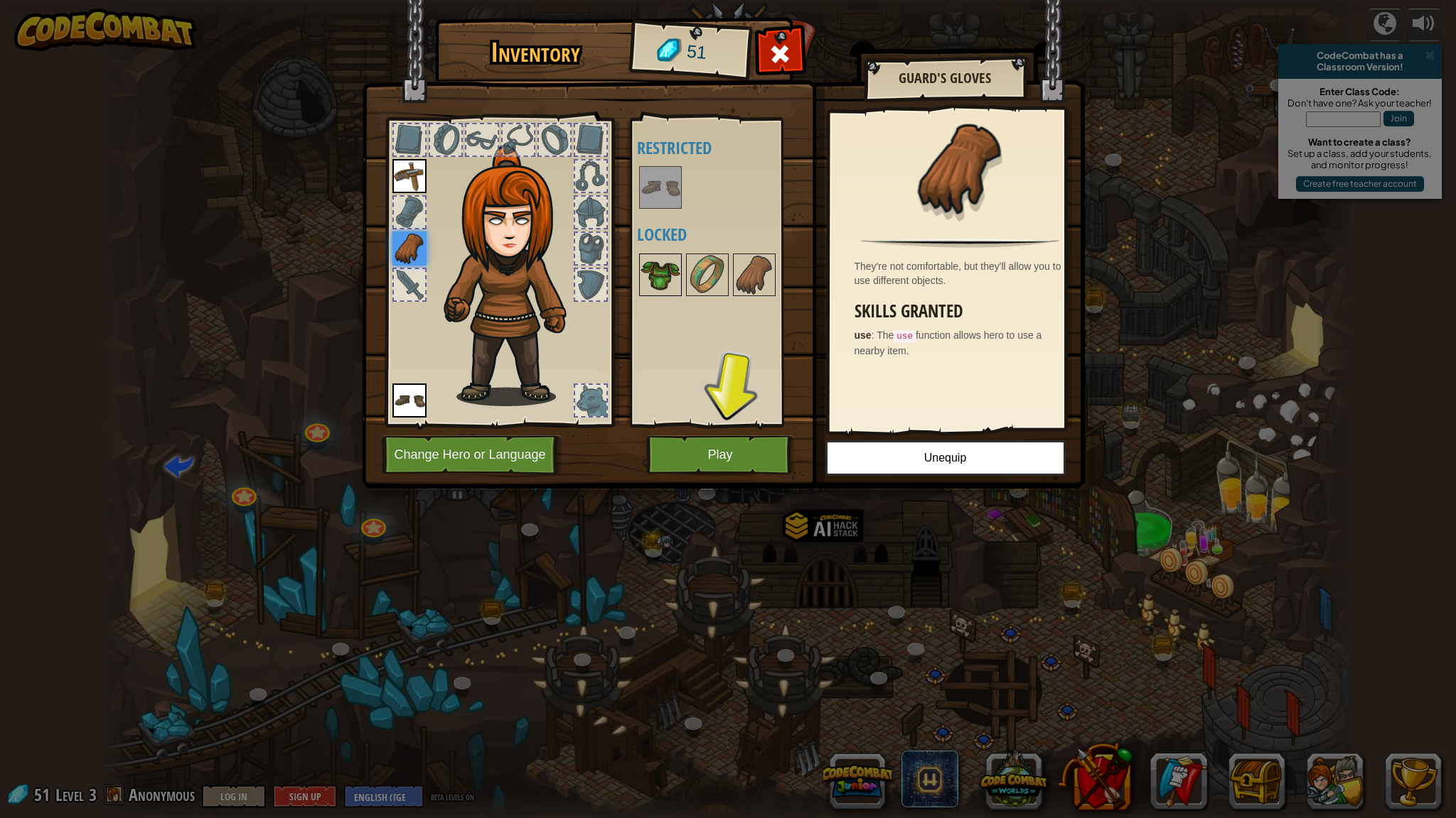
click at [669, 281] on img at bounding box center [660, 275] width 40 height 40
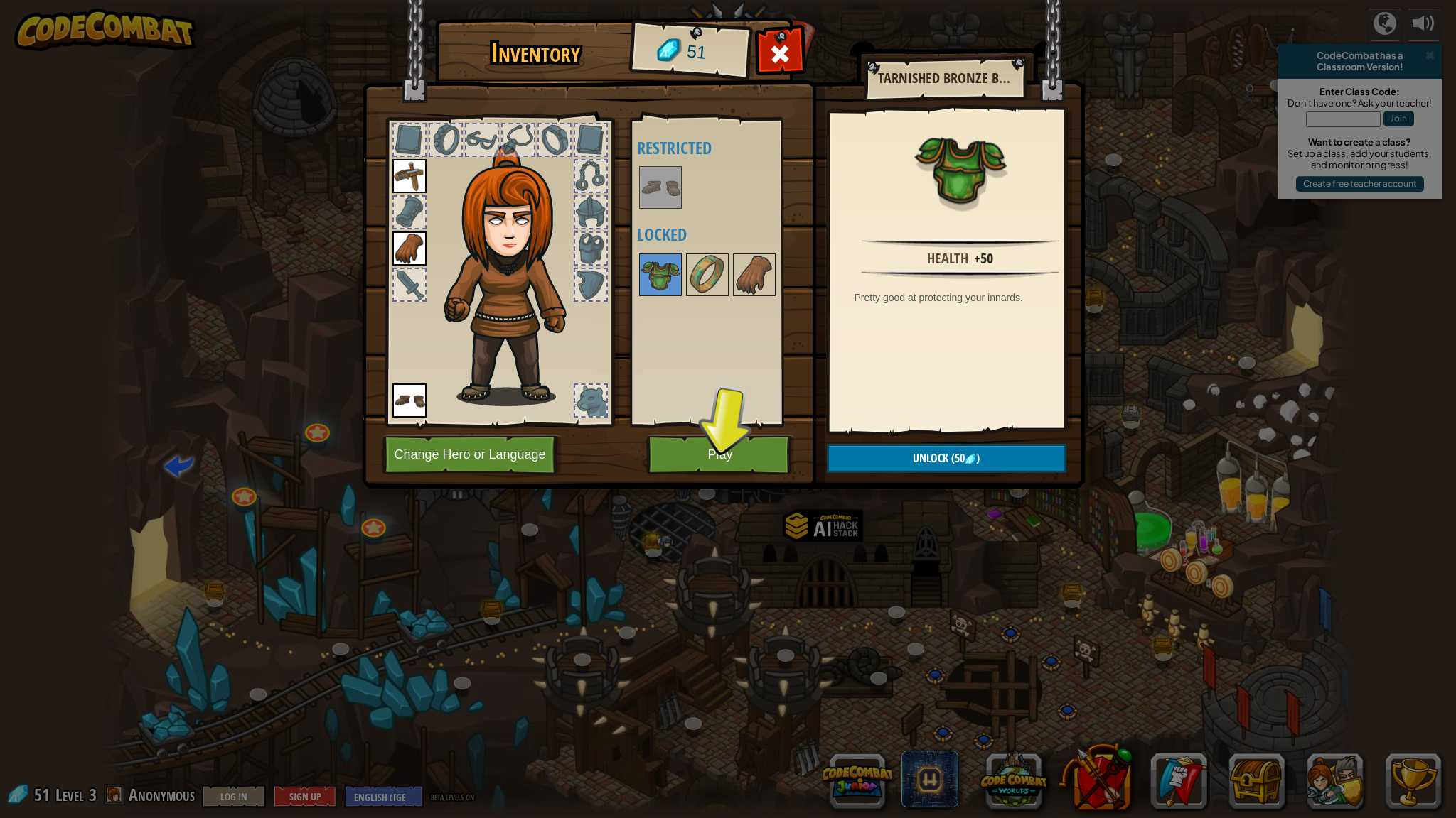
click at [972, 452] on button "Unlock (50 )" at bounding box center [946, 459] width 239 height 29
click at [899, 461] on button "Confirm" at bounding box center [946, 459] width 239 height 29
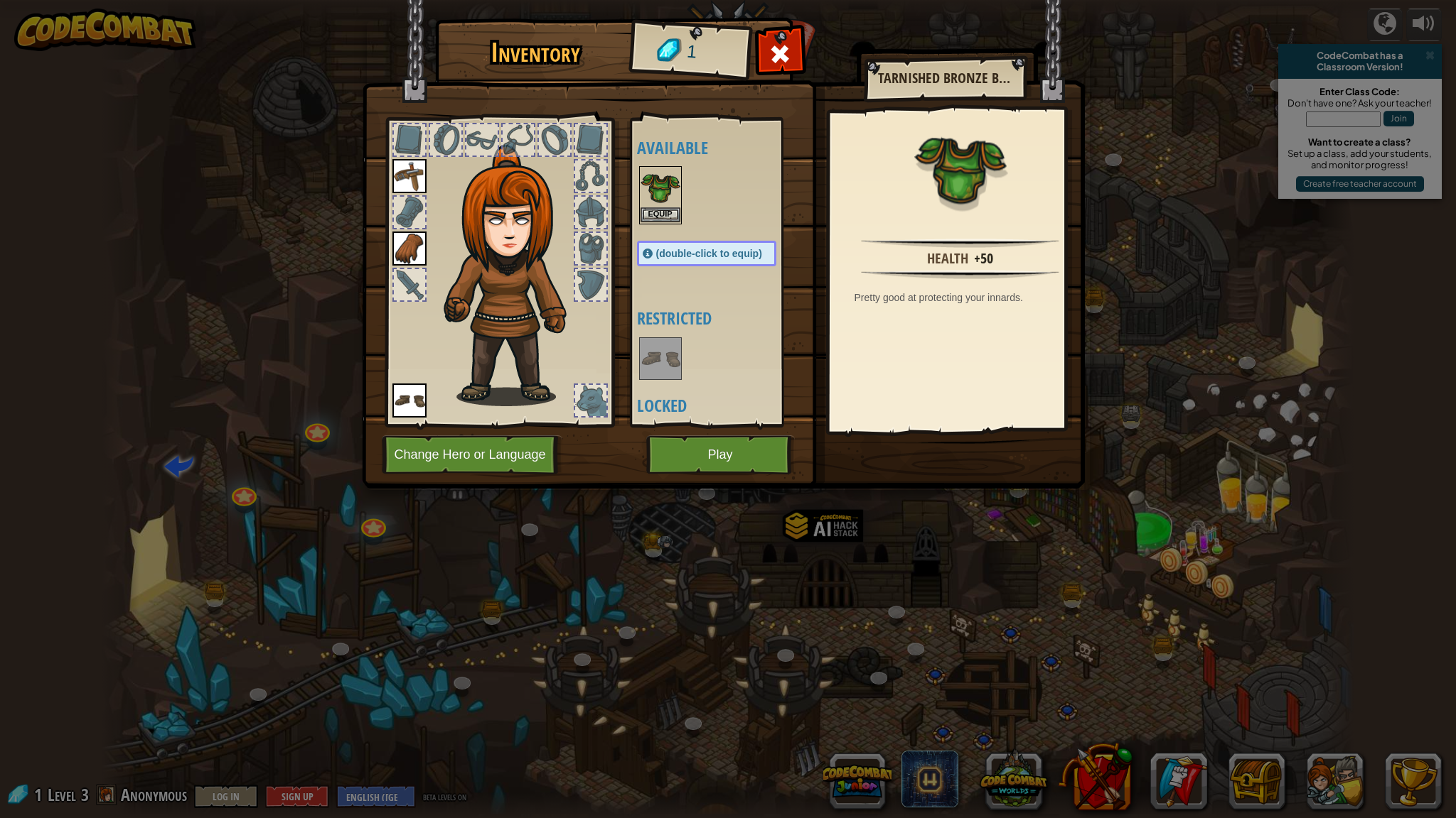
click at [653, 202] on img at bounding box center [660, 187] width 40 height 40
click at [934, 470] on button "Equip" at bounding box center [945, 458] width 240 height 36
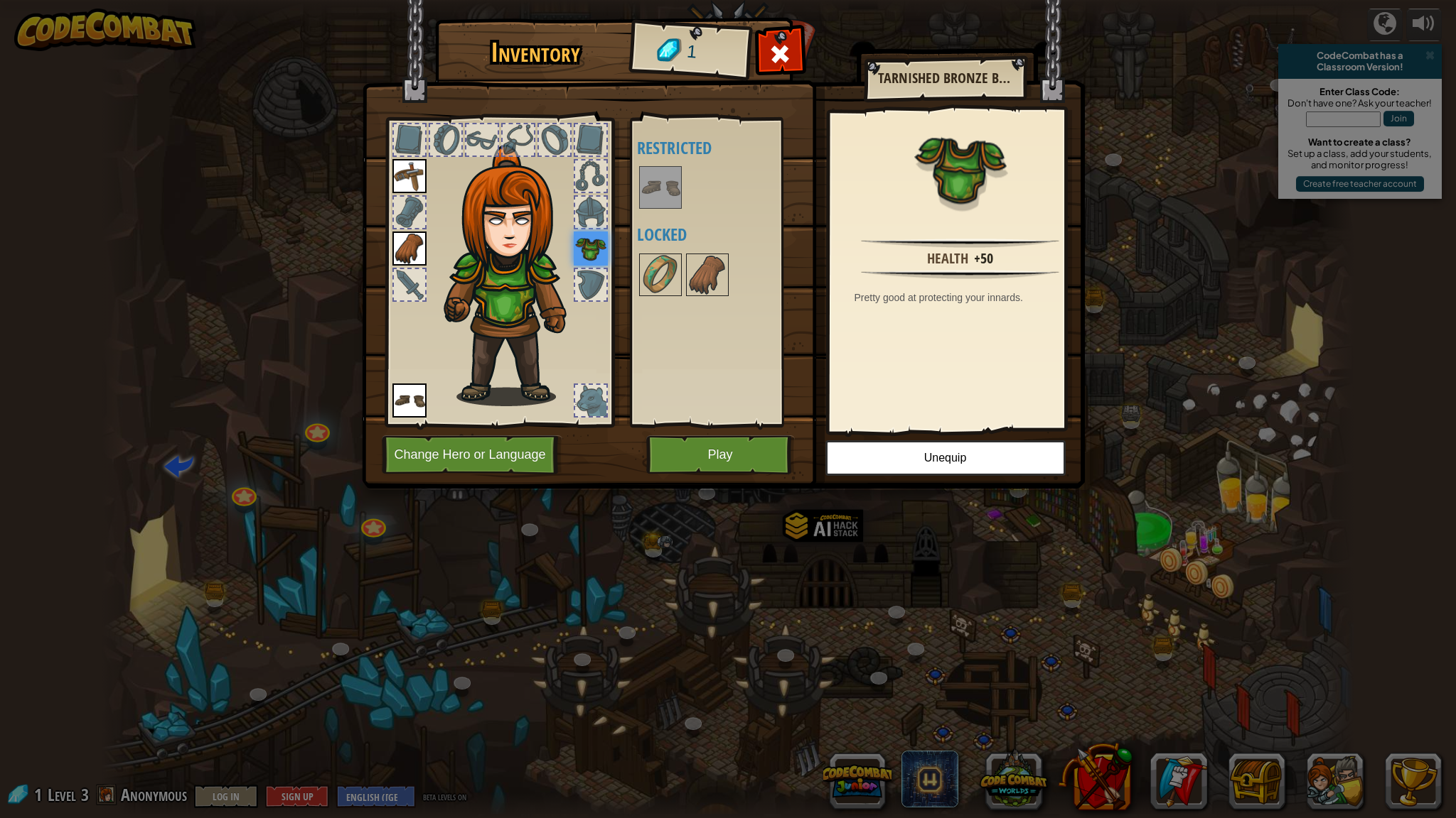
click at [744, 450] on button "Play" at bounding box center [721, 455] width 149 height 39
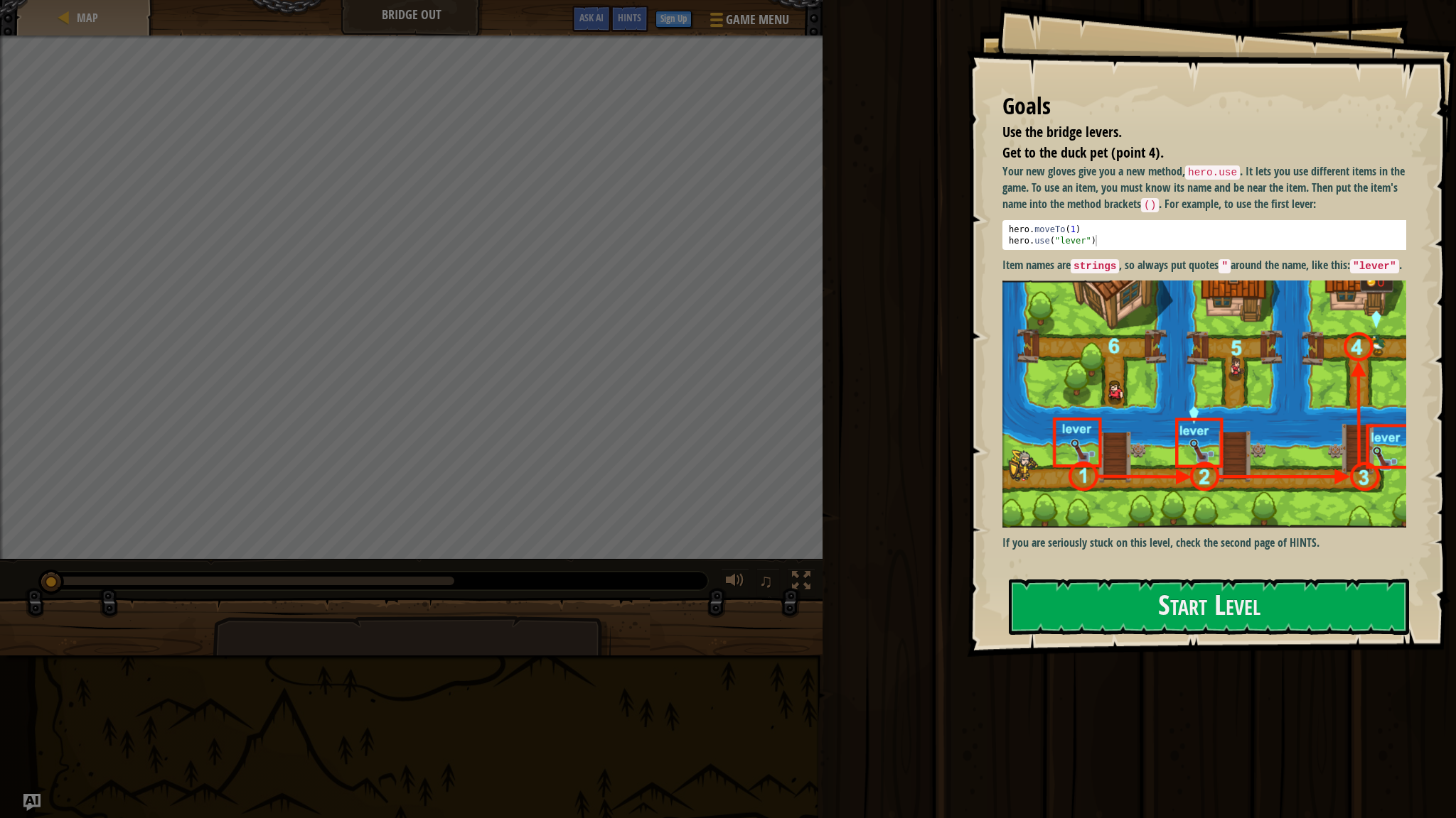
click at [1096, 535] on div "Your new gloves give you a new method, hero.use . It lets you use different ite…" at bounding box center [1209, 357] width 414 height 388
click at [1109, 641] on div "Goals Use the bridge levers. Get to the duck pet (point 4). Your new gloves giv…" at bounding box center [1210, 329] width 489 height 657
drag, startPoint x: 1109, startPoint y: 641, endPoint x: 1154, endPoint y: 629, distance: 46.6
click at [1113, 642] on div "Goals Use the bridge levers. Get to the duck pet (point 4). Your new gloves giv…" at bounding box center [1210, 329] width 489 height 657
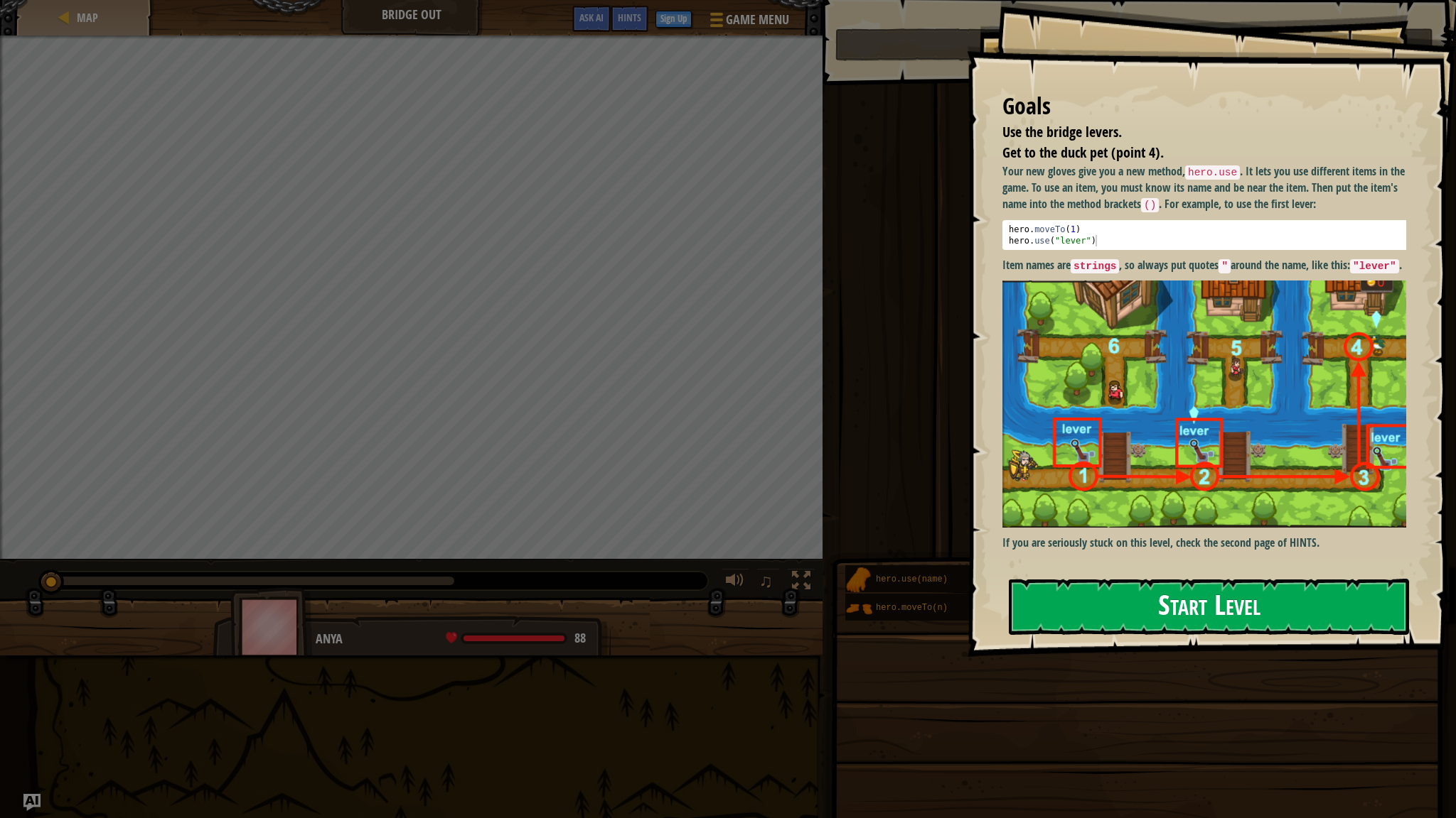
click at [1155, 627] on button "Start Level" at bounding box center [1208, 606] width 400 height 56
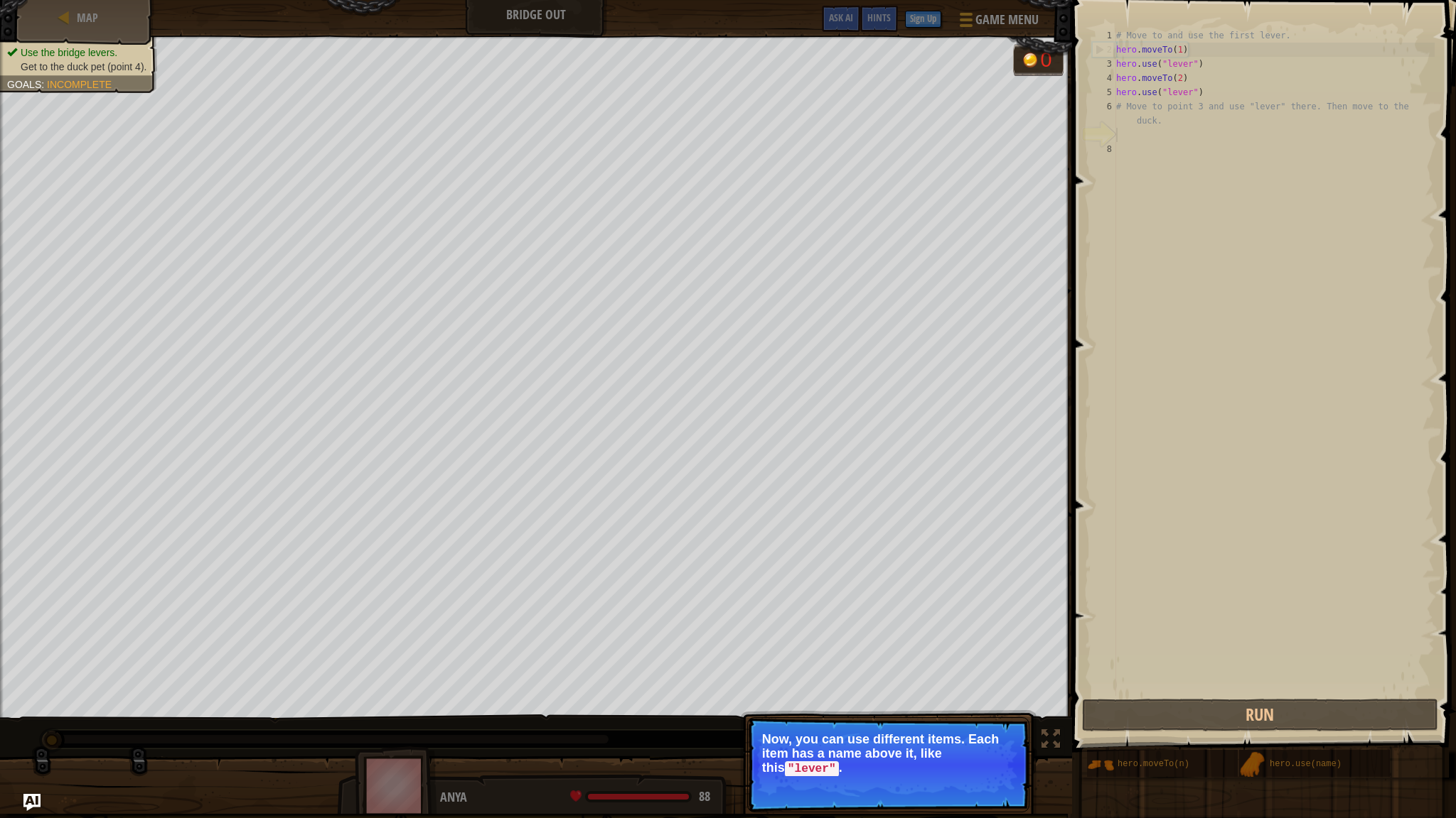
click at [873, 745] on p "Now, you can use different items. Each item has a name above it, like this "lev…" at bounding box center [888, 754] width 252 height 44
click at [882, 761] on p "Now, you can use different items. Each item has a name above it, like this "lev…" at bounding box center [888, 754] width 252 height 44
click at [964, 761] on p "Continue Now, you can use different items. Each item has a name above it, like …" at bounding box center [888, 765] width 282 height 95
click at [967, 761] on button "Continue" at bounding box center [988, 788] width 59 height 19
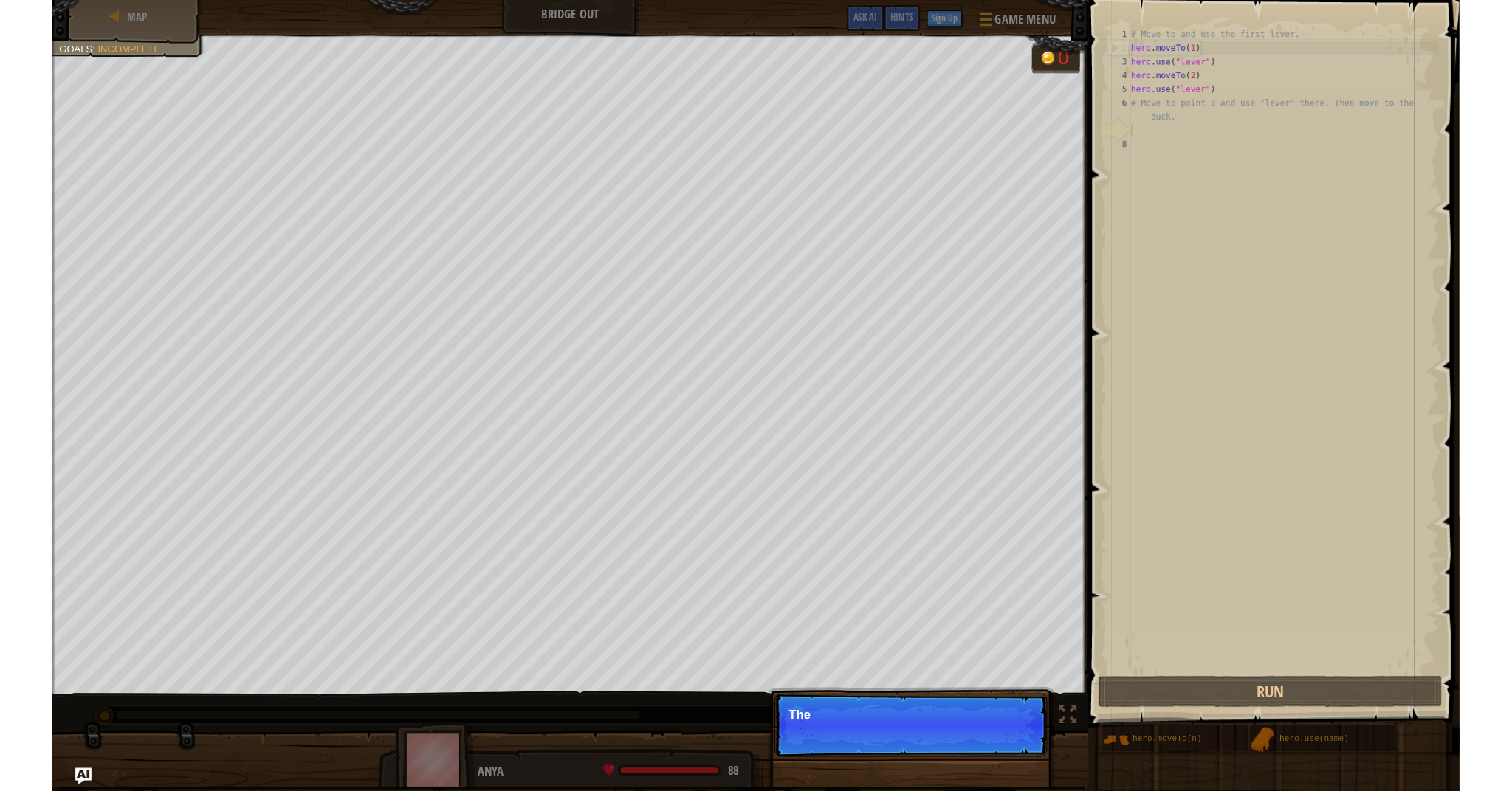
scroll to position [7, 0]
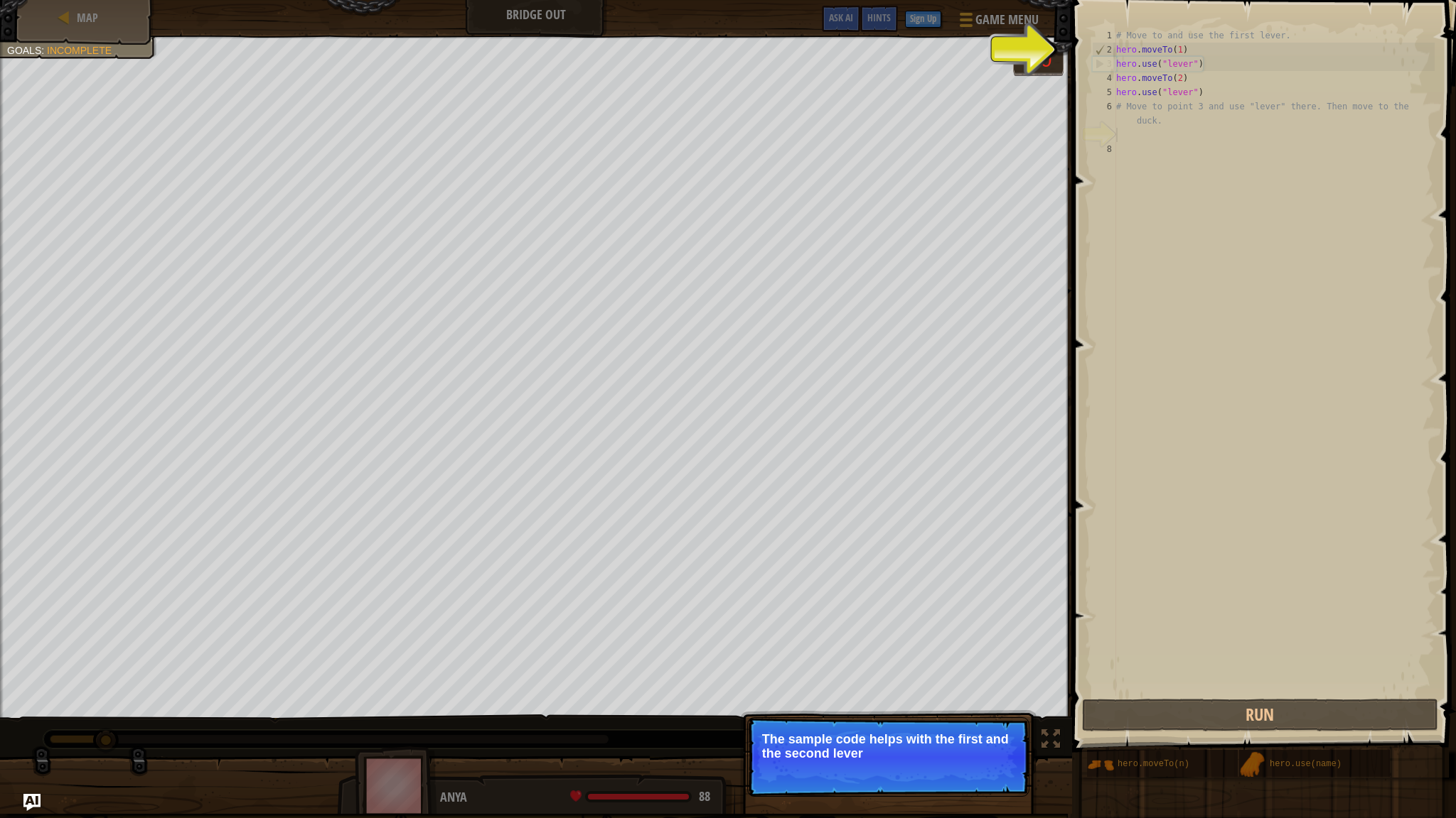
click at [967, 761] on p "Continue The sample code helps with the first and the second lever" at bounding box center [888, 757] width 282 height 80
click at [967, 761] on p "Continue The sample code helps with the first and the second levers." at bounding box center [888, 757] width 282 height 80
click at [976, 761] on button "Continue" at bounding box center [988, 773] width 59 height 19
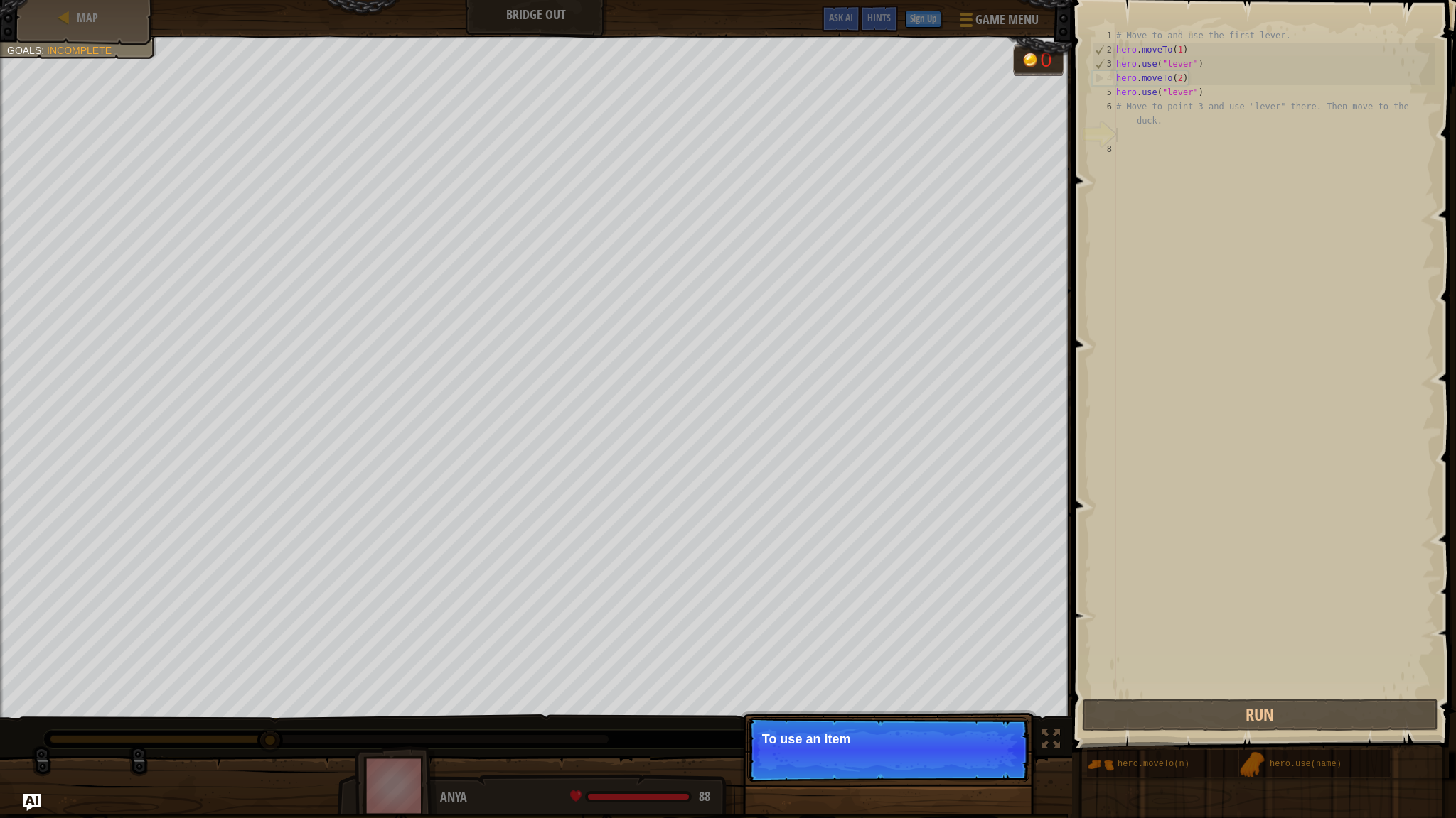
click at [976, 761] on p "Continue To use an item" at bounding box center [888, 749] width 282 height 65
click at [976, 761] on p "Continue To use an item, you need to" at bounding box center [888, 749] width 282 height 65
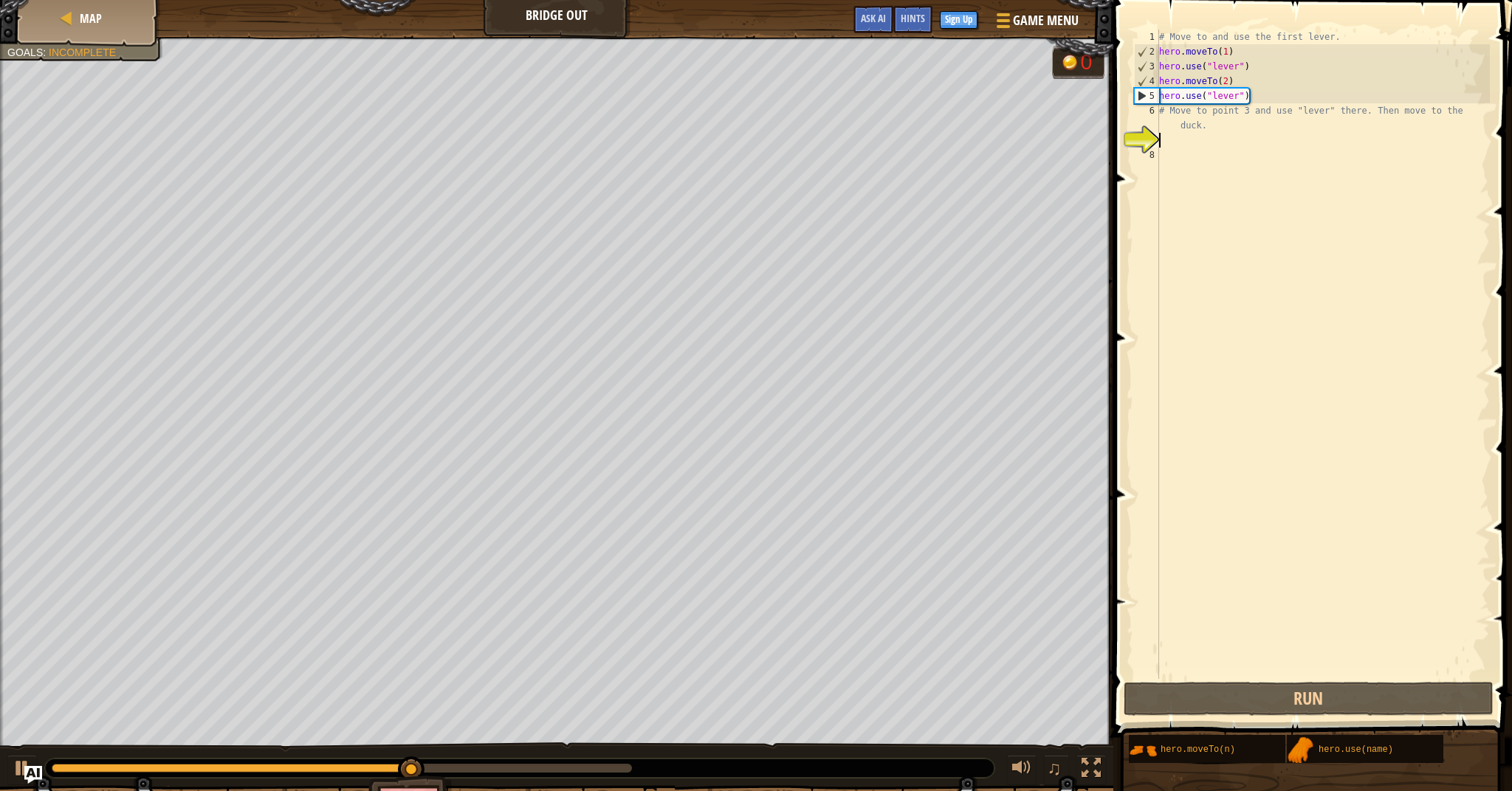
click at [1243, 139] on div "# Move to and use the first lever. hero . moveTo ( 1 ) hero . use ( "lever" ) h…" at bounding box center [1323, 368] width 334 height 679
click at [1204, 112] on div "# Move to and use the first lever. hero . moveTo ( 1 ) hero . use ( "lever" ) h…" at bounding box center [1323, 368] width 334 height 679
type textarea "# Move to point 3 and use "lever" there. Then move to the duck."
click at [1176, 114] on div "# Move to and use the first lever. hero . moveTo ( 1 ) hero . use ( "lever" ) h…" at bounding box center [1323, 368] width 334 height 679
click at [1170, 114] on div "# Move to and use the first lever. hero . moveTo ( 1 ) hero . use ( "lever" ) h…" at bounding box center [1323, 368] width 334 height 679
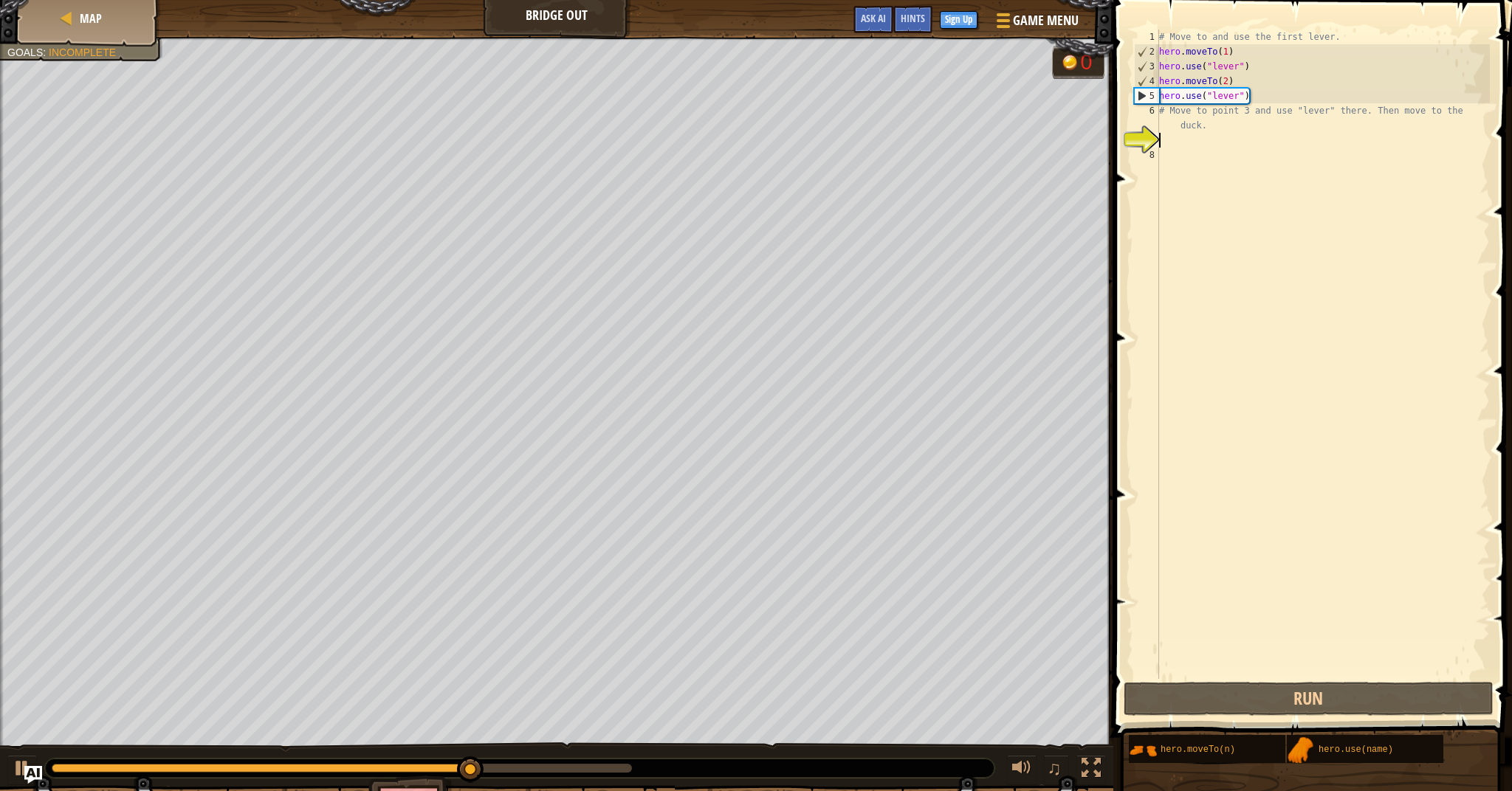
drag, startPoint x: 1222, startPoint y: 138, endPoint x: 1201, endPoint y: 133, distance: 21.6
click at [1201, 133] on div "# Move to and use the first lever. hero . moveTo ( 1 ) hero . use ( "lever" ) h…" at bounding box center [1323, 368] width 334 height 679
drag, startPoint x: 1215, startPoint y: 130, endPoint x: 1207, endPoint y: 128, distance: 8.2
click at [1212, 129] on div "# Move to and use the first lever. hero . moveTo ( 1 ) hero . use ( "lever" ) h…" at bounding box center [1323, 368] width 334 height 679
drag, startPoint x: 1206, startPoint y: 128, endPoint x: 1189, endPoint y: 127, distance: 17.0
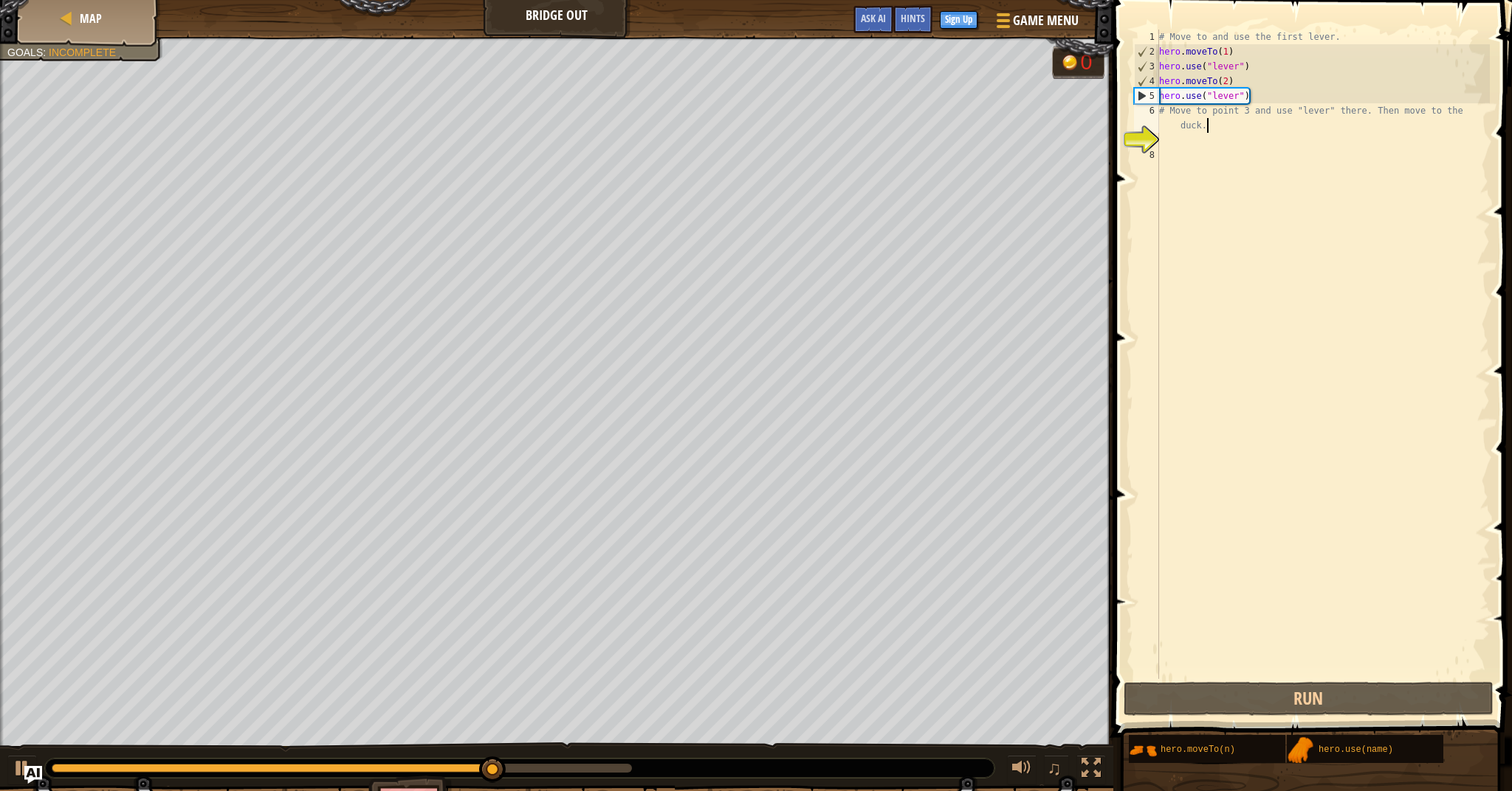
click at [1189, 127] on div "# Move to and use the first lever. hero . moveTo ( 1 ) hero . use ( "lever" ) h…" at bounding box center [1323, 368] width 334 height 679
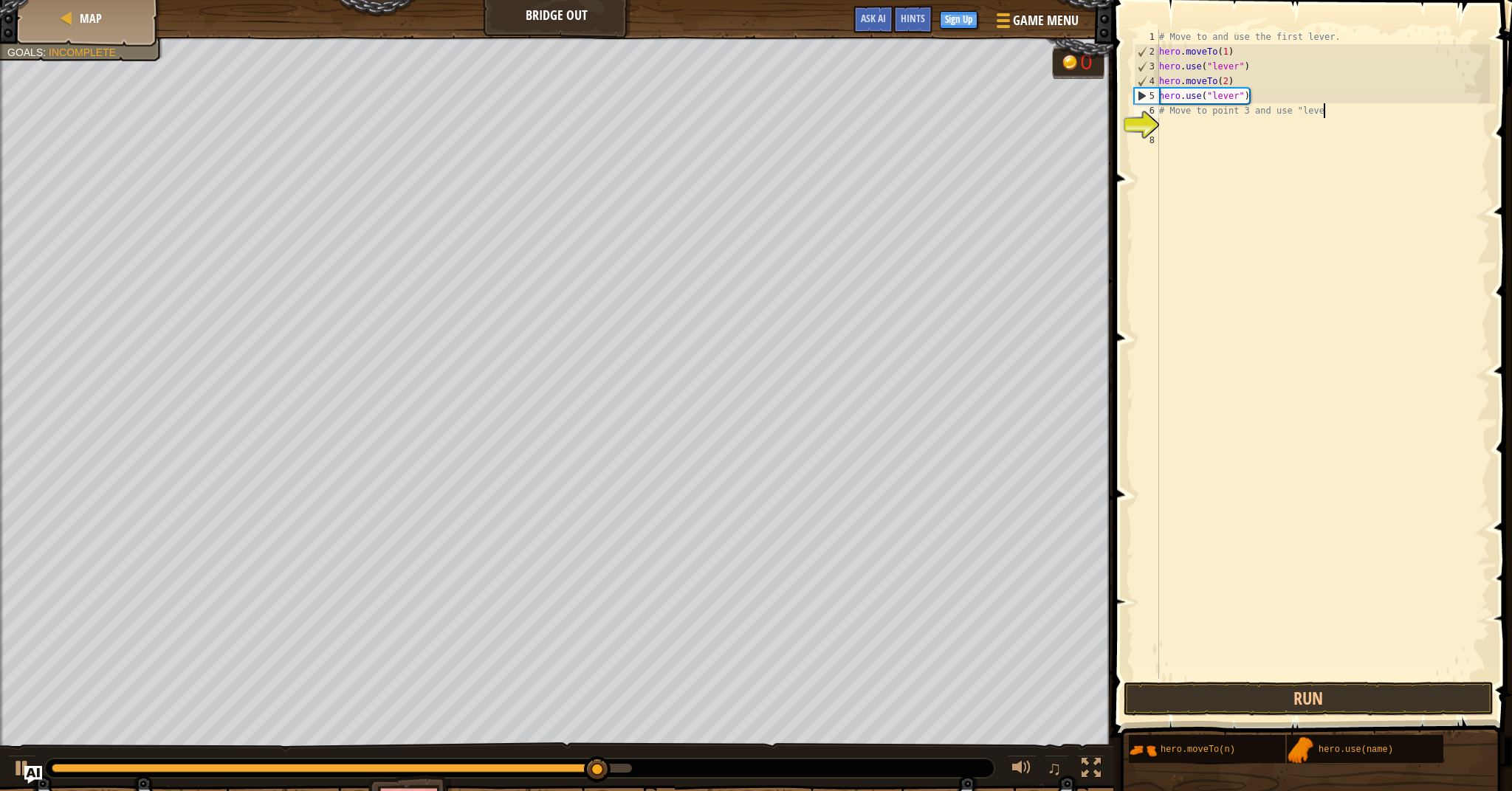
drag, startPoint x: 1298, startPoint y: 113, endPoint x: 1234, endPoint y: 114, distance: 64.0
click at [1234, 114] on div "# Move to and use the first lever. hero . moveTo ( 1 ) hero . use ( "lever" ) h…" at bounding box center [1323, 368] width 334 height 679
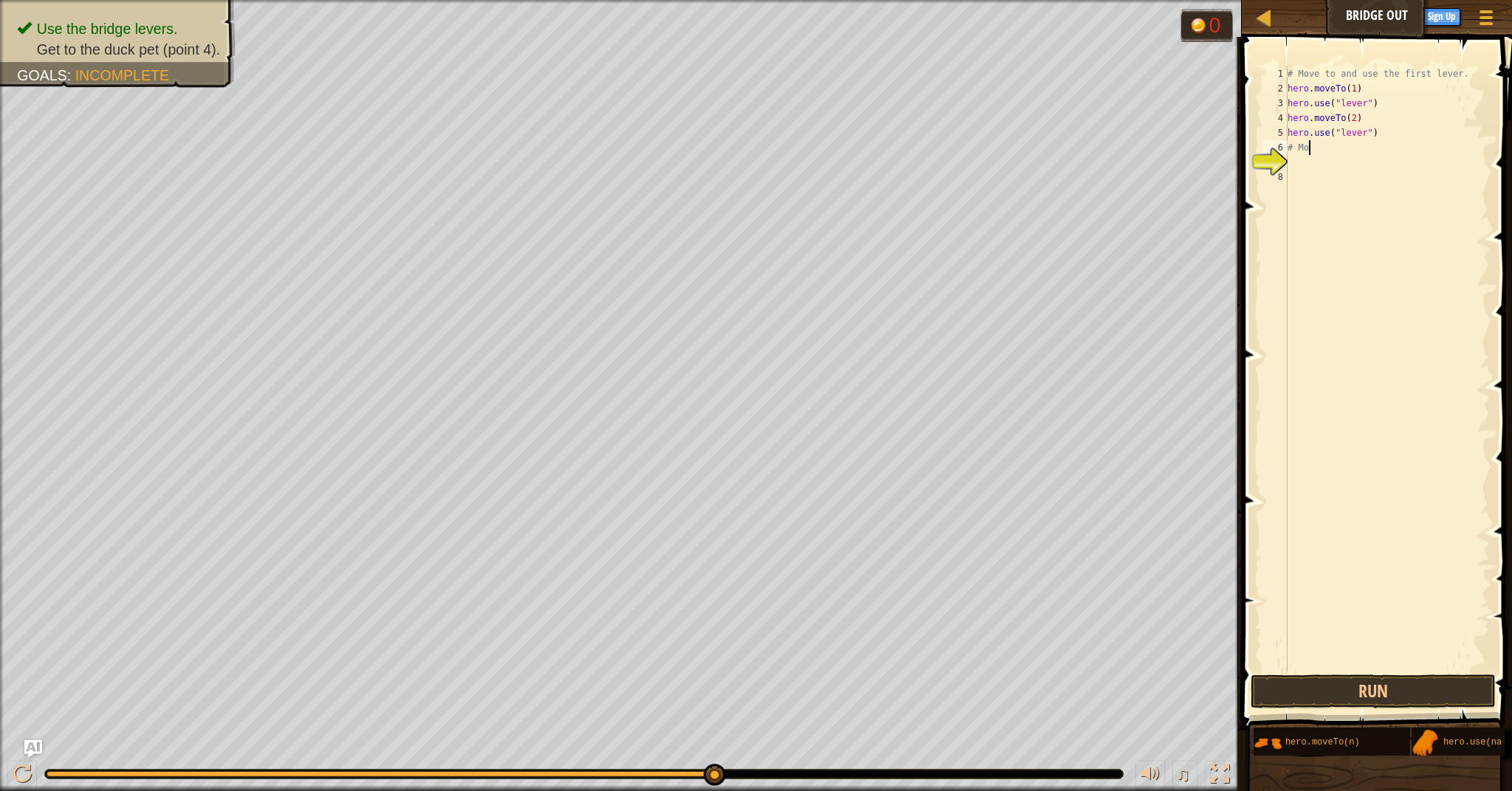
type textarea "#"
type textarea "j"
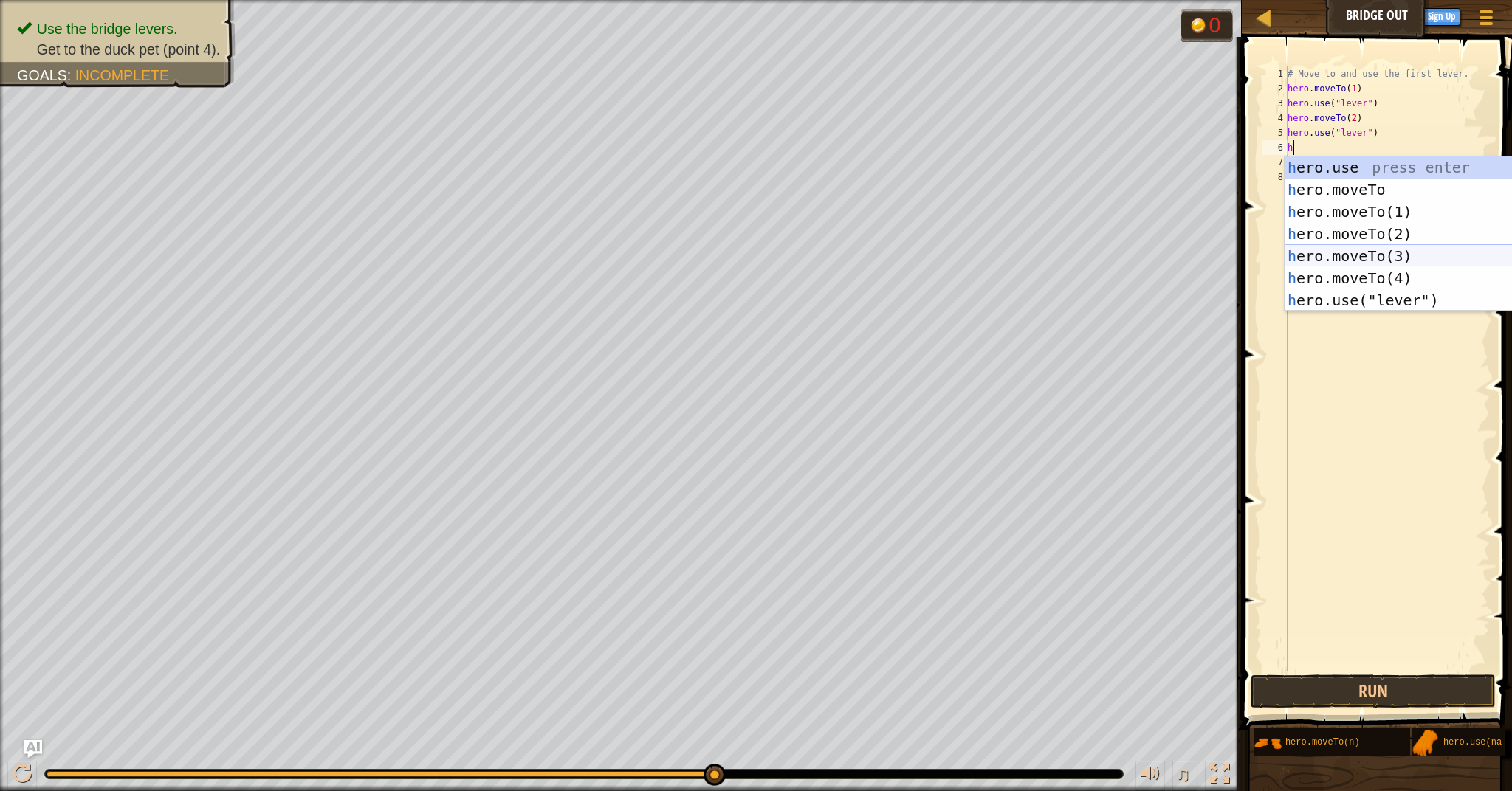
click at [1373, 256] on div "h ero.use press enter h ero.moveTo press enter h ero.moveTo(1) press enter h er…" at bounding box center [1424, 256] width 279 height 200
type textarea "hero.moveTo(3)"
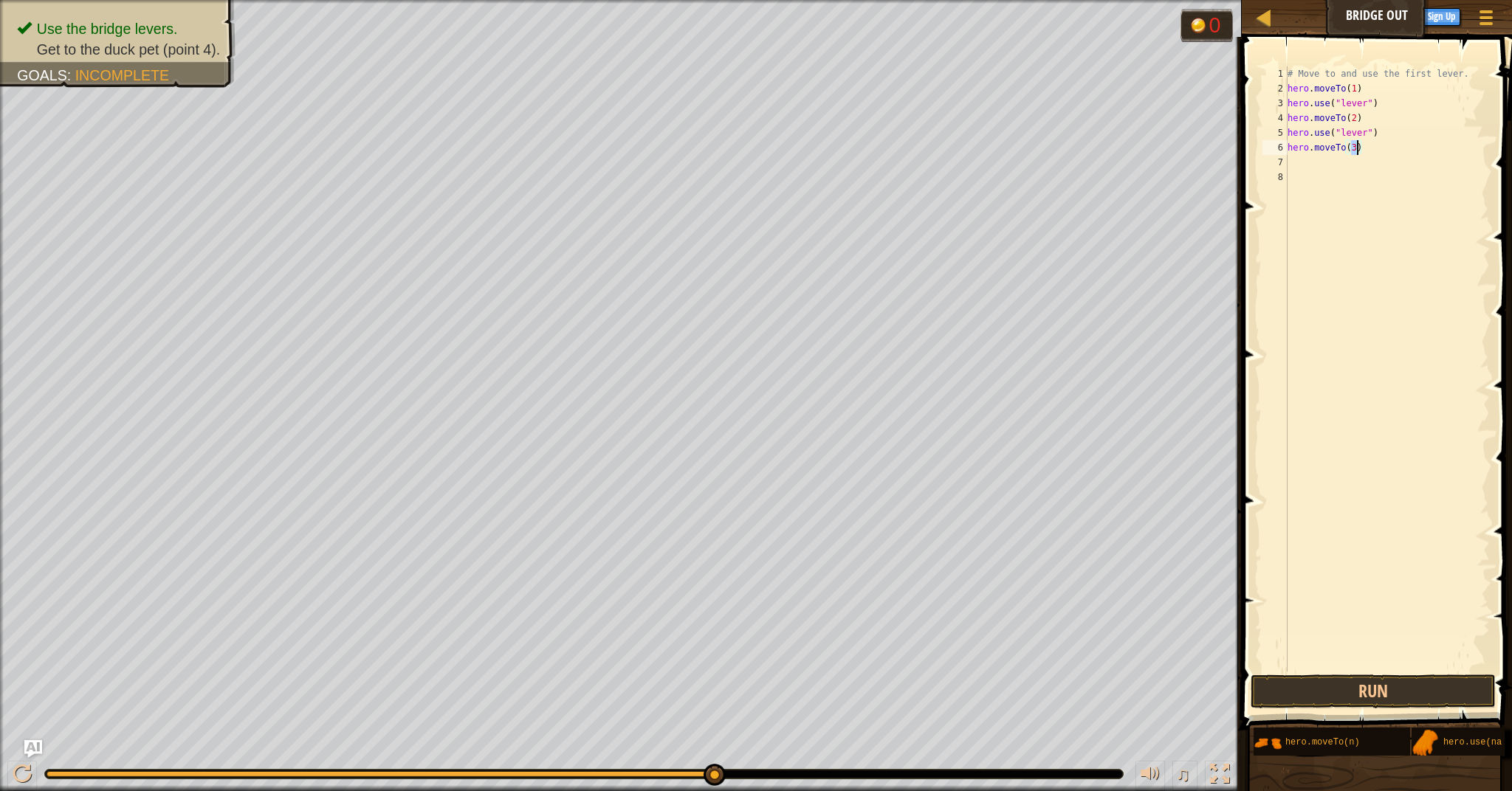
click at [1328, 180] on div "# Move to and use the first lever. hero . moveTo ( 1 ) hero . use ( "lever" ) h…" at bounding box center [1387, 383] width 206 height 635
click at [1306, 163] on div "# Move to and use the first lever. hero . moveTo ( 1 ) hero . use ( "lever" ) h…" at bounding box center [1387, 383] width 206 height 635
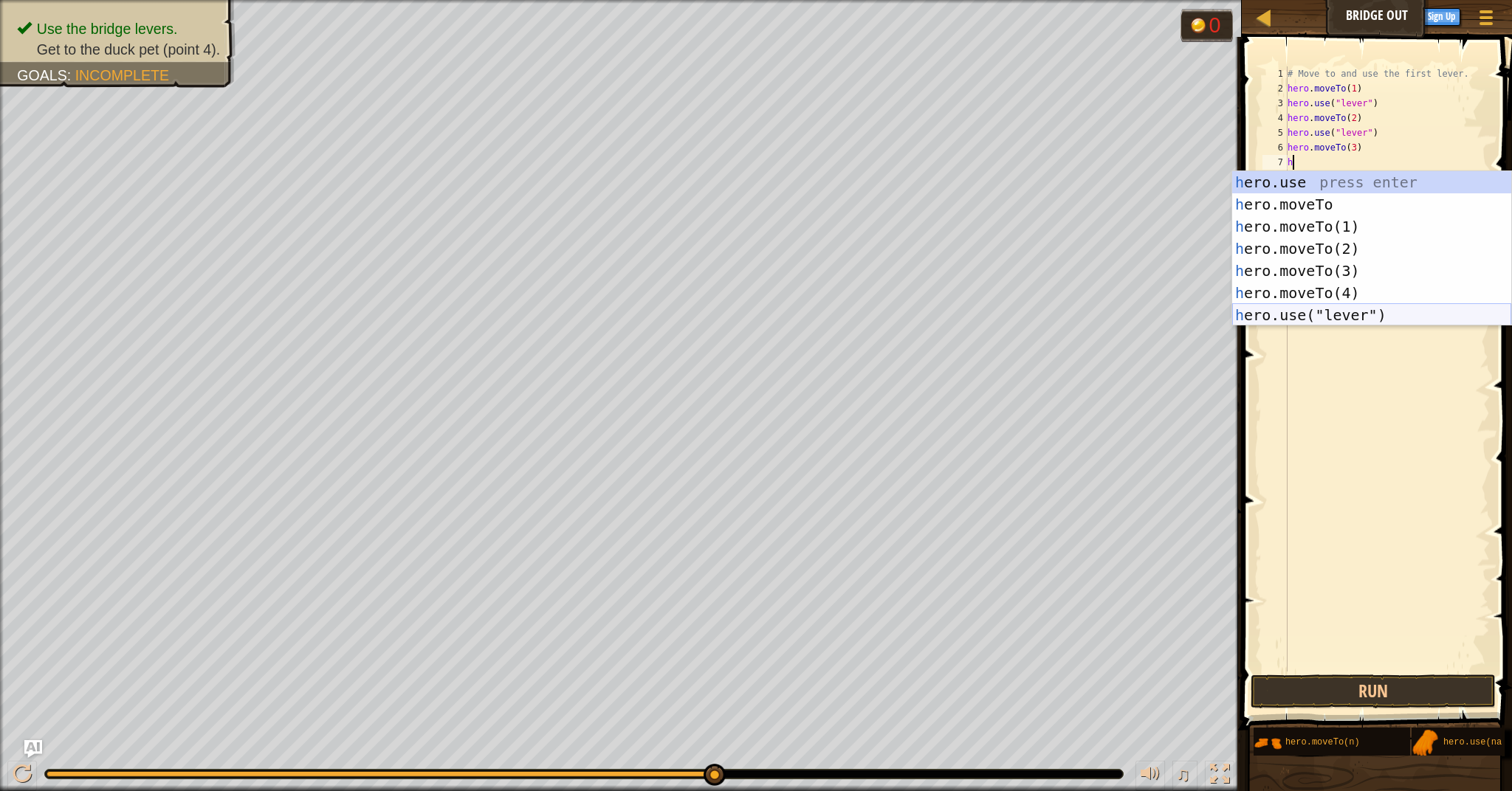
click at [1316, 320] on div "h ero.use press enter h ero.moveTo press enter h ero.moveTo(1) press enter h er…" at bounding box center [1371, 271] width 279 height 200
type textarea "hero.use("lever")"
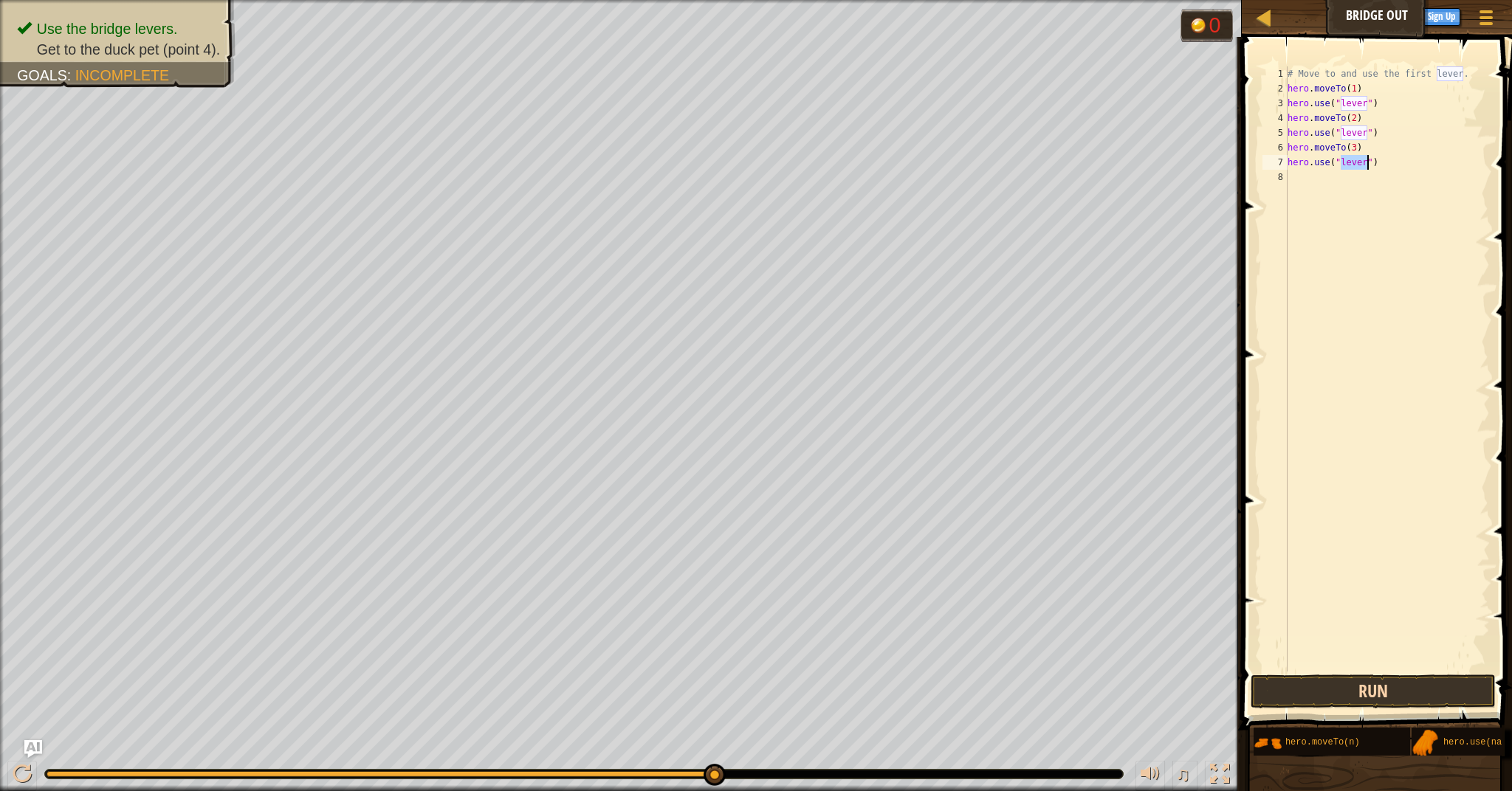
click at [1350, 684] on button "Run" at bounding box center [1373, 691] width 245 height 34
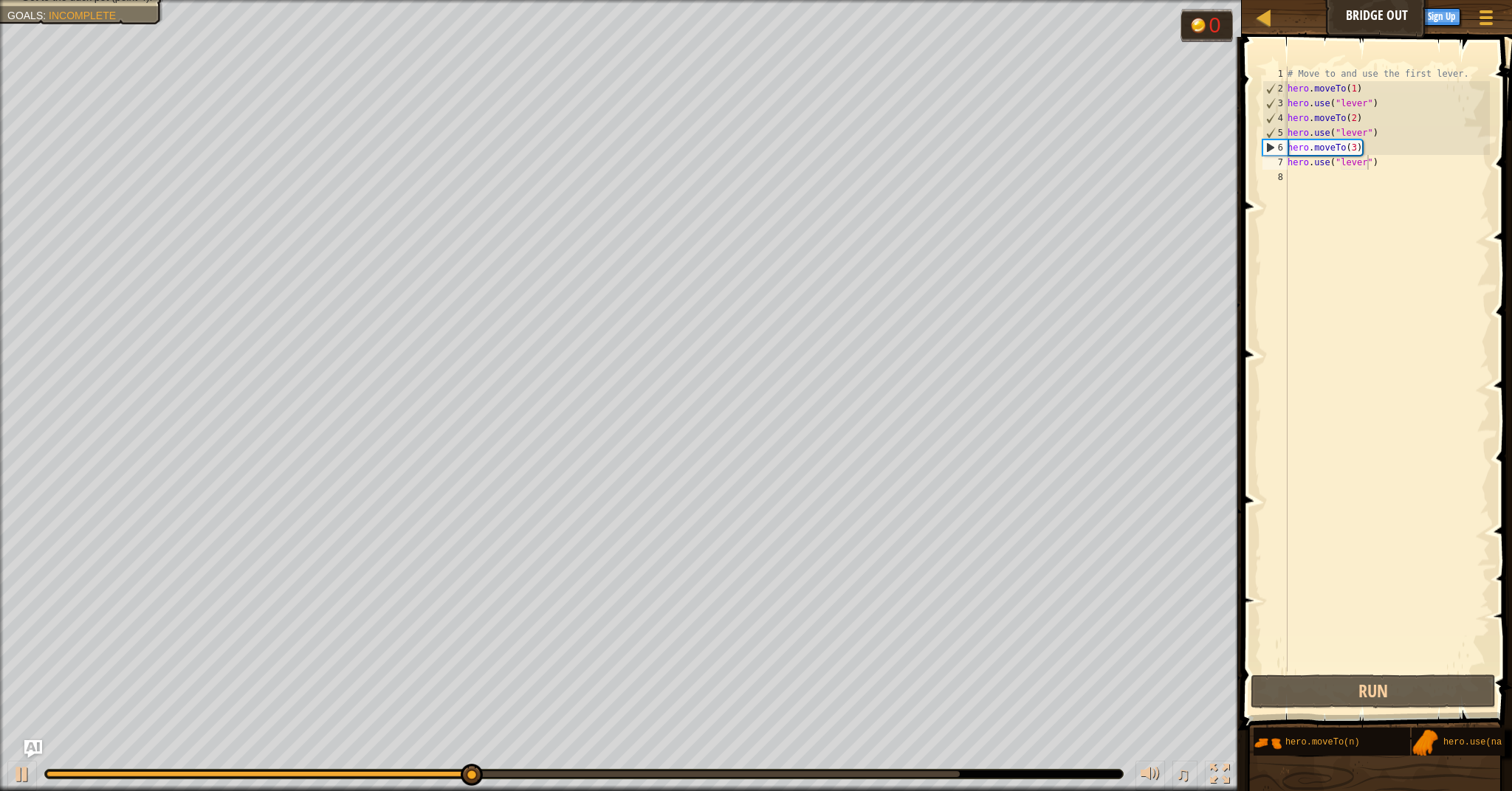
click at [853, 778] on div at bounding box center [584, 774] width 1077 height 9
click at [882, 774] on div at bounding box center [503, 773] width 913 height 6
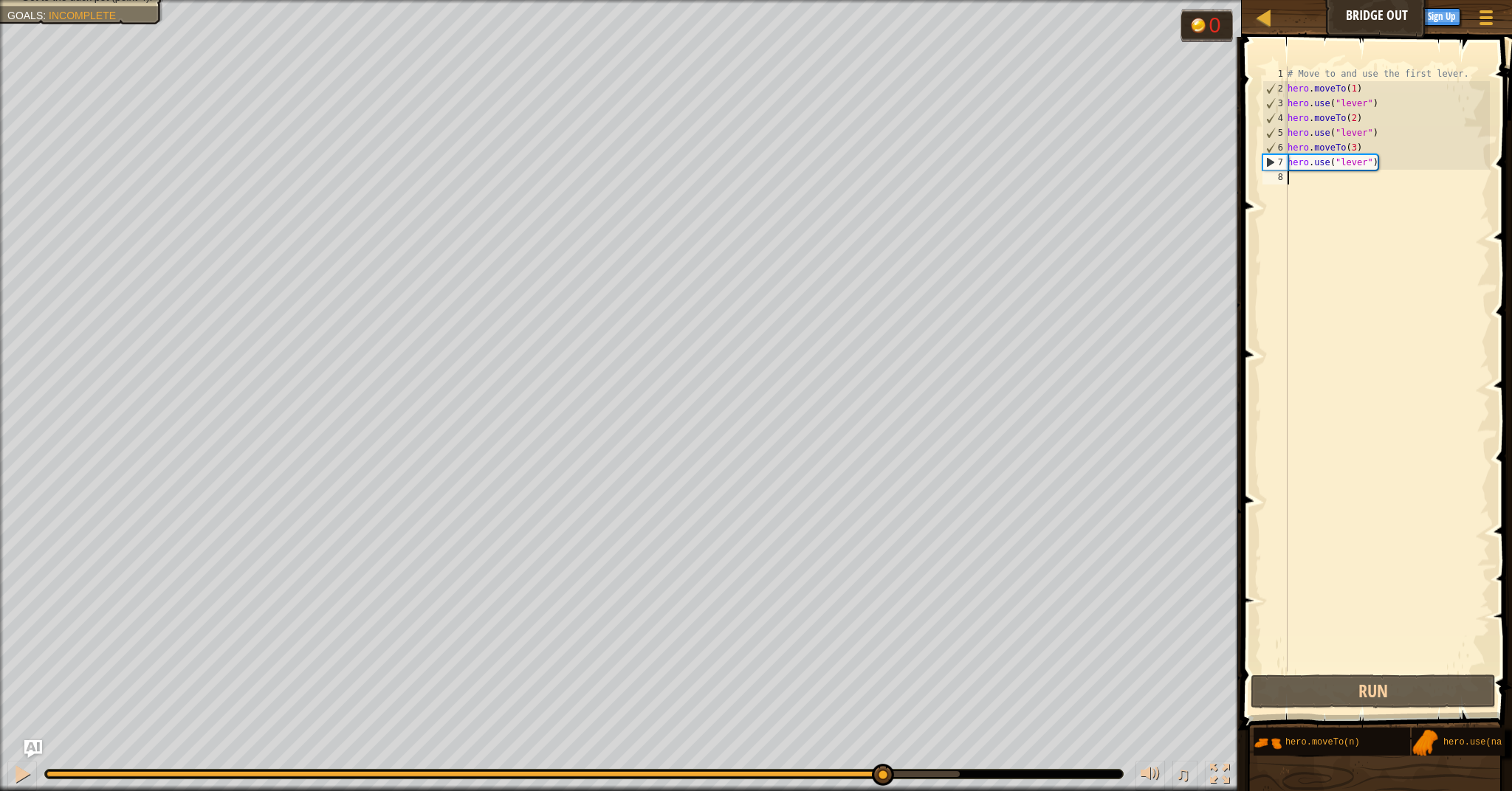
click at [1322, 195] on div "# Move to and use the first lever. hero . moveTo ( 1 ) hero . use ( "lever" ) h…" at bounding box center [1387, 383] width 206 height 635
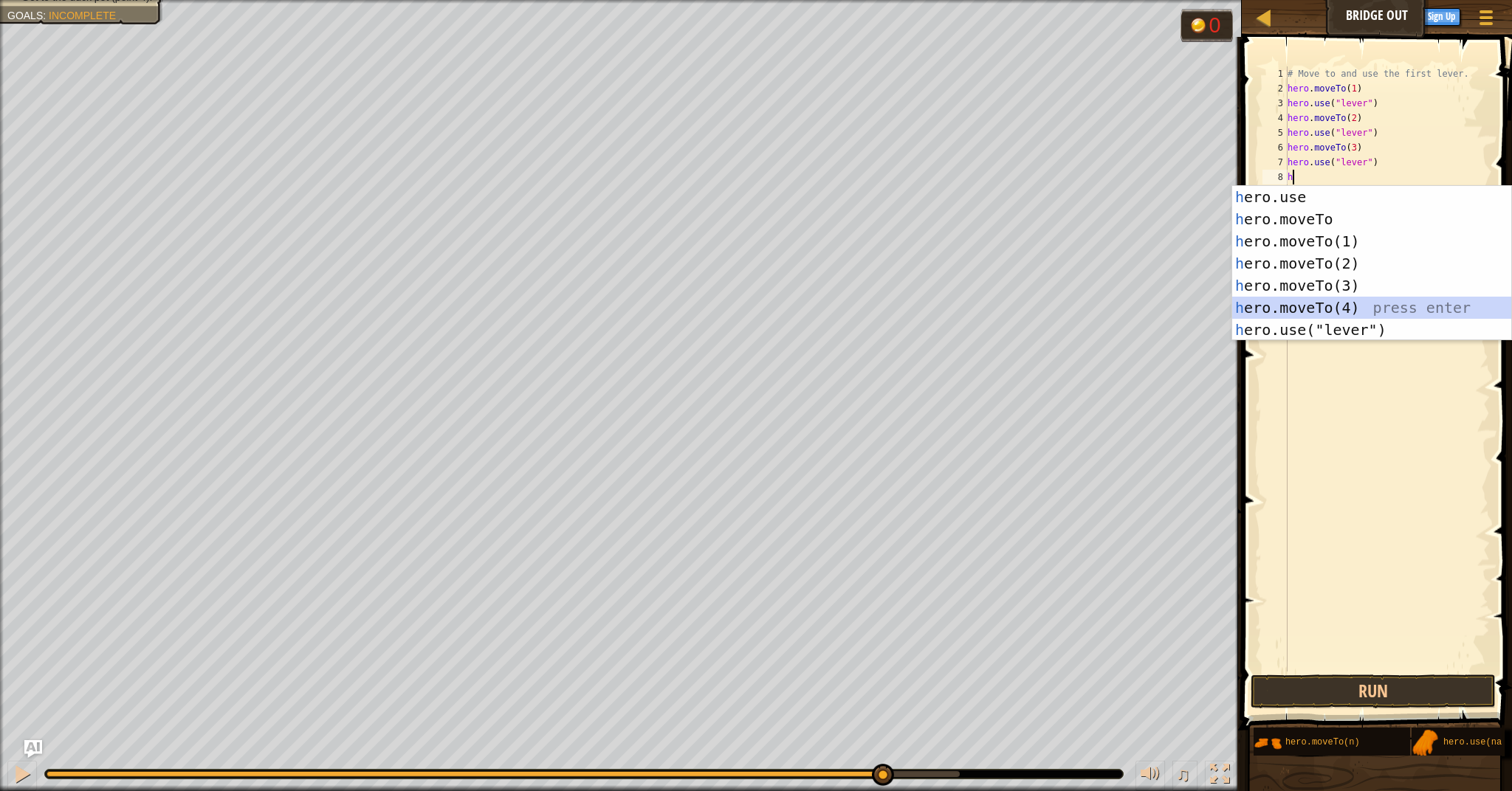
click at [1328, 299] on div "h ero.use press enter h ero.moveTo press enter h ero.moveTo(1) press enter h er…" at bounding box center [1371, 286] width 279 height 200
type textarea "hero.moveTo(4)"
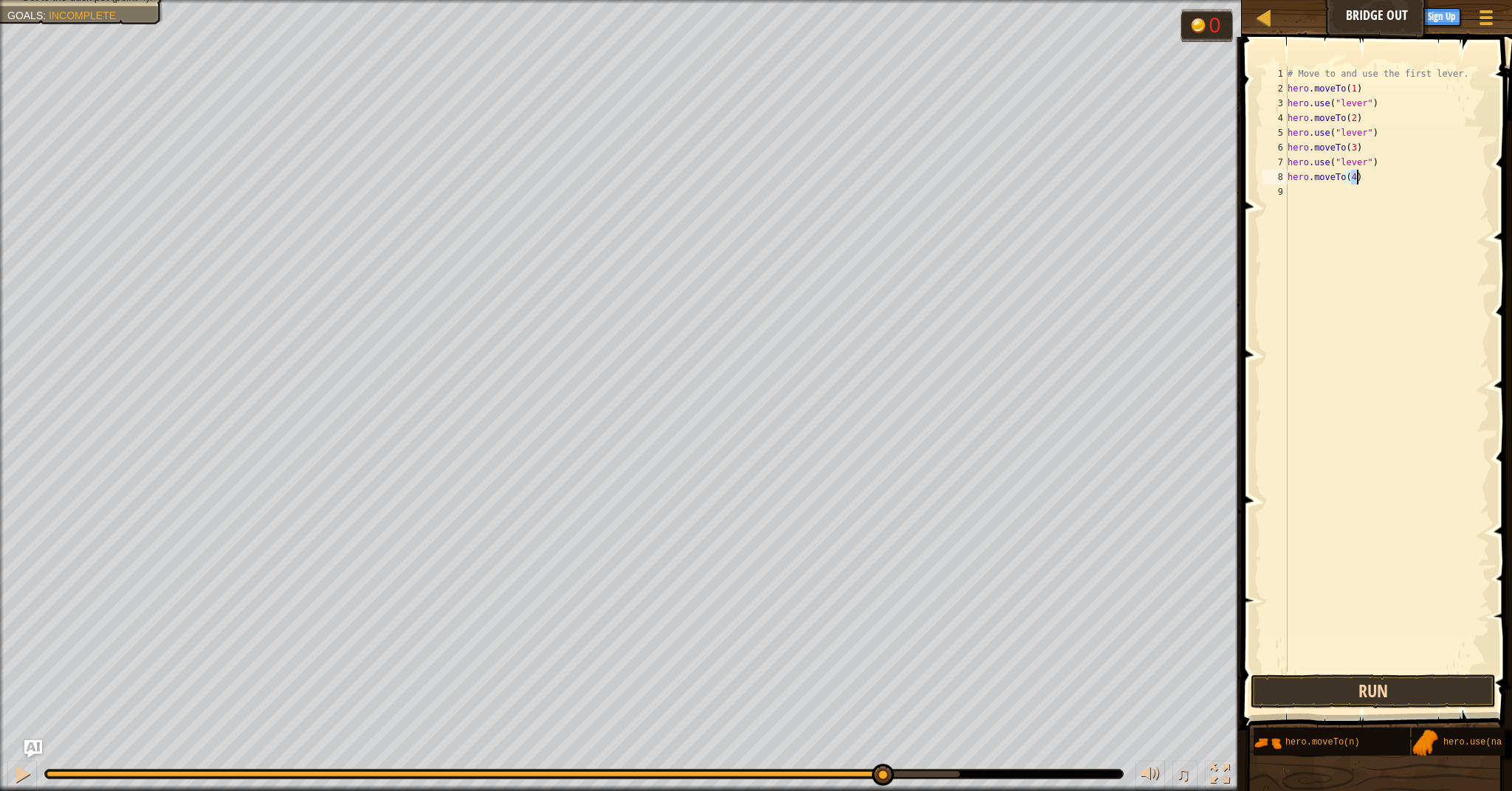
click at [1380, 700] on button "Run" at bounding box center [1373, 691] width 245 height 34
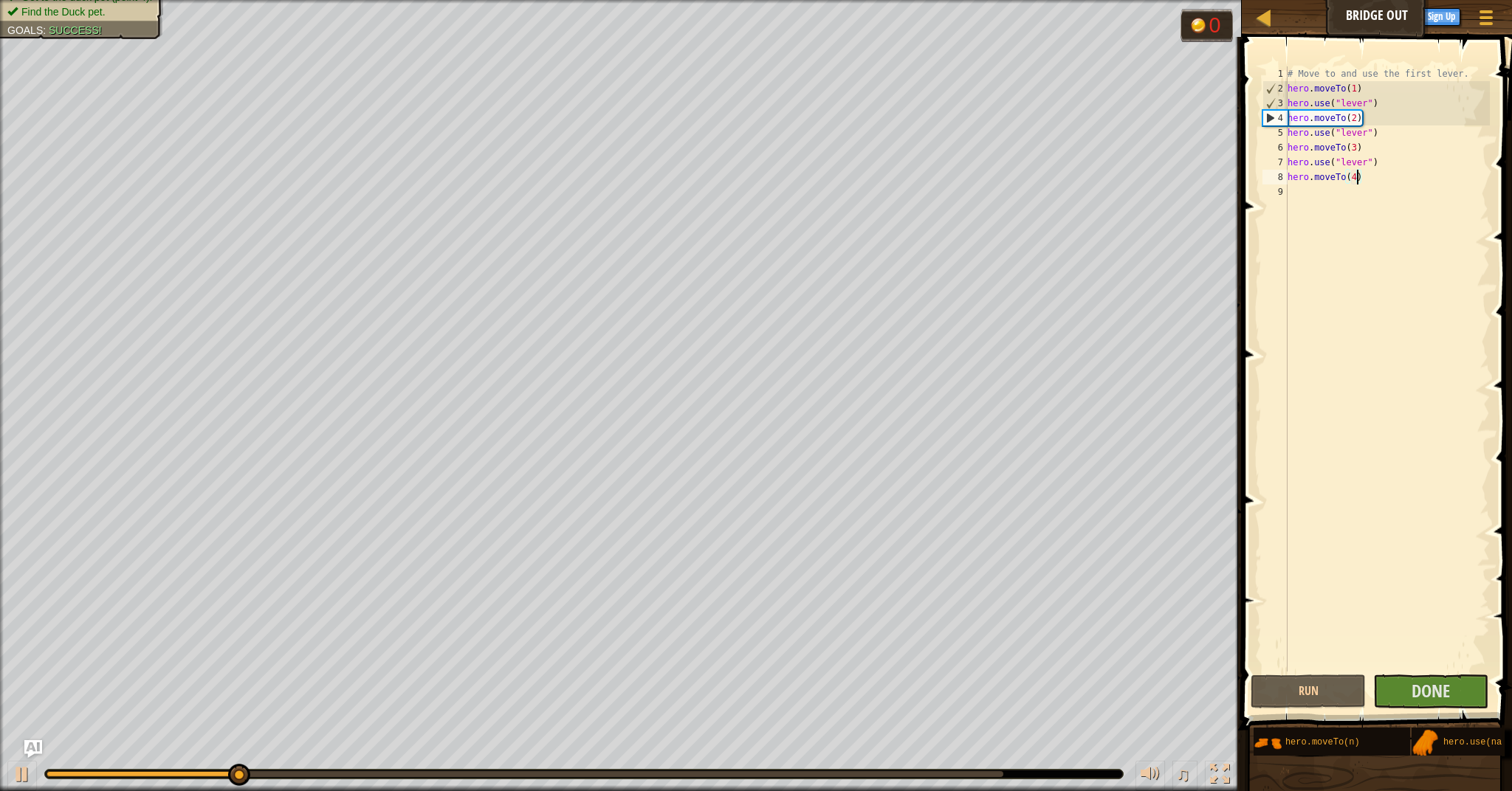
click at [880, 775] on div at bounding box center [524, 773] width 957 height 6
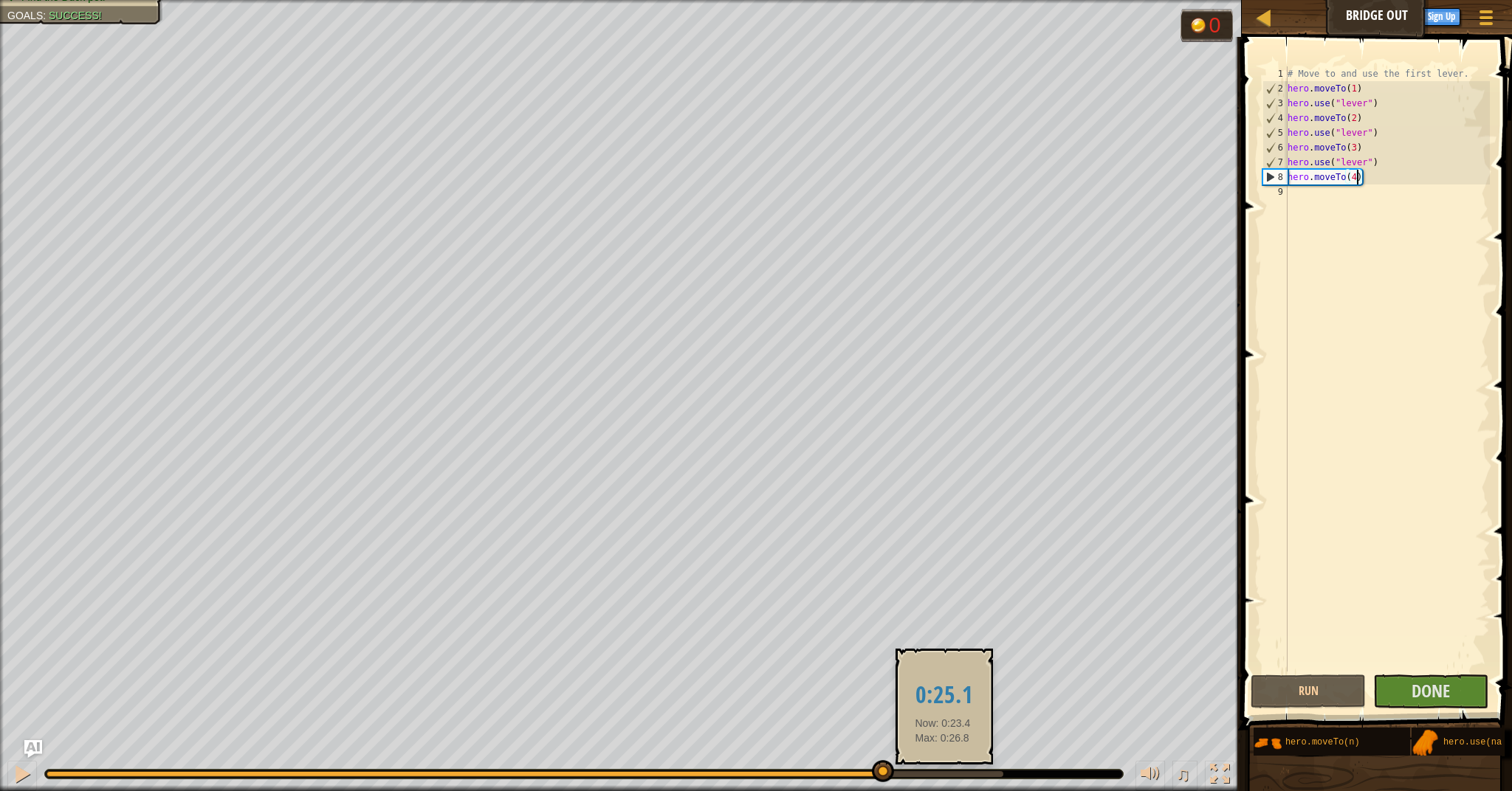
click at [956, 778] on div at bounding box center [584, 774] width 1079 height 10
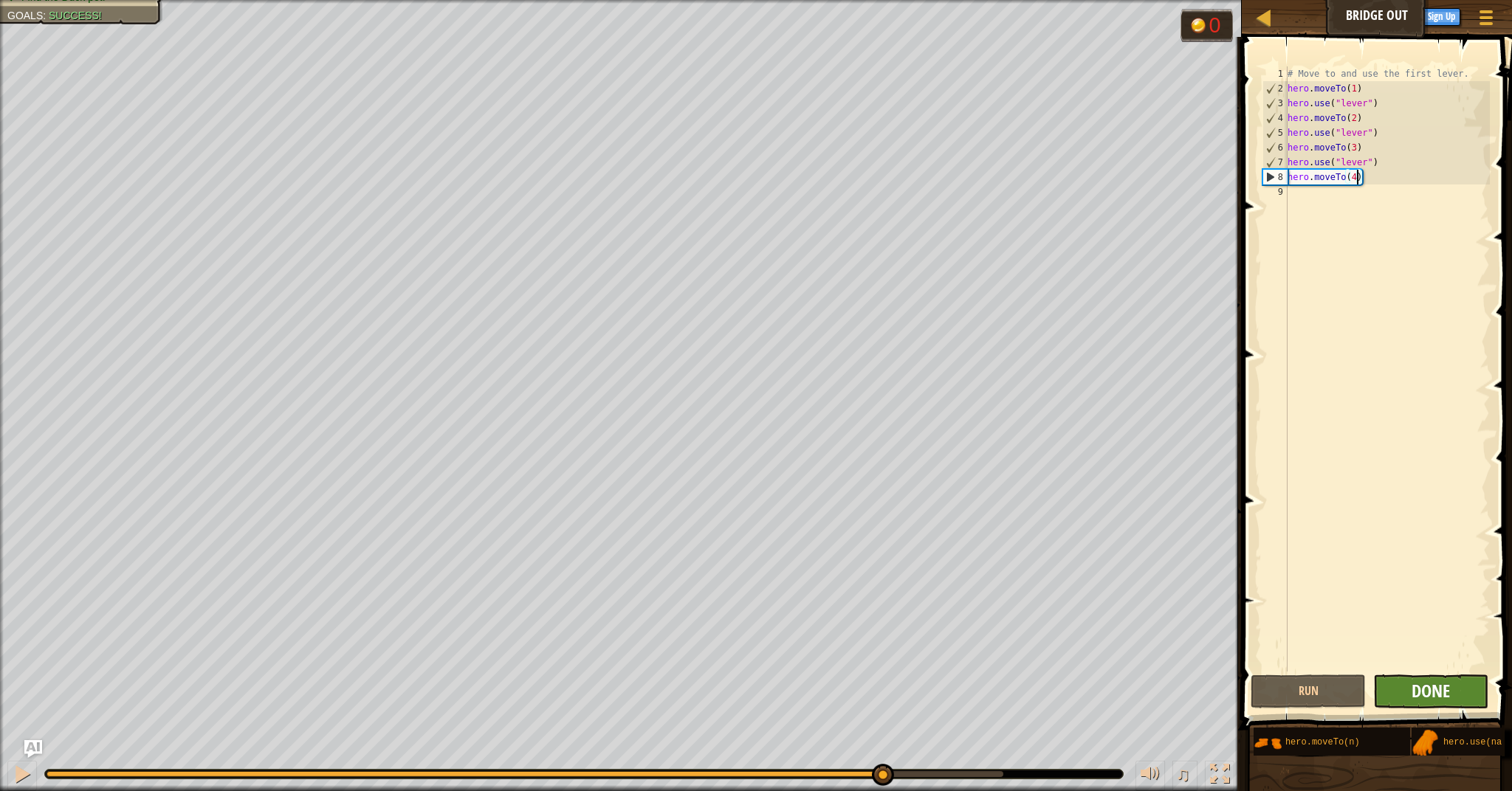
click at [1442, 696] on span "Done" at bounding box center [1431, 690] width 39 height 23
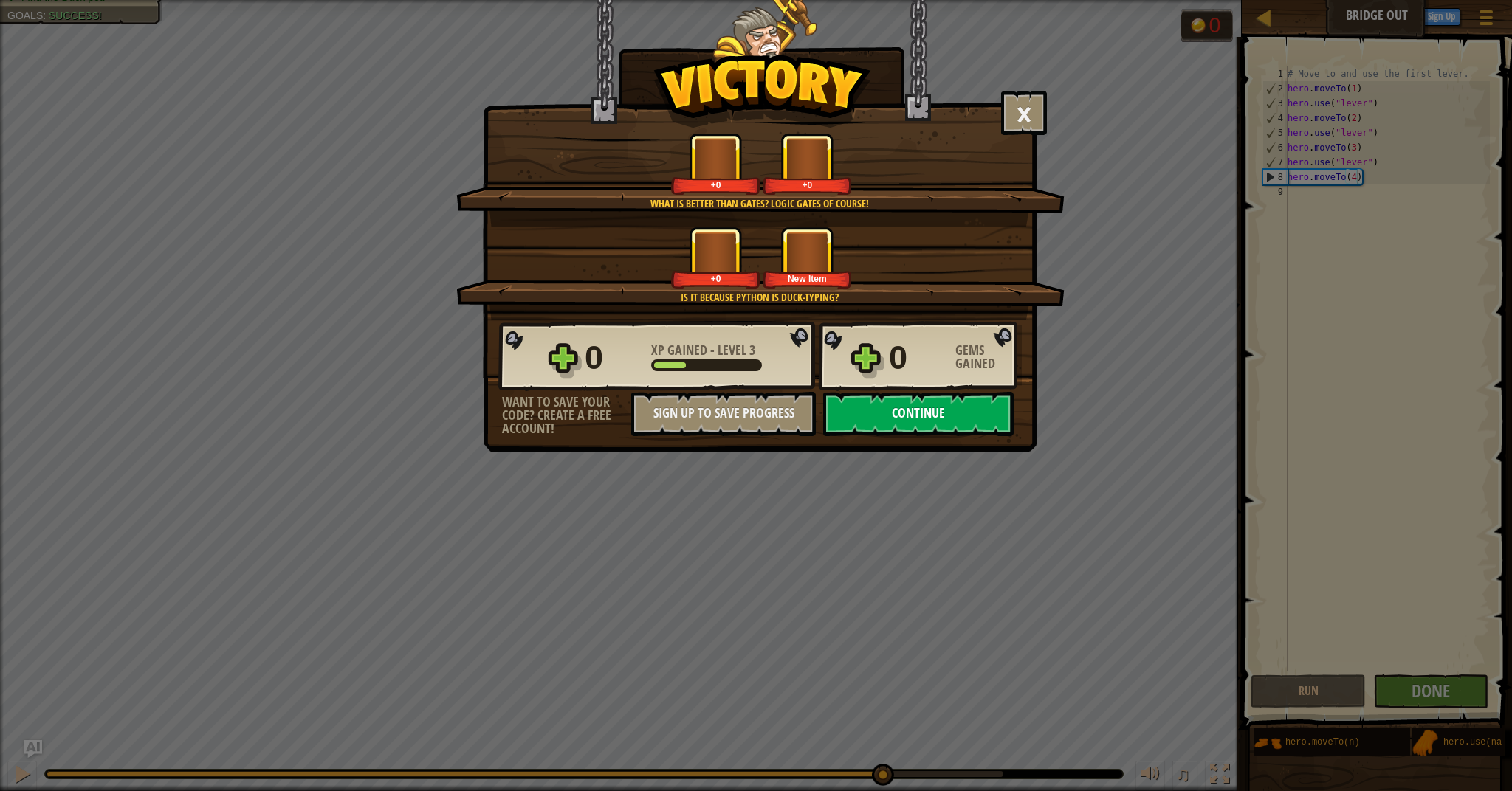
click at [976, 420] on button "Continue" at bounding box center [918, 414] width 190 height 44
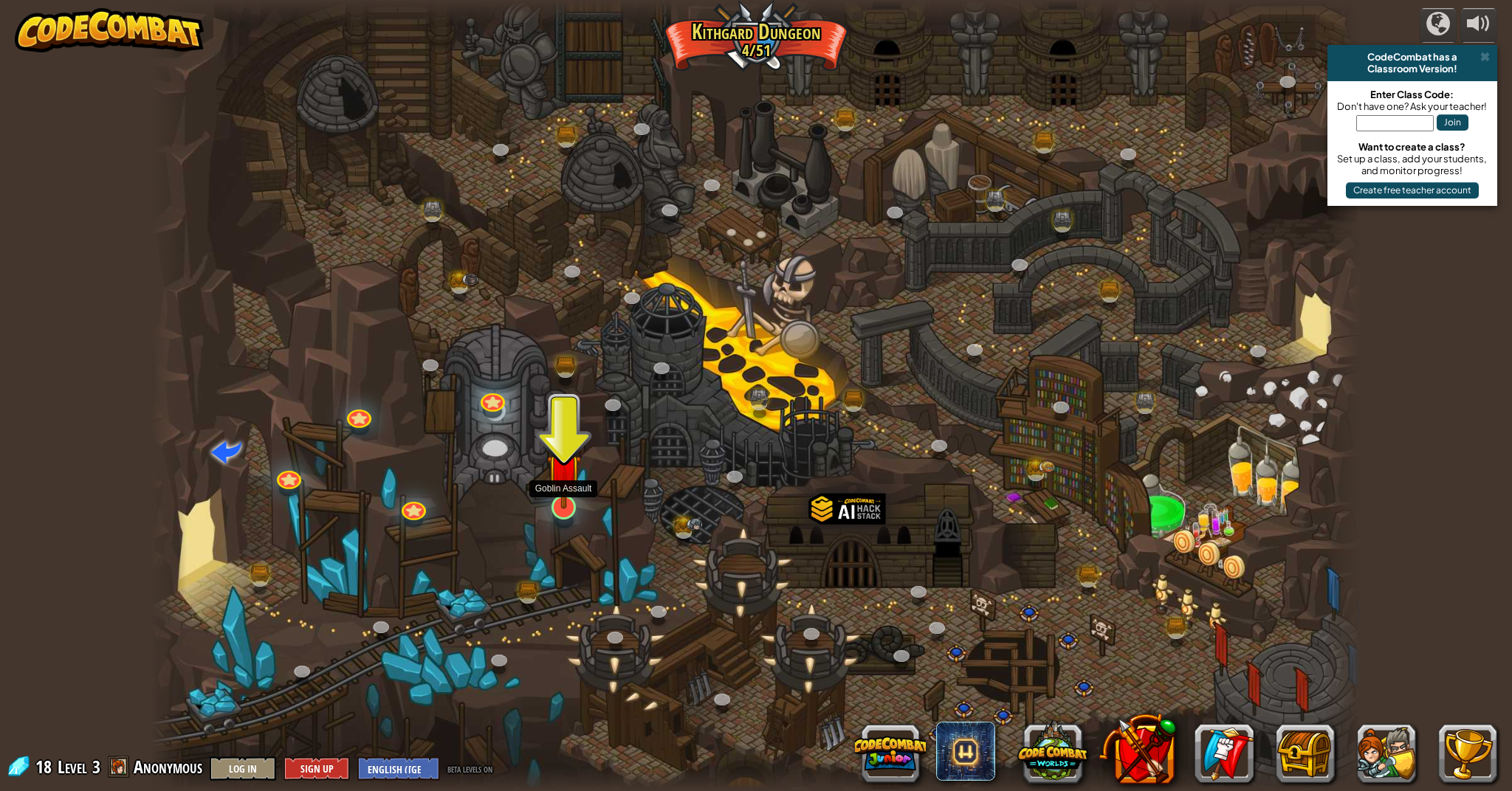
click at [574, 516] on div "Twisted Canyon (Locked) Challenge: collect the most gold using all the programm…" at bounding box center [755, 395] width 1211 height 791
click at [571, 509] on link at bounding box center [560, 504] width 29 height 29
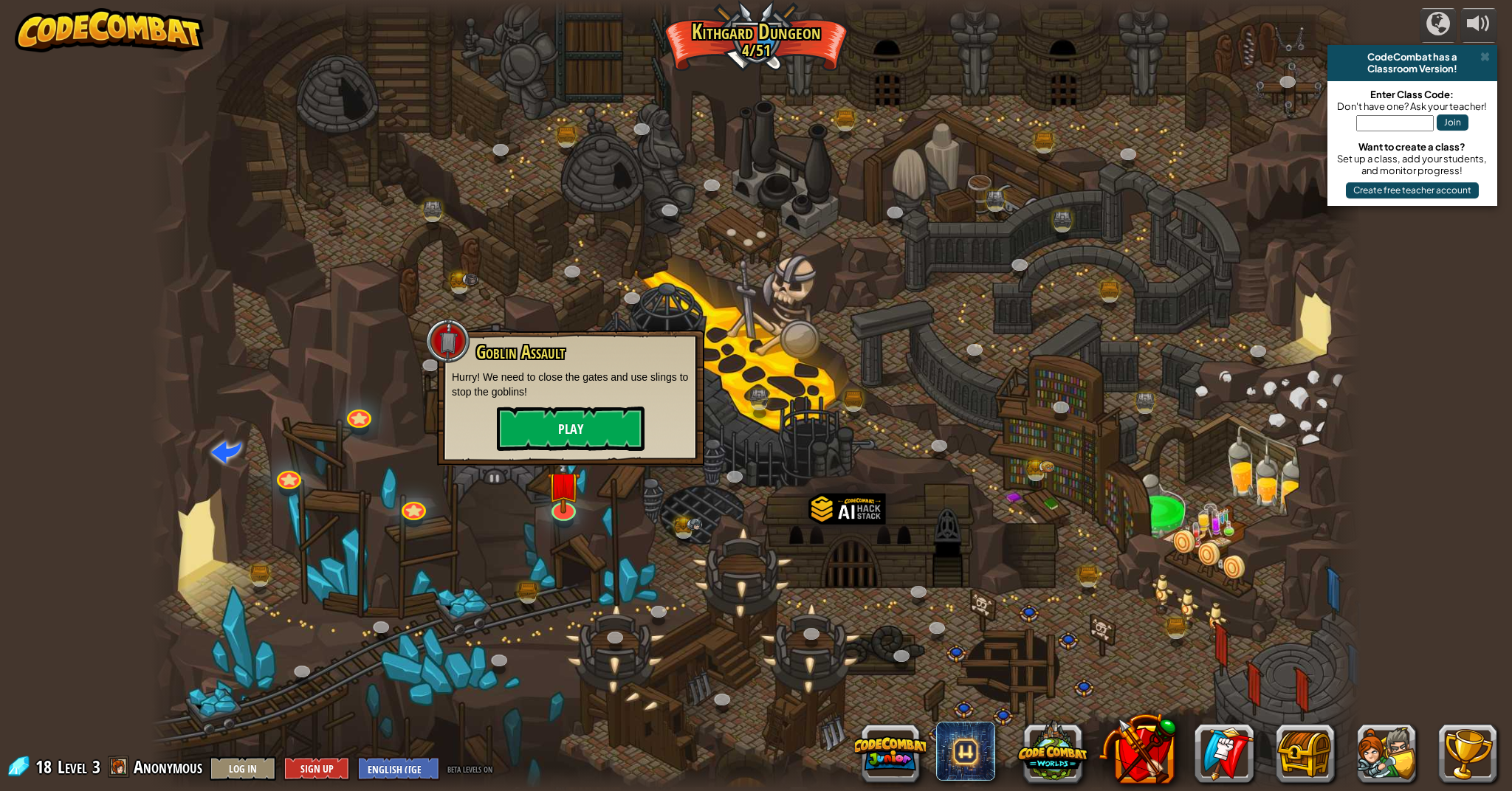
click at [618, 449] on button "Play" at bounding box center [571, 429] width 148 height 44
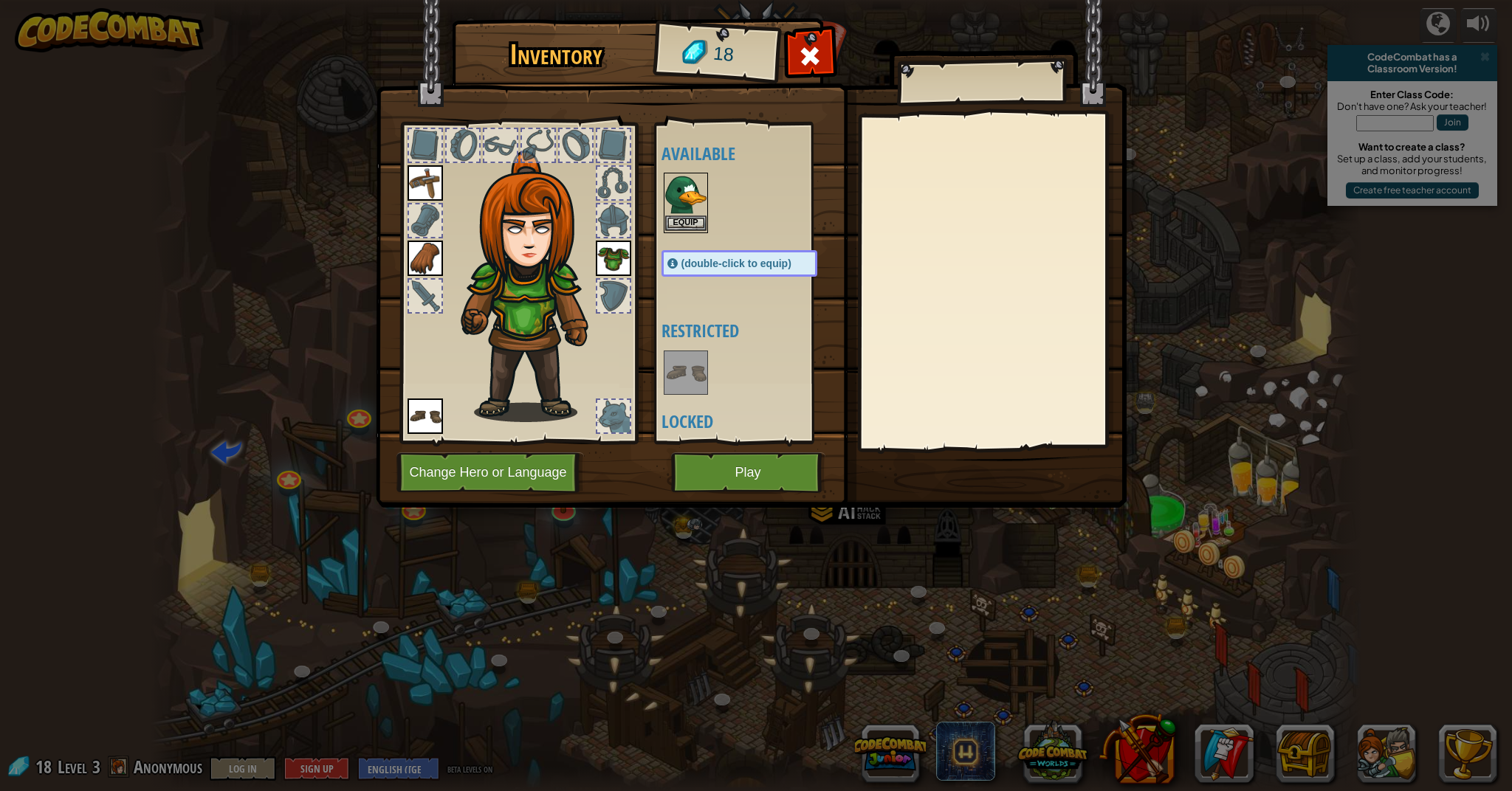
click at [689, 226] on button "Equip" at bounding box center [686, 223] width 41 height 15
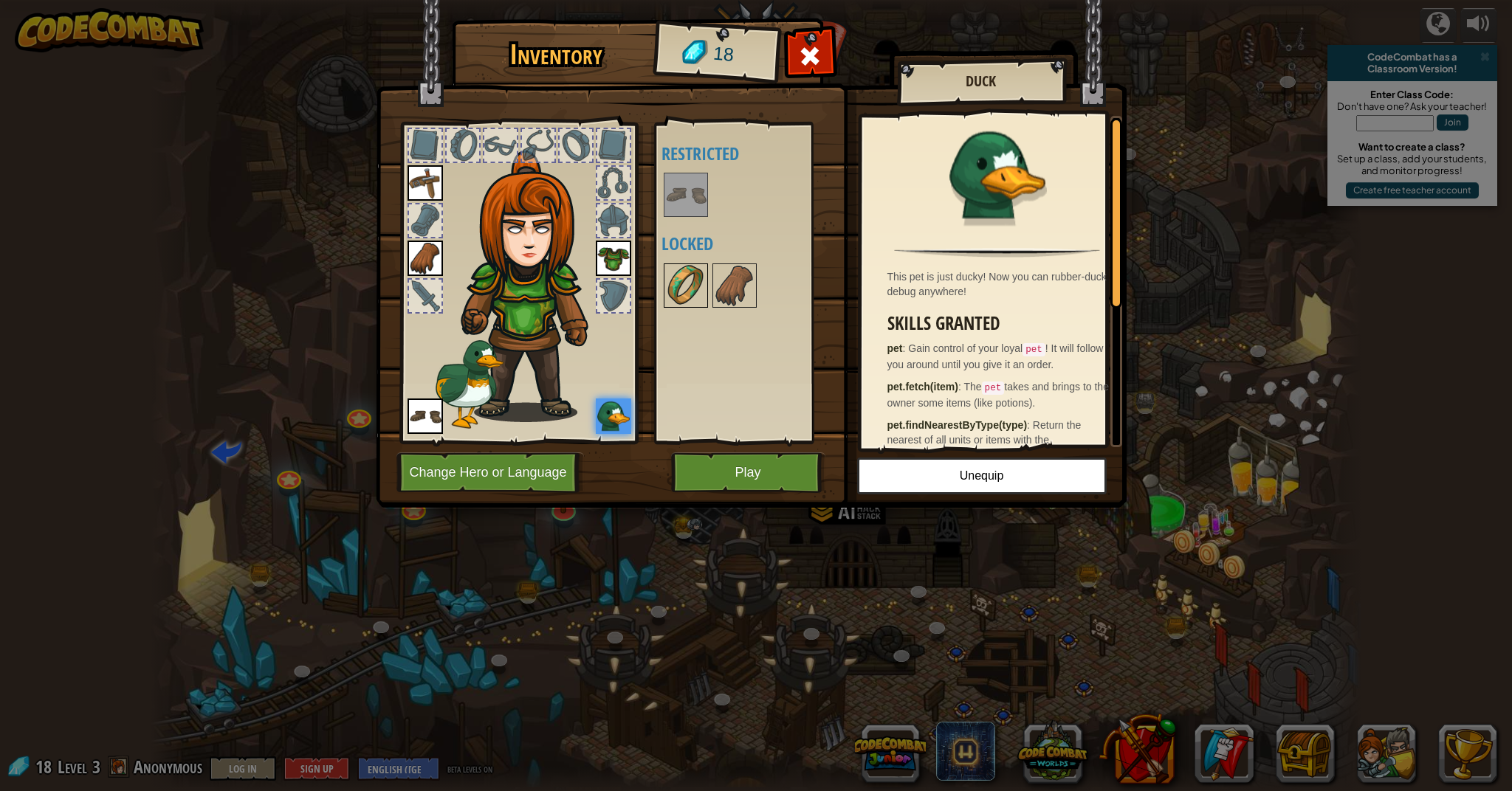
click at [699, 268] on img at bounding box center [686, 285] width 41 height 41
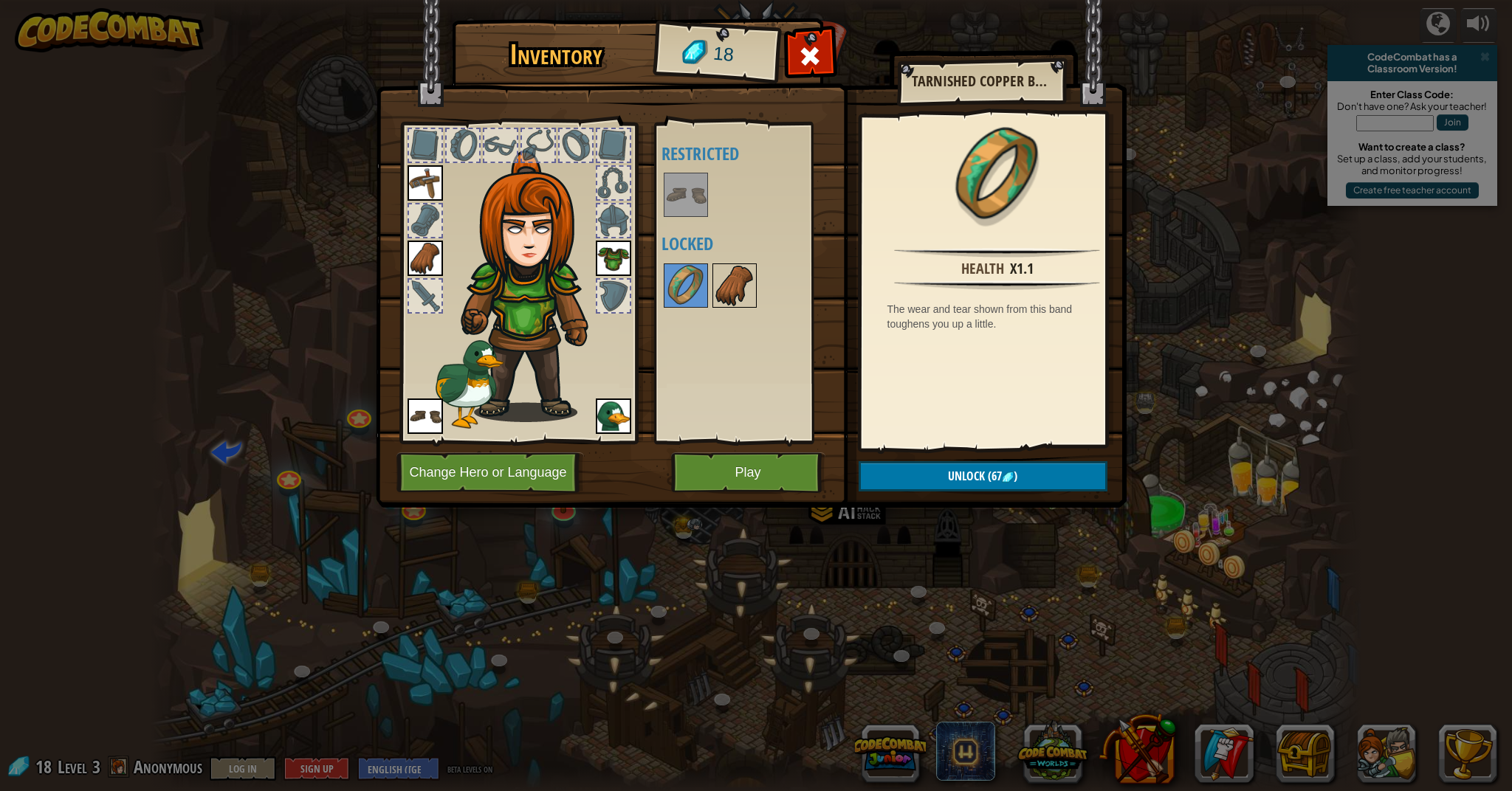
click at [739, 282] on img at bounding box center [734, 285] width 41 height 41
click at [739, 474] on button "Play" at bounding box center [748, 472] width 154 height 40
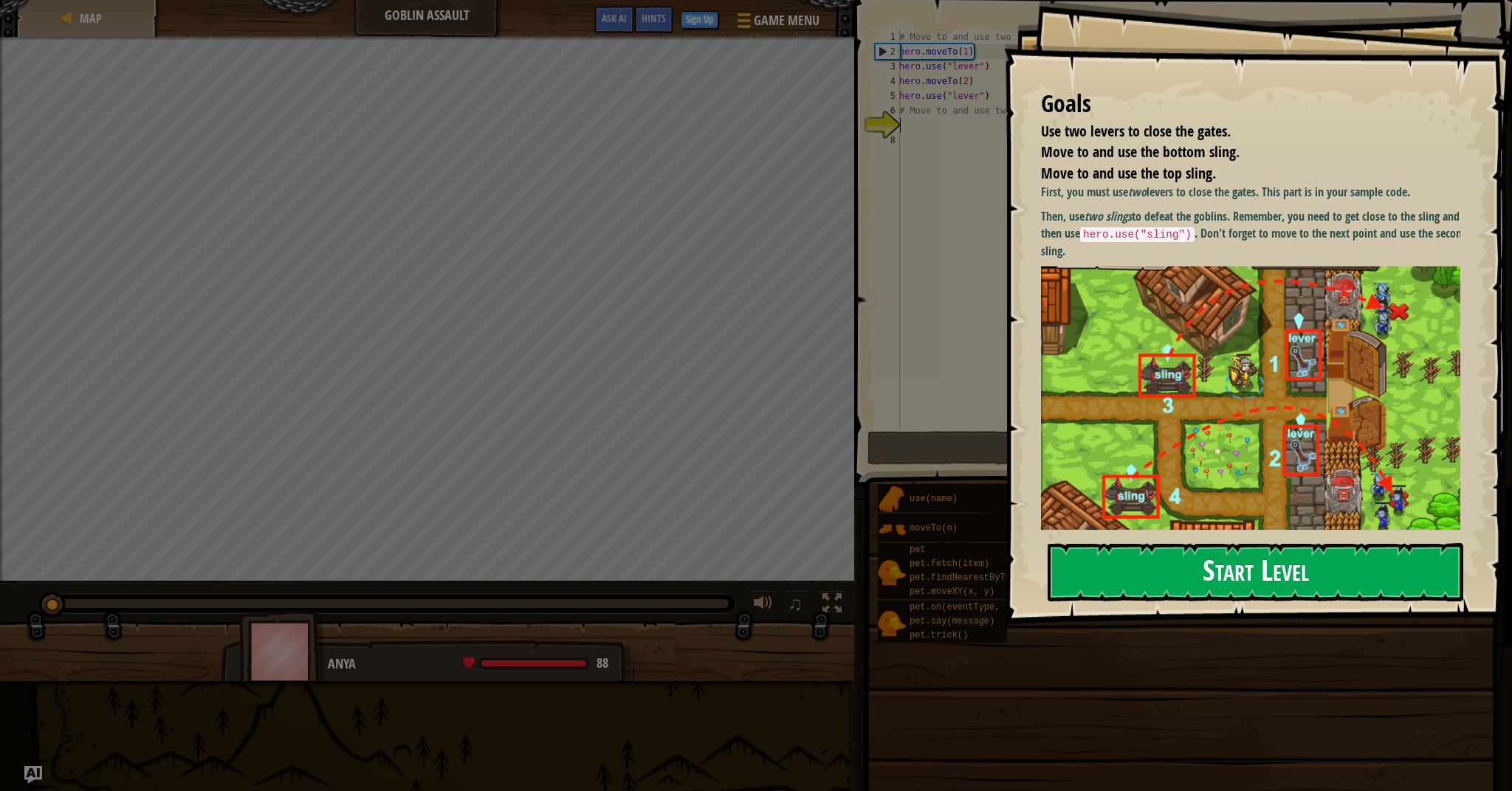
click at [1192, 588] on button "Start Level" at bounding box center [1254, 571] width 415 height 58
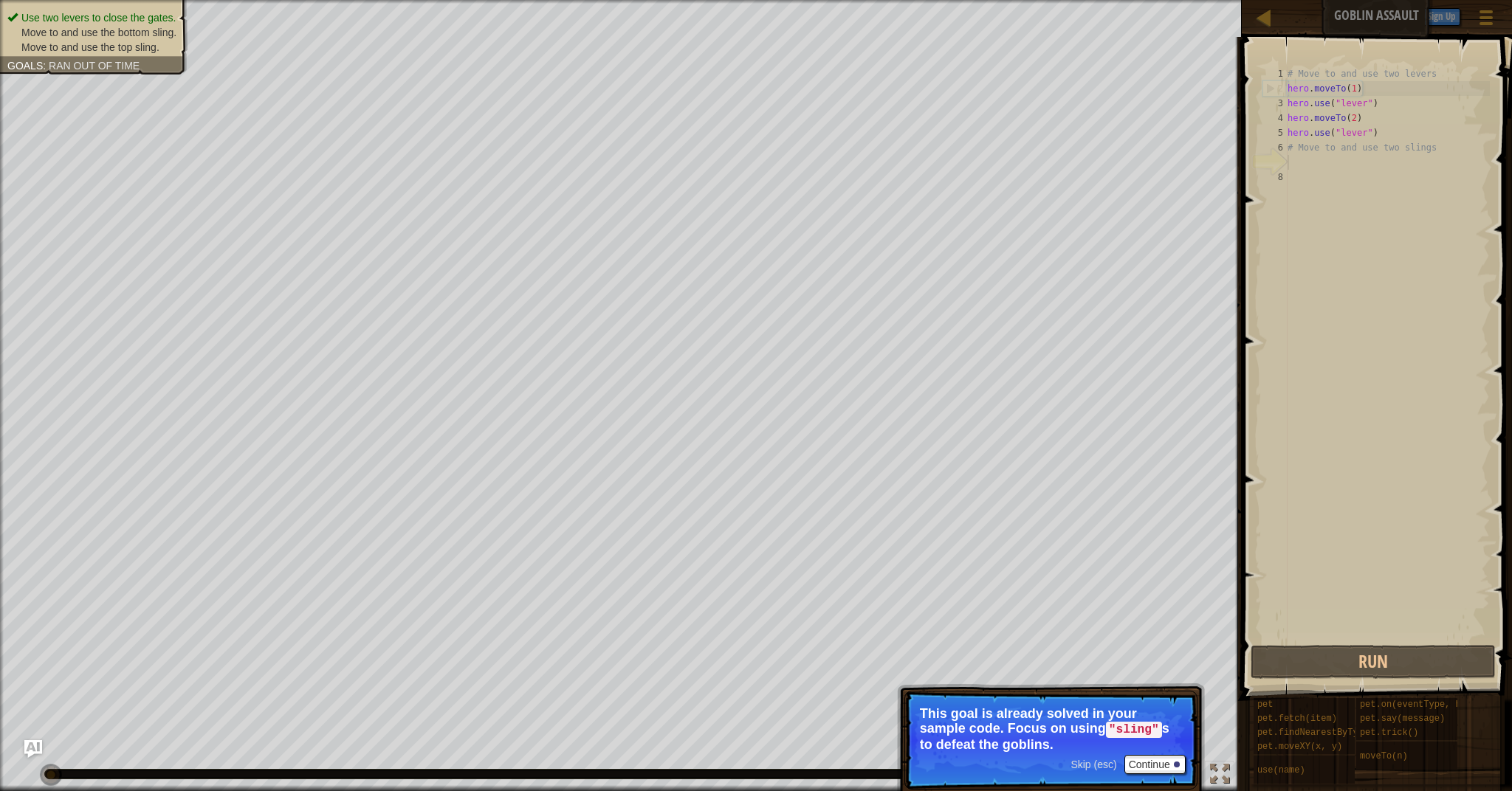
click at [1089, 771] on div "Skip (esc) Continue" at bounding box center [1128, 764] width 114 height 19
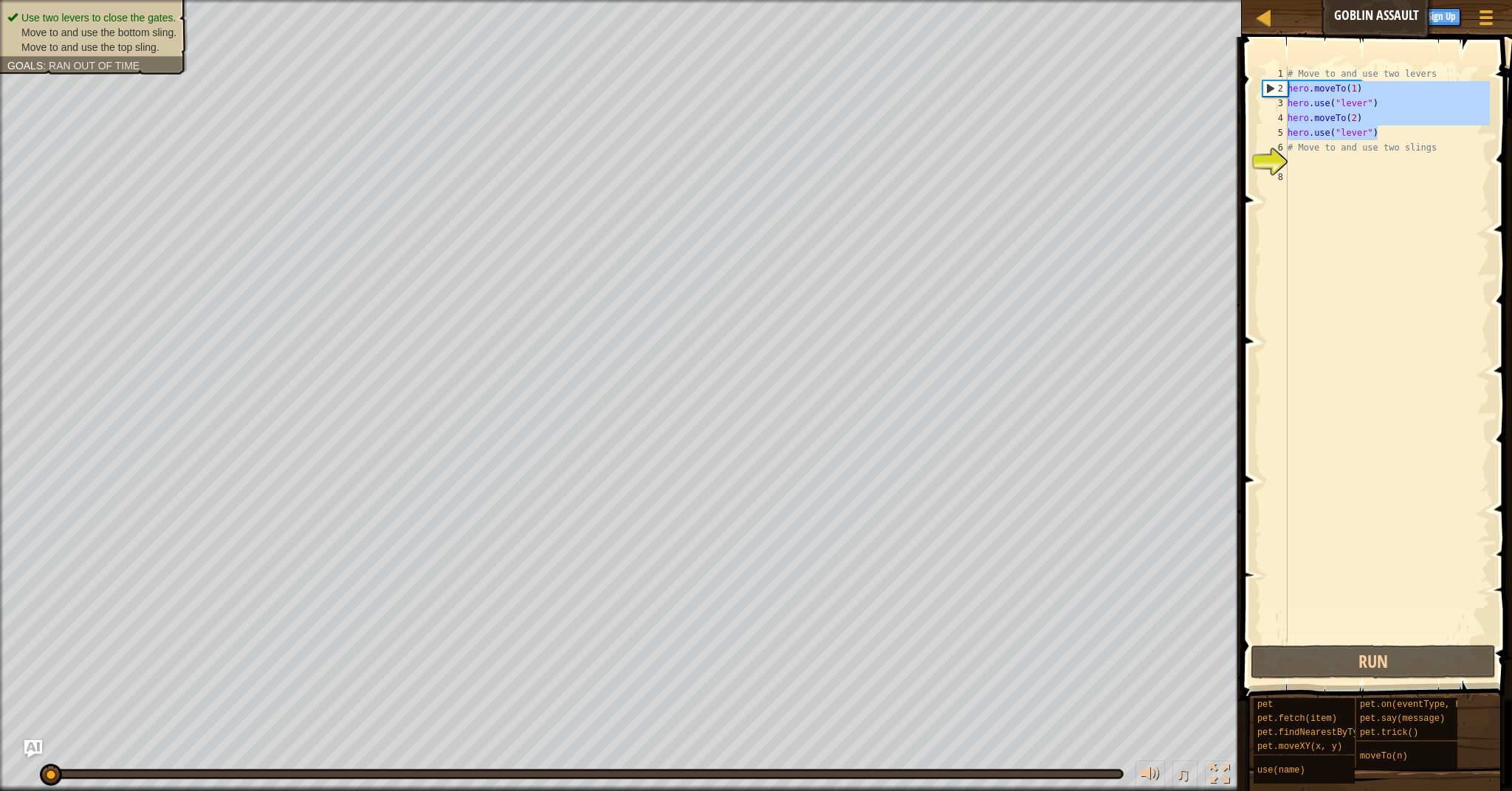
drag, startPoint x: 1389, startPoint y: 127, endPoint x: 1269, endPoint y: 164, distance: 125.6
click at [1276, 117] on div "1 2 3 4 5 6 7 8 # Move to and use two levers hero . moveTo ( 1 ) hero . use ( "…" at bounding box center [1374, 354] width 230 height 575
type textarea "hero.moveTo(2) hero.use("lever")"
click at [1351, 179] on div "# Move to and use two levers hero . moveTo ( 1 ) hero . use ( "lever" ) hero . …" at bounding box center [1387, 368] width 206 height 605
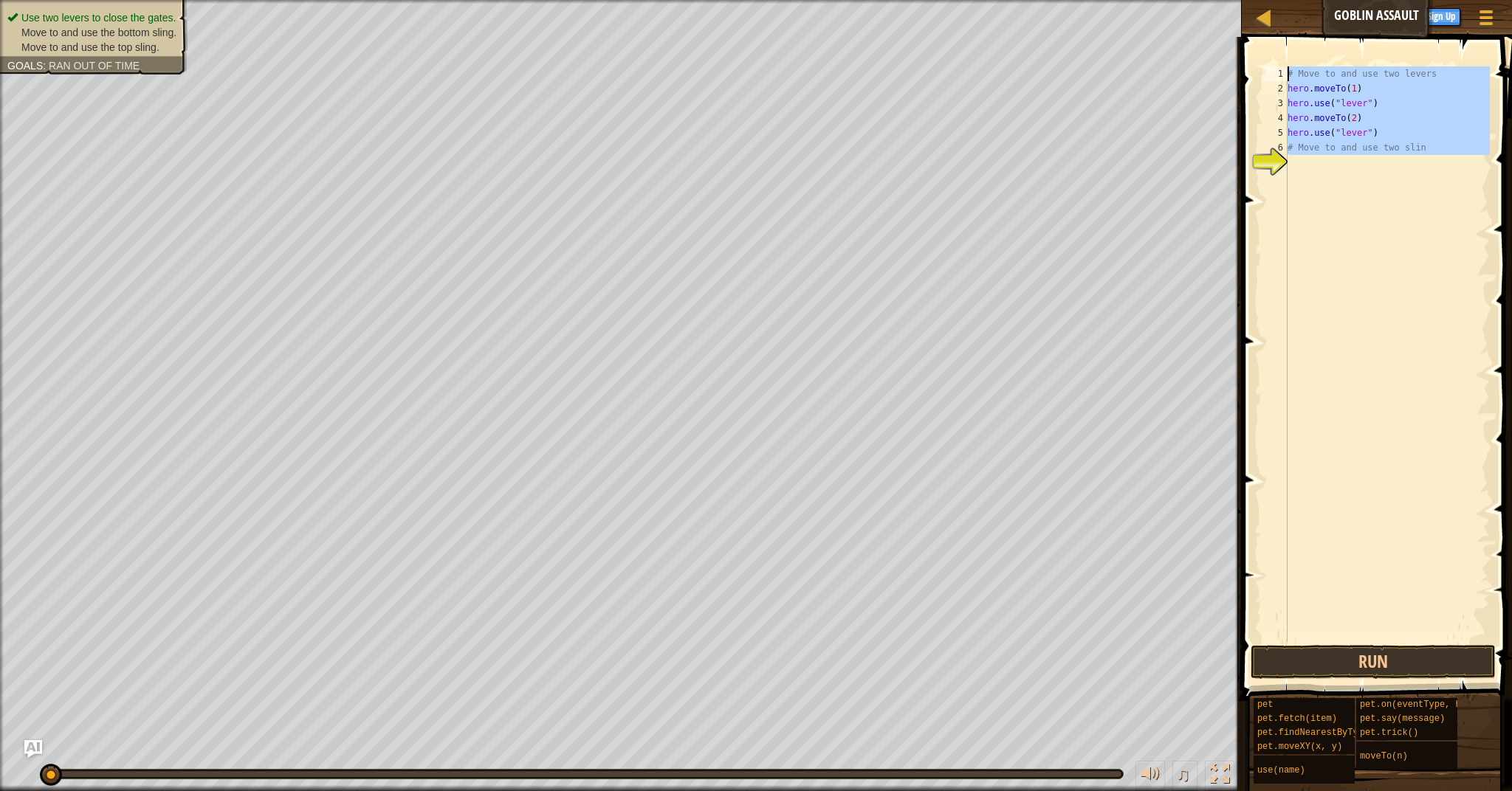
drag, startPoint x: 1394, startPoint y: 193, endPoint x: 1239, endPoint y: 3, distance: 245.2
click at [1239, 3] on div "Map Goblin Assault Game Menu Done Sign Up Hints Ask AI 1 הההההההההההההההההההההה…" at bounding box center [756, 395] width 1512 height 791
type textarea "# Move to and use two levers hero.moveTo(1)"
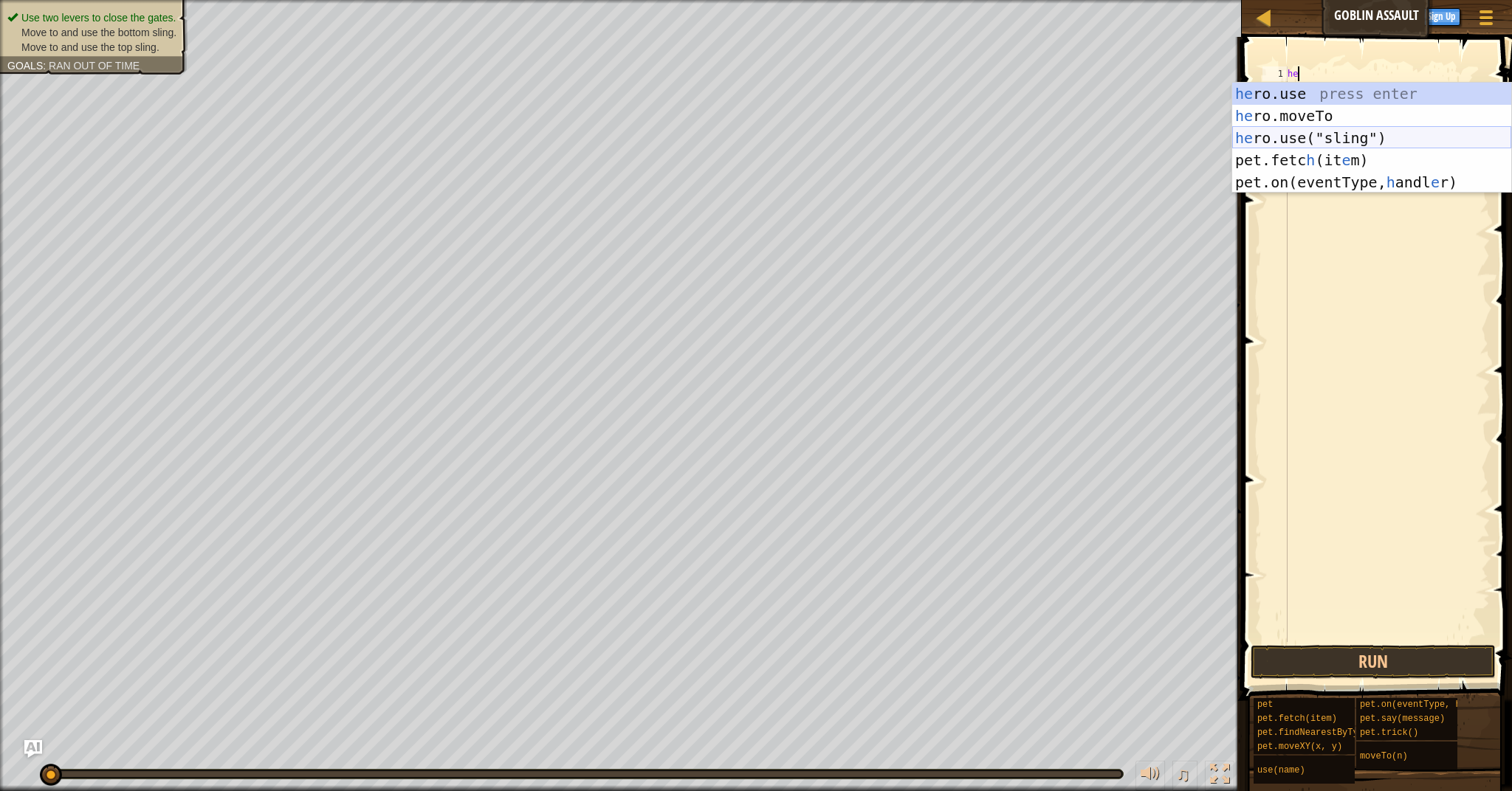
type textarea "h"
click at [1314, 112] on div "he ro.use press enter he ro.moveTo press enter he ro.use("sling") press enter p…" at bounding box center [1371, 160] width 279 height 155
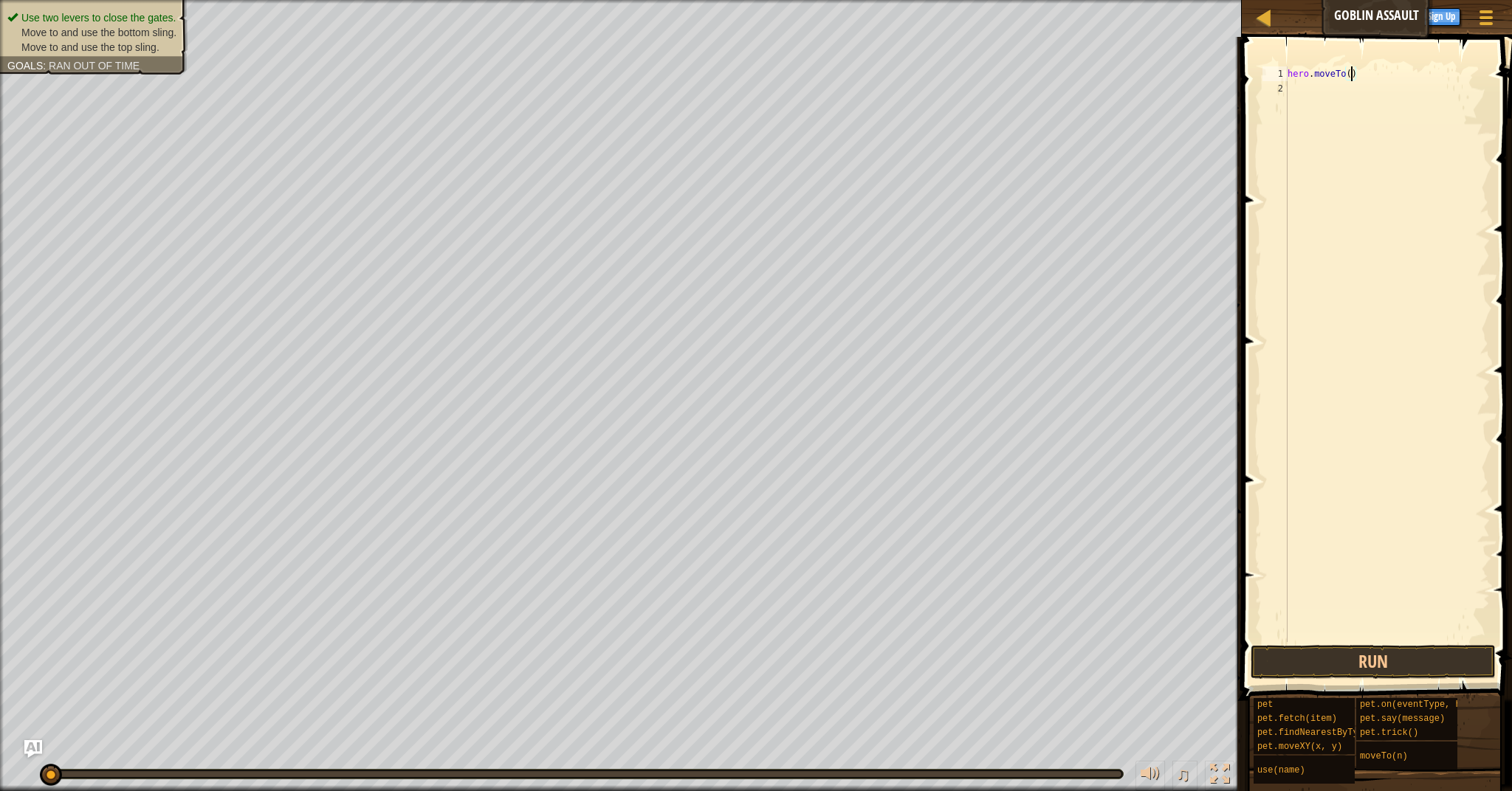
type textarea "hero.moveTo(1)"
click at [1346, 106] on div "hero . moveTo ( 1 )" at bounding box center [1387, 368] width 206 height 605
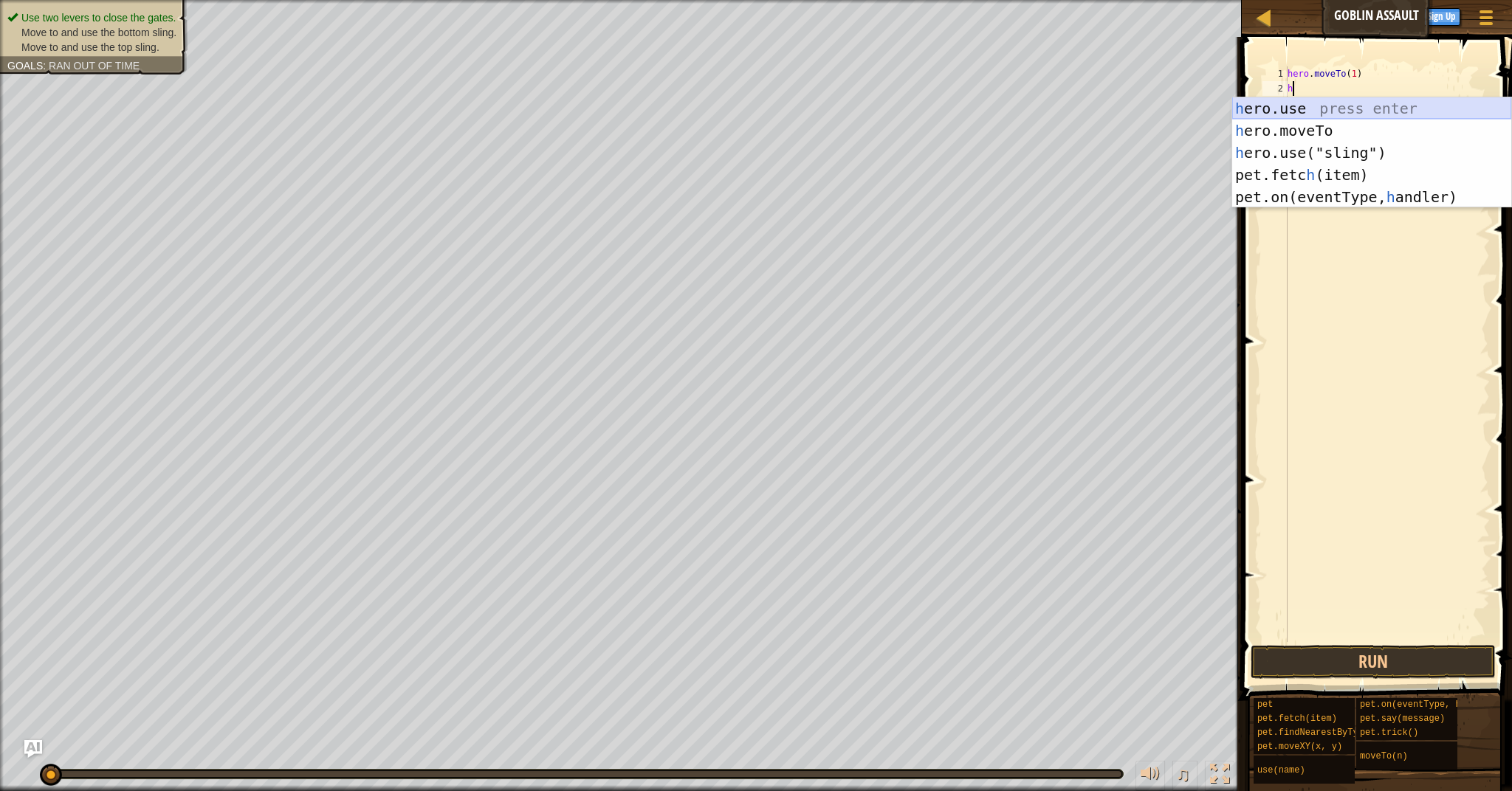
click at [1324, 113] on div "h ero.use press enter h ero.moveTo press enter h ero.use("sling") press enter p…" at bounding box center [1371, 174] width 279 height 155
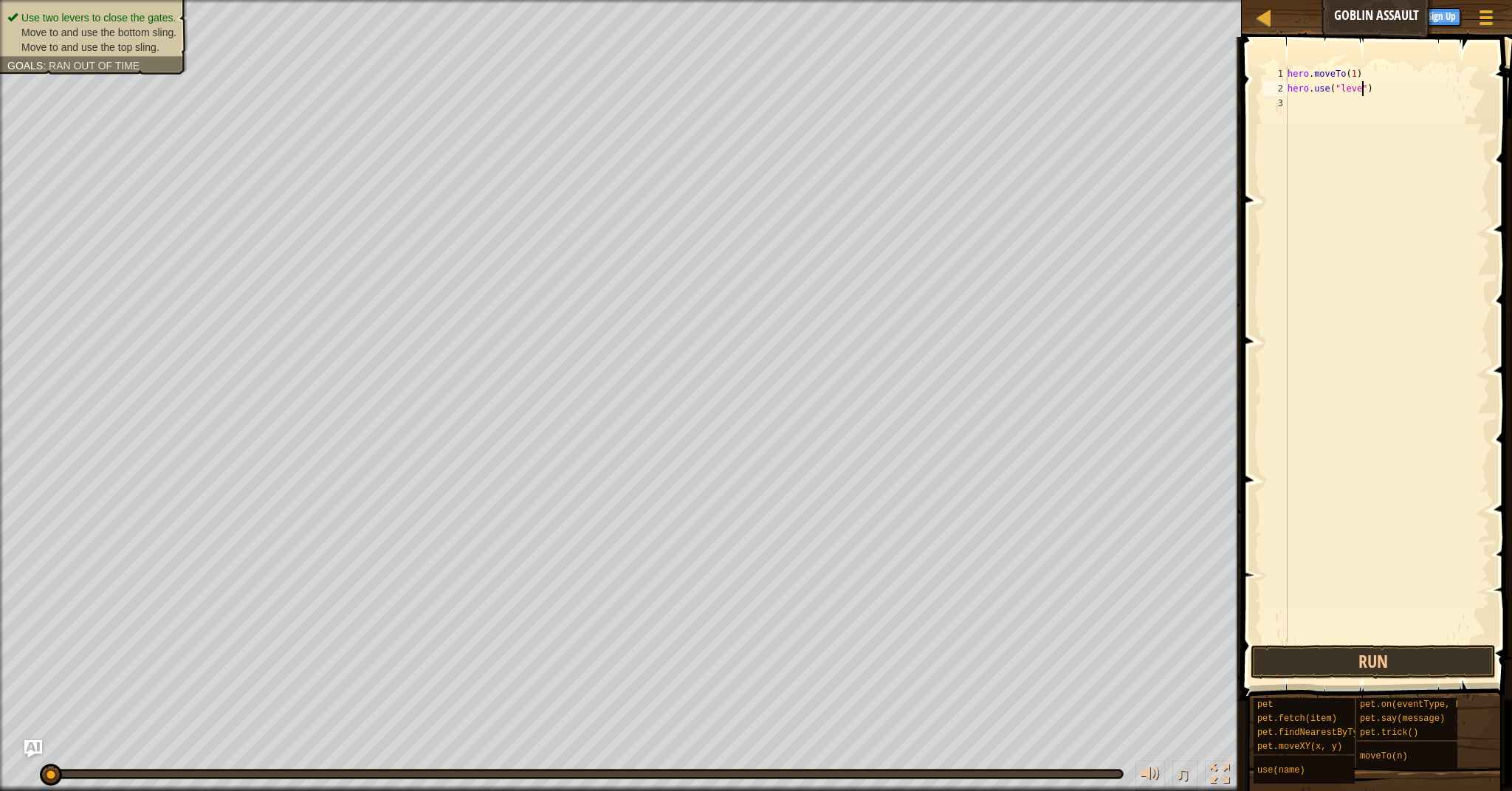
scroll to position [7, 6]
type textarea "hero.use("lever")"
click at [1332, 110] on div "hero . moveTo ( 1 ) hero . use ( "lever" )" at bounding box center [1387, 368] width 206 height 605
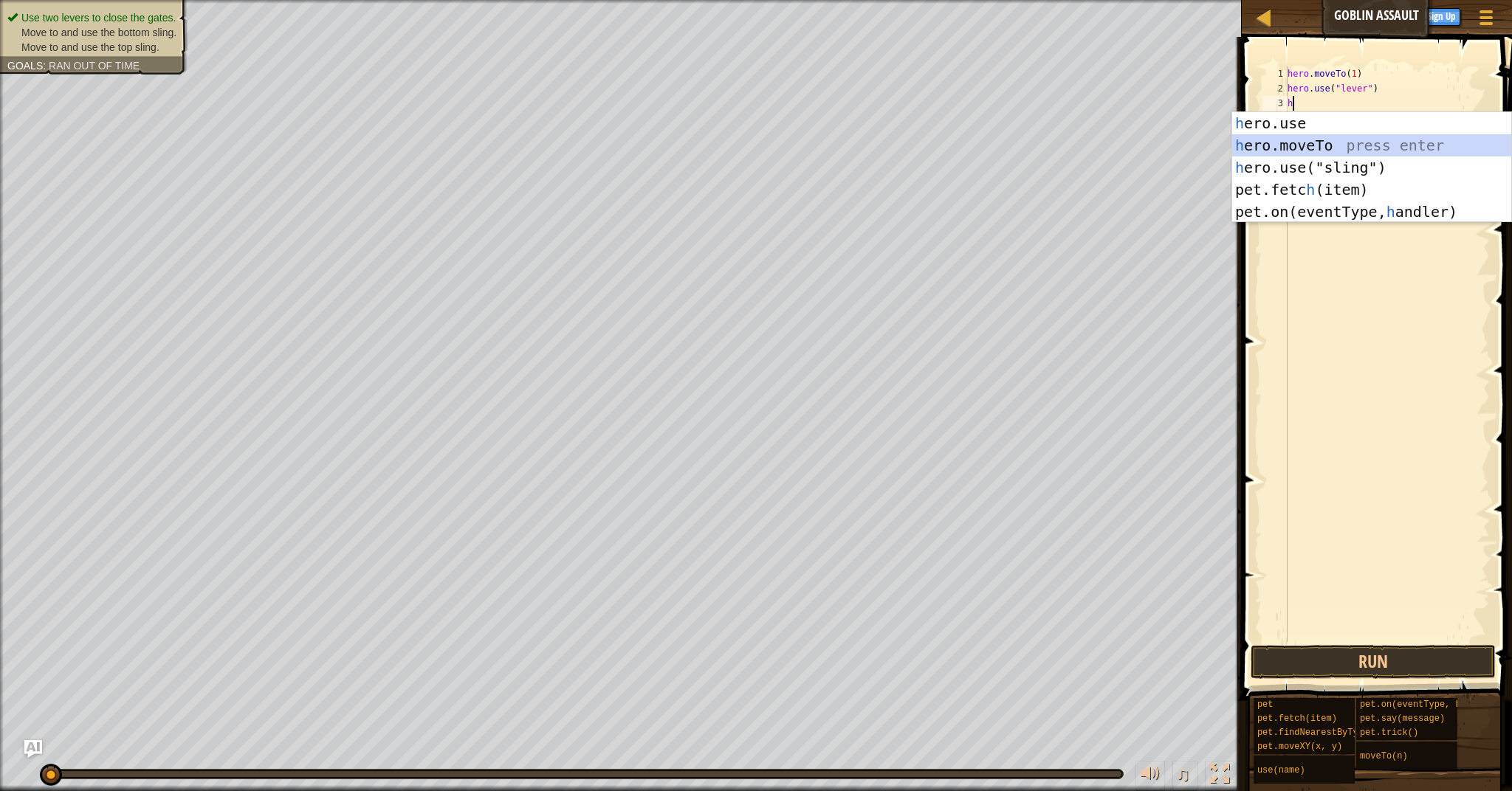
click at [1305, 140] on div "h ero.use press enter h ero.moveTo press enter h ero.use("sling") press enter p…" at bounding box center [1371, 190] width 279 height 155
type textarea "hero.moveTo(2)"
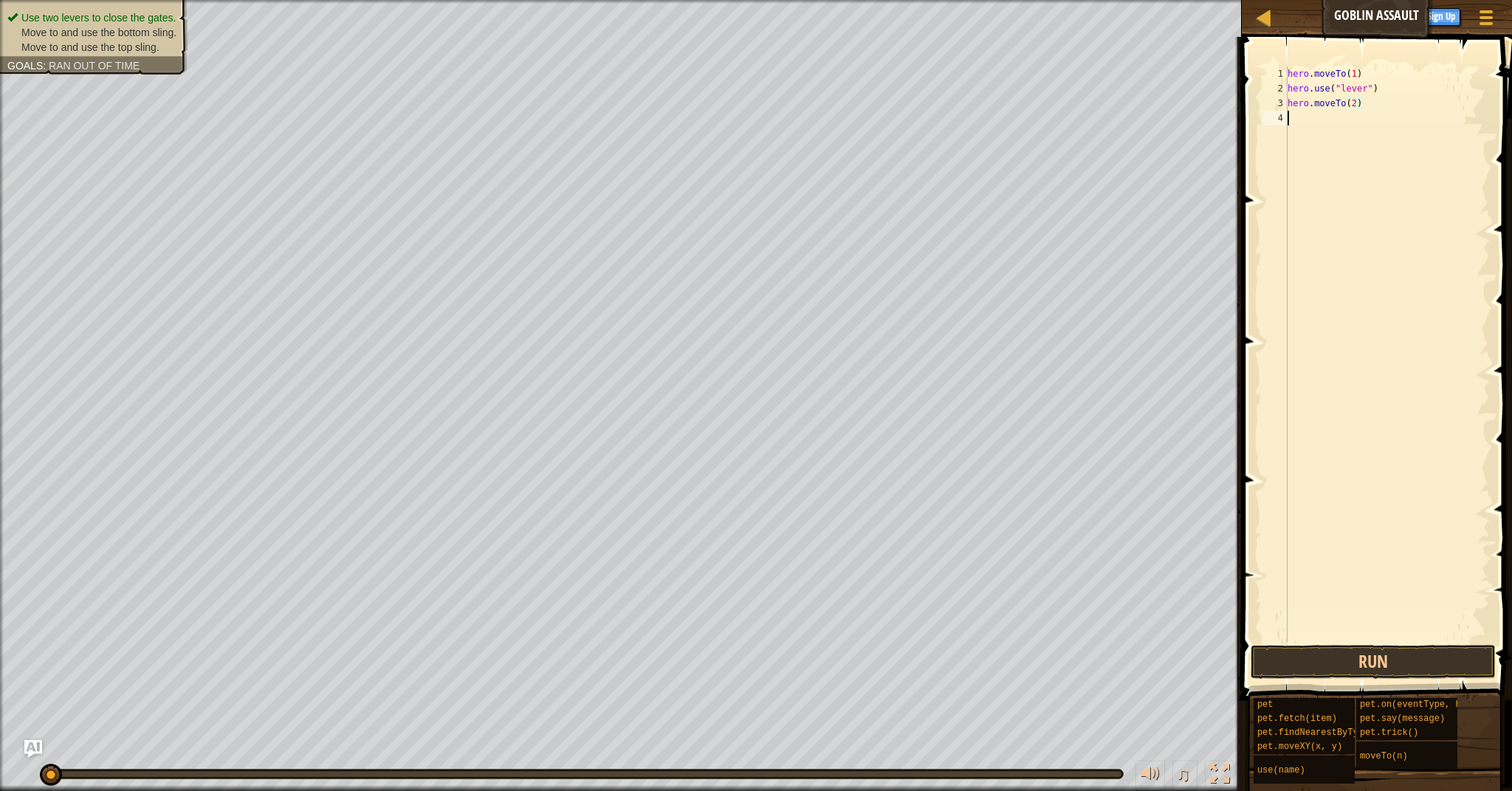
click at [1298, 123] on div "hero . moveTo ( 1 ) hero . use ( "lever" ) hero . moveTo ( 2 )" at bounding box center [1387, 368] width 206 height 605
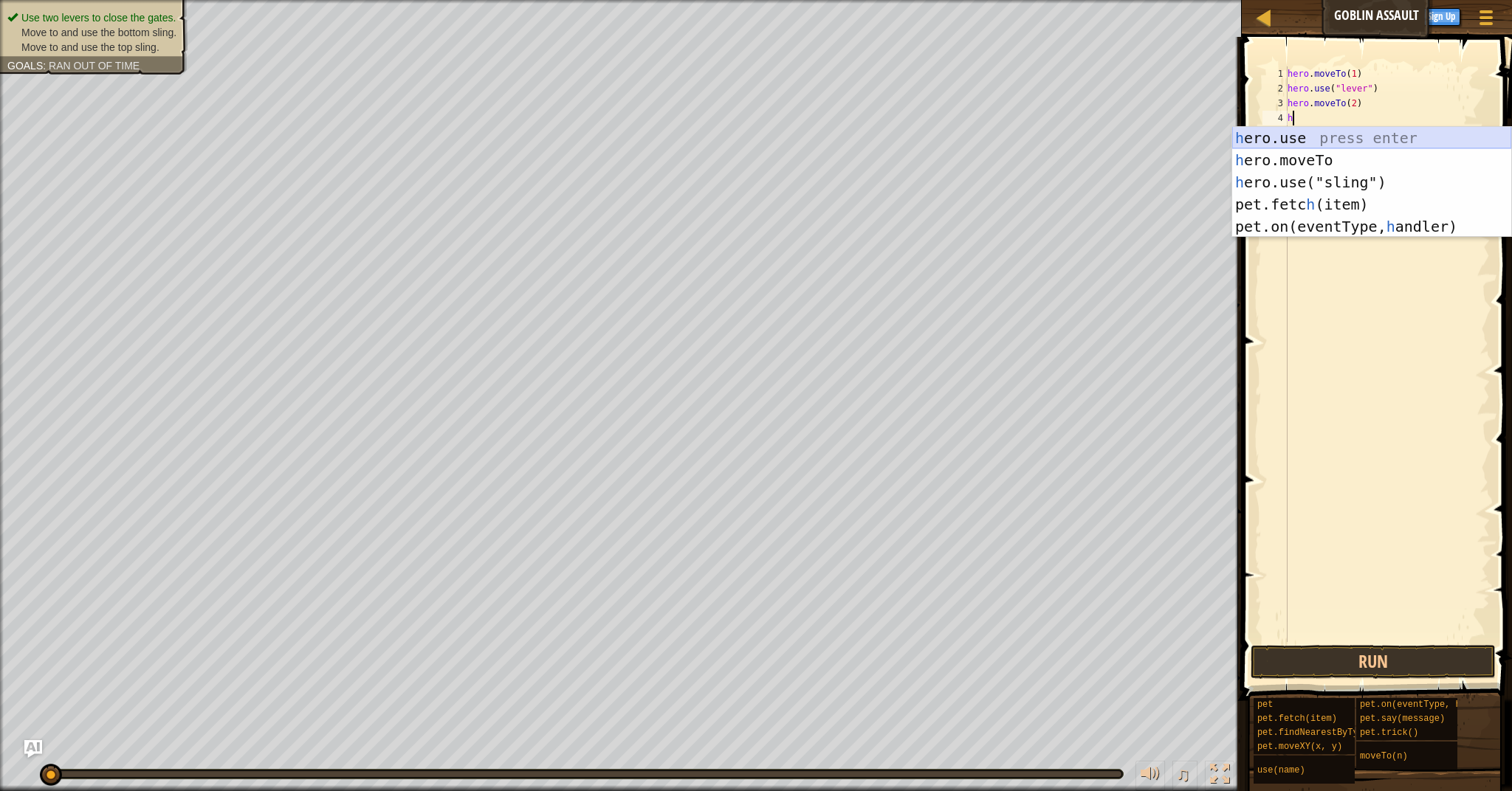
click at [1310, 138] on div "h ero.use press enter h ero.moveTo press enter h ero.use("sling") press enter p…" at bounding box center [1371, 204] width 279 height 155
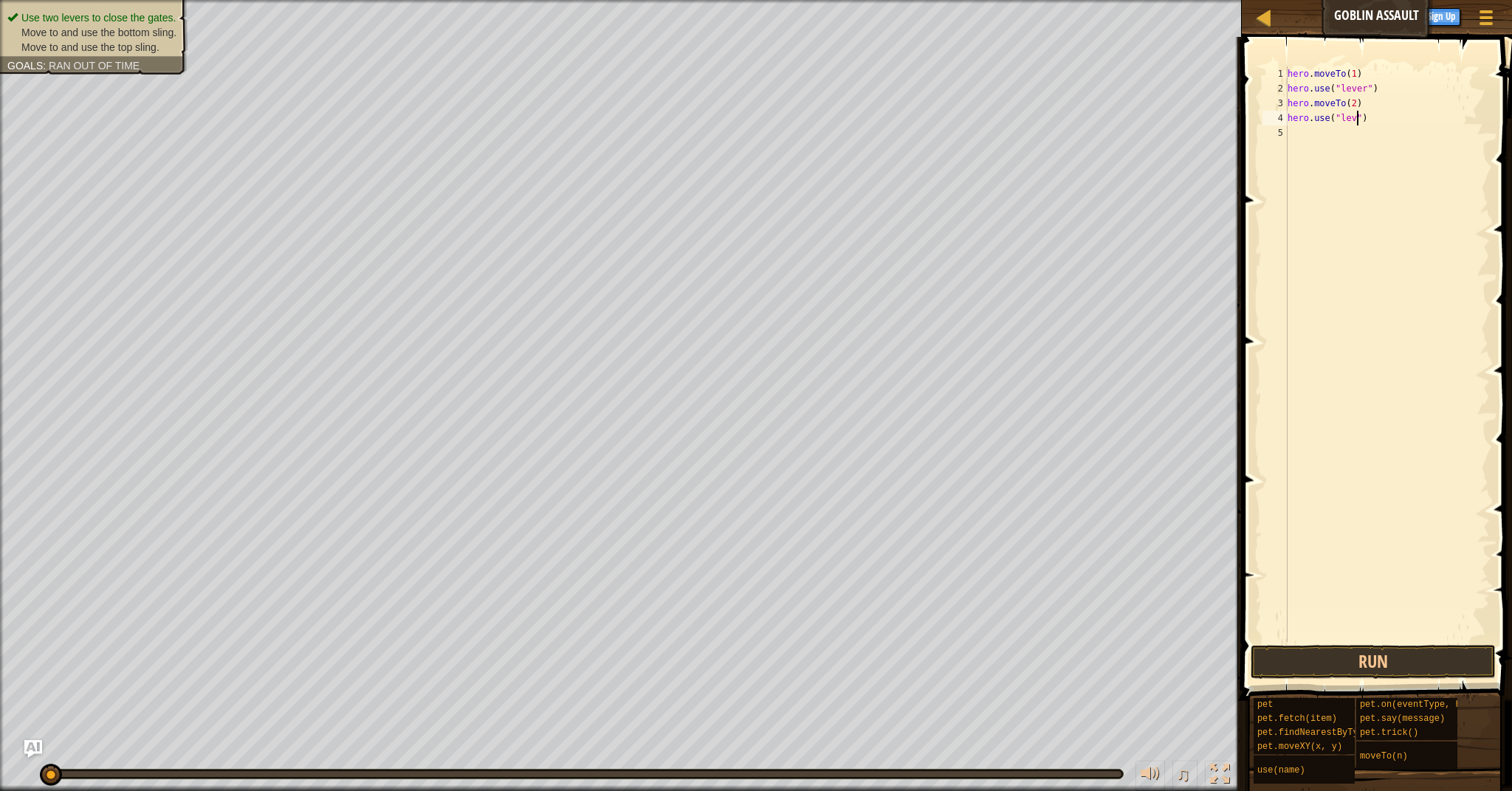
scroll to position [7, 6]
type textarea "hero.use("lever")"
click at [1315, 135] on div "hero . moveTo ( 1 ) hero . use ( "lever" ) hero . moveTo ( 2 ) hero . use ( "le…" at bounding box center [1387, 368] width 206 height 605
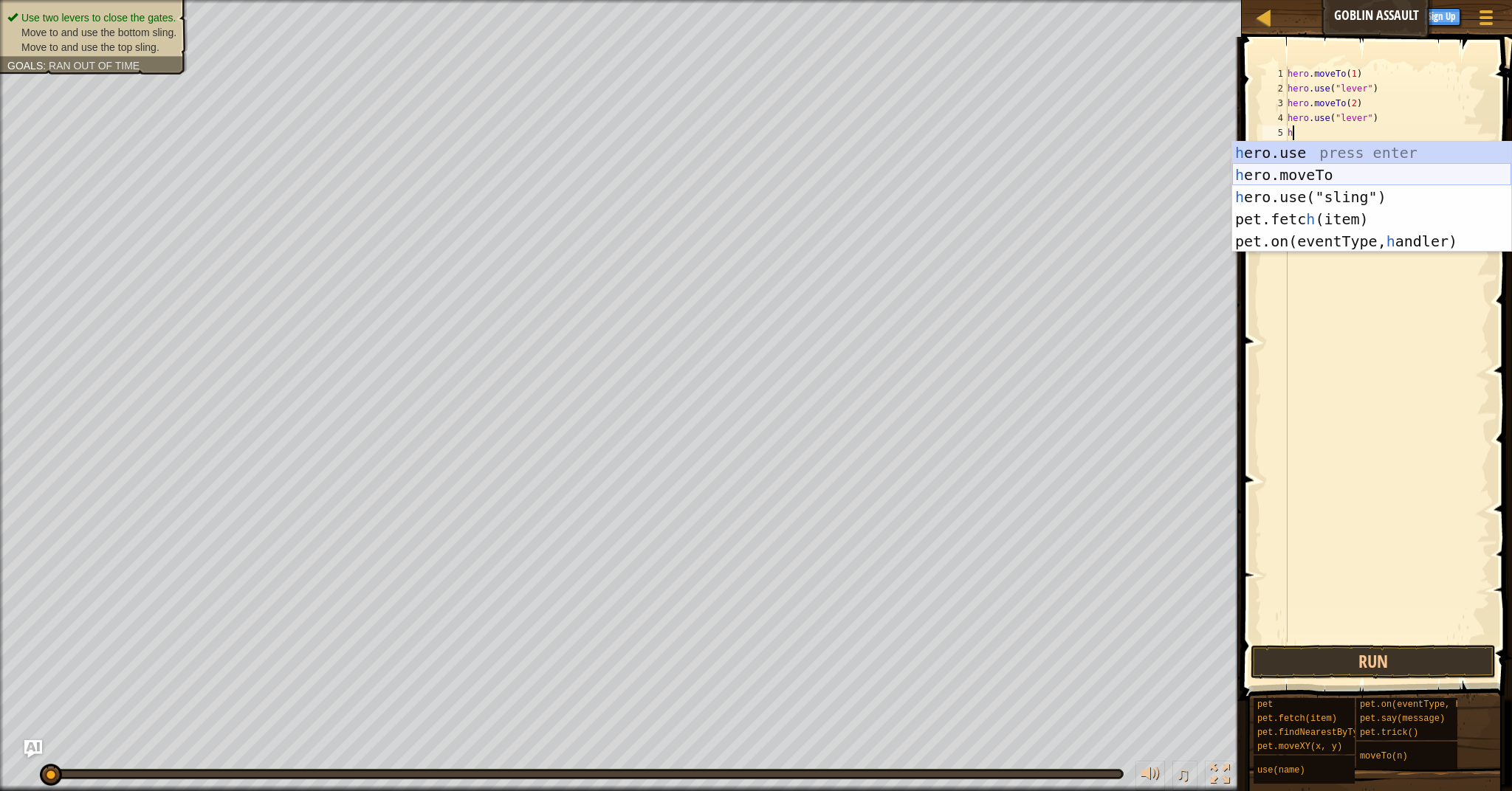
click at [1320, 174] on div "h ero.use press enter h ero.moveTo press enter h ero.use("sling") press enter p…" at bounding box center [1371, 219] width 279 height 155
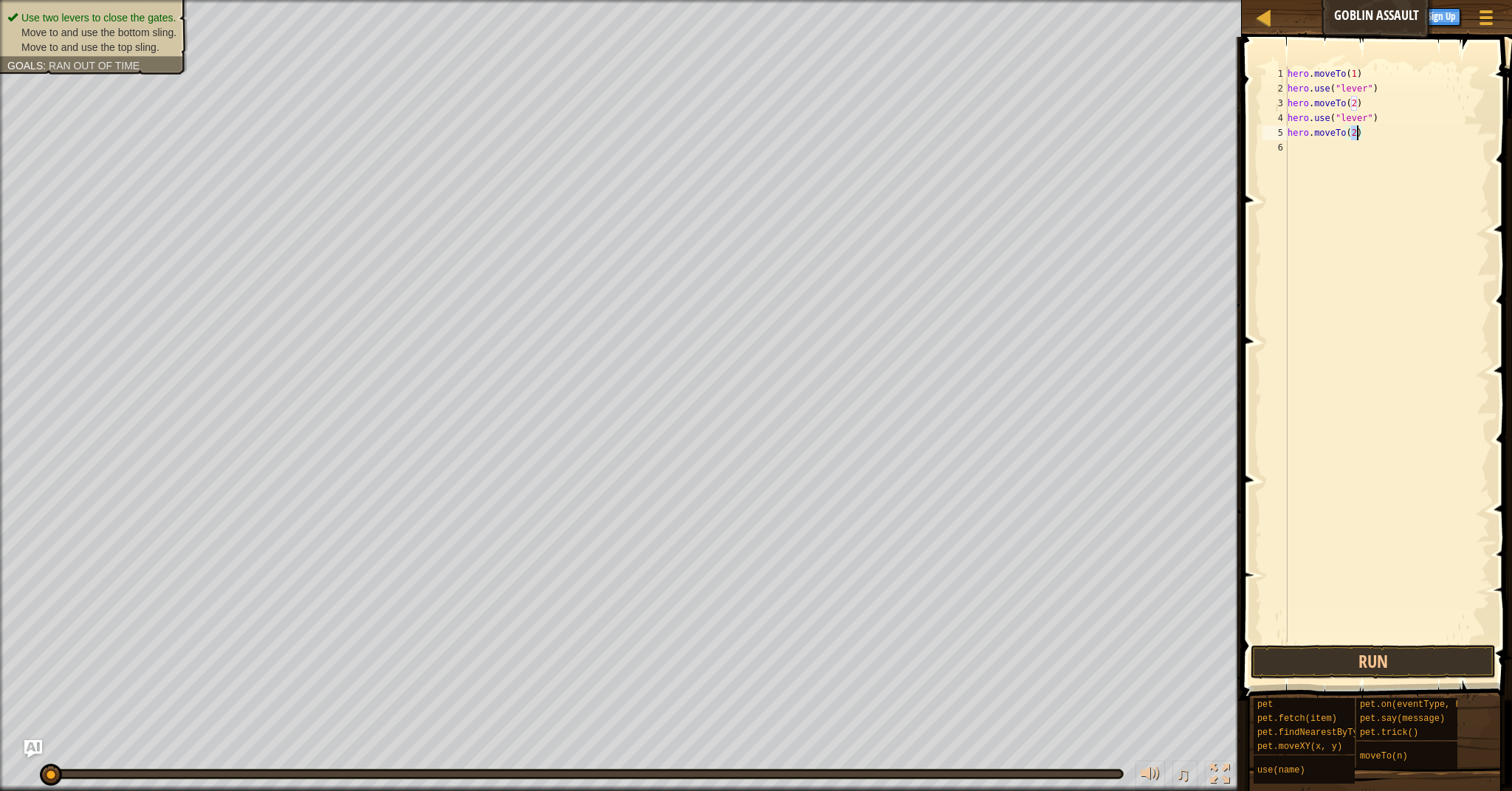
type textarea "hero.moveTo(3)"
click at [1340, 156] on div "hero . moveTo ( 1 ) hero . use ( "lever" ) hero . moveTo ( 2 ) hero . use ( "le…" at bounding box center [1387, 368] width 206 height 605
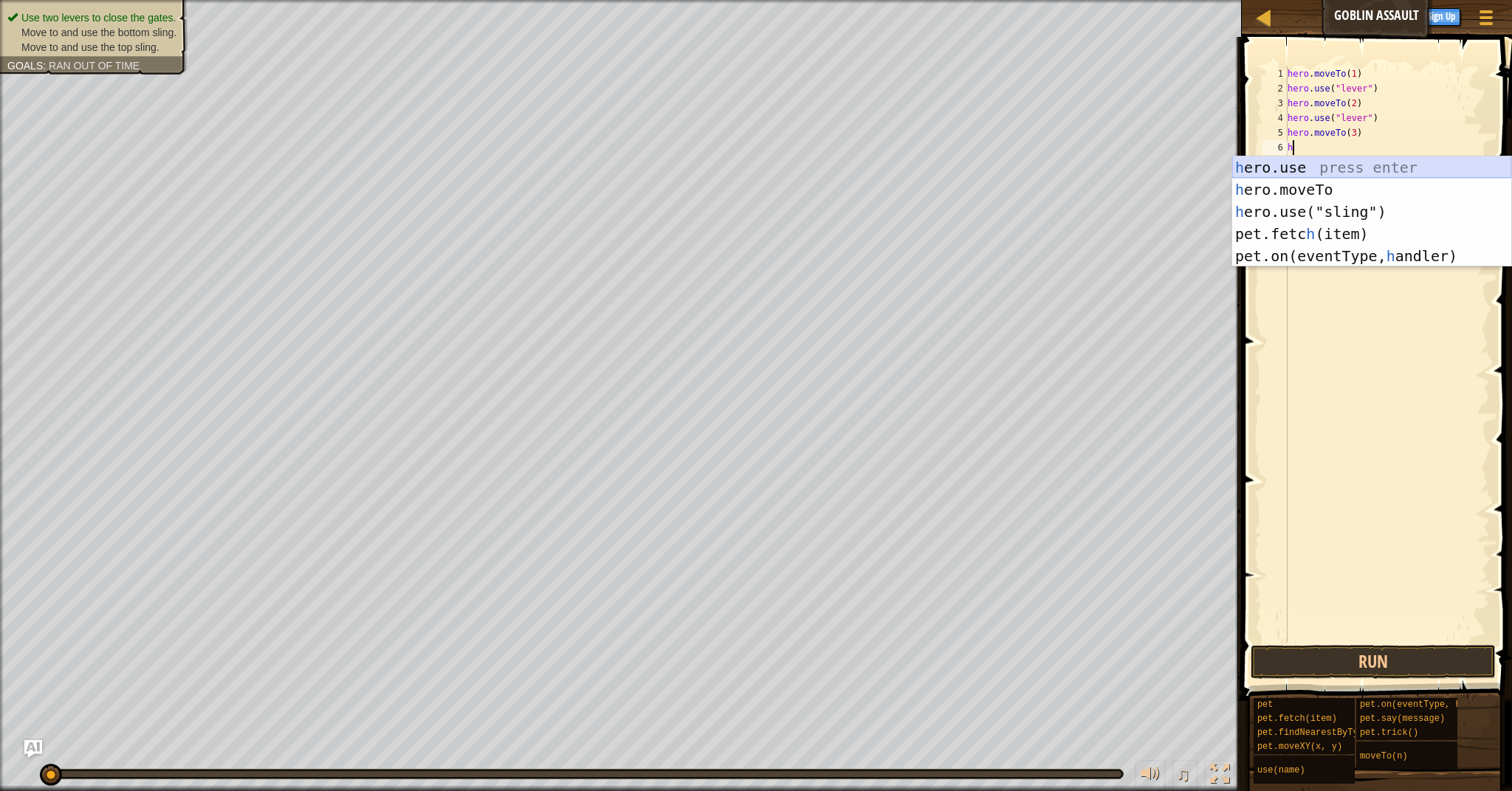
click at [1328, 169] on div "h ero.use press enter h ero.moveTo press enter h ero.use("sling") press enter p…" at bounding box center [1371, 233] width 279 height 155
type textarea "hero.use("sling")"
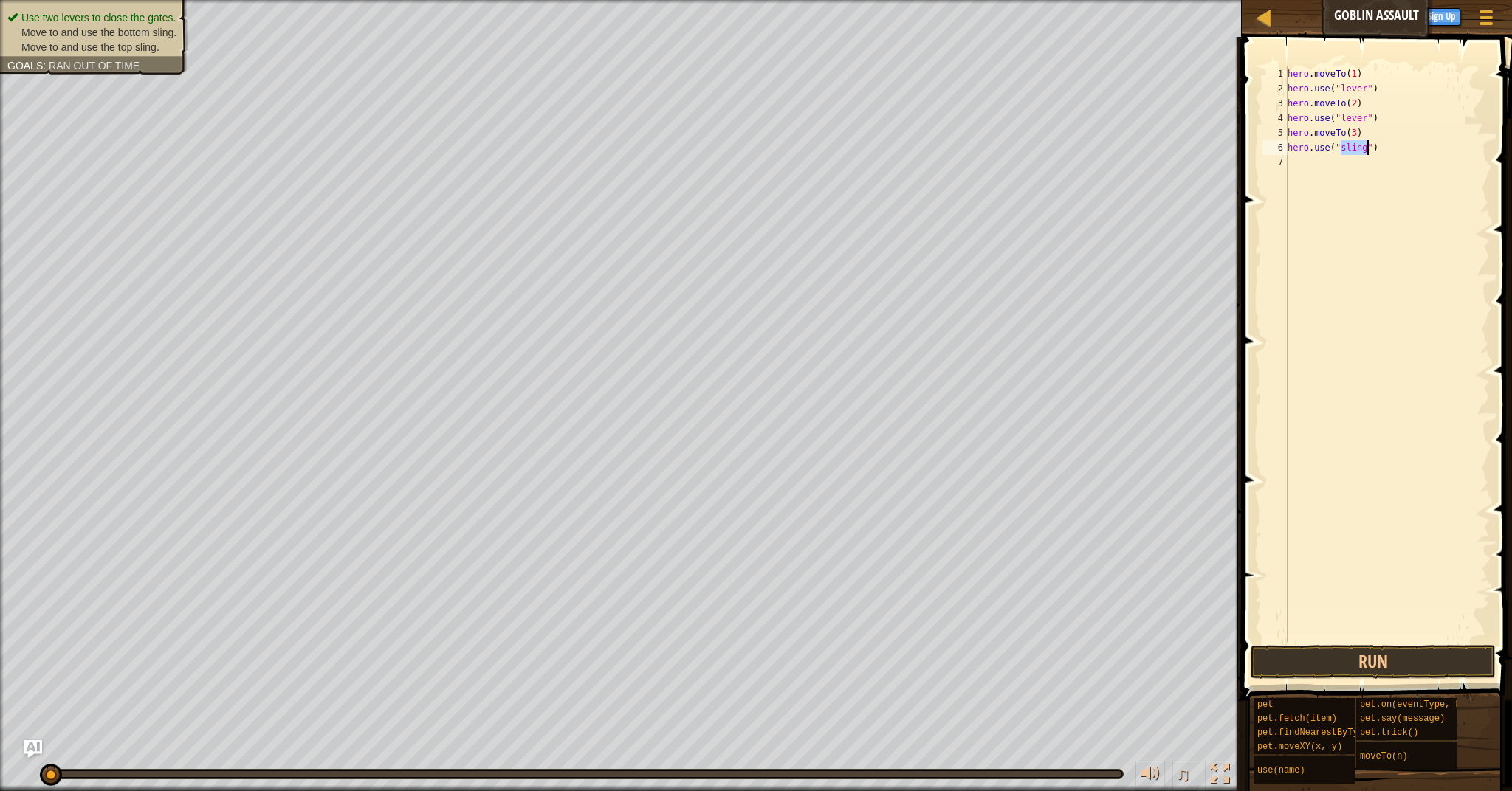
click at [1332, 169] on div "hero . moveTo ( 1 ) hero . use ( "lever" ) hero . moveTo ( 2 ) hero . use ( "le…" at bounding box center [1387, 368] width 206 height 605
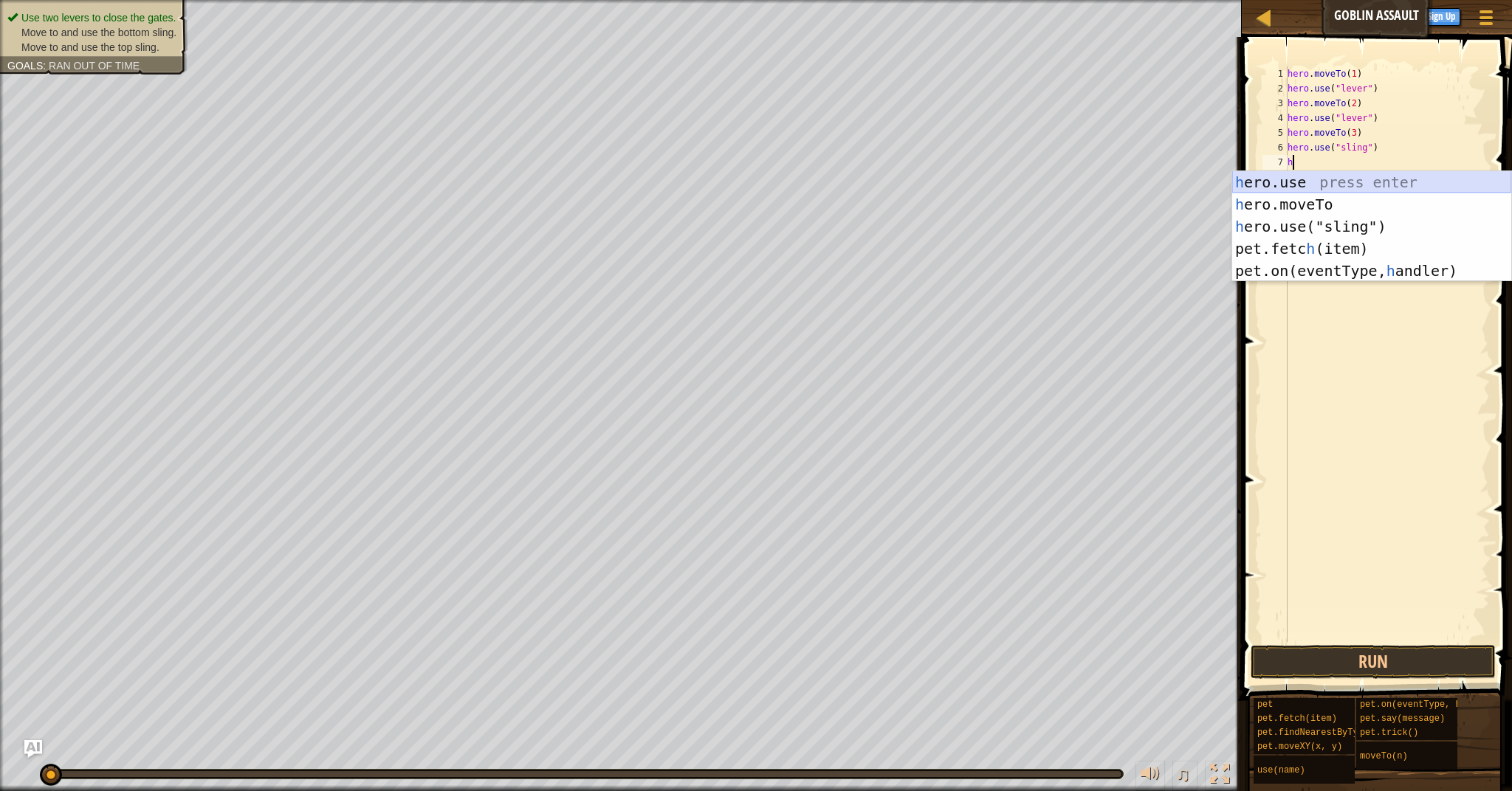
click at [1310, 189] on div "h ero.use press enter h ero.moveTo press enter h ero.use("sling") press enter p…" at bounding box center [1371, 248] width 279 height 155
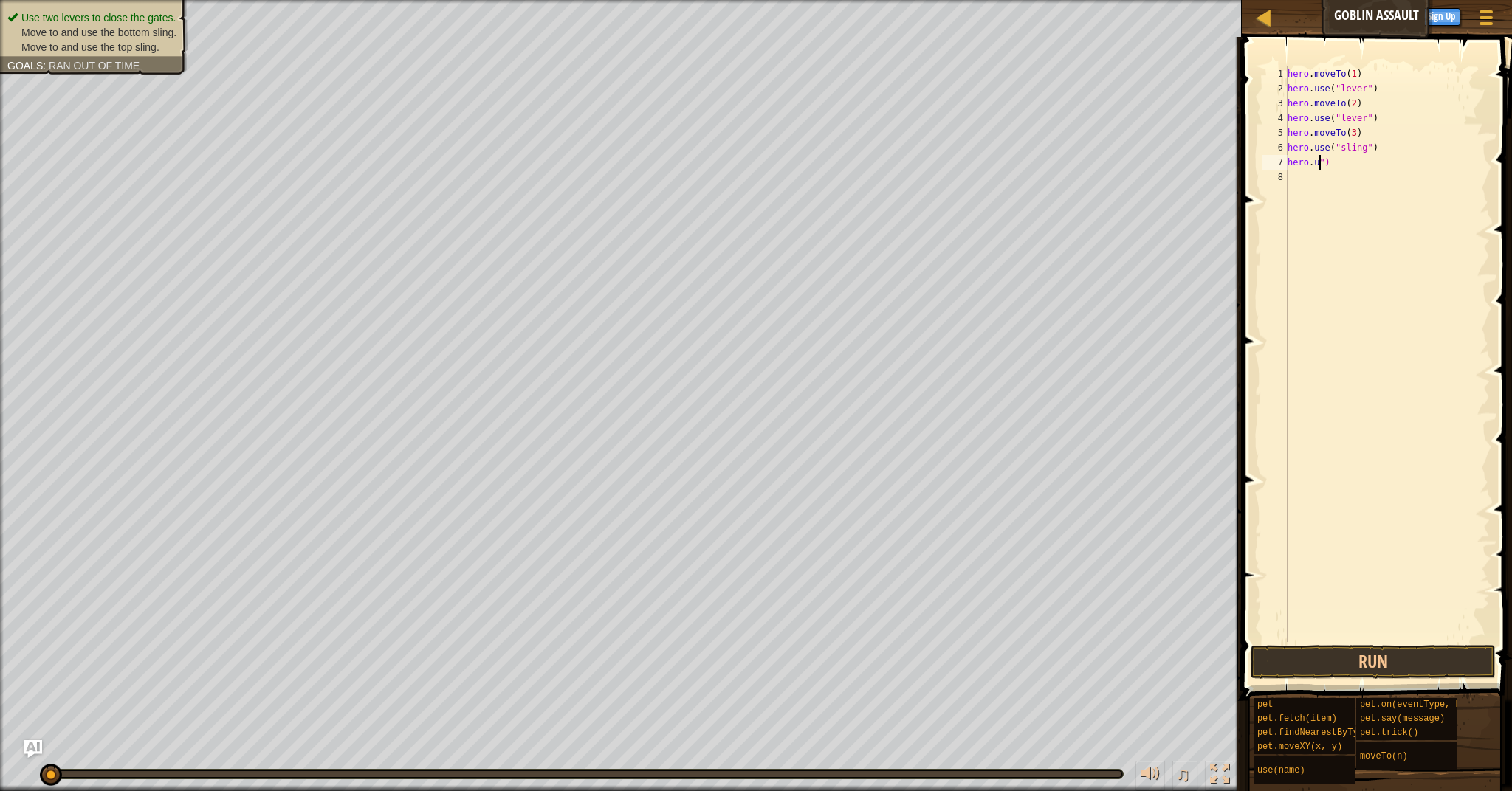
type textarea "her")"
click at [1345, 180] on div "hero . moveTo ( 1 ) hero . use ( "lever" ) hero . moveTo ( 2 ) hero . use ( "le…" at bounding box center [1387, 368] width 206 height 605
click at [1333, 163] on div "hero . moveTo ( 1 ) hero . use ( "lever" ) hero . moveTo ( 2 ) hero . use ( "le…" at bounding box center [1387, 368] width 206 height 605
type textarea "h"
click at [1301, 175] on div "hero . moveTo ( 1 ) hero . use ( "lever" ) hero . moveTo ( 2 ) hero . use ( "le…" at bounding box center [1387, 368] width 206 height 605
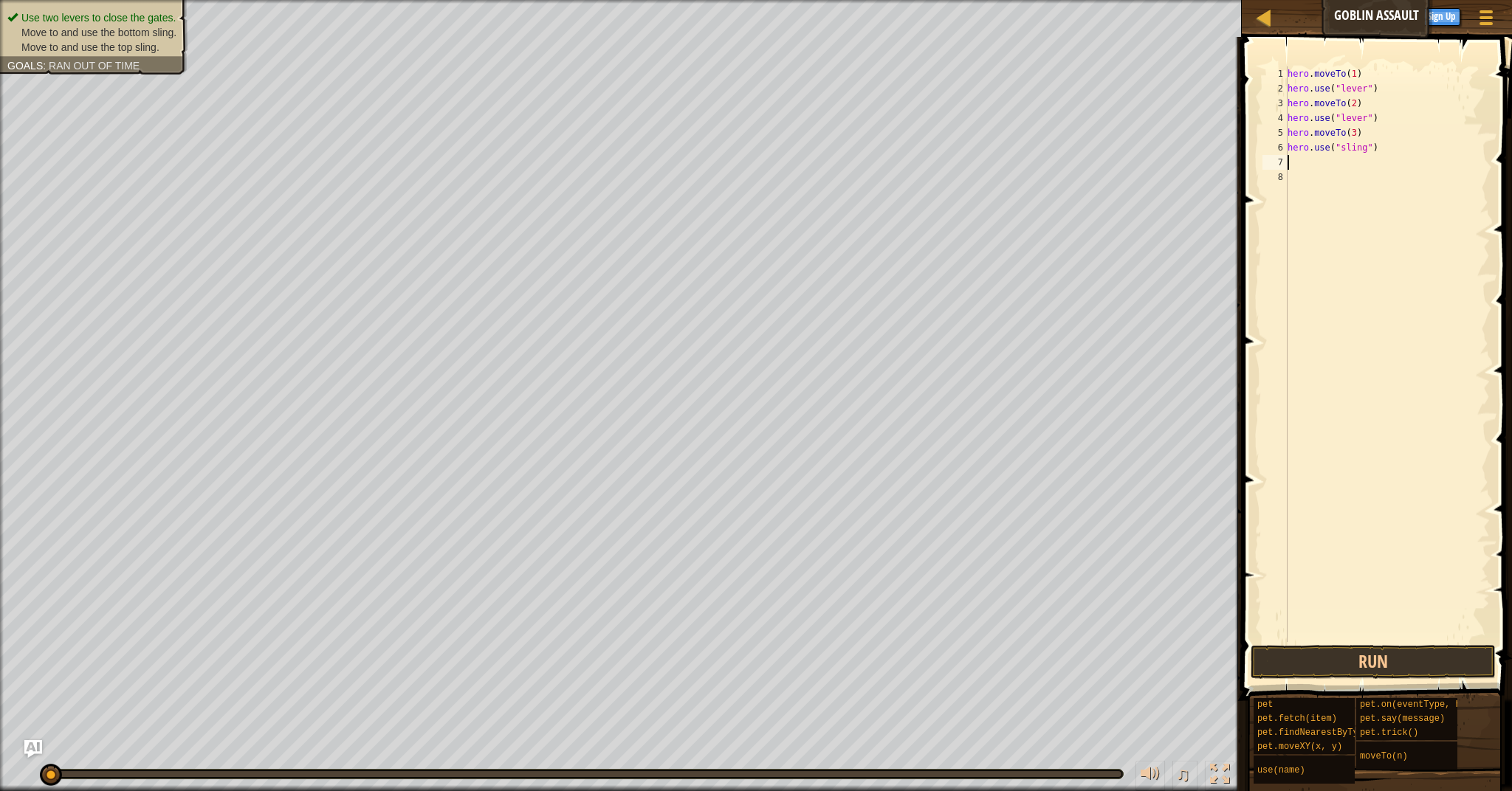
click at [1306, 163] on div "hero . moveTo ( 1 ) hero . use ( "lever" ) hero . moveTo ( 2 ) hero . use ( "le…" at bounding box center [1387, 368] width 206 height 605
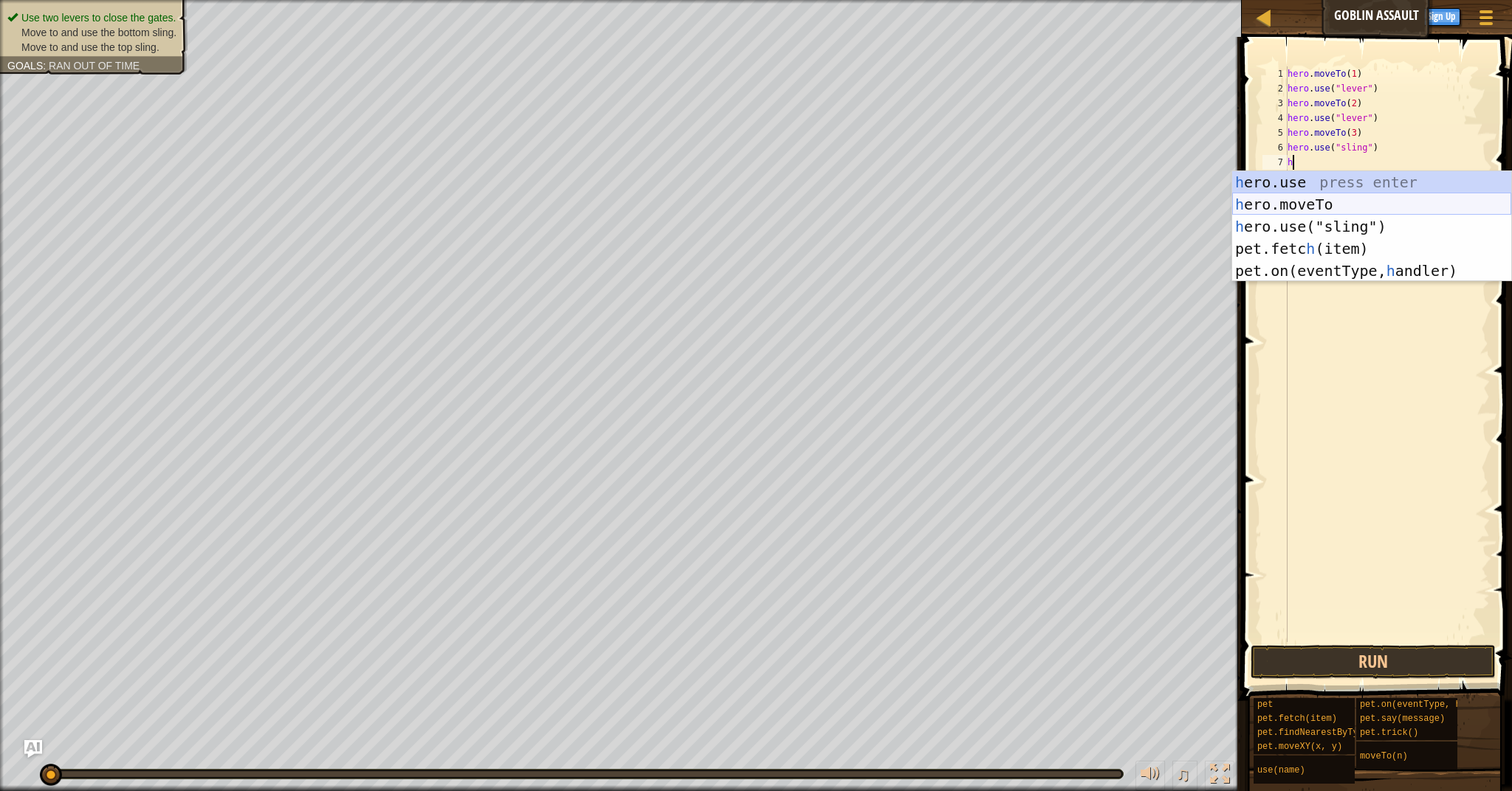
click at [1296, 210] on div "h ero.use press enter h ero.moveTo press enter h ero.use("sling") press enter p…" at bounding box center [1371, 248] width 279 height 155
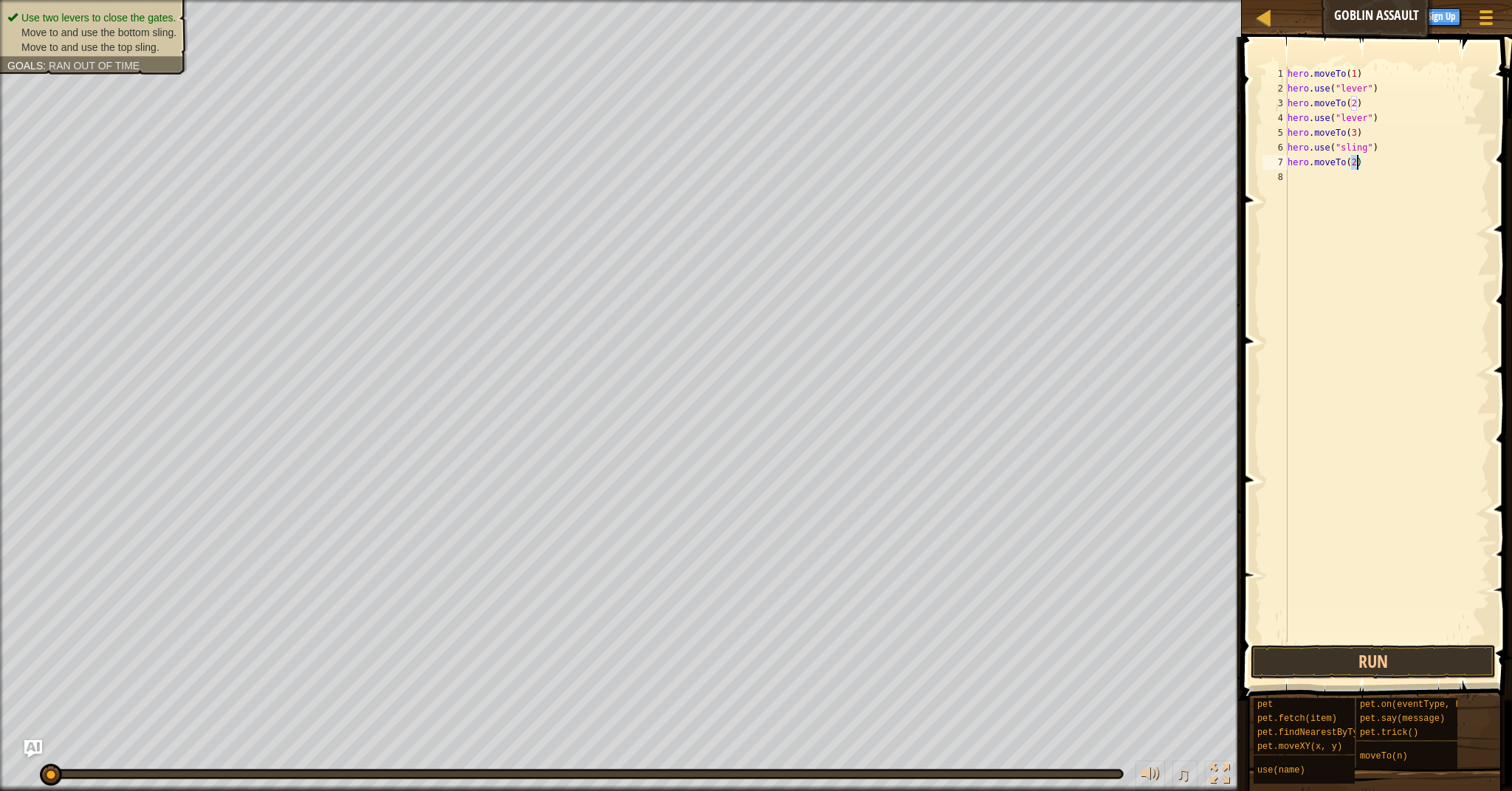
type textarea "hero.moveTo(4)"
click at [1294, 200] on div "hero . moveTo ( 1 ) hero . use ( "lever" ) hero . moveTo ( 2 ) hero . use ( "le…" at bounding box center [1387, 368] width 206 height 605
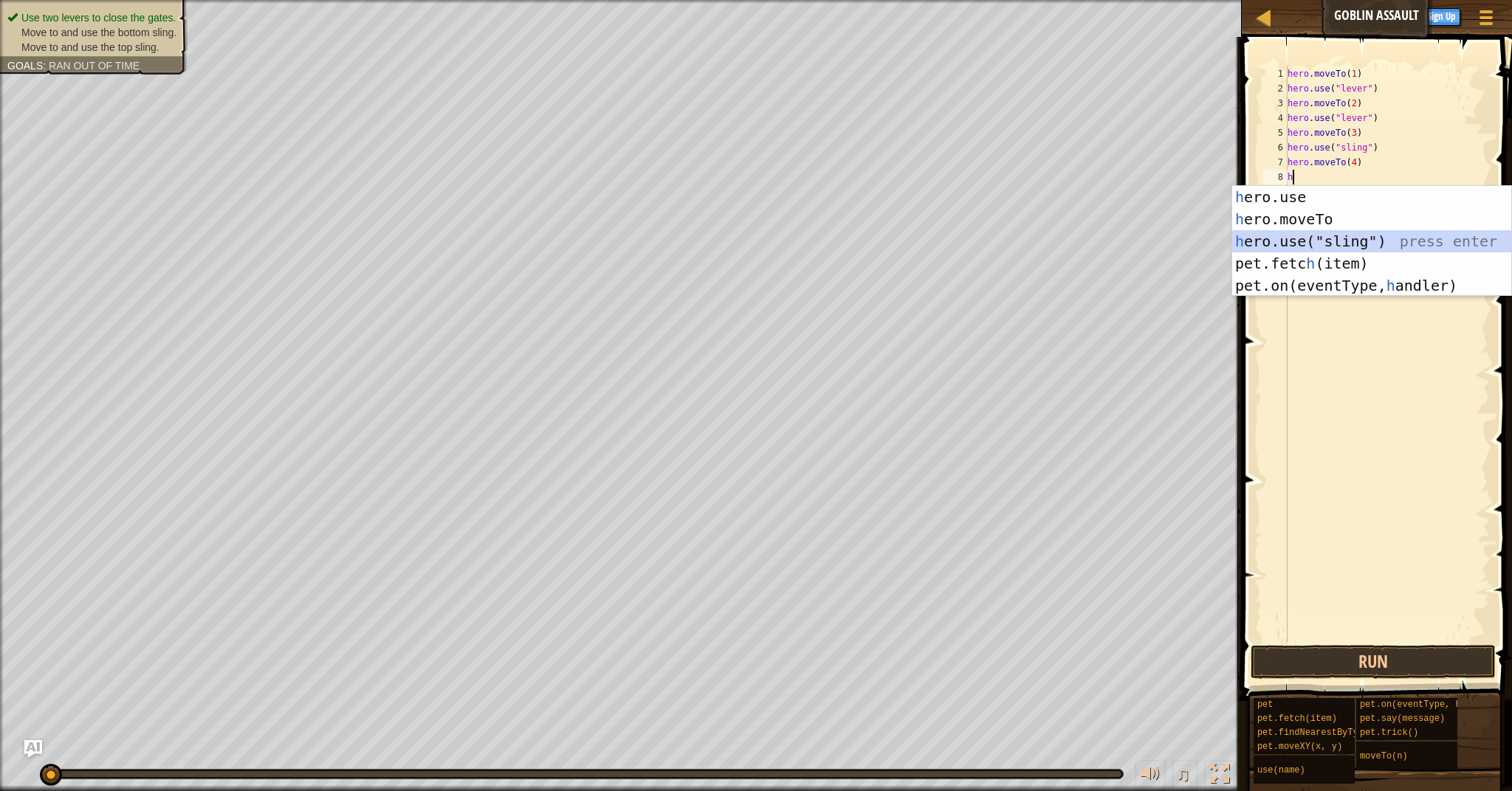
click at [1307, 235] on div "h ero.use press enter h ero.moveTo press enter h ero.use("sling") press enter p…" at bounding box center [1371, 263] width 279 height 155
type textarea "hero.use("sling")"
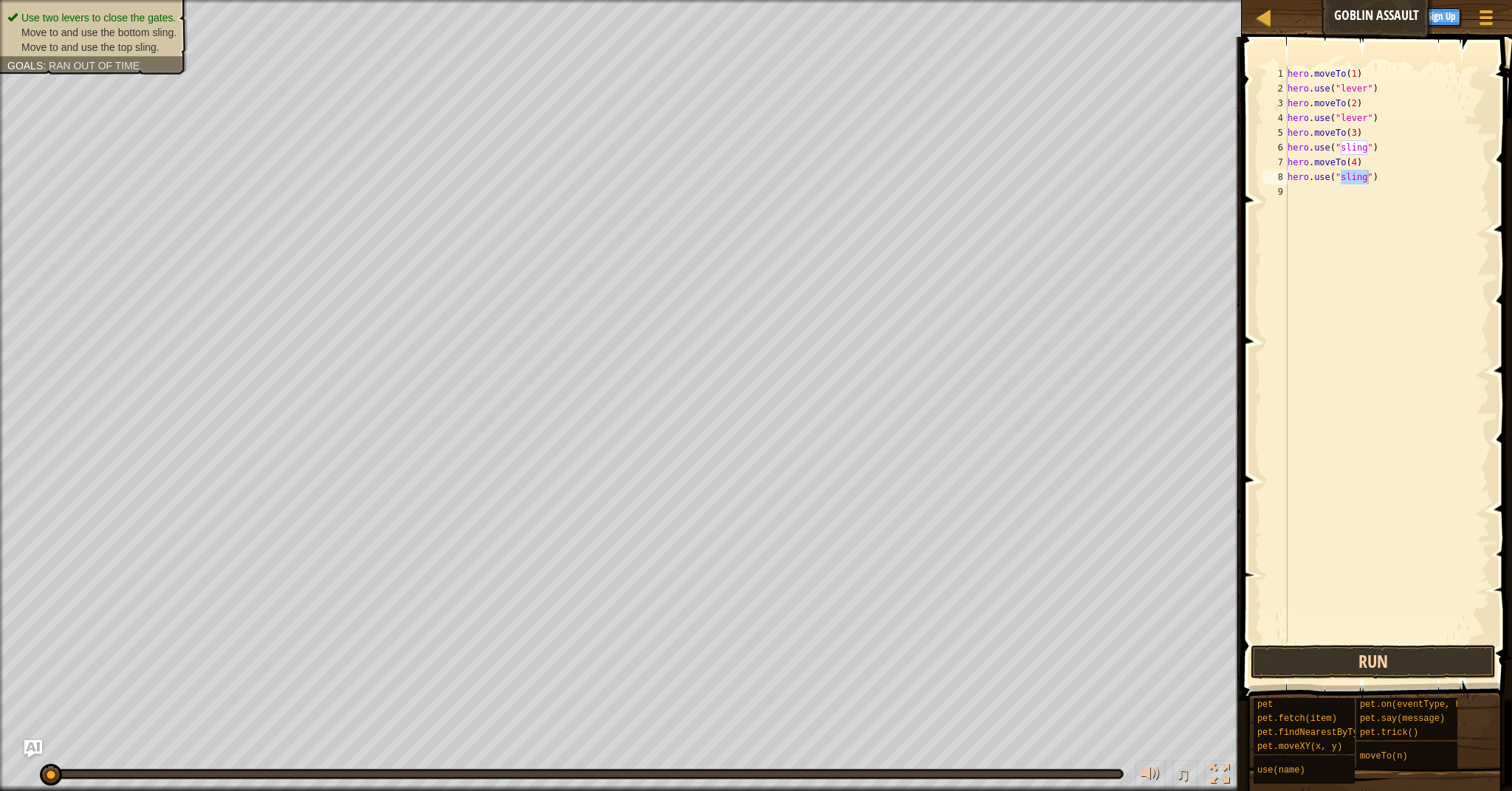
click at [1348, 656] on button "Run" at bounding box center [1373, 662] width 245 height 34
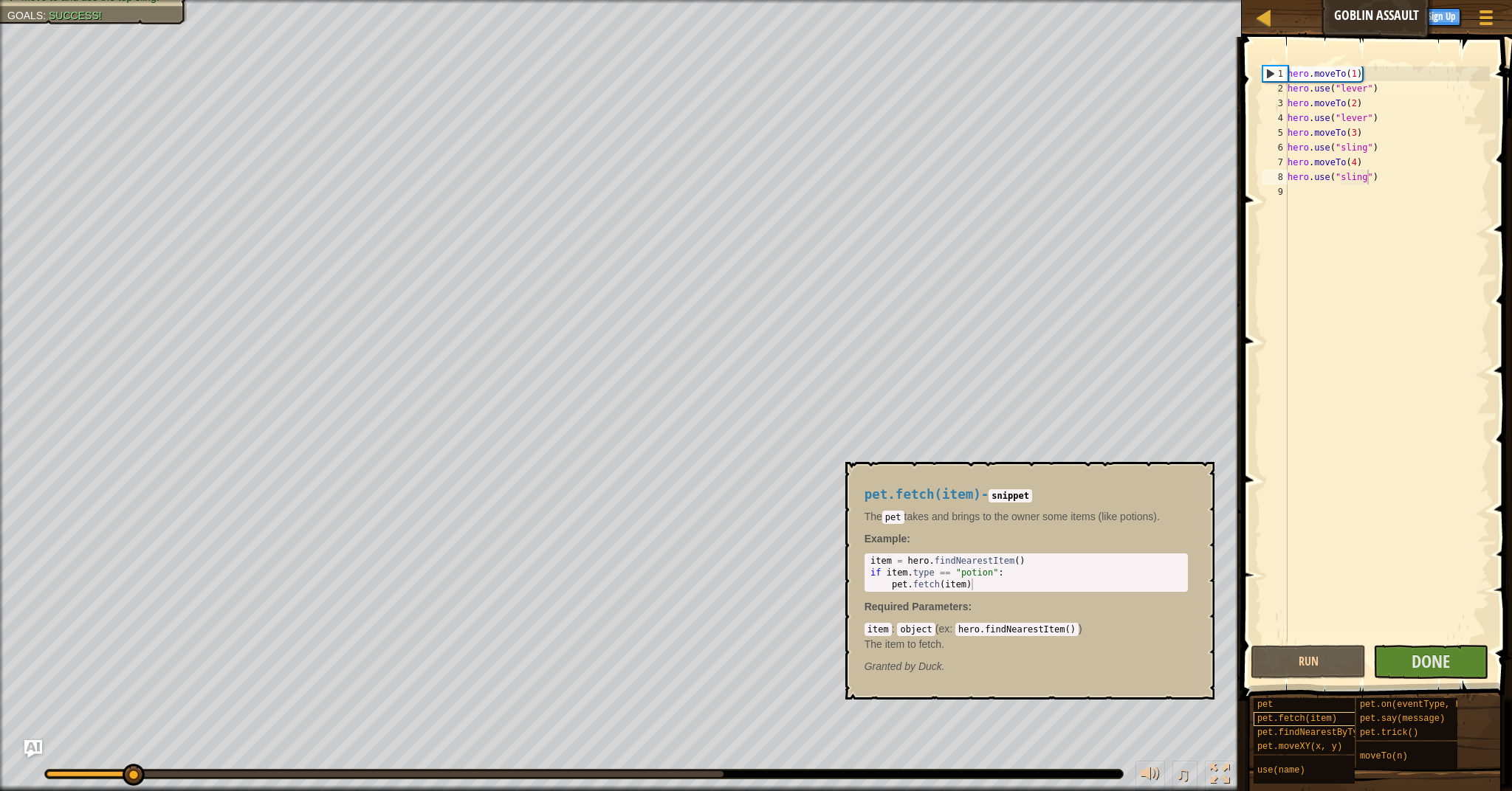
click at [1283, 721] on span "pet.fetch(item)" at bounding box center [1296, 719] width 80 height 10
click at [1294, 718] on span "pet.fetch(item)" at bounding box center [1296, 719] width 80 height 10
drag, startPoint x: 1294, startPoint y: 718, endPoint x: 1275, endPoint y: 716, distance: 19.1
click at [1275, 716] on span "pet.fetch(item)" at bounding box center [1296, 719] width 80 height 10
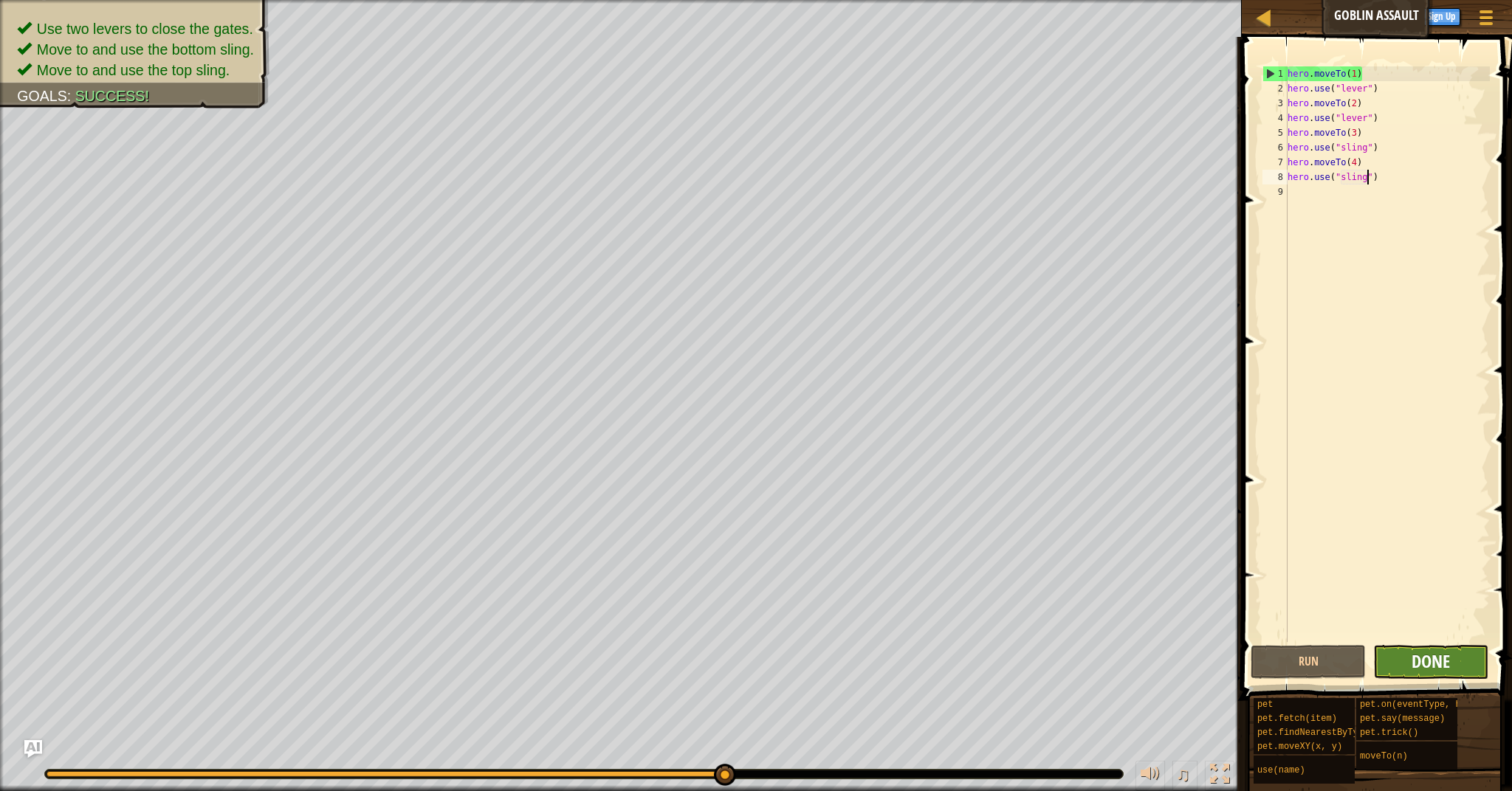
click at [1446, 656] on span "Done" at bounding box center [1431, 661] width 39 height 23
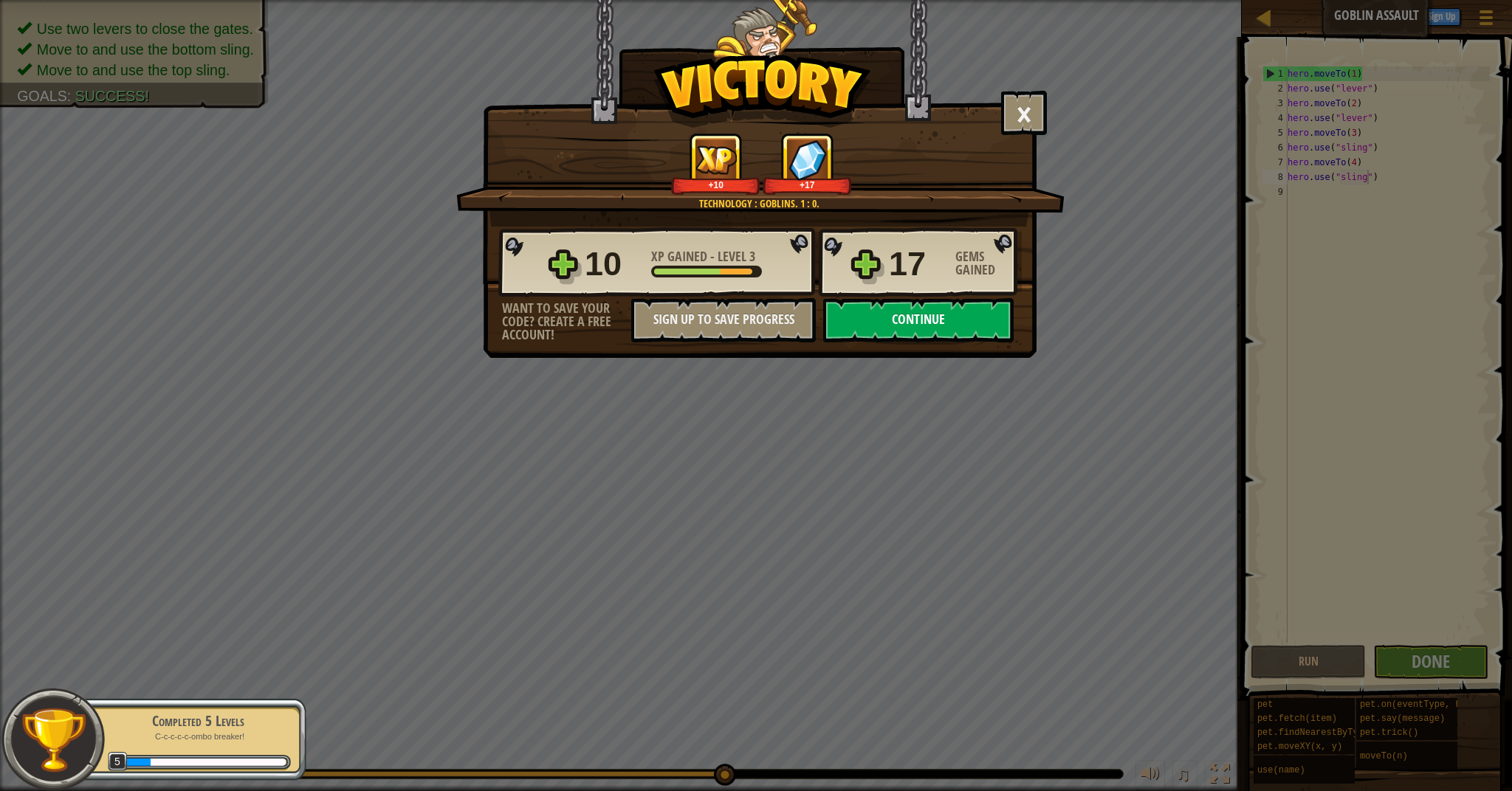
click at [958, 315] on button "Continue" at bounding box center [918, 320] width 190 height 44
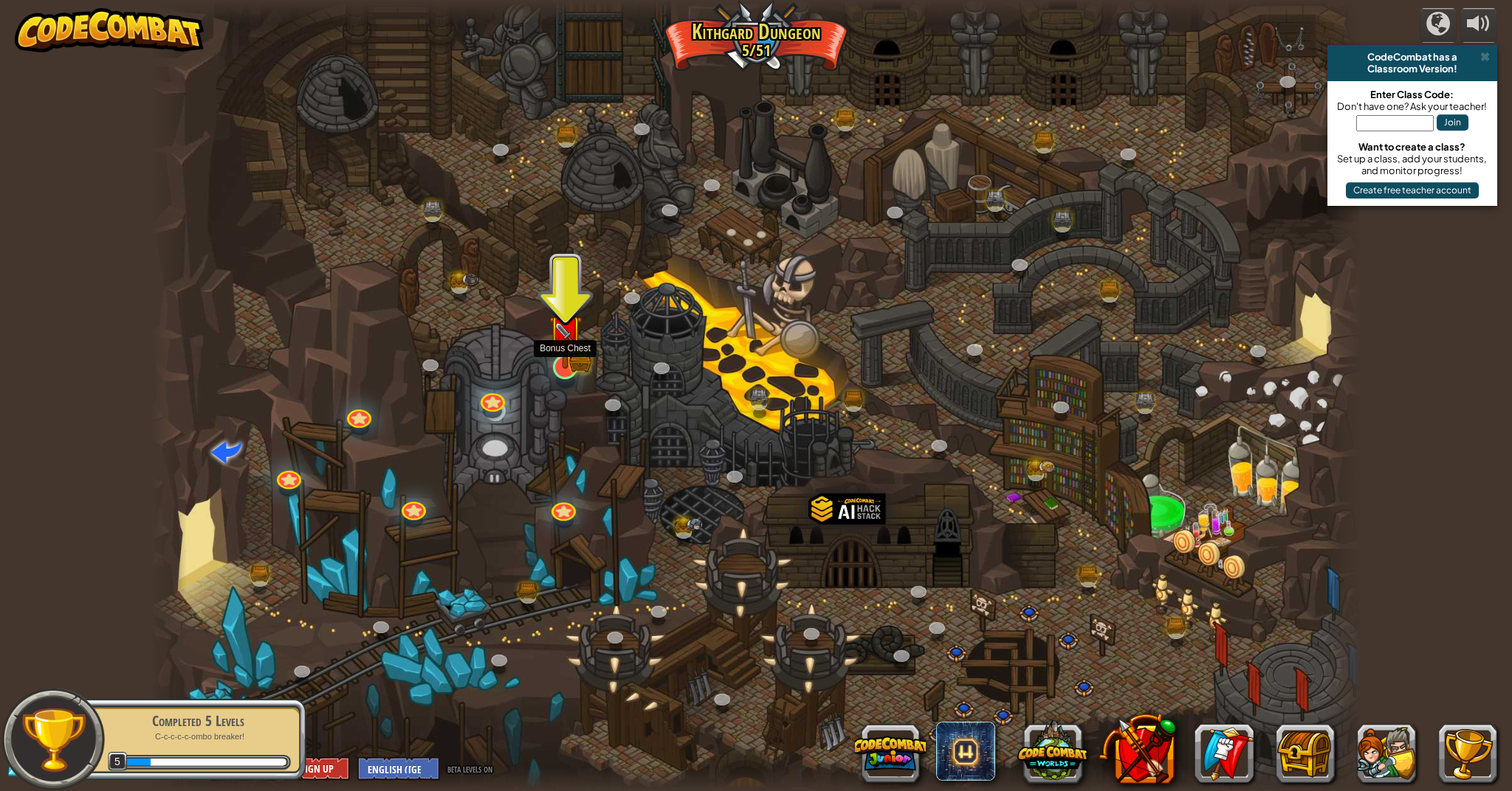
click at [555, 344] on img at bounding box center [566, 332] width 34 height 74
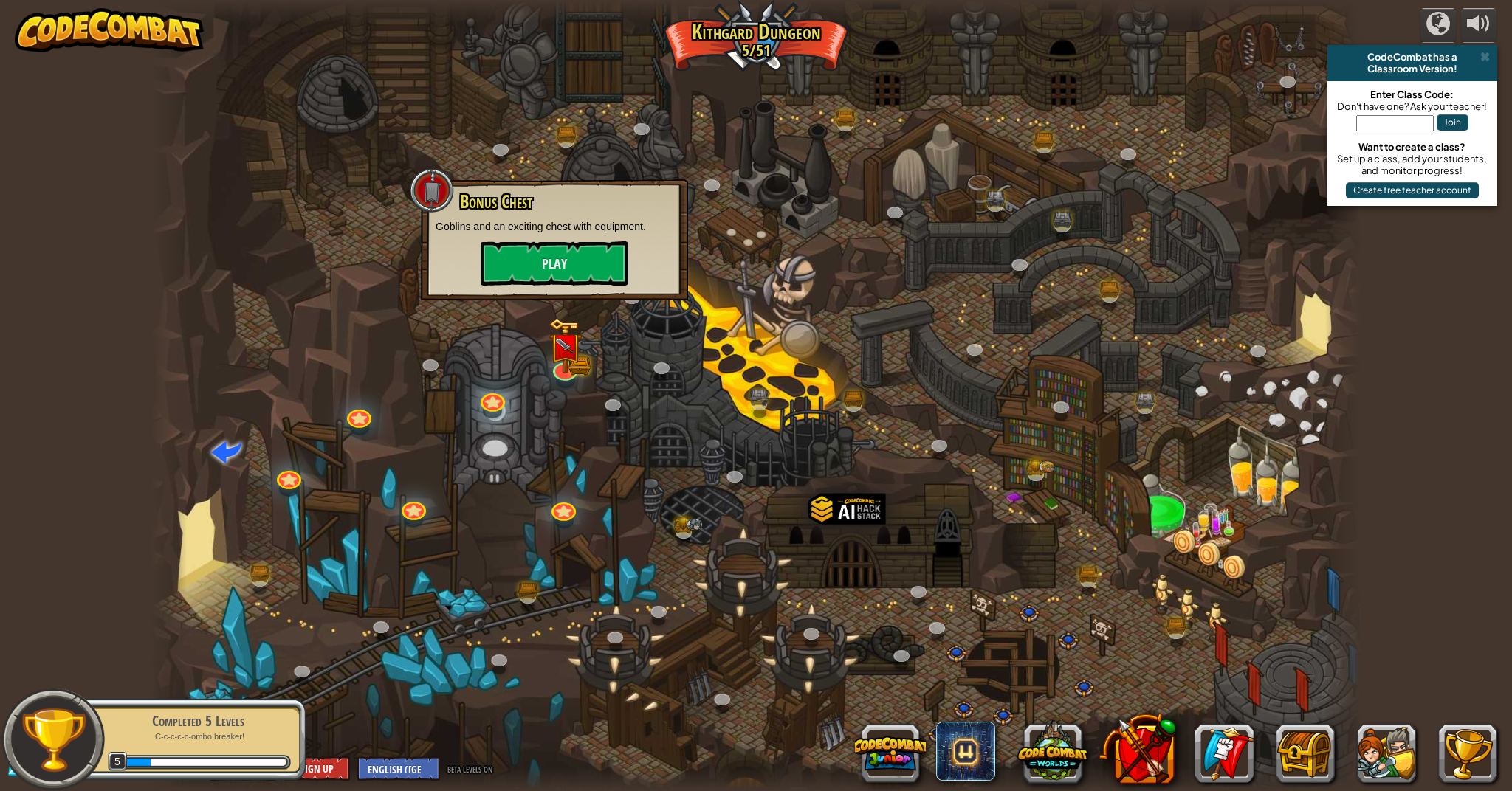
click at [598, 294] on div "Bonus Chest Goblins and an exciting chest with equipment. Play" at bounding box center [554, 240] width 267 height 121
click at [611, 278] on button "Play" at bounding box center [555, 263] width 148 height 44
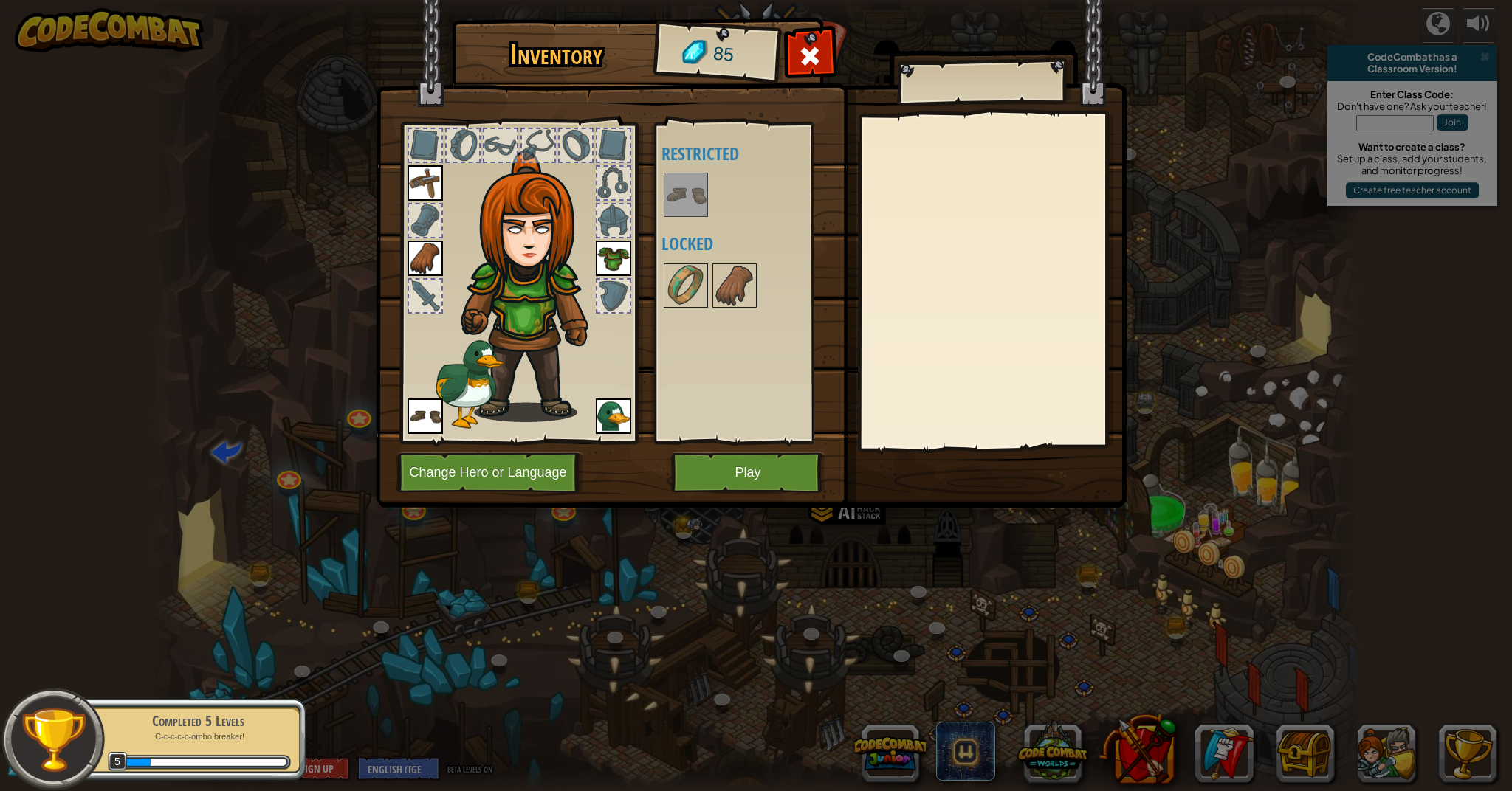
click at [691, 174] on div at bounding box center [686, 195] width 44 height 44
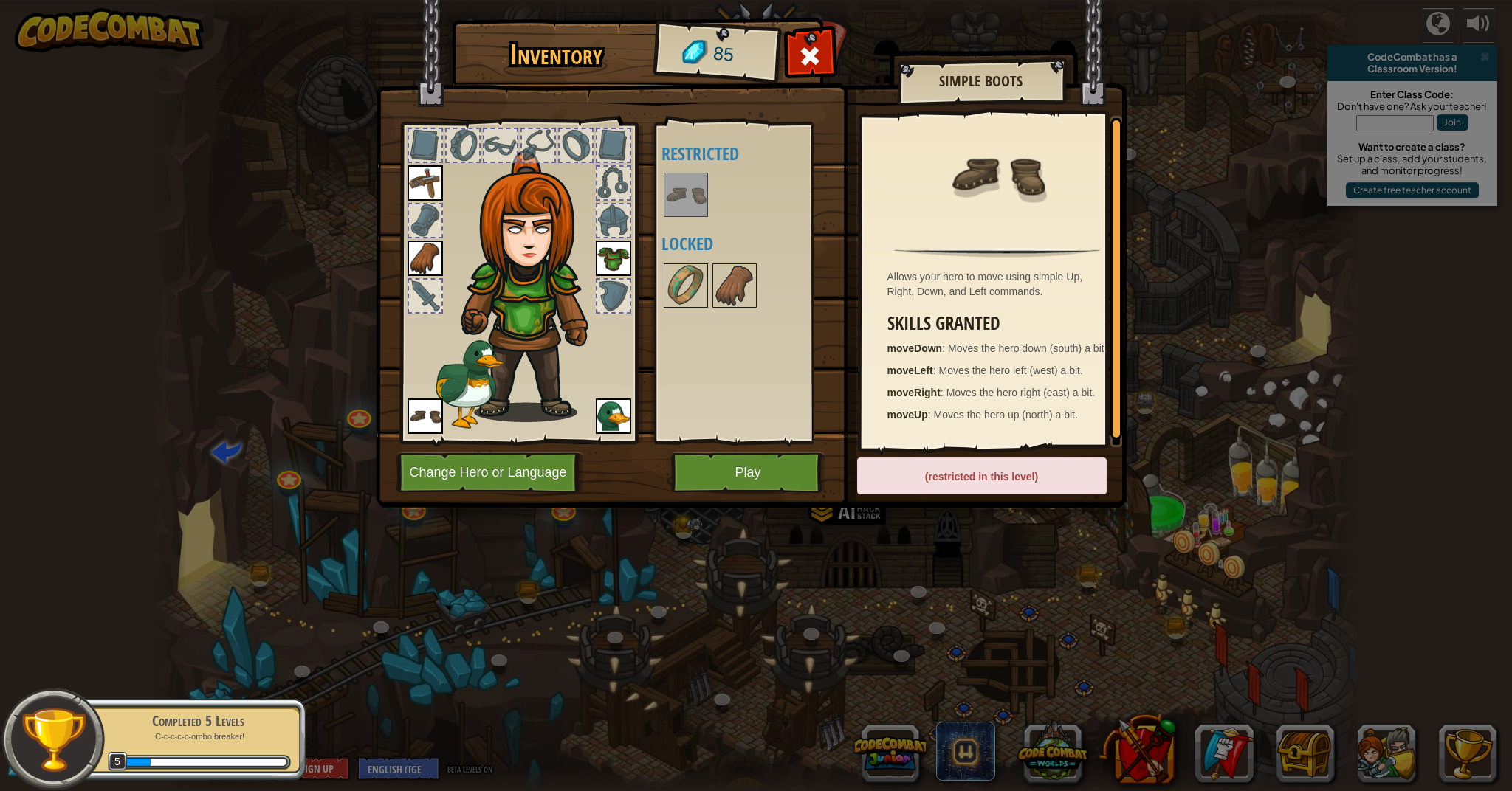
click at [727, 473] on button "Play" at bounding box center [748, 472] width 154 height 40
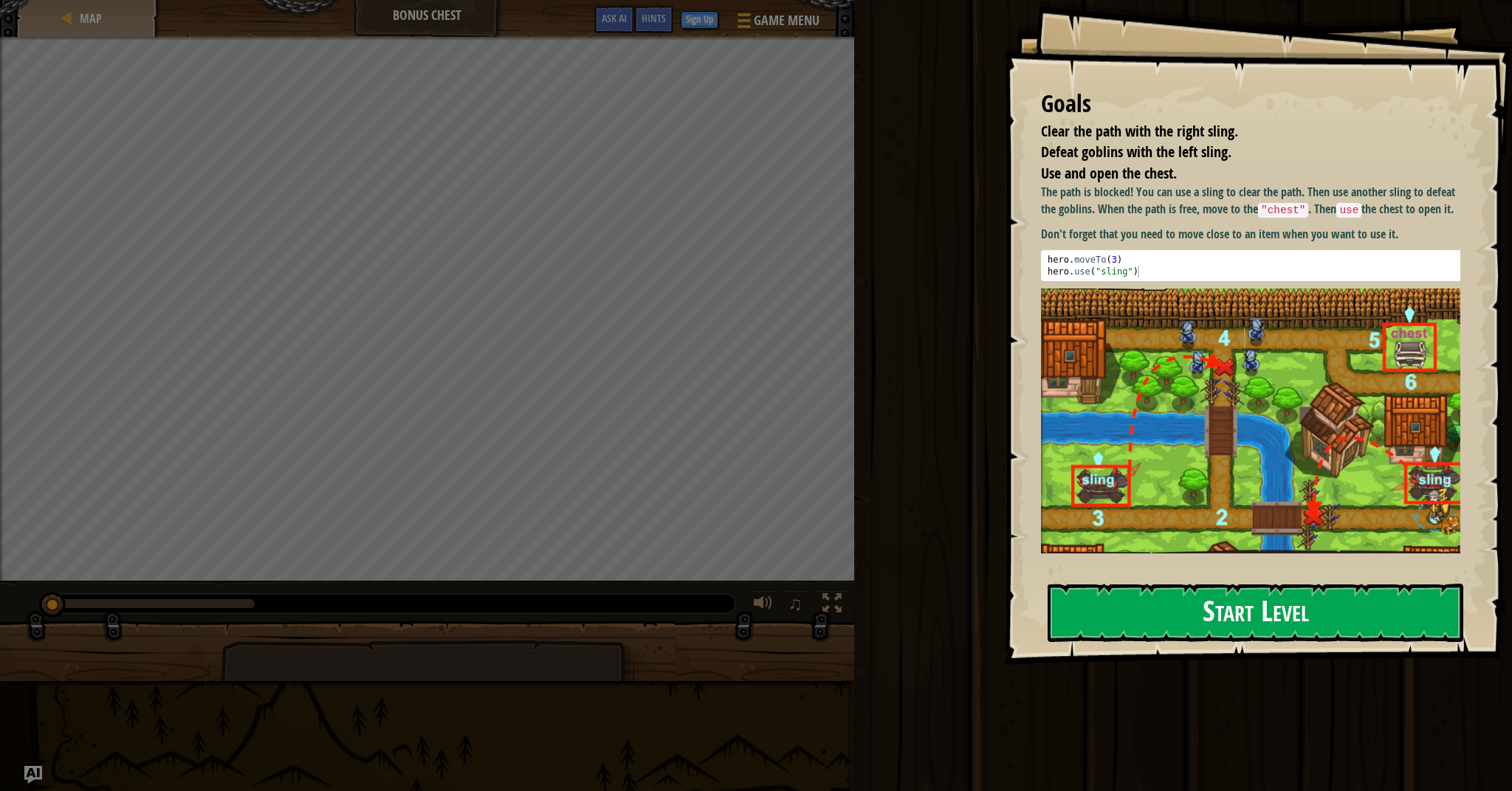
click at [1291, 617] on button "Start Level" at bounding box center [1254, 612] width 415 height 58
